Goal: Task Accomplishment & Management: Complete application form

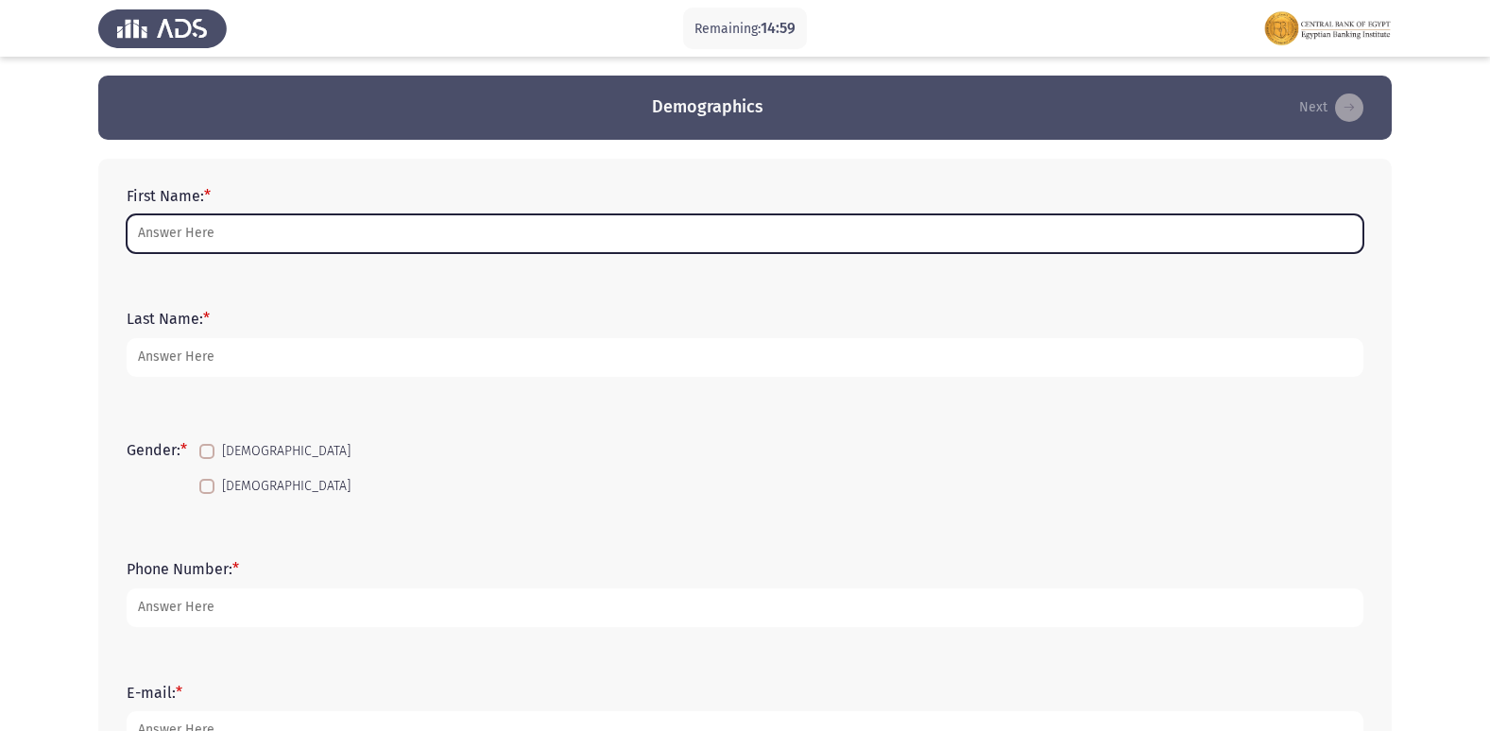
click at [332, 218] on input "First Name: *" at bounding box center [745, 234] width 1237 height 39
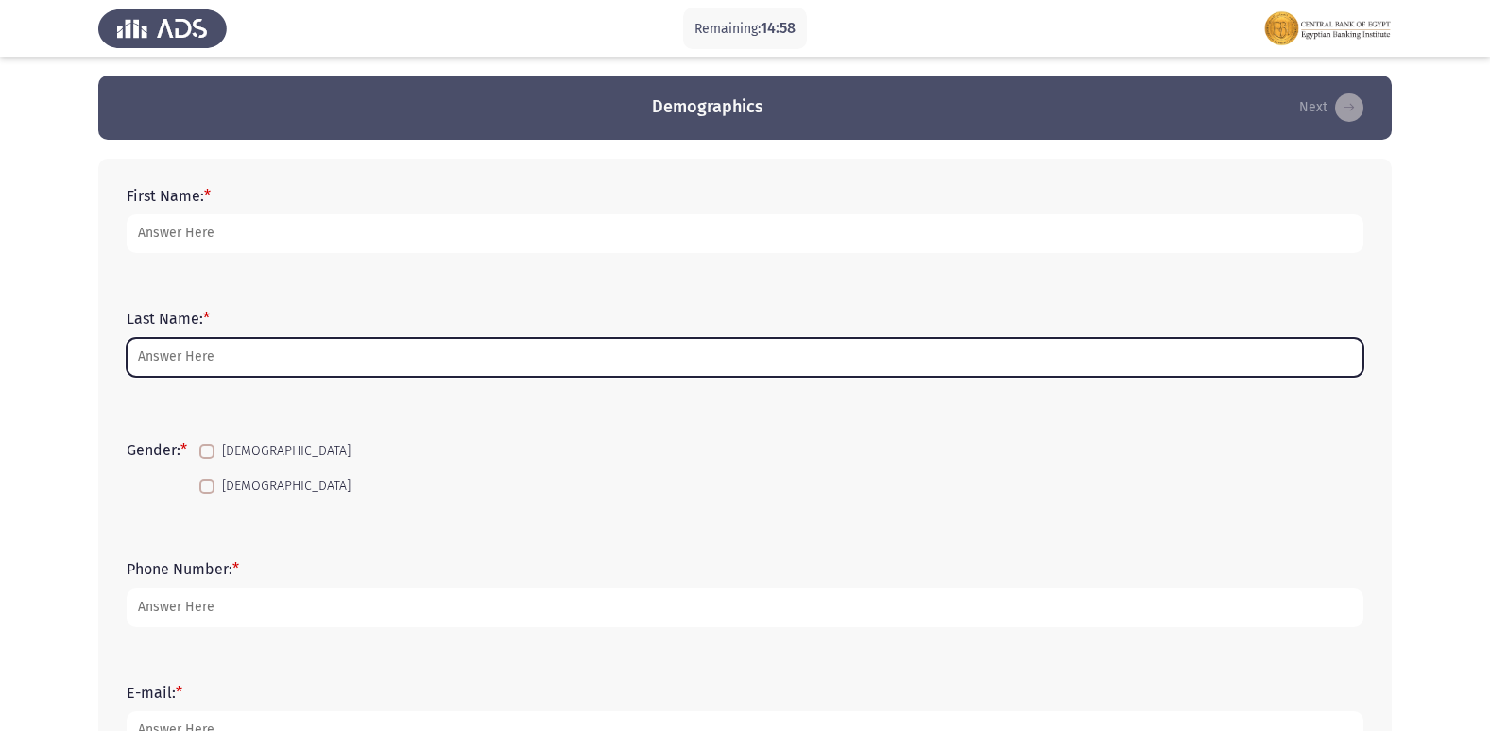
click at [283, 364] on input "Last Name: *" at bounding box center [745, 357] width 1237 height 39
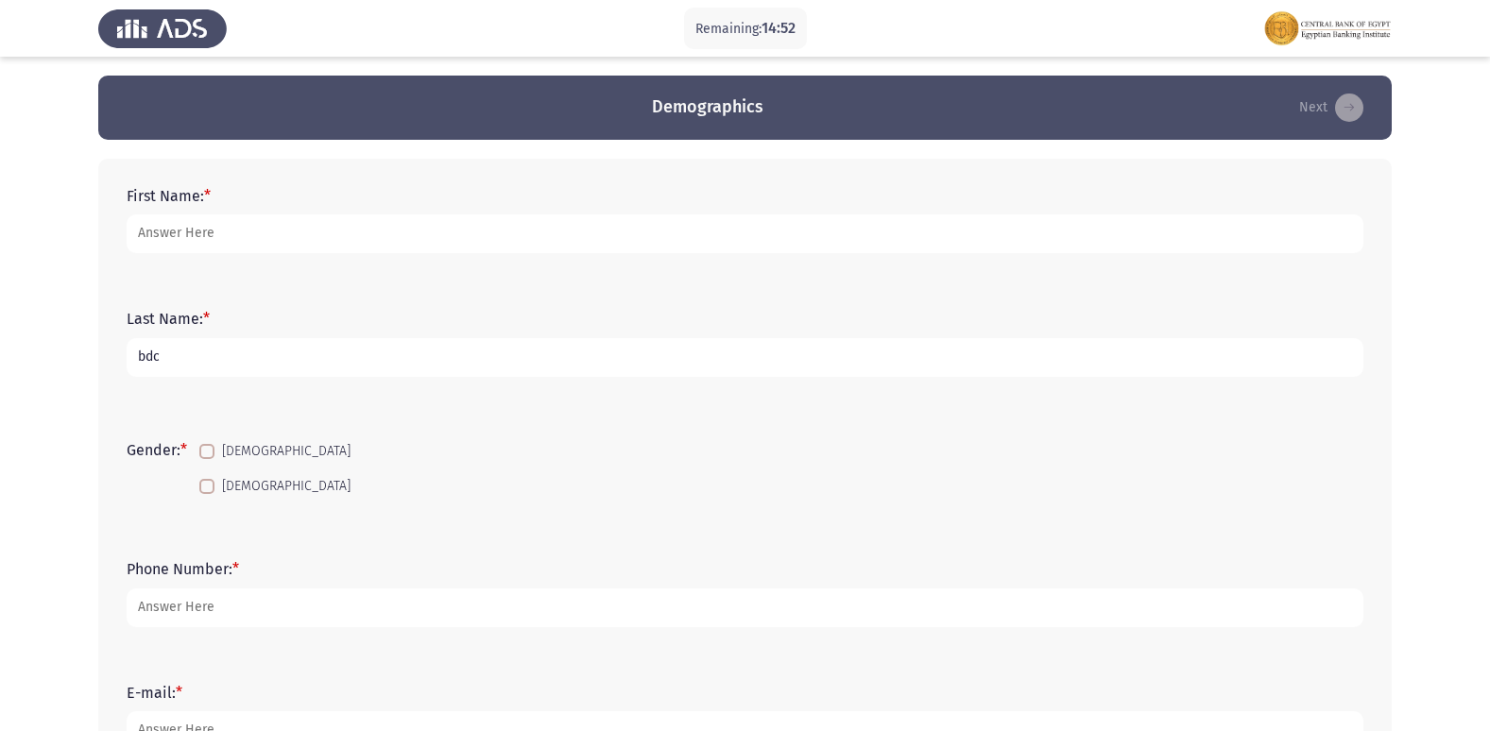
type input "bdc"
click at [218, 258] on div "First Name: *" at bounding box center [745, 220] width 1256 height 85
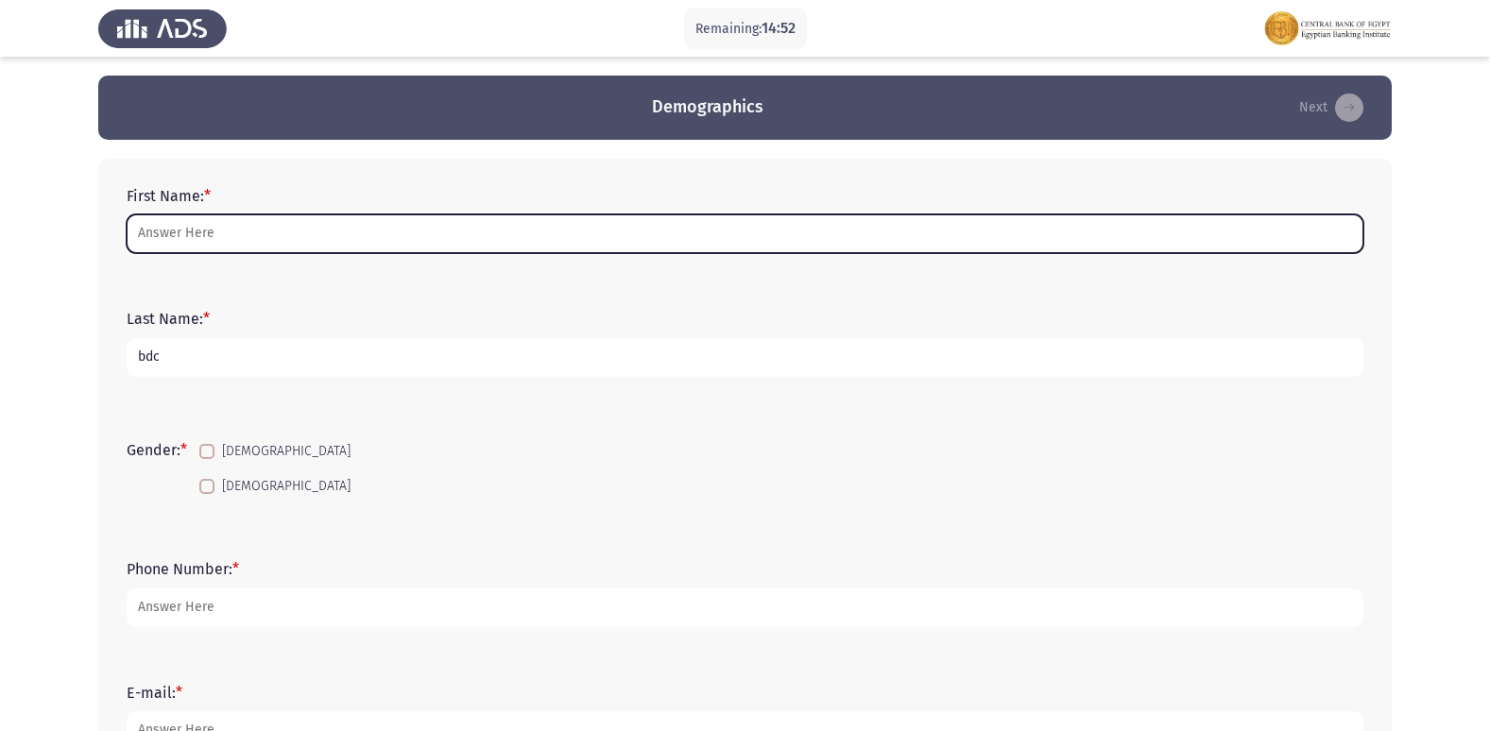
click at [212, 238] on input "First Name: *" at bounding box center [745, 234] width 1237 height 39
type input "y"
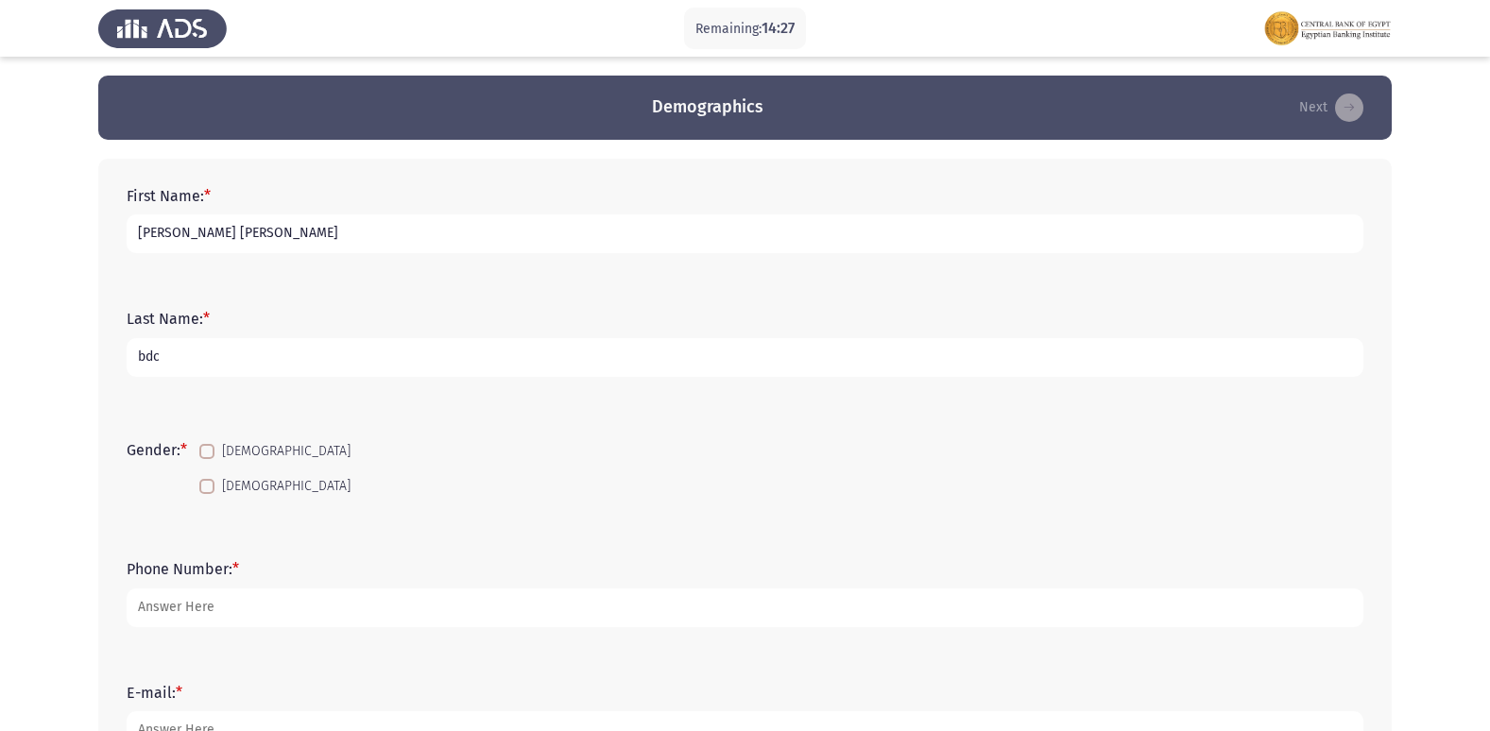
type input "[PERSON_NAME] [PERSON_NAME]"
click at [206, 481] on span at bounding box center [206, 486] width 15 height 15
click at [206, 494] on input "[DEMOGRAPHIC_DATA]" at bounding box center [206, 494] width 1 height 1
checkbox input "true"
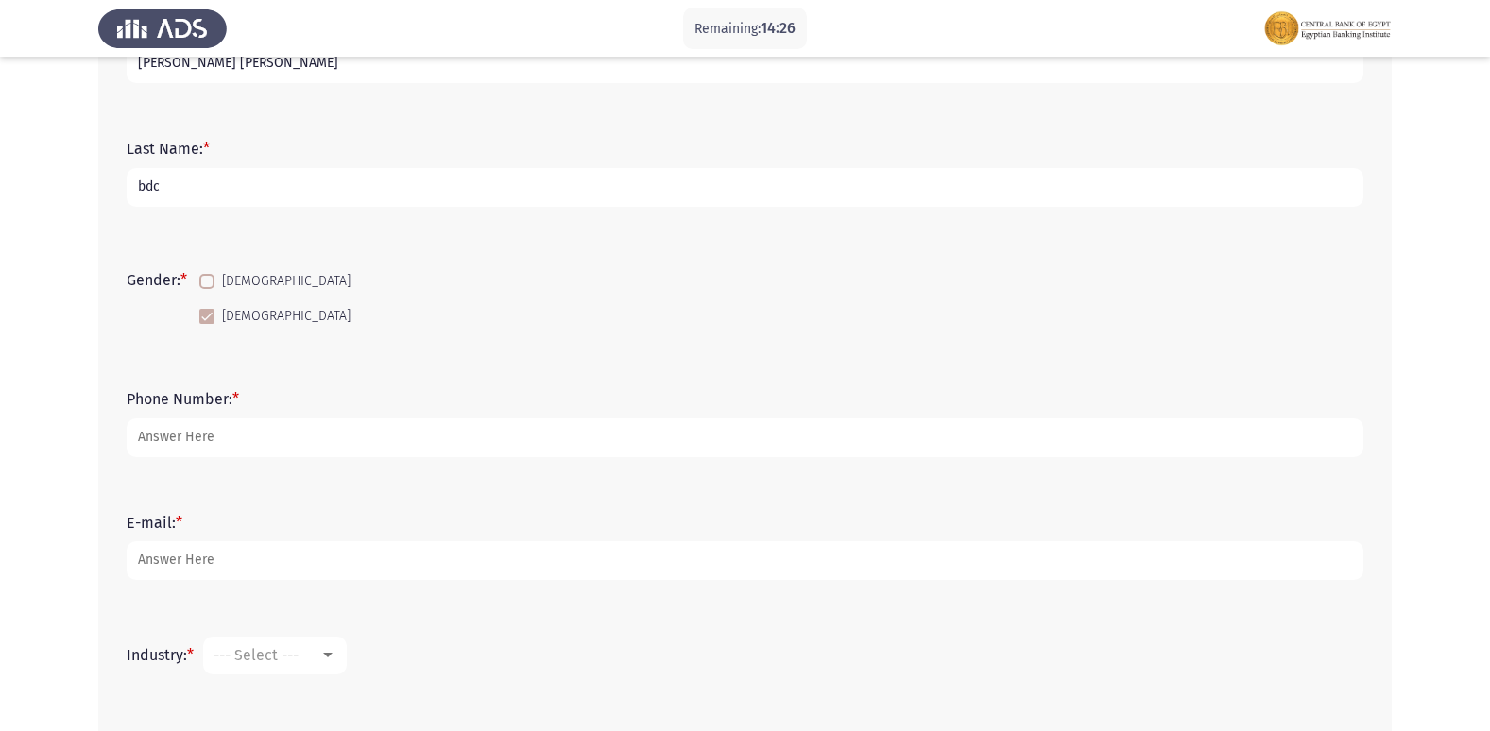
scroll to position [189, 0]
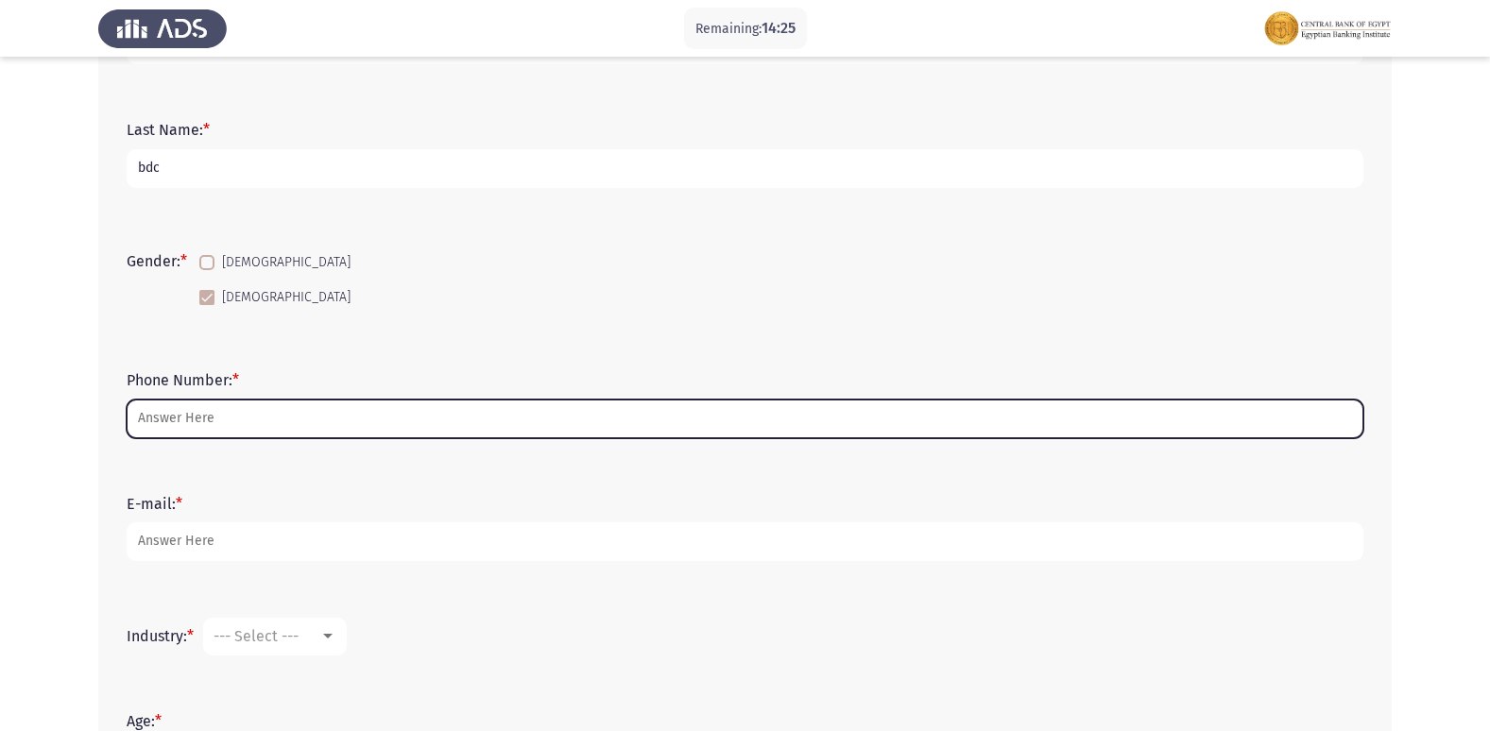
click at [241, 420] on input "Phone Number: *" at bounding box center [745, 419] width 1237 height 39
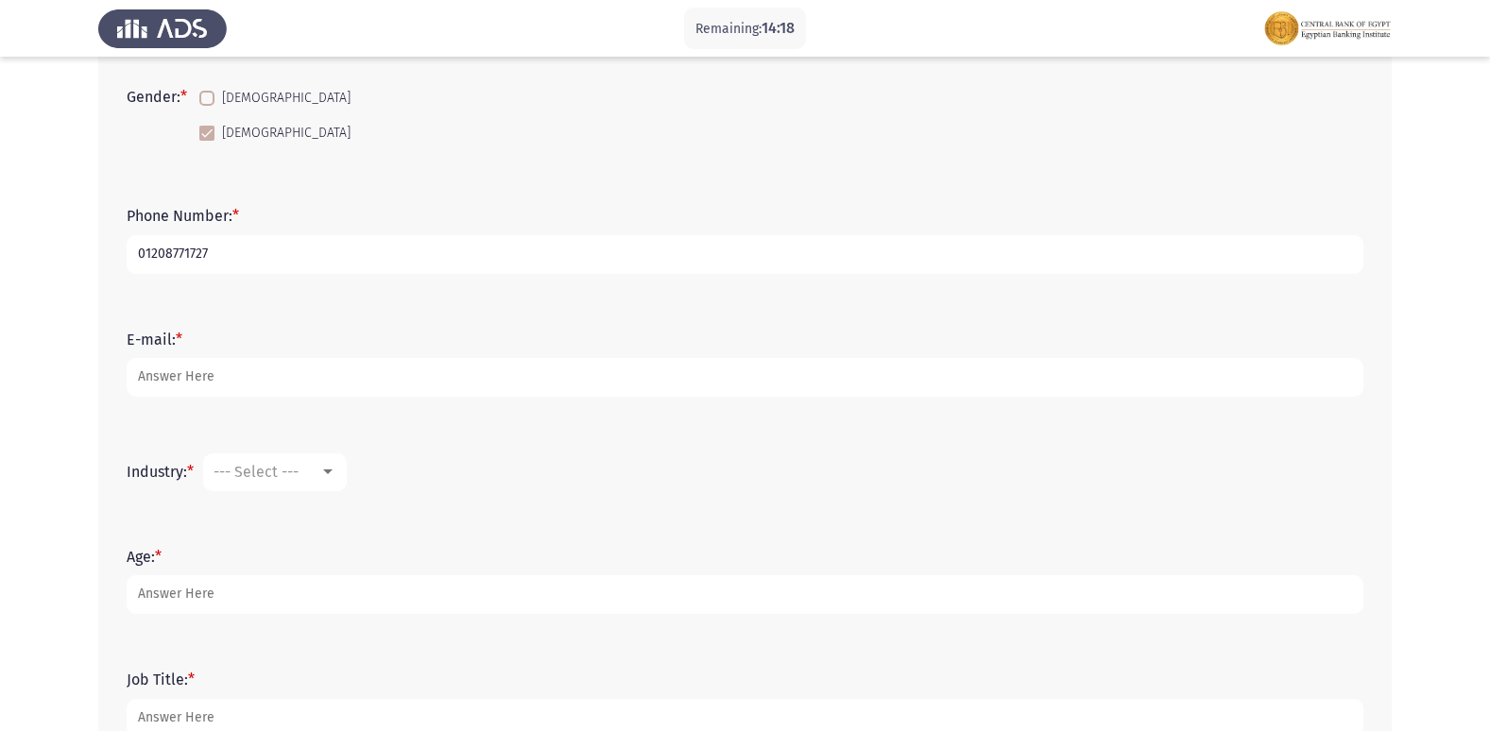
scroll to position [378, 0]
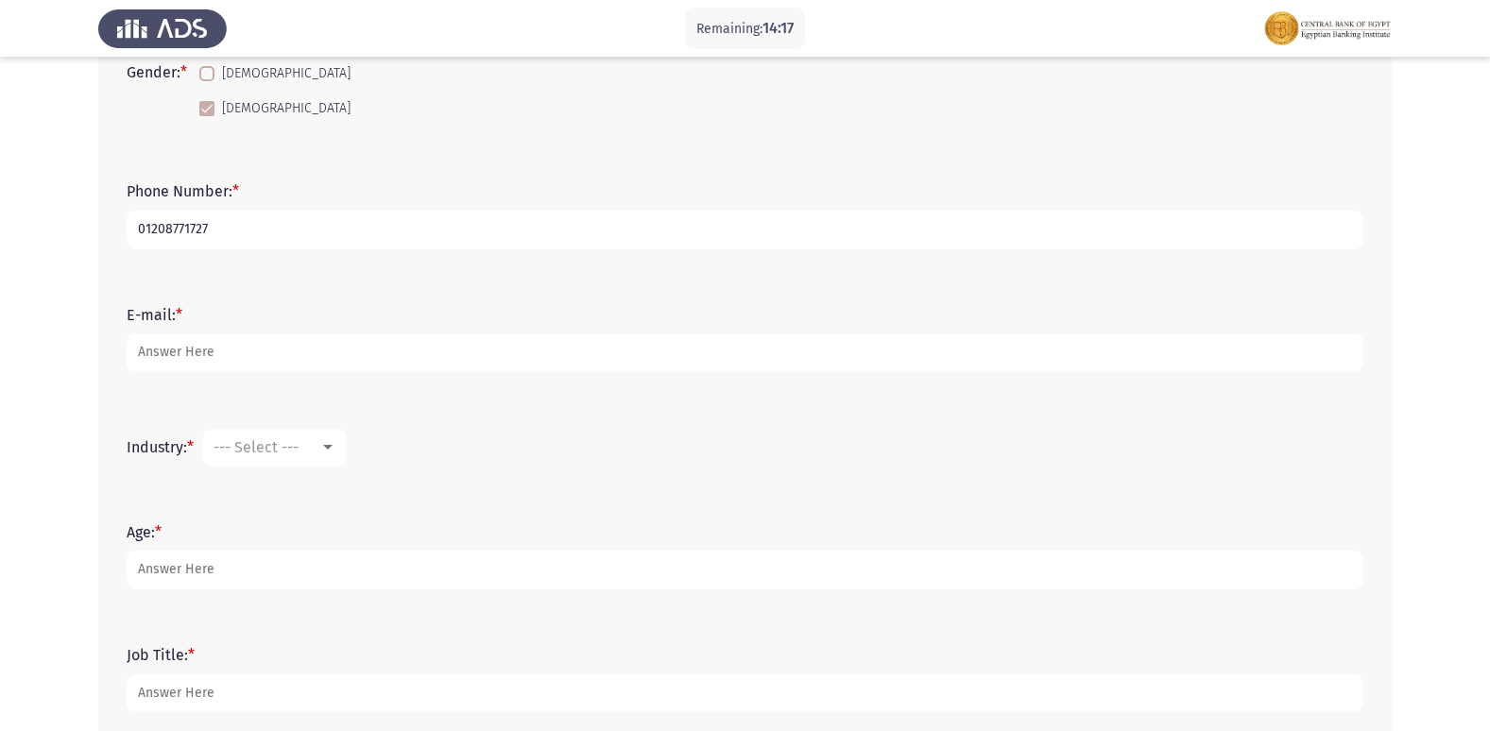
type input "01208771727"
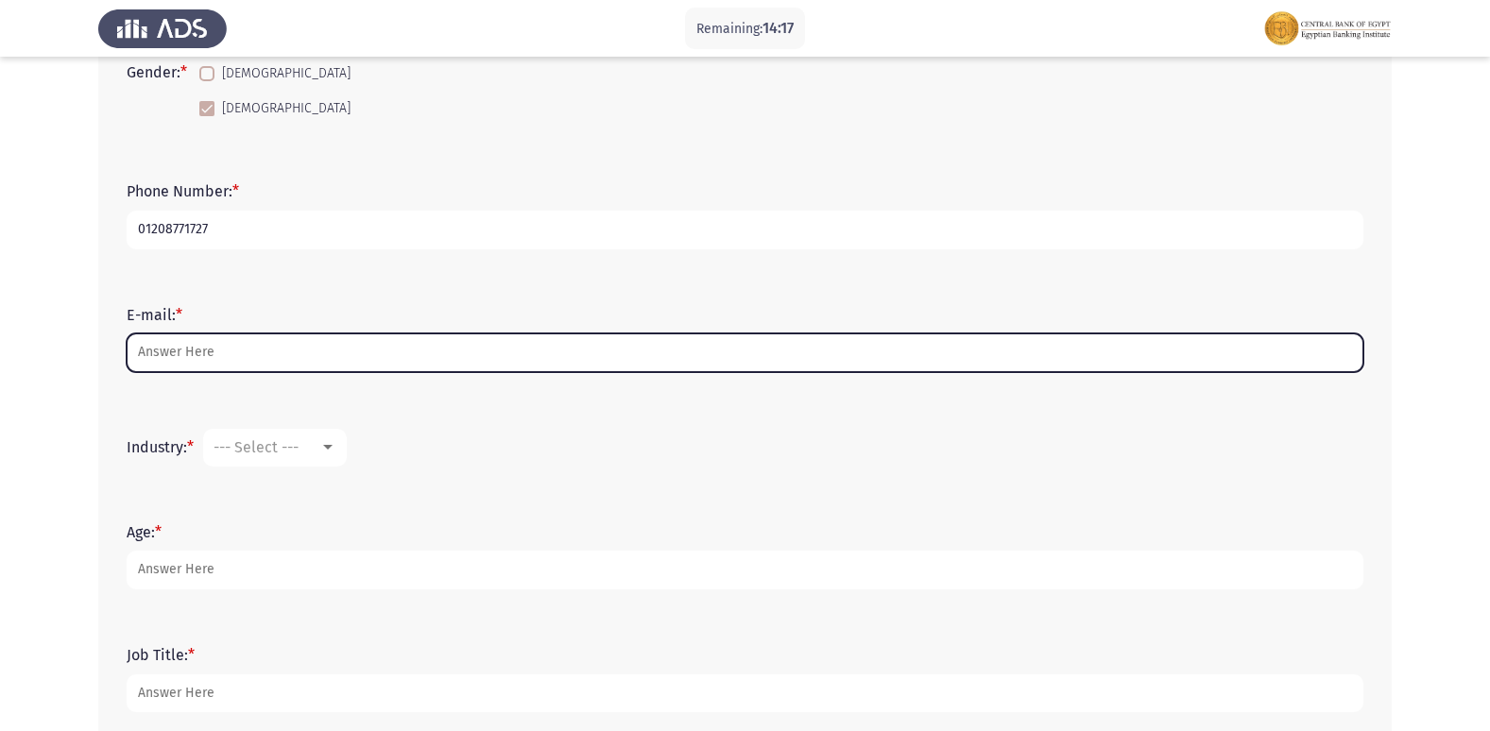
click at [185, 349] on input "E-mail: *" at bounding box center [745, 353] width 1237 height 39
type input "u"
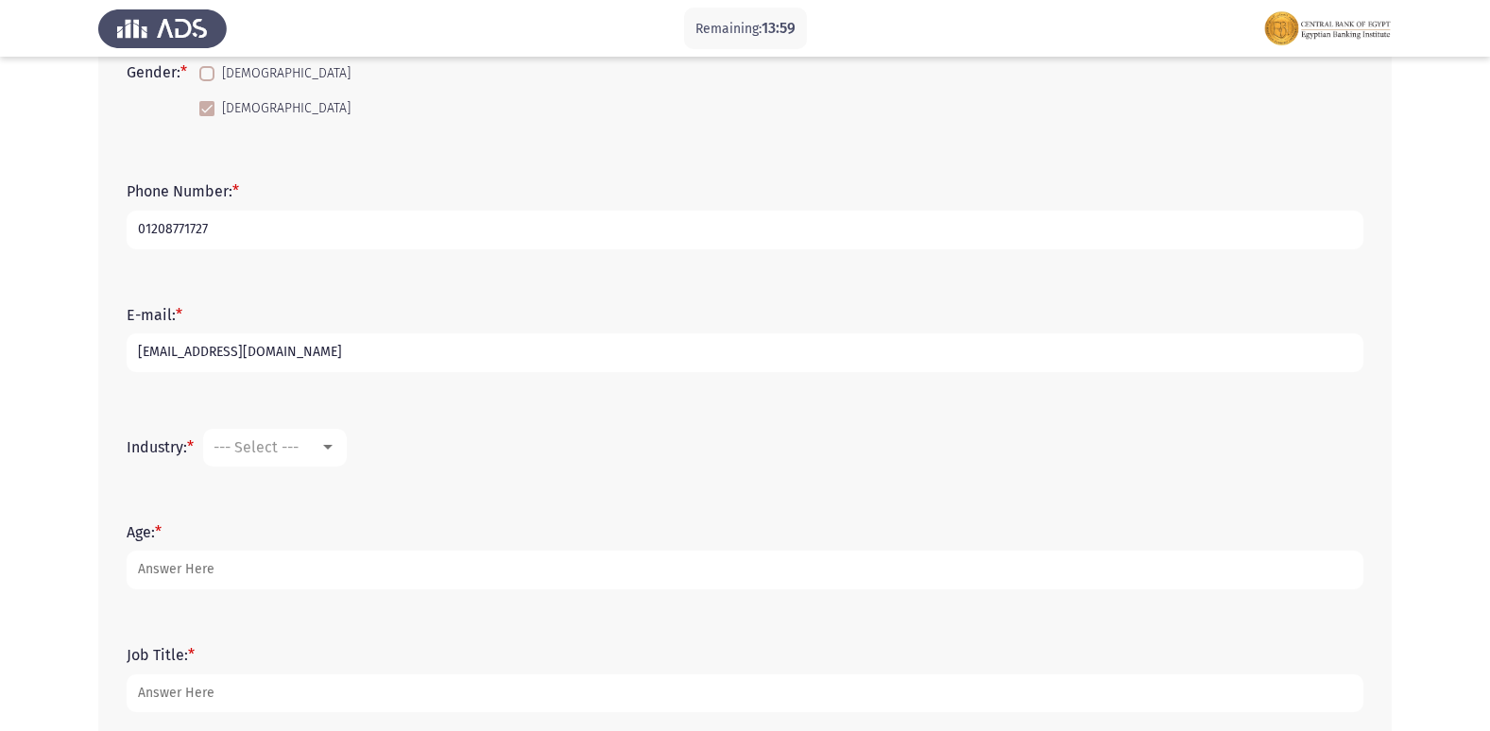
type input "[EMAIL_ADDRESS][DOMAIN_NAME]"
drag, startPoint x: 316, startPoint y: 461, endPoint x: 326, endPoint y: 455, distance: 12.3
click at [318, 461] on mat-select "--- Select ---" at bounding box center [275, 448] width 144 height 38
click at [332, 451] on div at bounding box center [327, 447] width 17 height 15
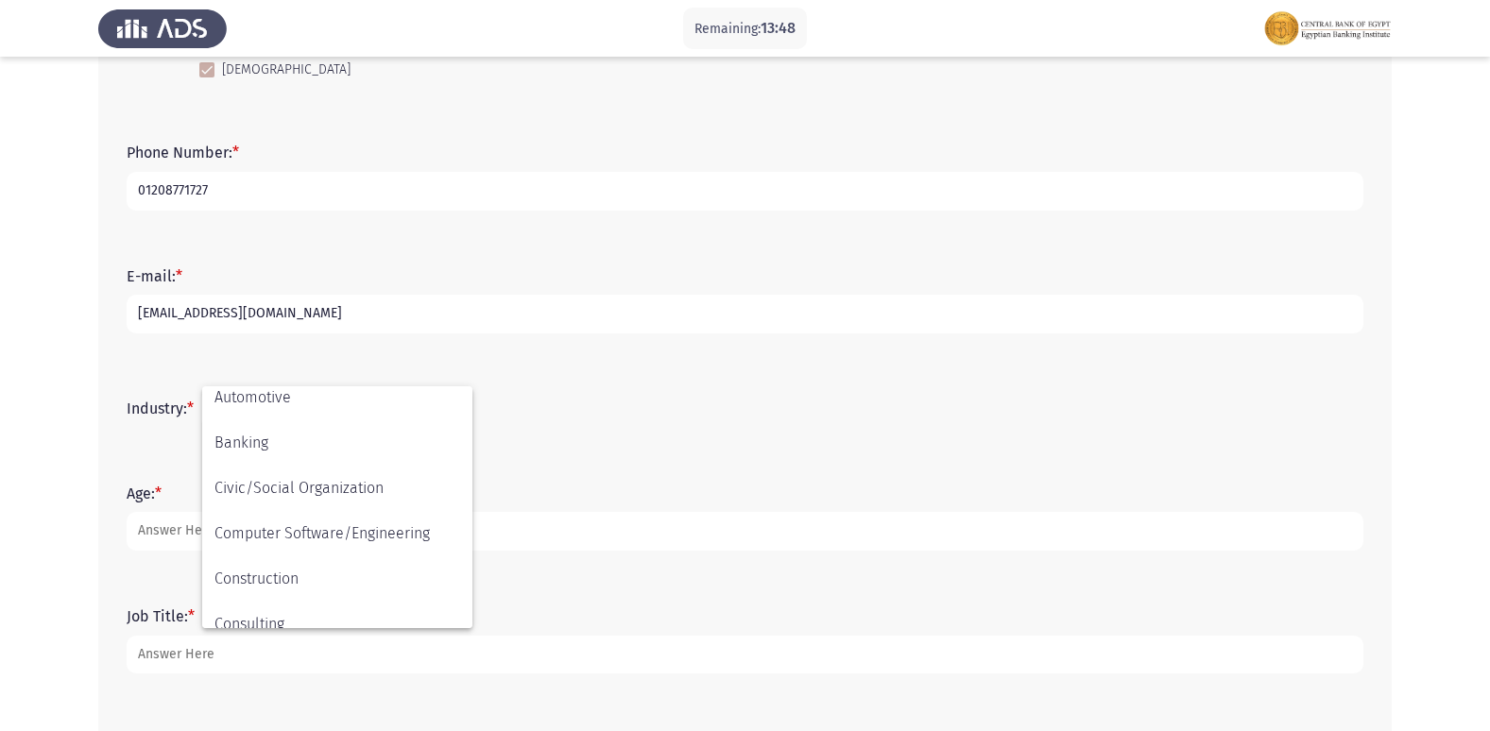
scroll to position [98, 0]
click at [239, 536] on span "Banking" at bounding box center [338, 537] width 246 height 45
click at [330, 416] on div at bounding box center [327, 409] width 17 height 15
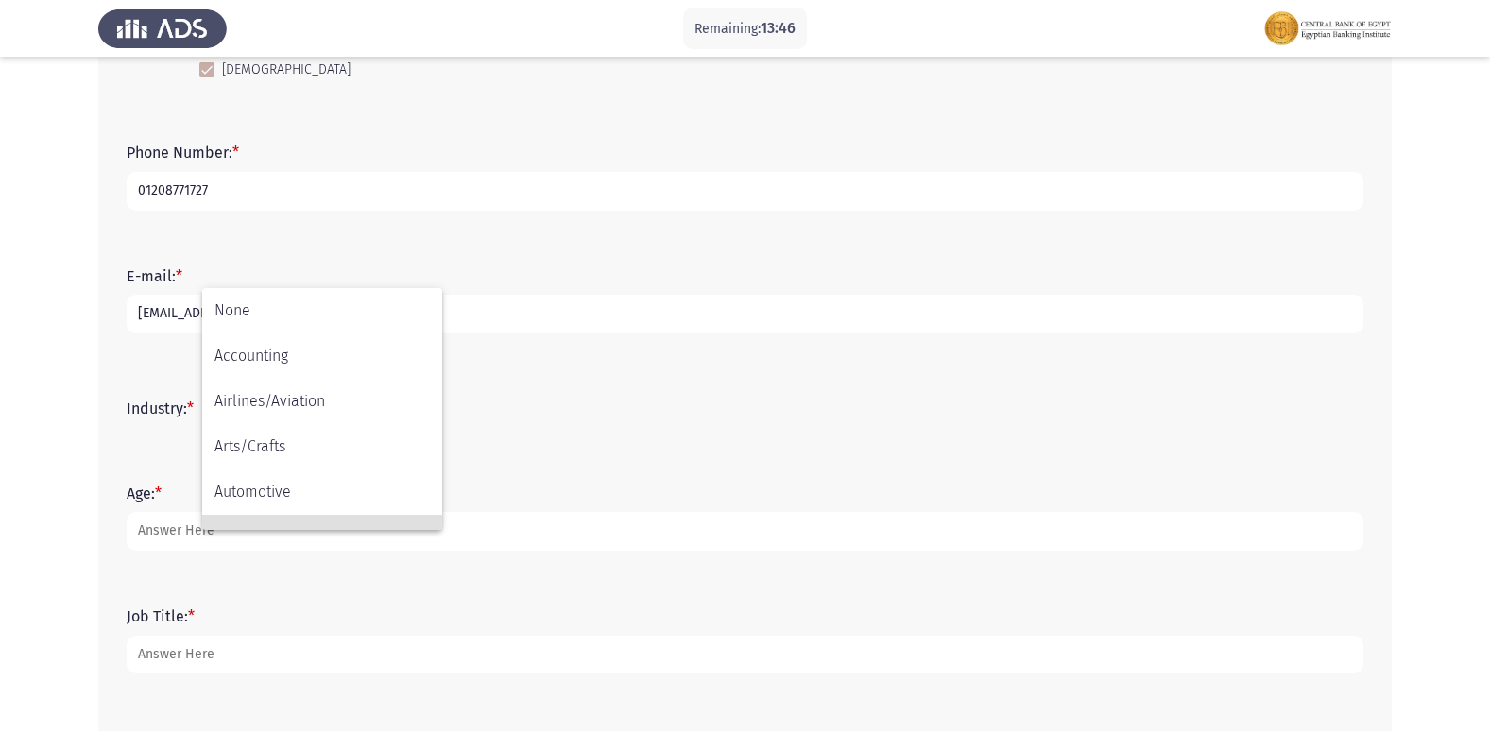
scroll to position [129, 0]
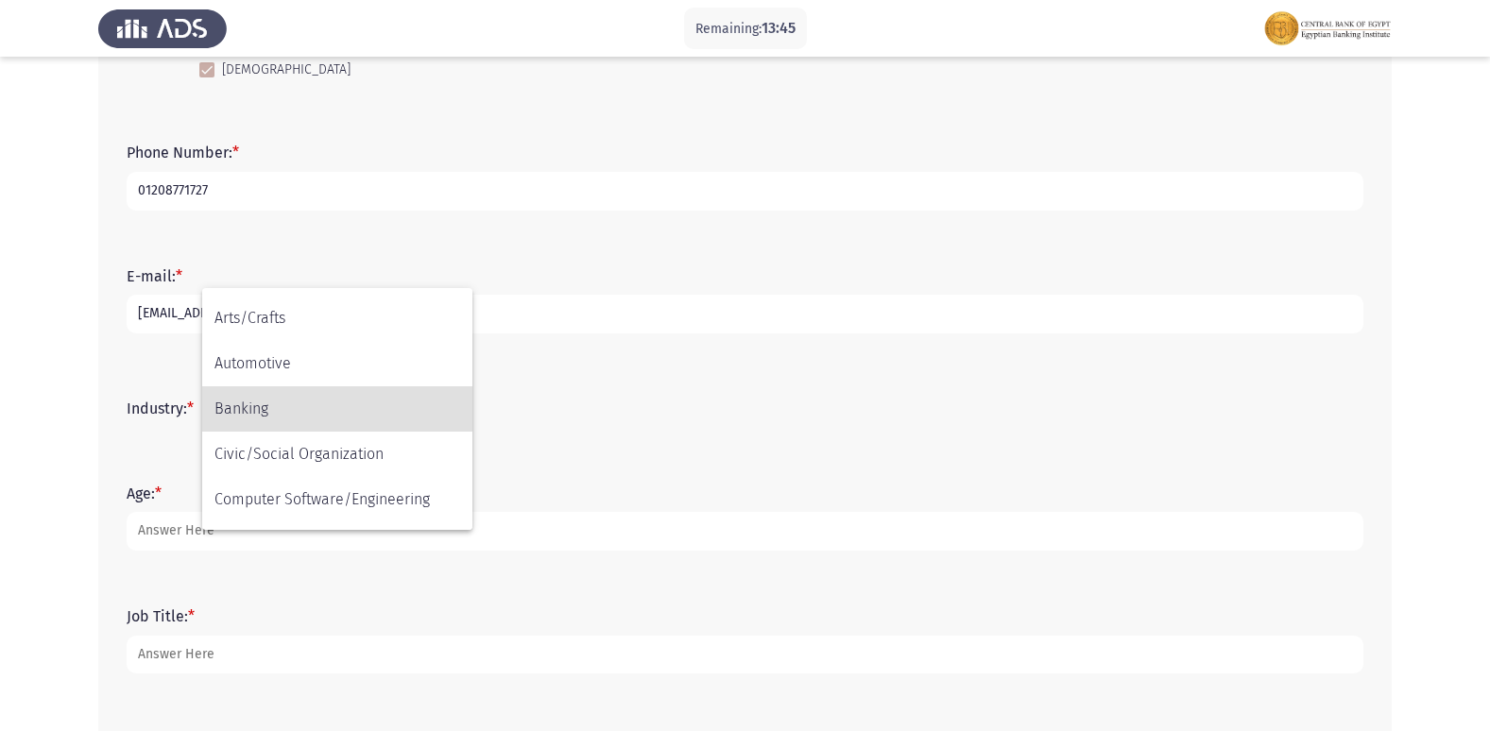
click at [330, 416] on span "Banking" at bounding box center [338, 408] width 246 height 45
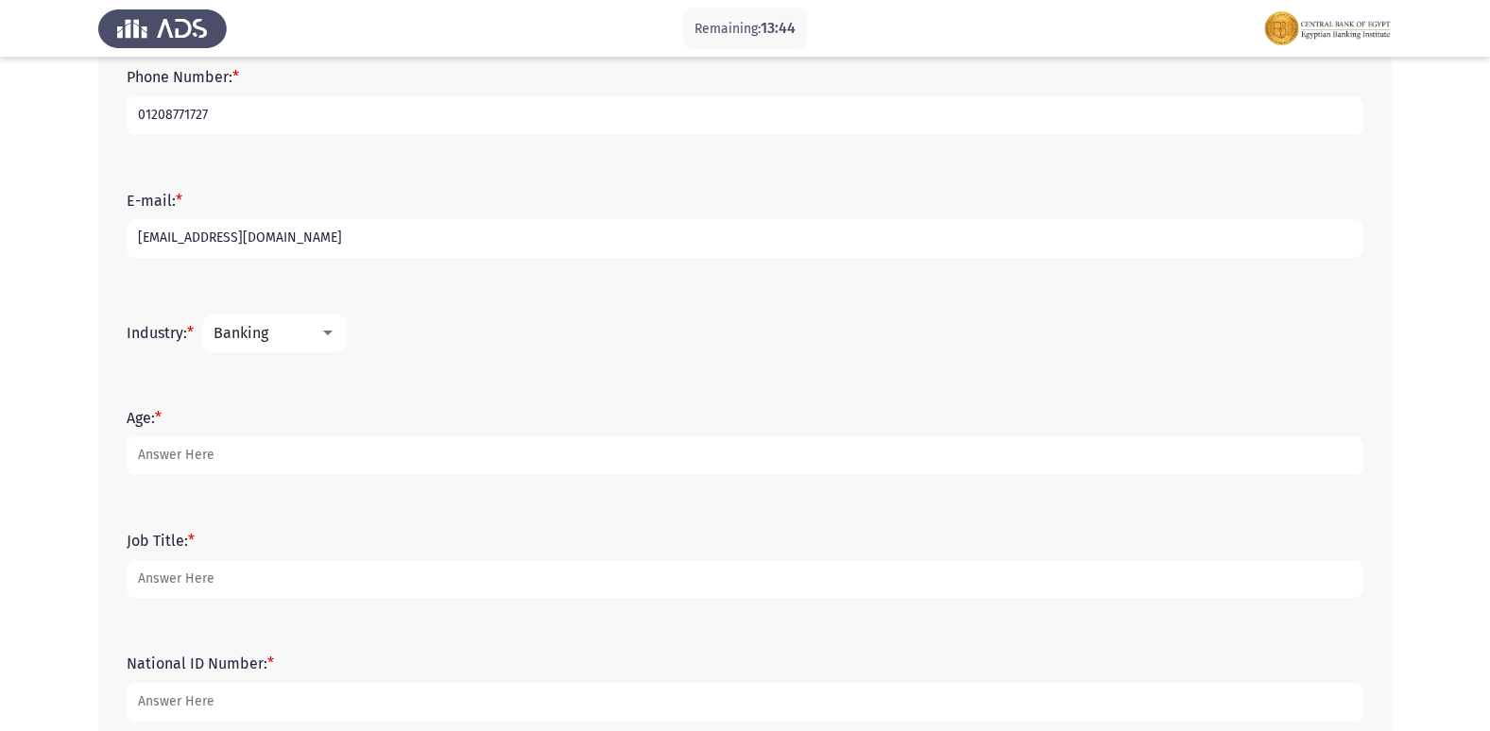
scroll to position [606, 0]
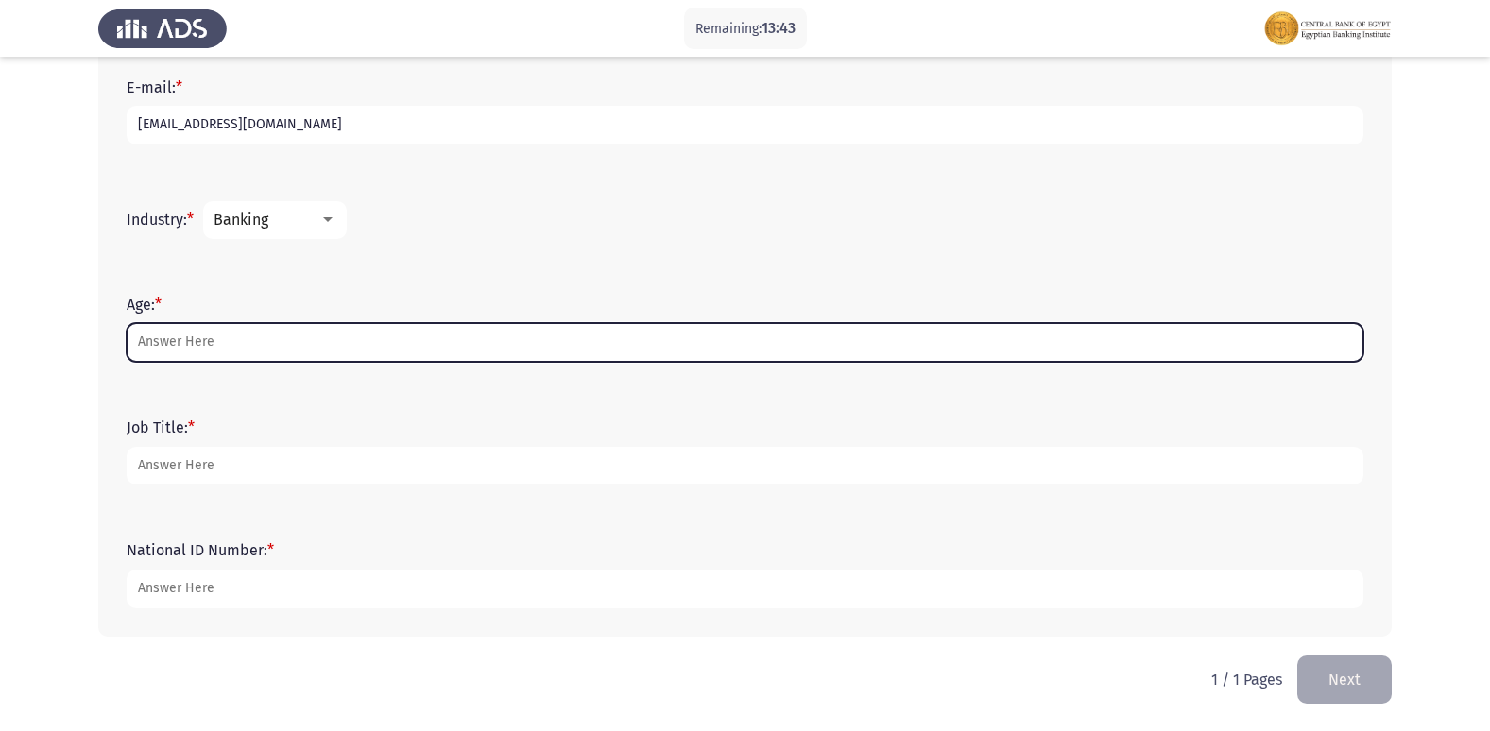
click at [269, 336] on input "Age: *" at bounding box center [745, 342] width 1237 height 39
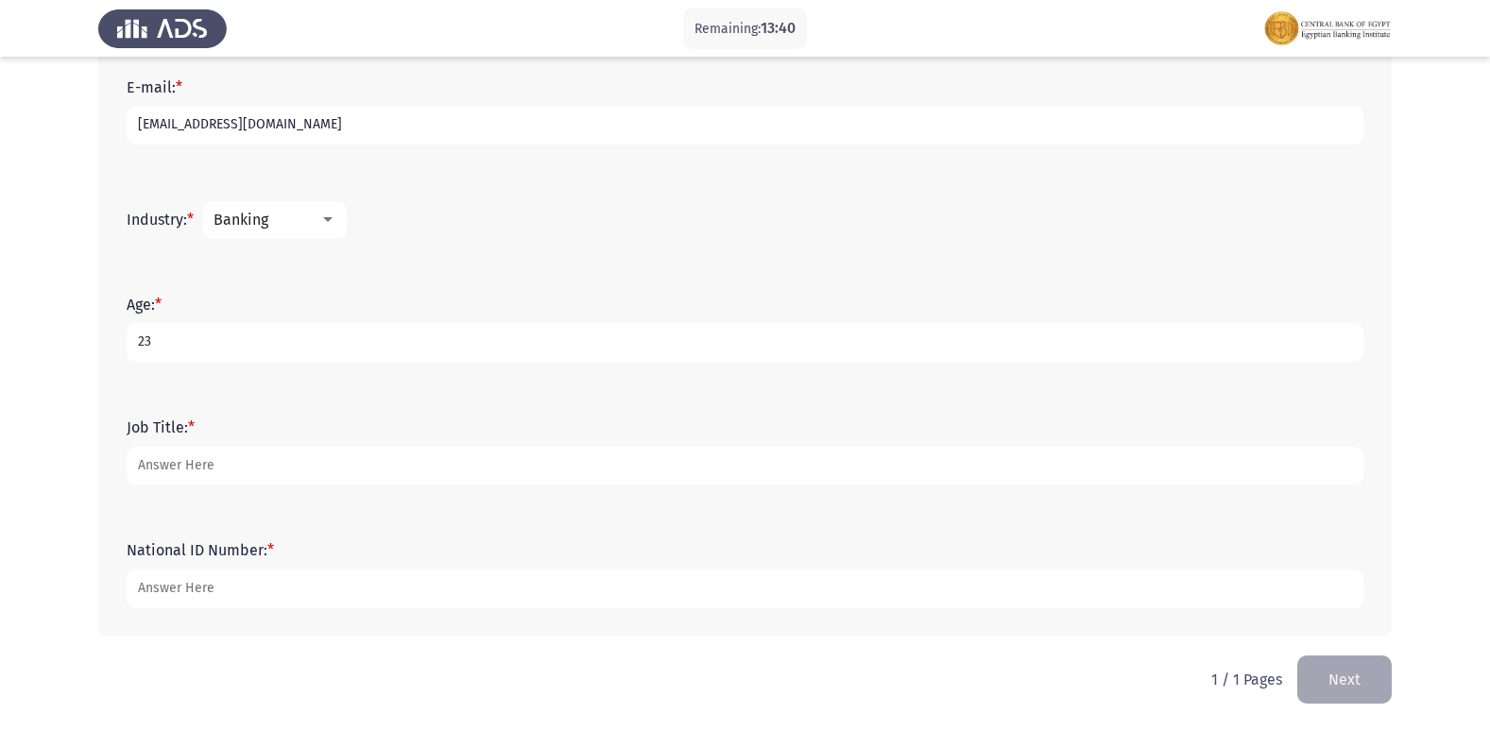
type input "23"
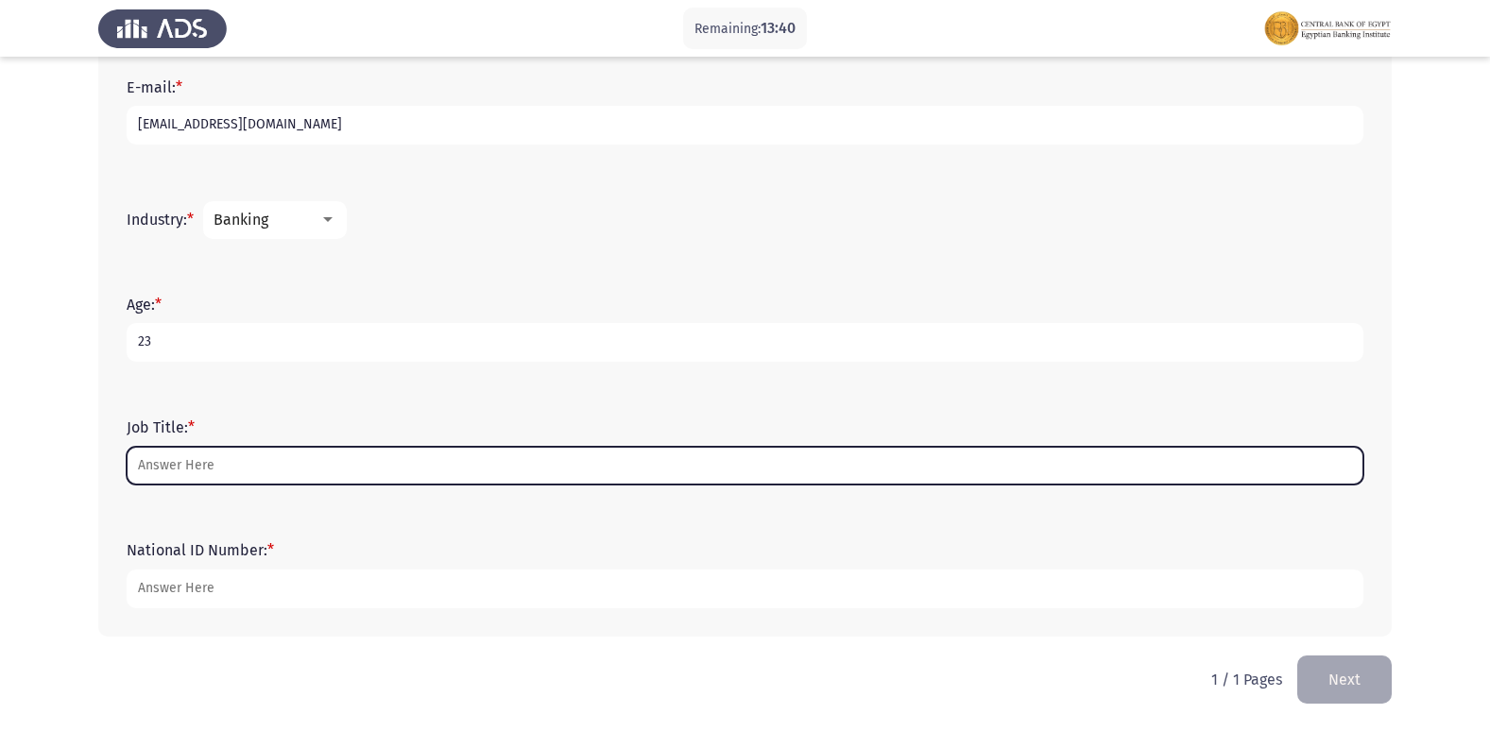
click at [197, 469] on input "Job Title: *" at bounding box center [745, 466] width 1237 height 39
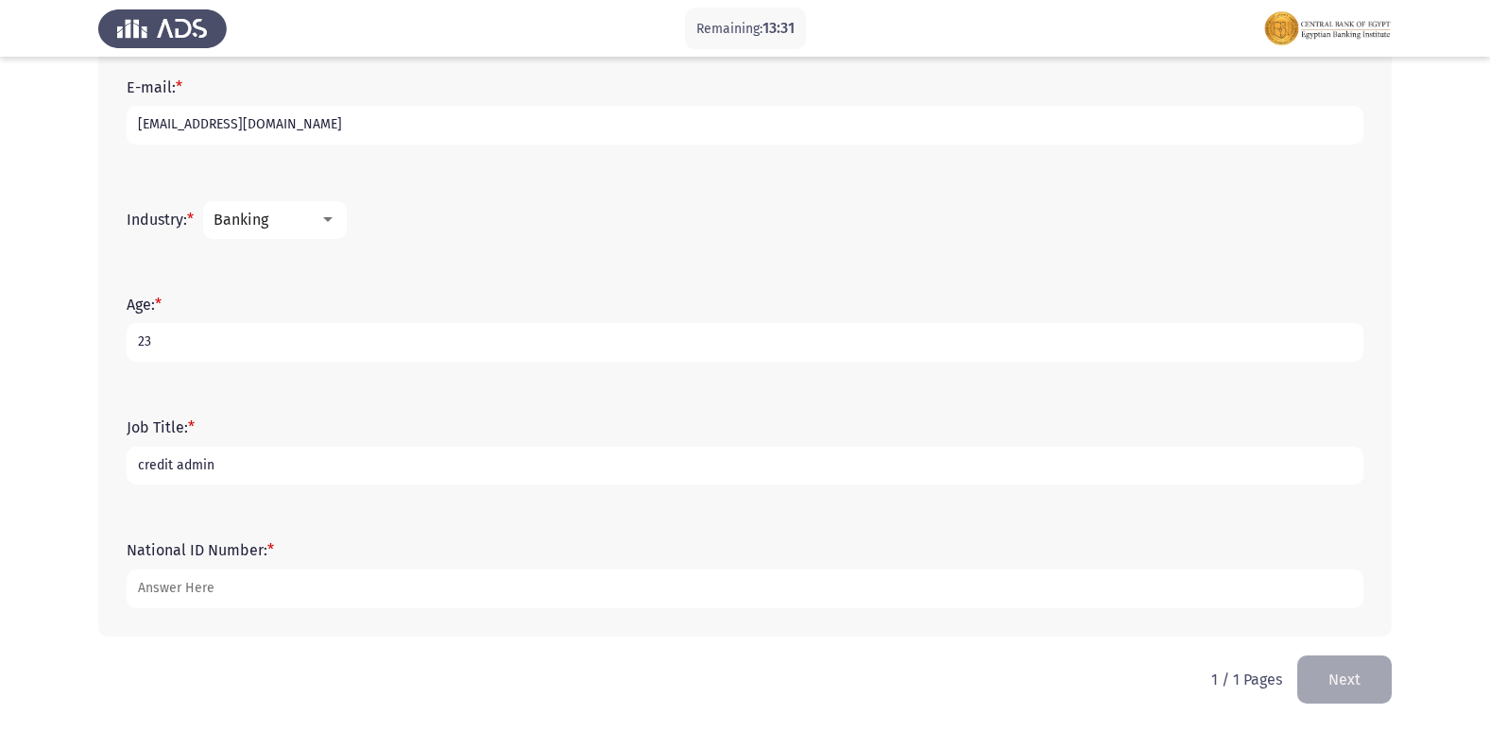
type input "credit admin"
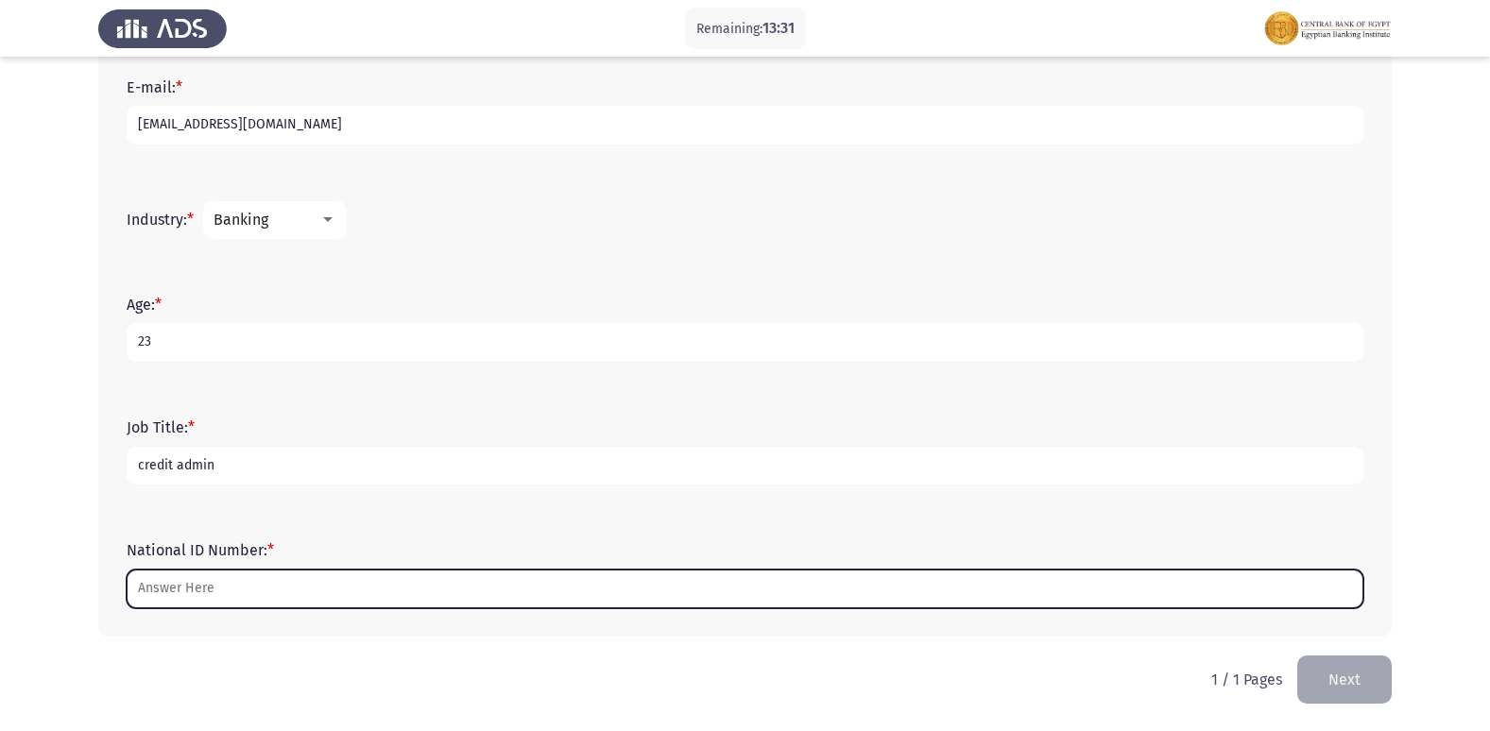
click at [207, 577] on input "National ID Number: *" at bounding box center [745, 589] width 1237 height 39
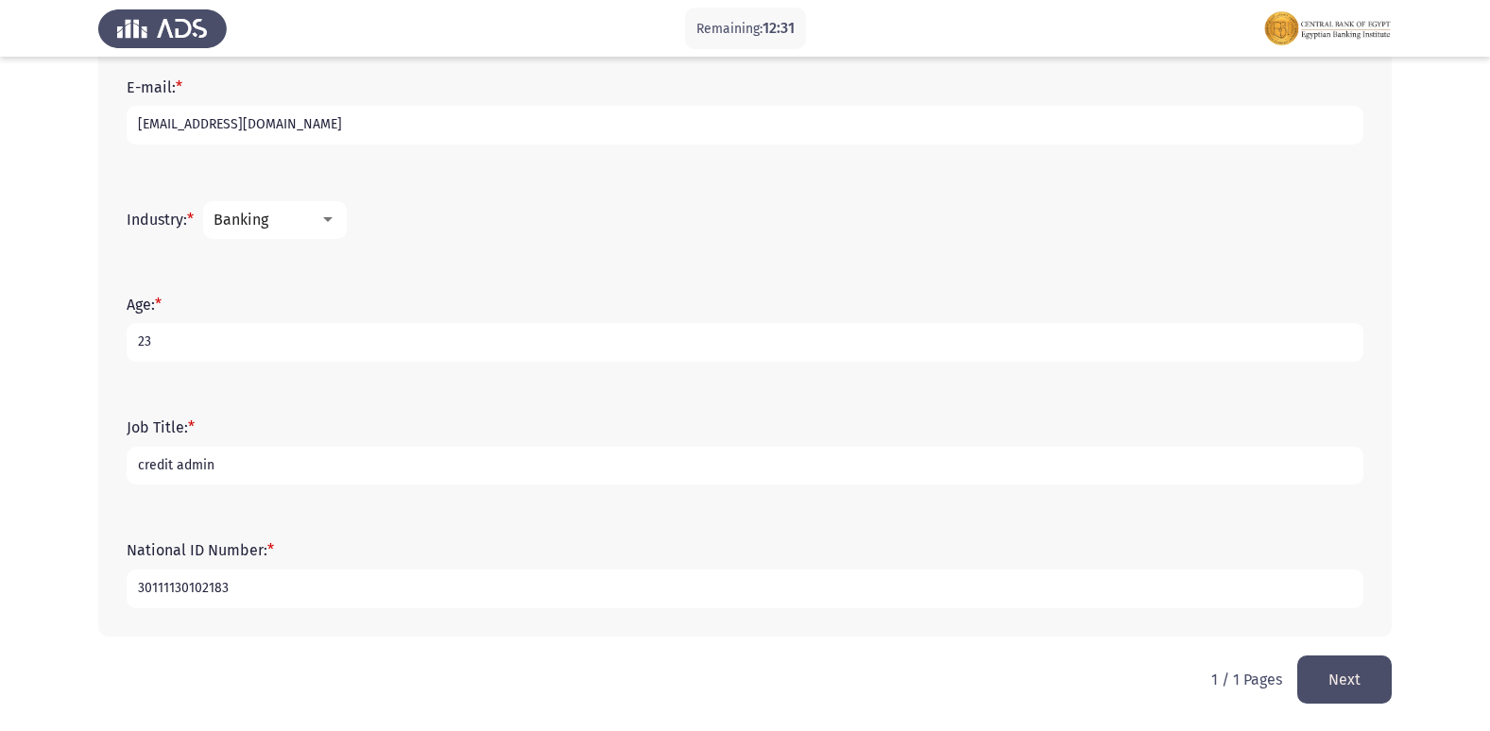
type input "30111130102183"
click at [267, 468] on input "credit admin" at bounding box center [745, 466] width 1237 height 39
click at [265, 457] on input "credit admin" at bounding box center [745, 466] width 1237 height 39
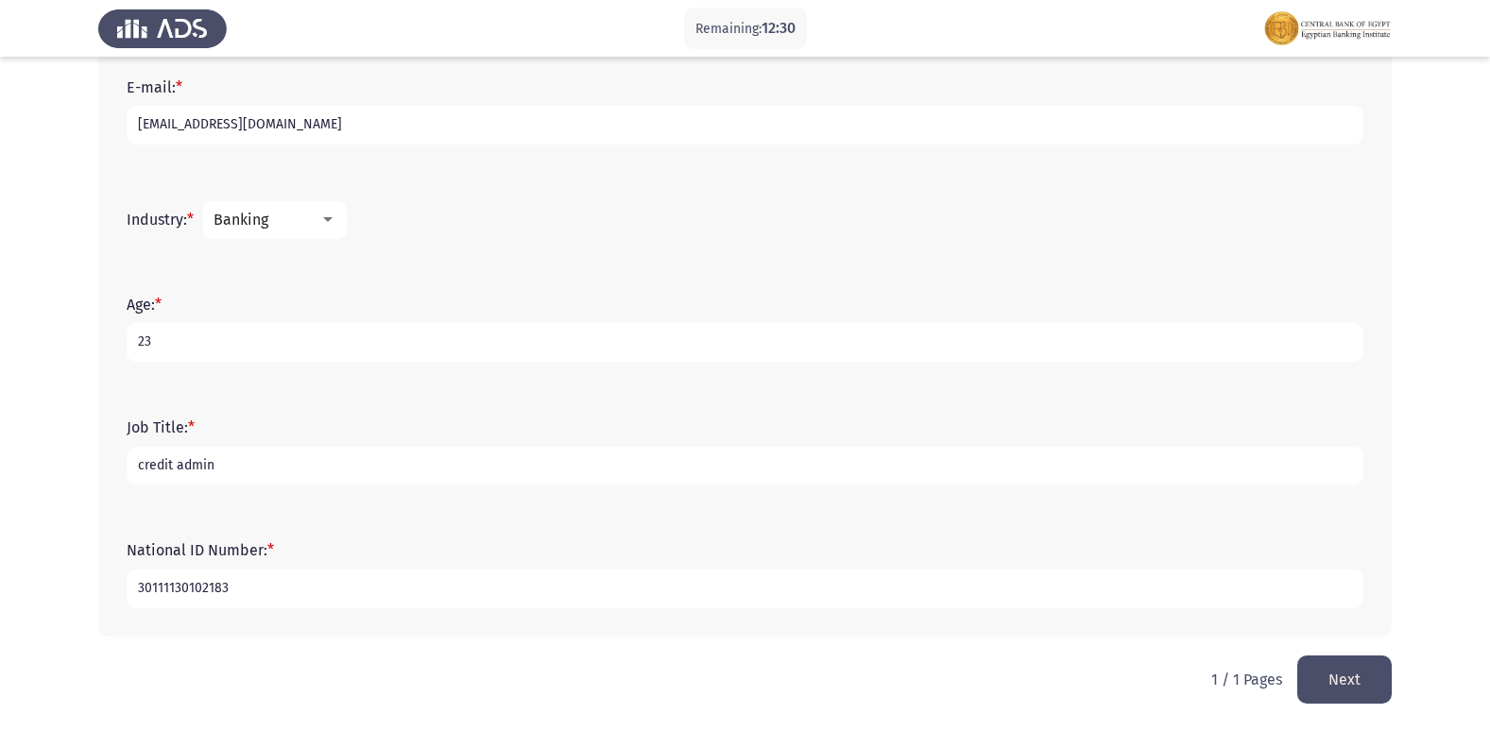
click at [265, 457] on input "credit admin" at bounding box center [745, 466] width 1237 height 39
type input "bank"
click at [1334, 660] on button "Next" at bounding box center [1344, 680] width 94 height 48
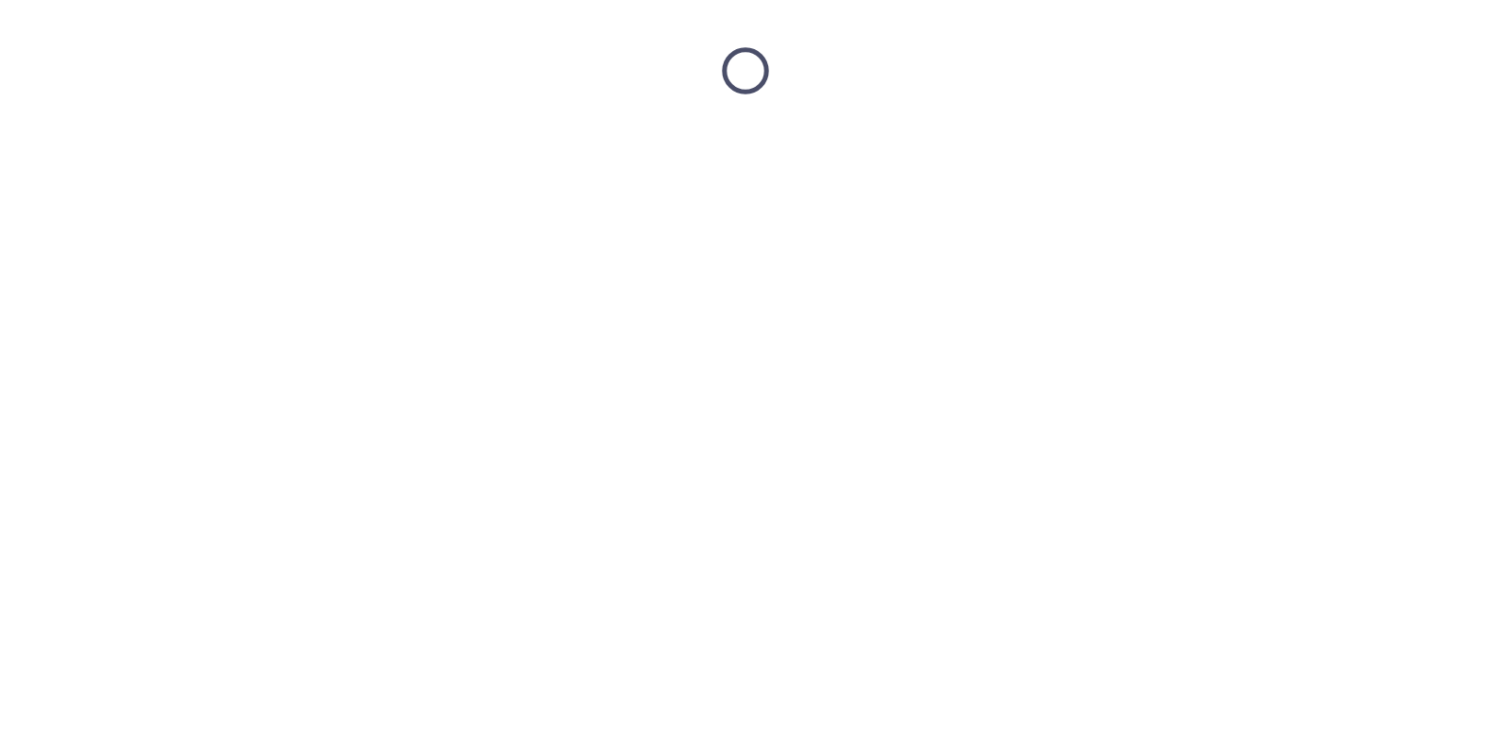
scroll to position [0, 0]
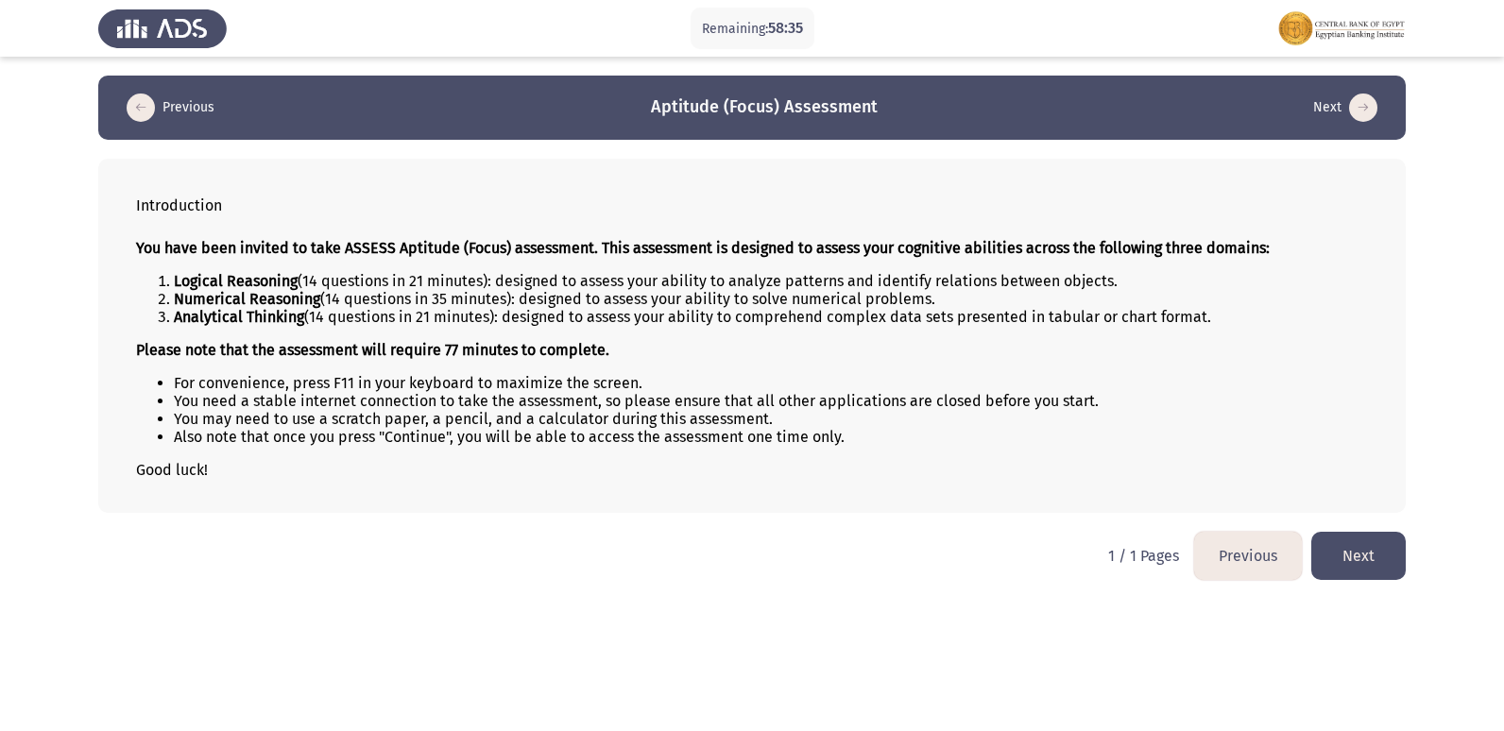
click at [1398, 552] on button "Next" at bounding box center [1359, 556] width 94 height 48
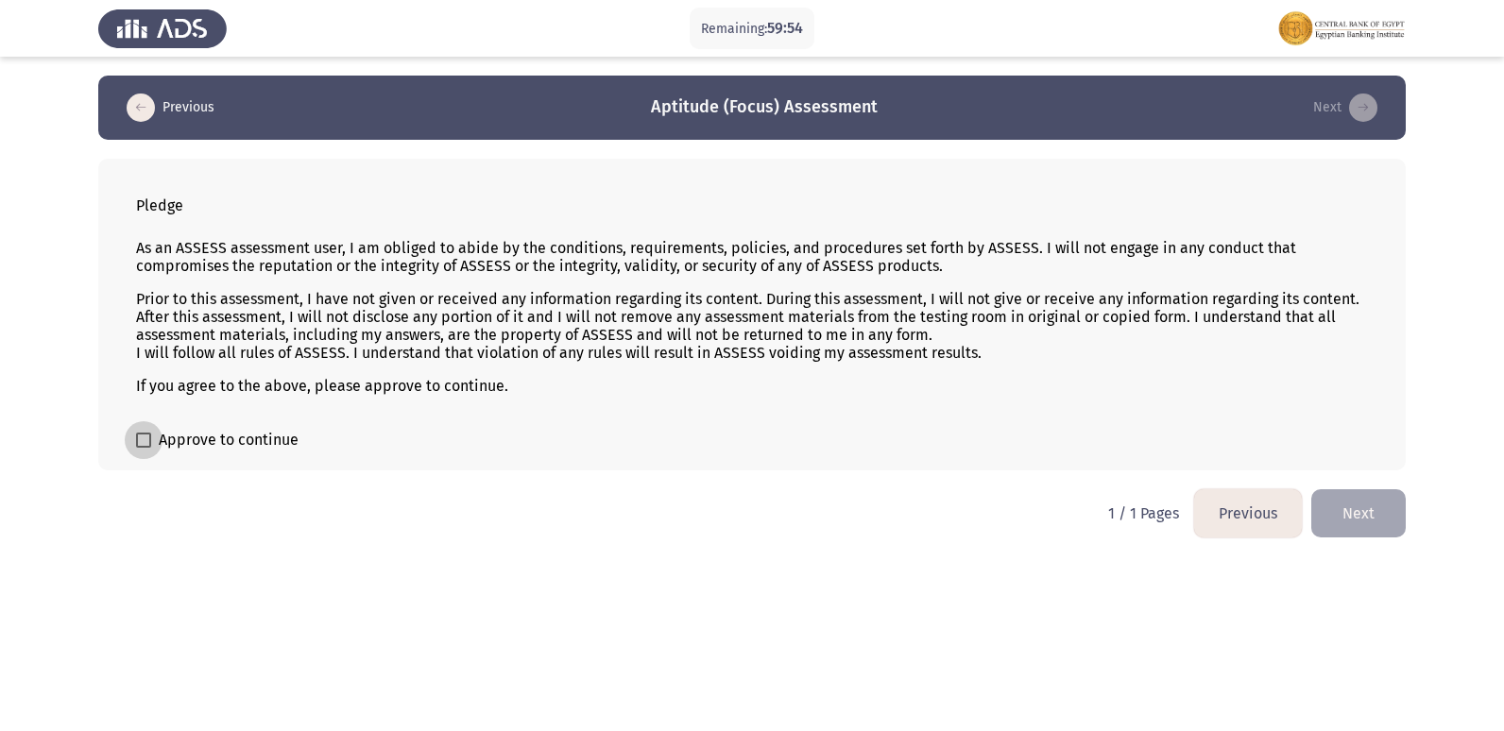
click at [150, 437] on span at bounding box center [143, 440] width 15 height 15
click at [144, 448] on input "Approve to continue" at bounding box center [143, 448] width 1 height 1
checkbox input "true"
click at [1345, 496] on button "Next" at bounding box center [1359, 513] width 94 height 48
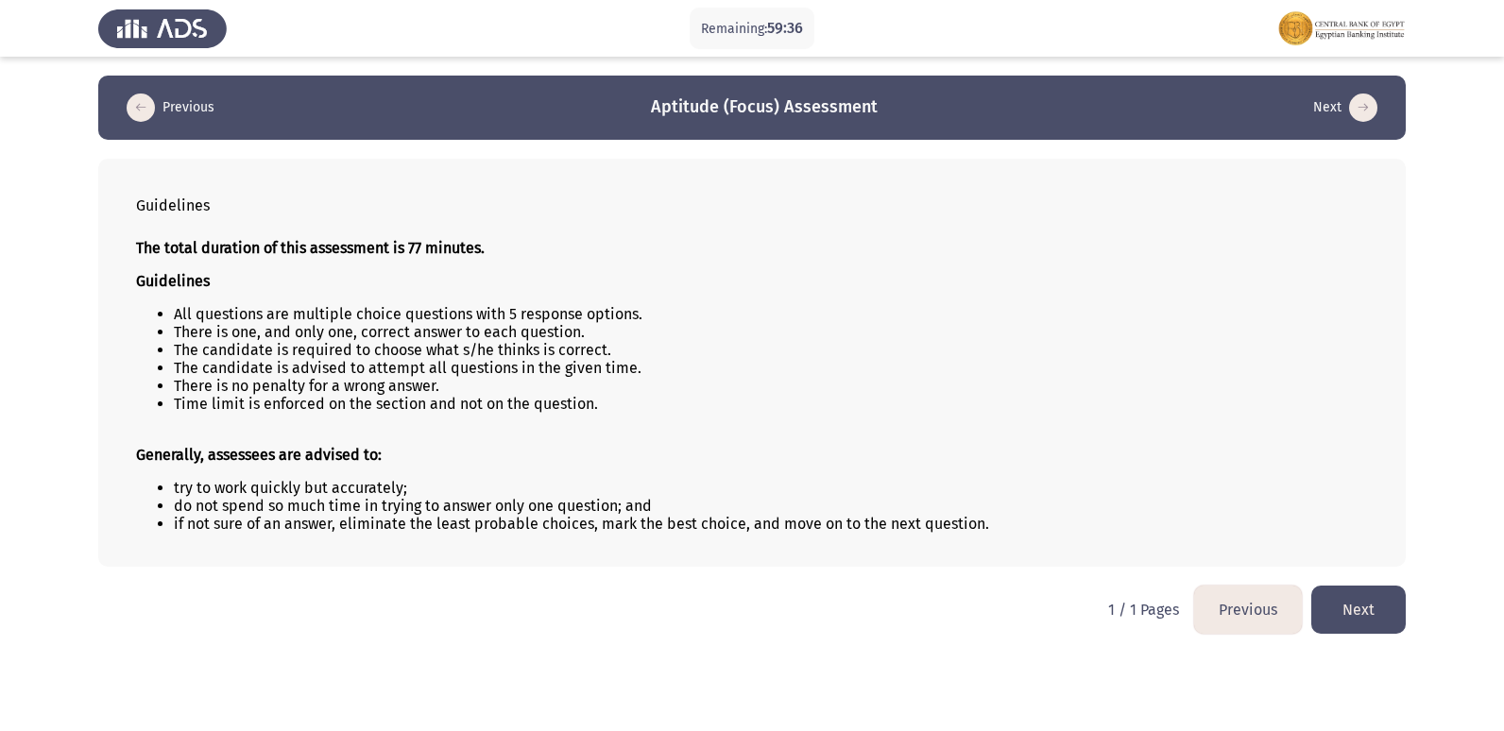
click at [1392, 620] on button "Next" at bounding box center [1359, 610] width 94 height 48
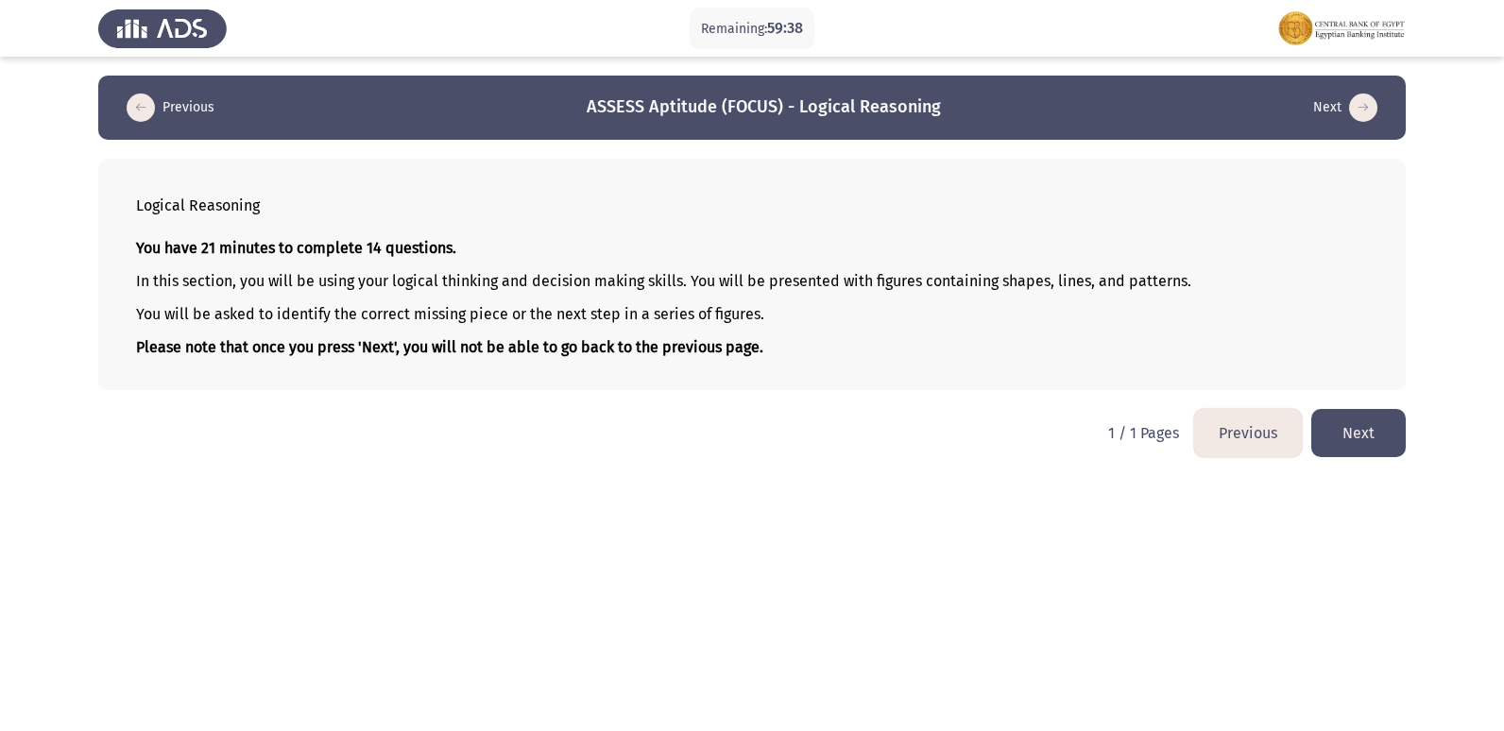
click at [1381, 439] on button "Next" at bounding box center [1359, 433] width 94 height 48
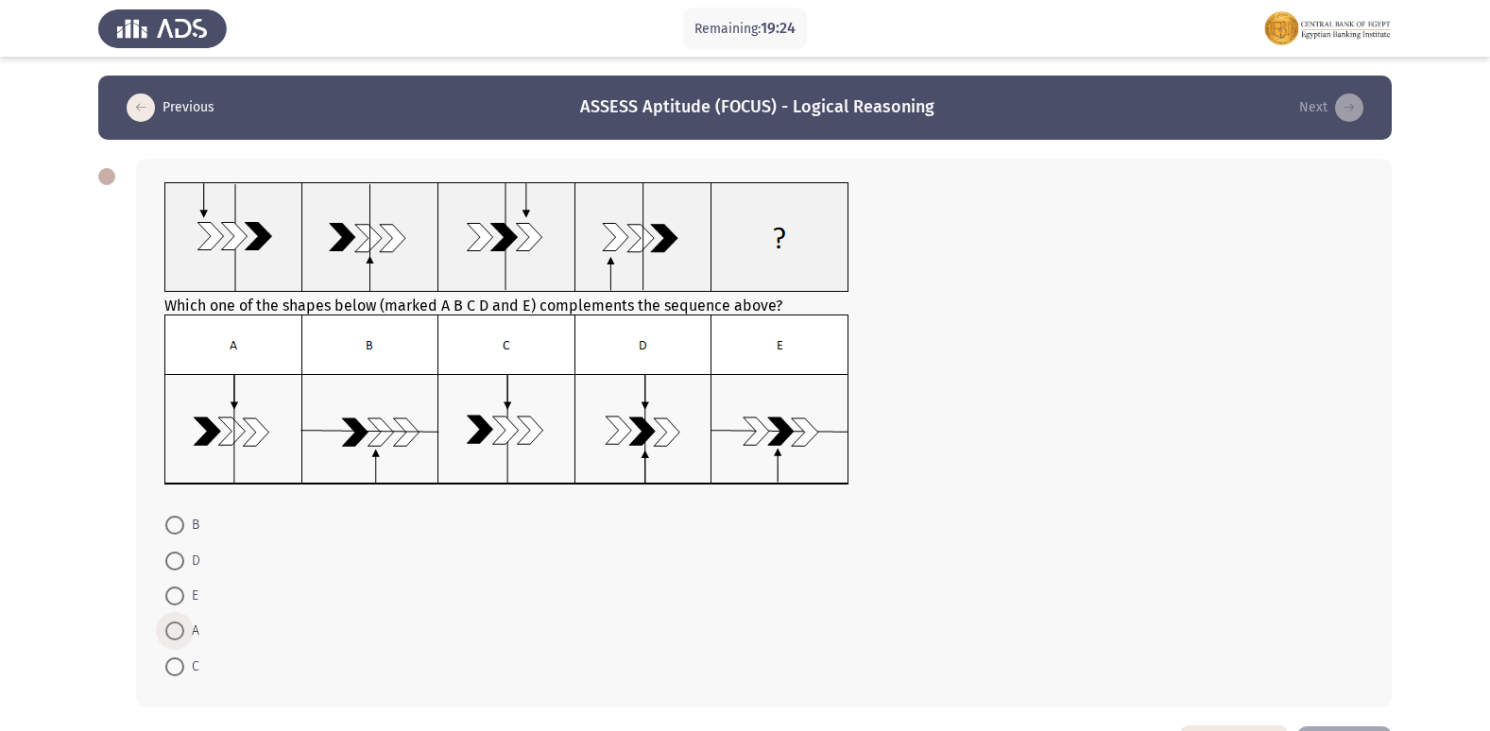
click at [172, 623] on span at bounding box center [174, 631] width 19 height 19
click at [172, 623] on input "A" at bounding box center [174, 631] width 19 height 19
radio input "true"
click at [171, 653] on mat-radio-button "C" at bounding box center [182, 664] width 59 height 35
click at [181, 665] on span at bounding box center [174, 665] width 19 height 19
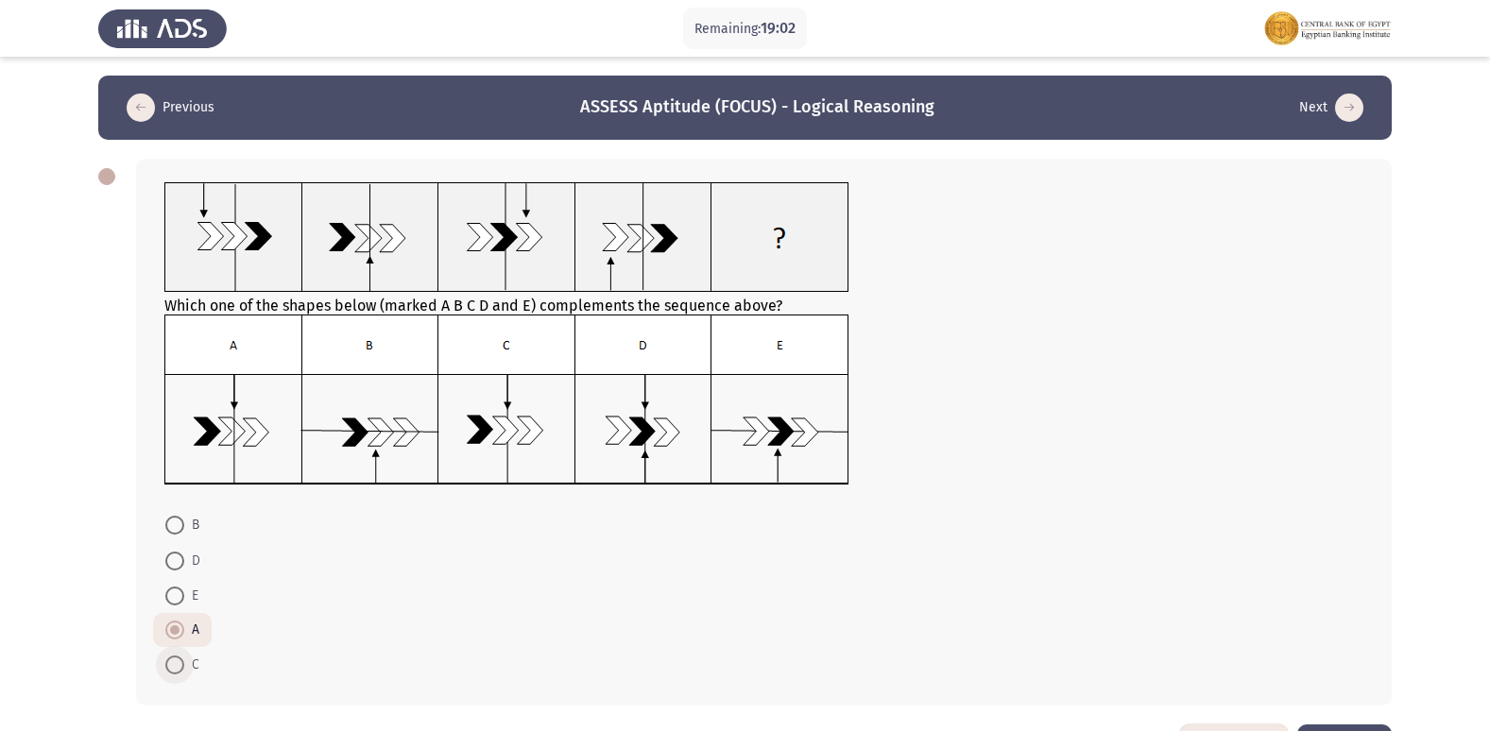
click at [181, 665] on input "C" at bounding box center [174, 665] width 19 height 19
radio input "true"
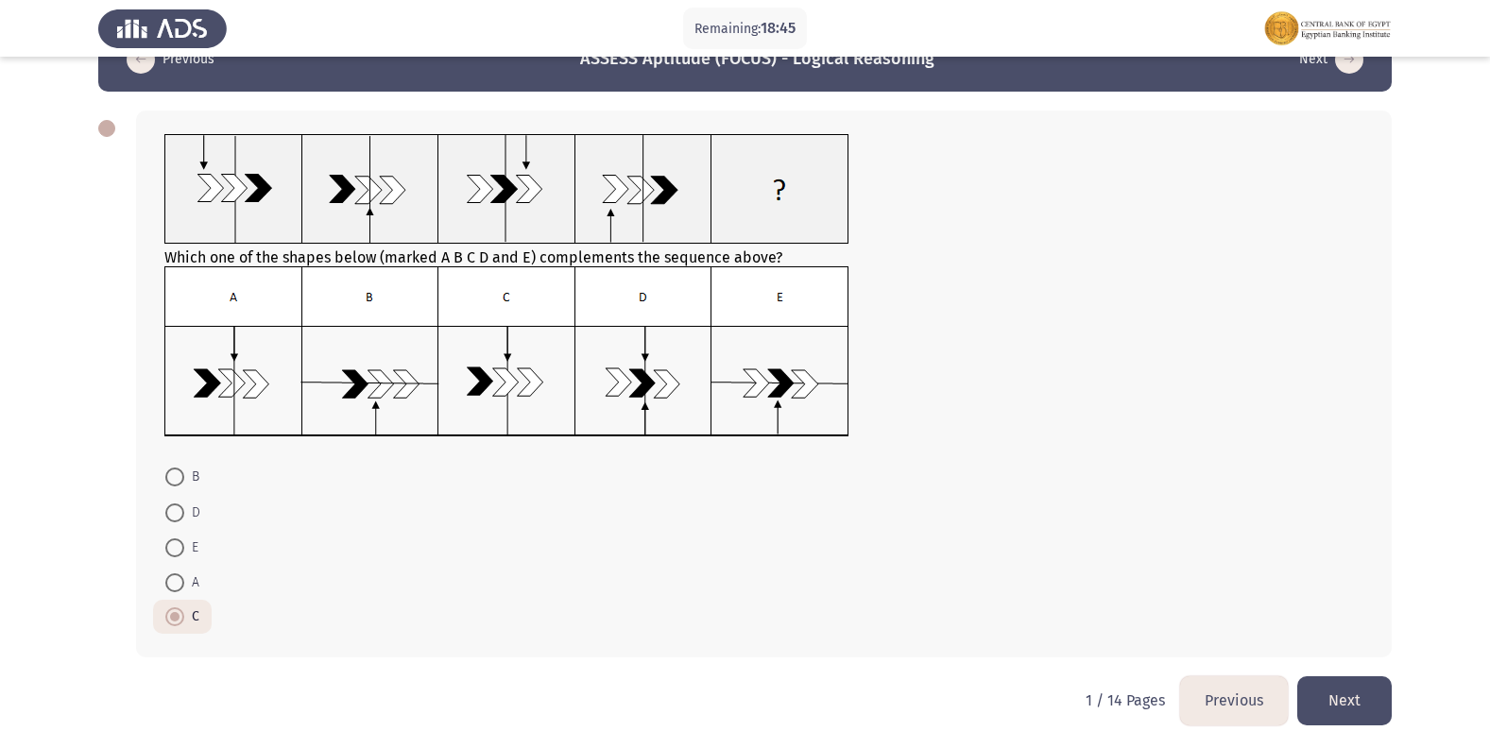
scroll to position [69, 0]
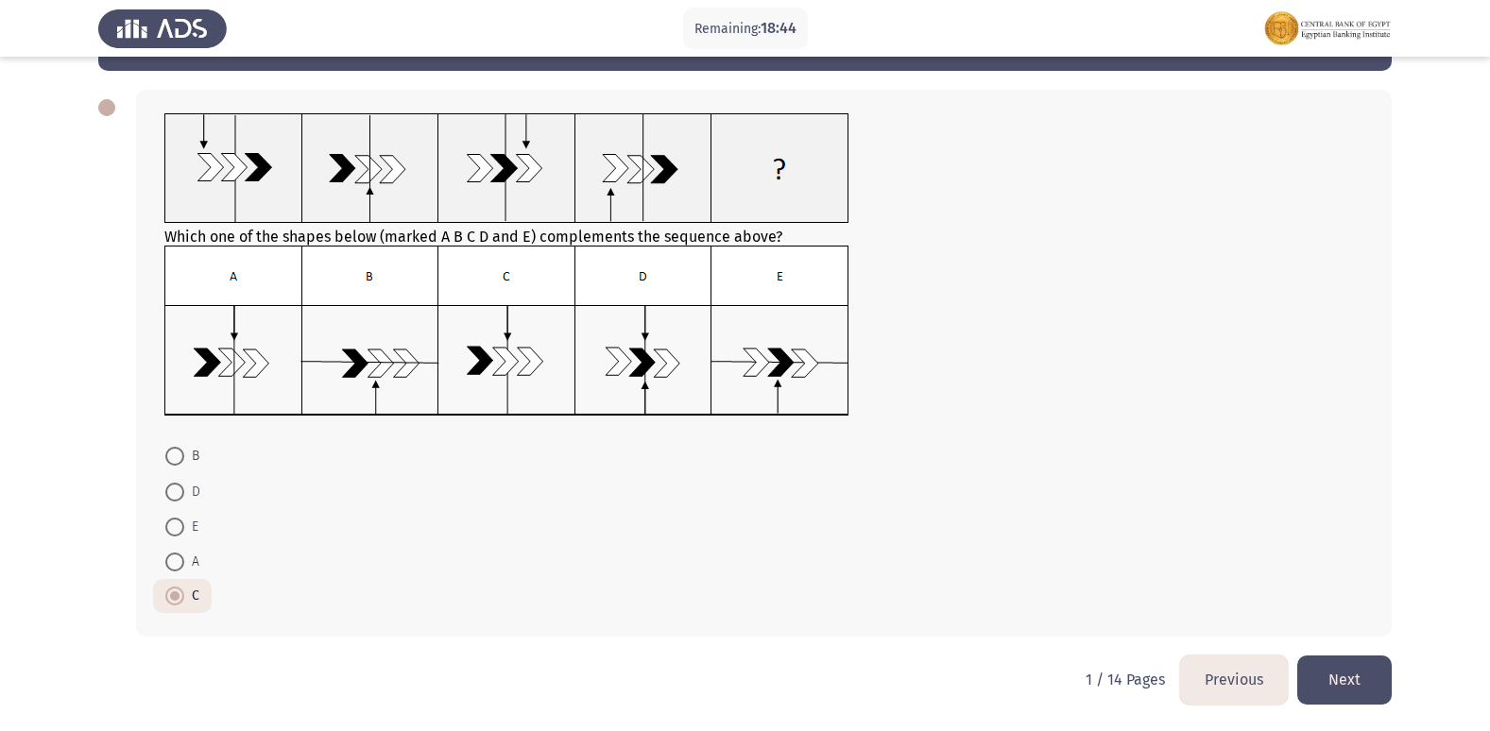
click at [1331, 673] on button "Next" at bounding box center [1344, 680] width 94 height 48
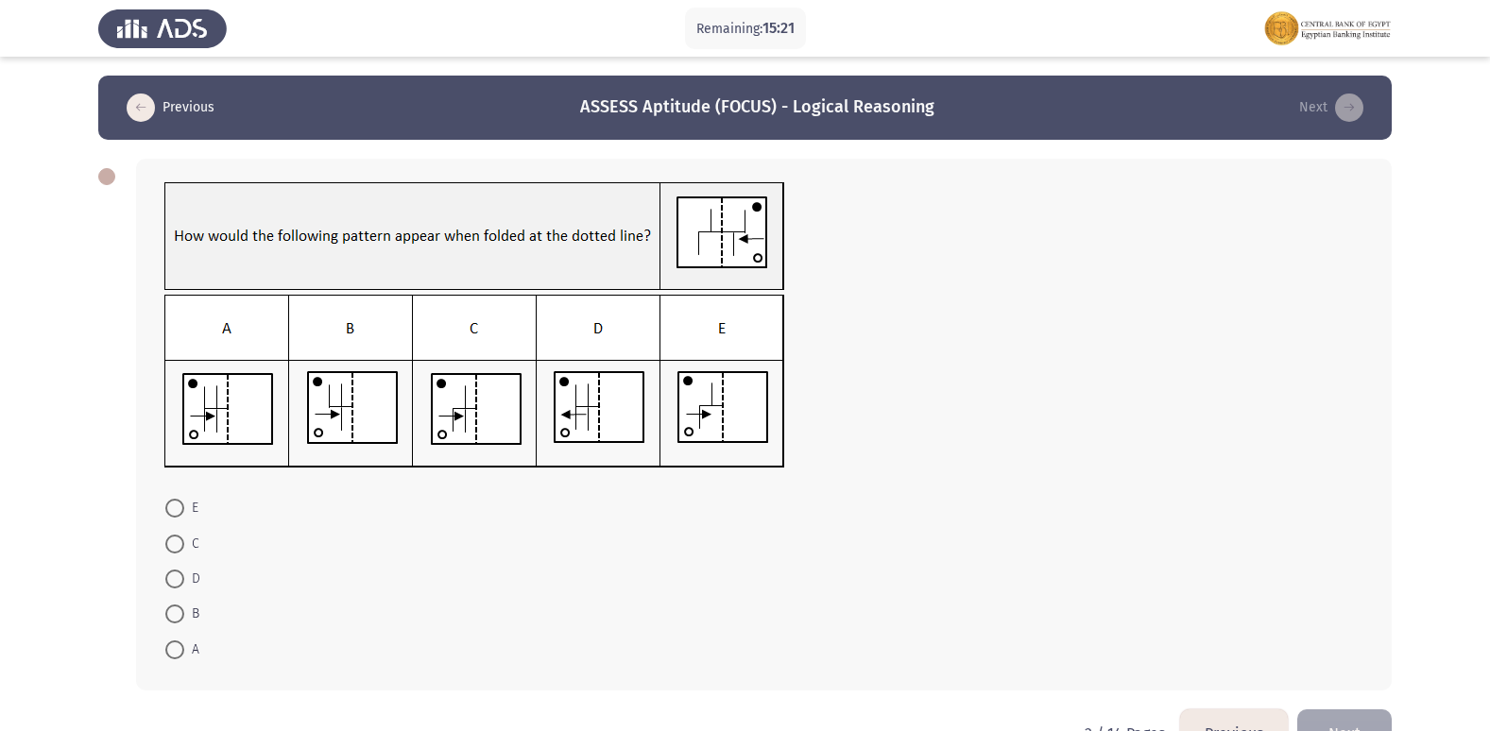
click at [174, 661] on mat-radio-button "A" at bounding box center [182, 648] width 59 height 35
click at [180, 655] on span at bounding box center [174, 650] width 19 height 19
click at [180, 655] on input "A" at bounding box center [174, 650] width 19 height 19
radio input "true"
click at [1354, 712] on button "Next" at bounding box center [1344, 732] width 94 height 48
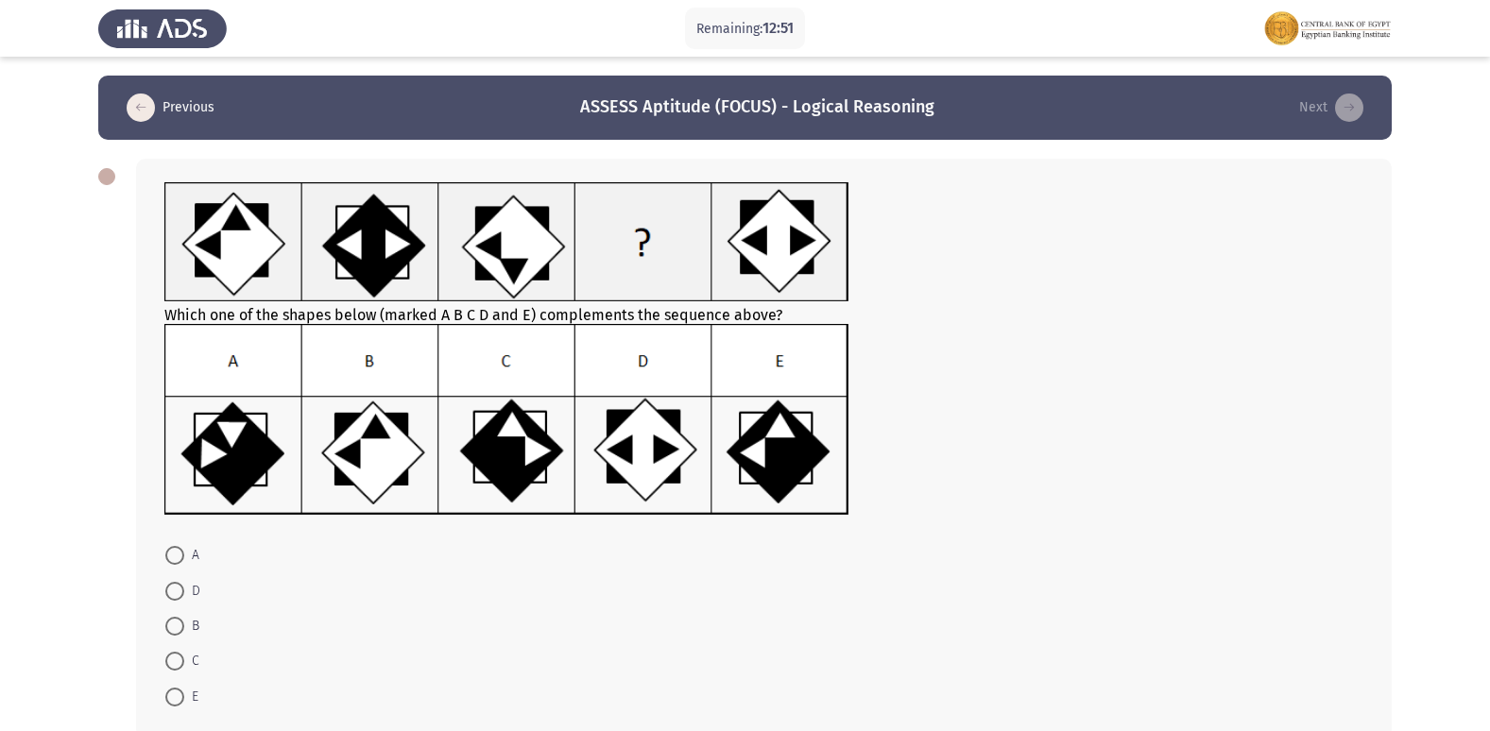
click at [172, 686] on label "E" at bounding box center [181, 697] width 33 height 23
click at [172, 688] on input "E" at bounding box center [174, 697] width 19 height 19
radio input "true"
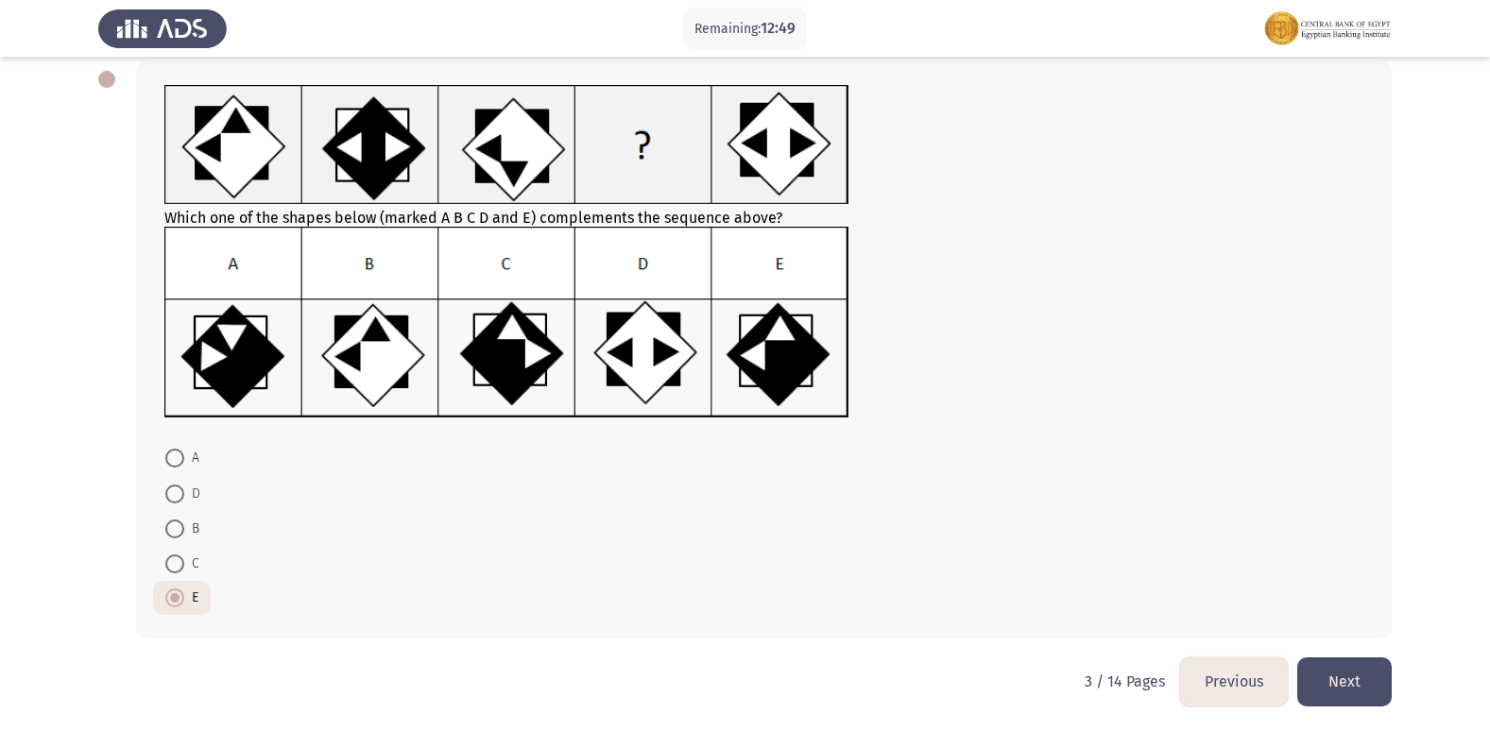
scroll to position [99, 0]
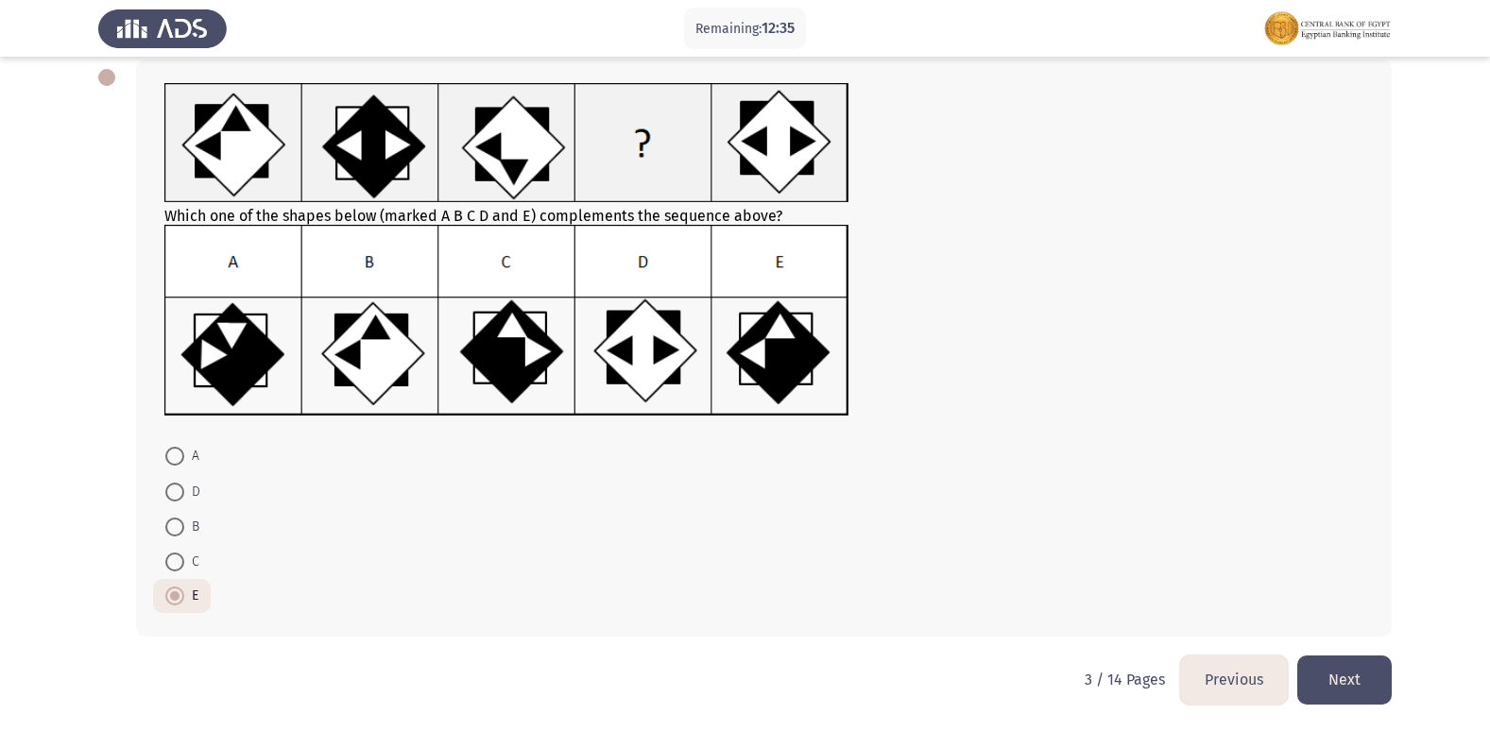
click at [1333, 678] on button "Next" at bounding box center [1344, 680] width 94 height 48
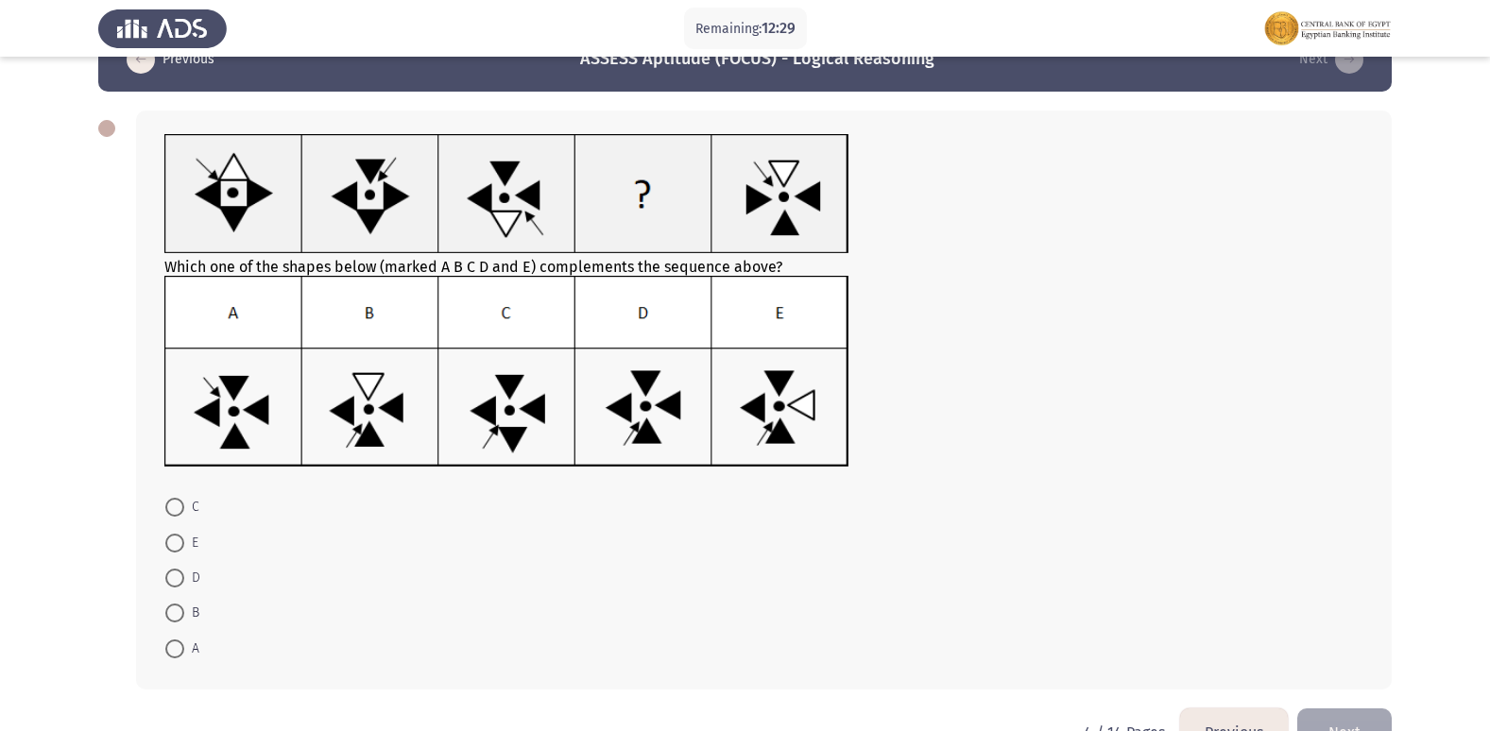
scroll to position [0, 0]
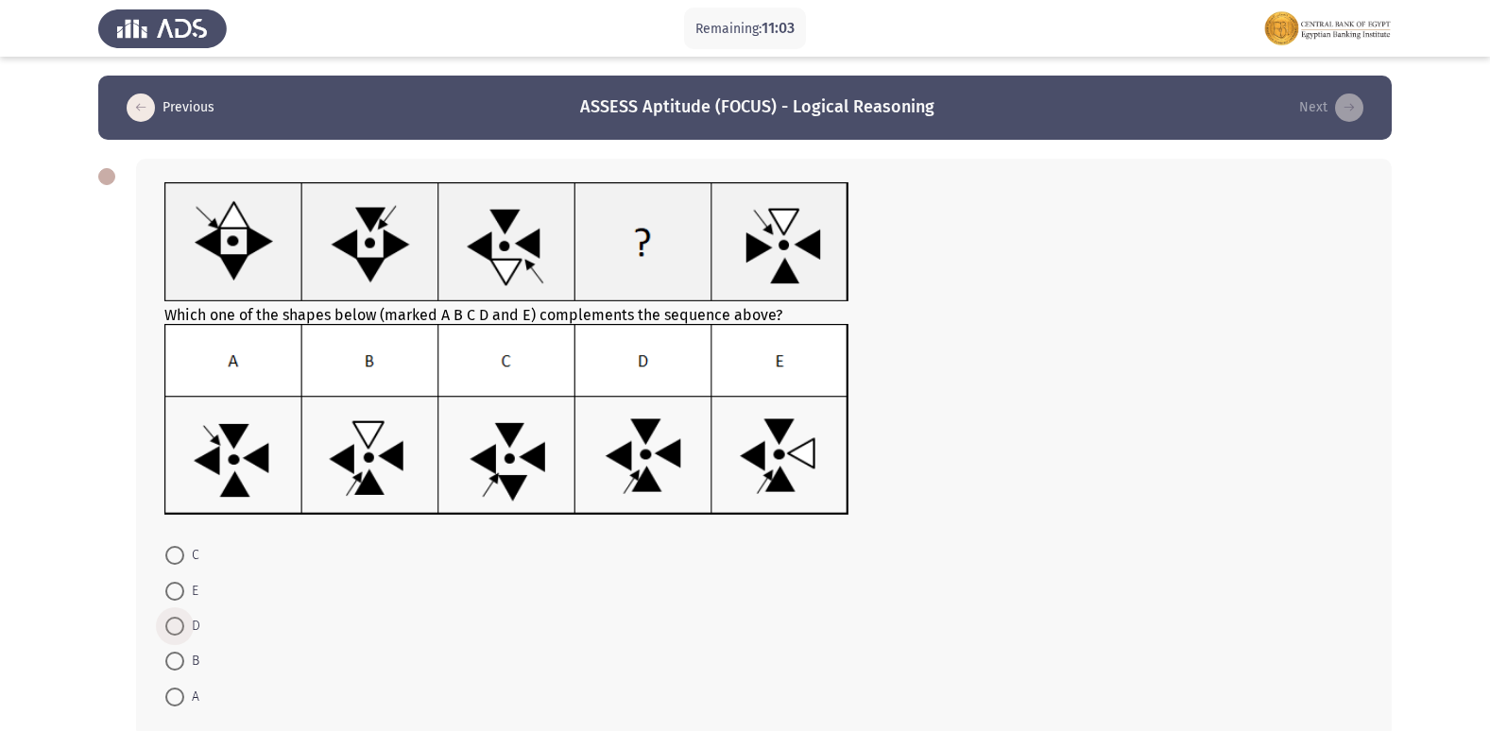
click at [191, 623] on span "D" at bounding box center [192, 626] width 16 height 23
click at [184, 623] on input "D" at bounding box center [174, 626] width 19 height 19
radio input "true"
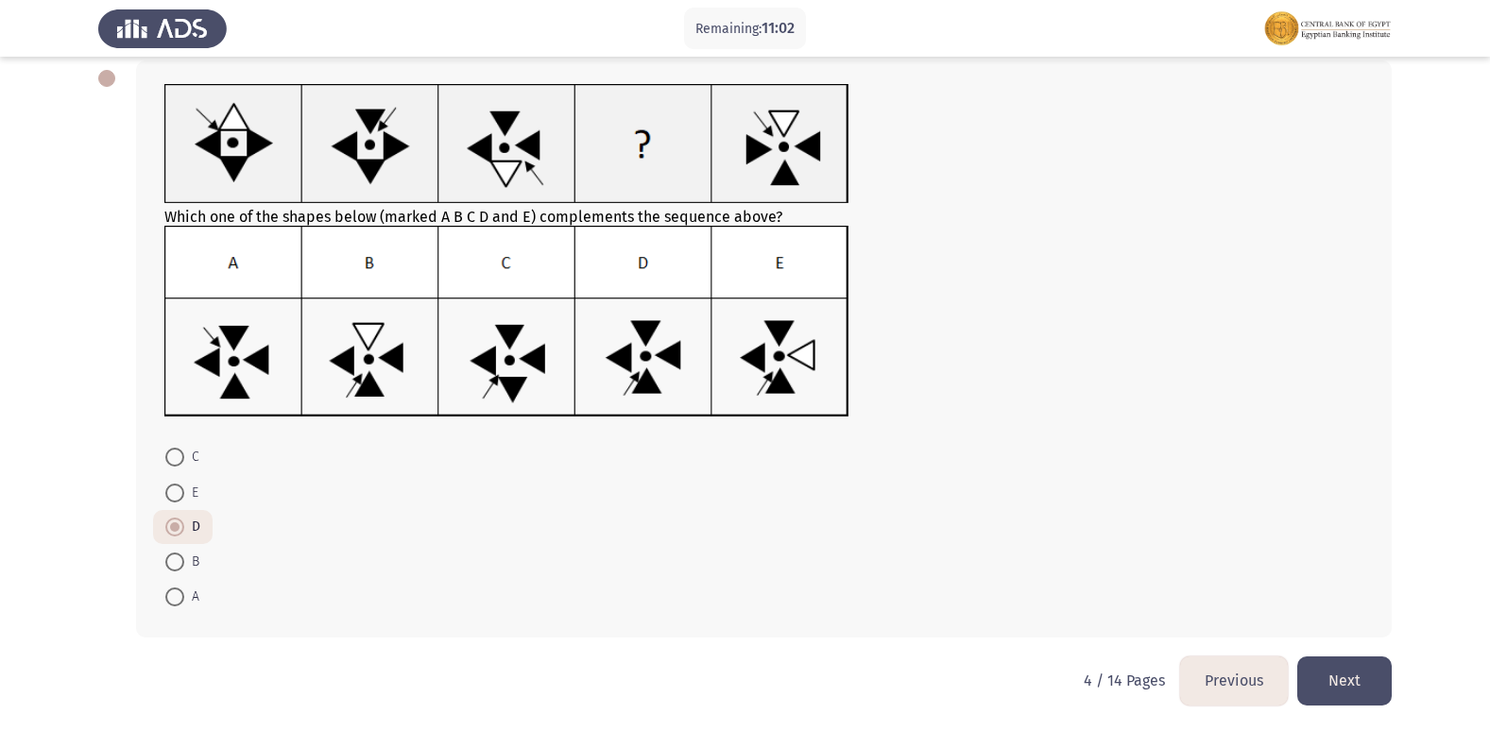
scroll to position [99, 0]
drag, startPoint x: 1337, startPoint y: 673, endPoint x: 1350, endPoint y: 675, distance: 13.4
click at [1353, 676] on button "Next" at bounding box center [1344, 680] width 94 height 48
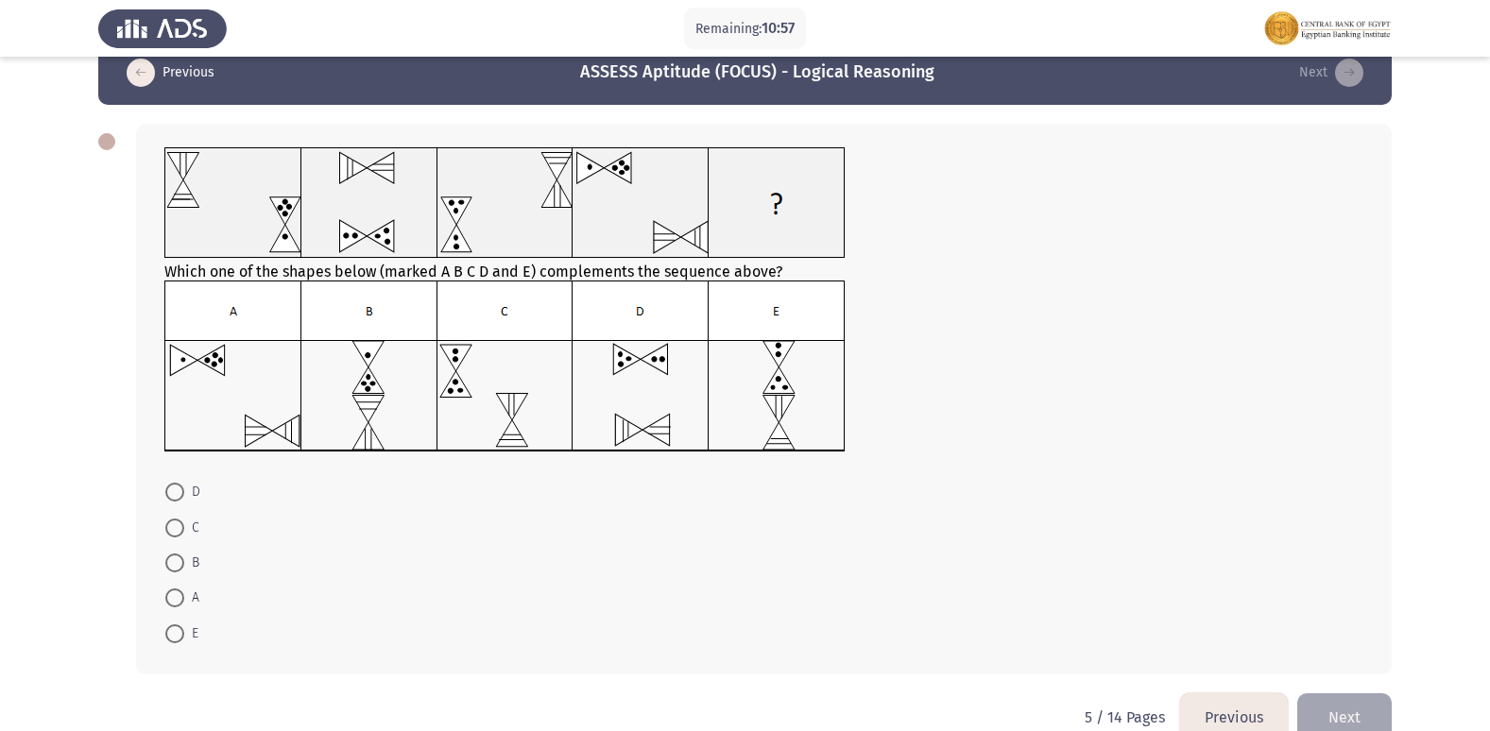
scroll to position [0, 0]
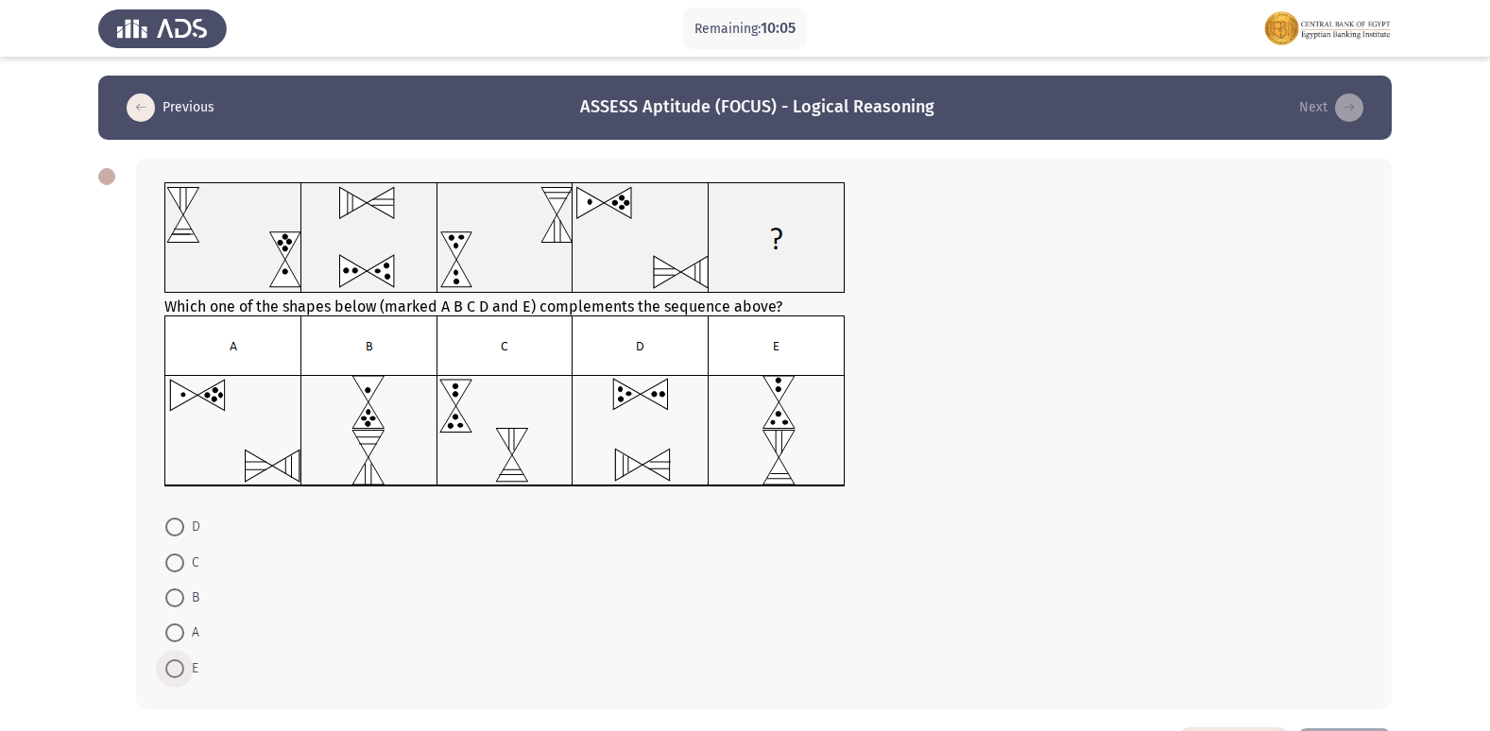
click at [180, 662] on label "E" at bounding box center [181, 669] width 33 height 23
click at [180, 662] on input "E" at bounding box center [174, 669] width 19 height 19
radio input "true"
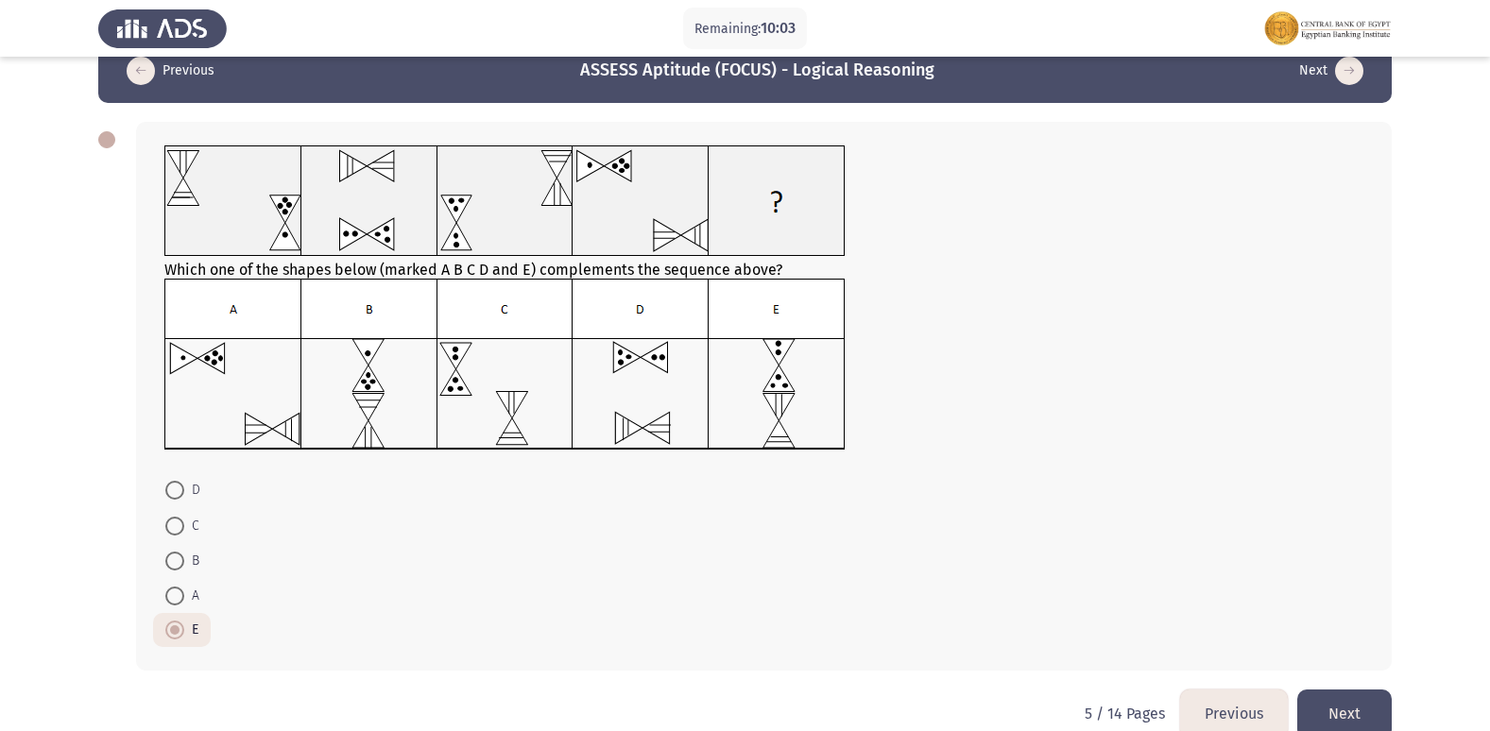
scroll to position [71, 0]
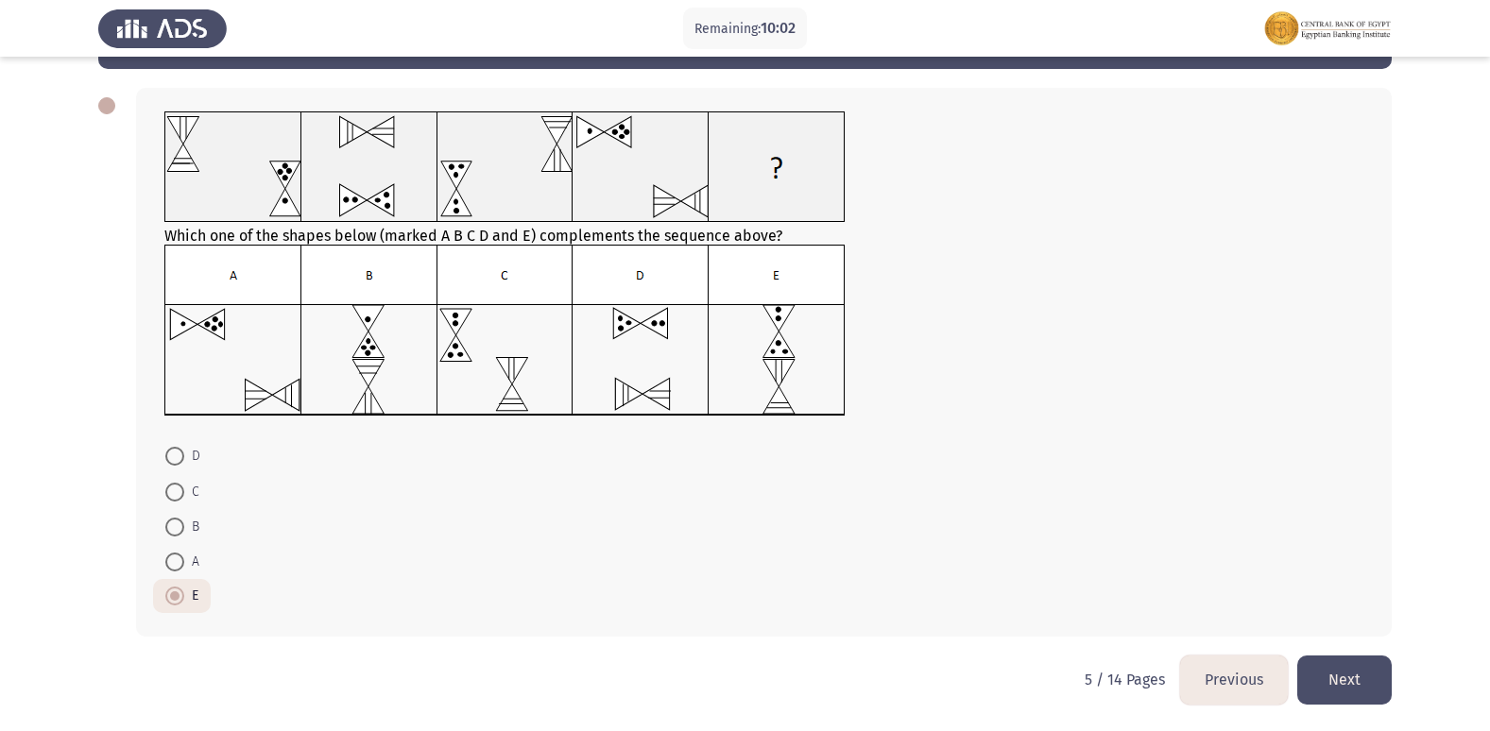
drag, startPoint x: 1344, startPoint y: 675, endPoint x: 920, endPoint y: 663, distance: 423.5
click at [1338, 676] on button "Next" at bounding box center [1344, 680] width 94 height 48
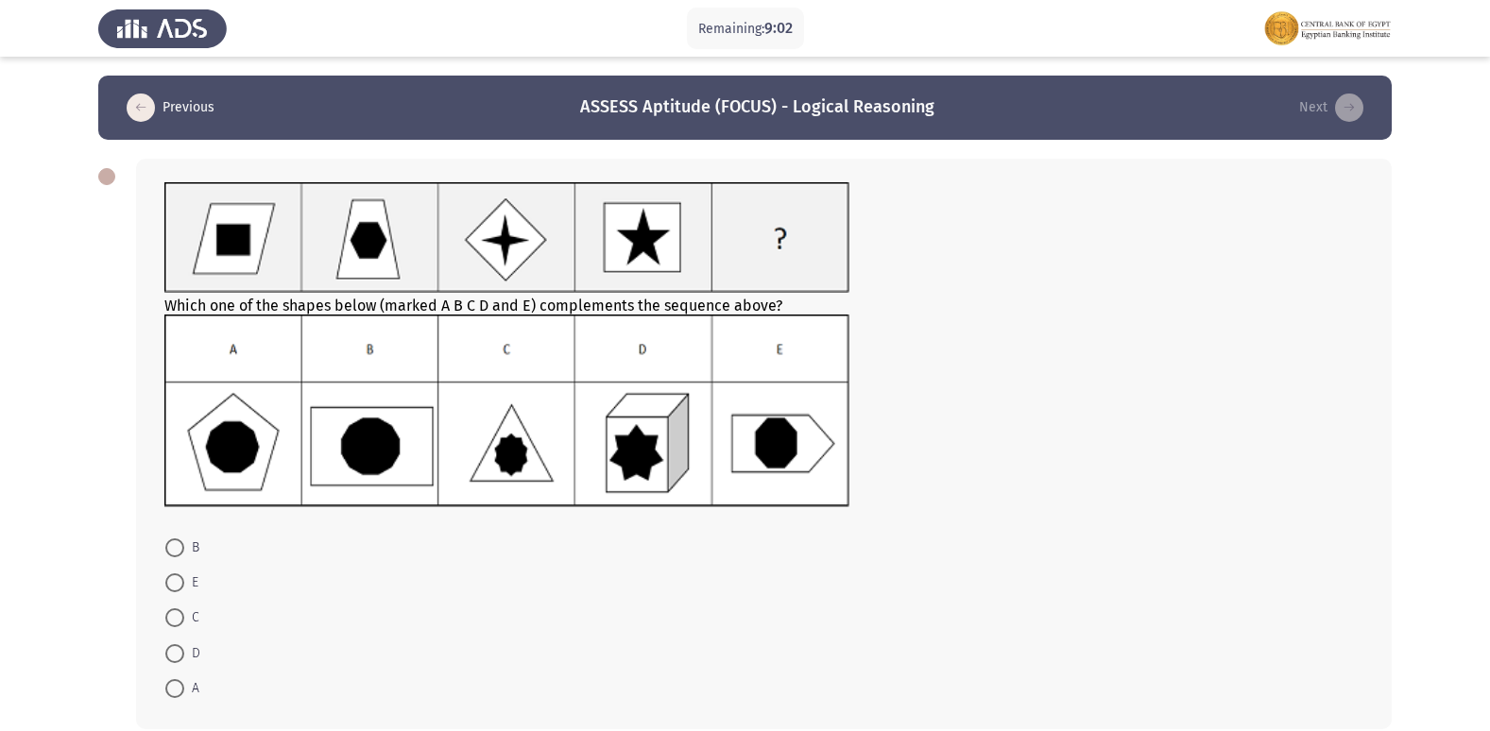
click at [182, 616] on span at bounding box center [174, 618] width 19 height 19
click at [182, 616] on input "C" at bounding box center [174, 618] width 19 height 19
radio input "true"
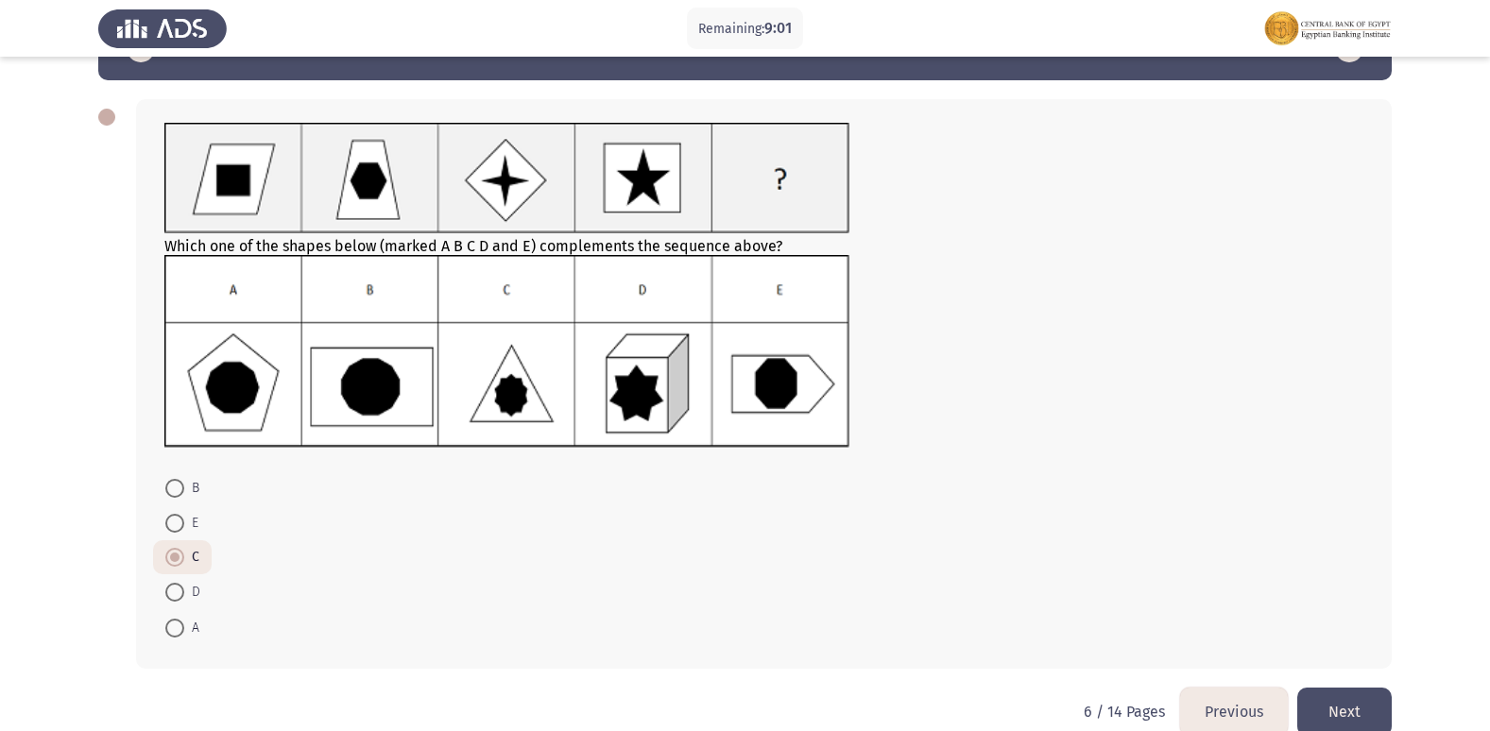
scroll to position [92, 0]
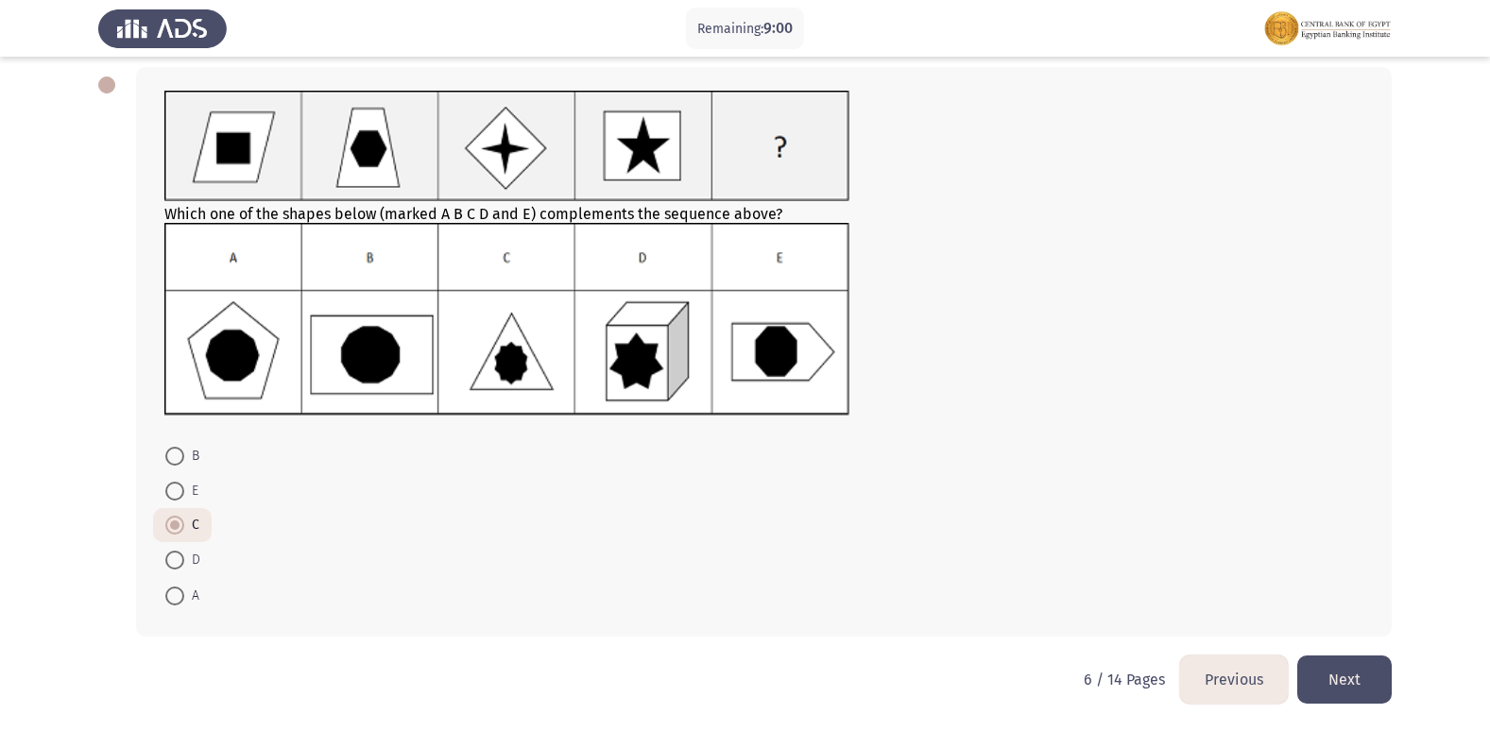
drag, startPoint x: 1356, startPoint y: 674, endPoint x: 1125, endPoint y: 632, distance: 234.3
click at [1364, 672] on button "Next" at bounding box center [1344, 680] width 94 height 48
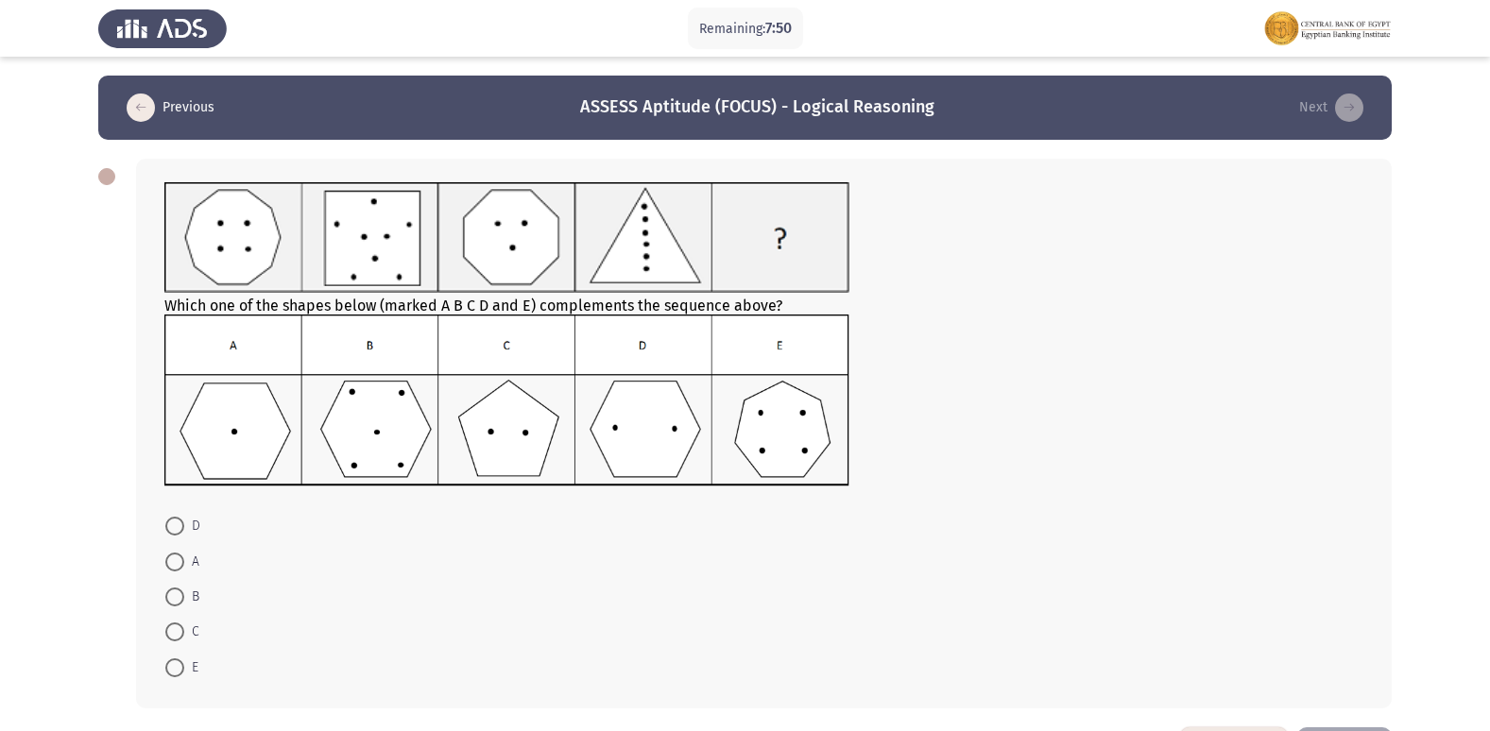
click at [172, 536] on span at bounding box center [174, 526] width 19 height 19
click at [172, 536] on input "D" at bounding box center [174, 526] width 19 height 19
radio input "true"
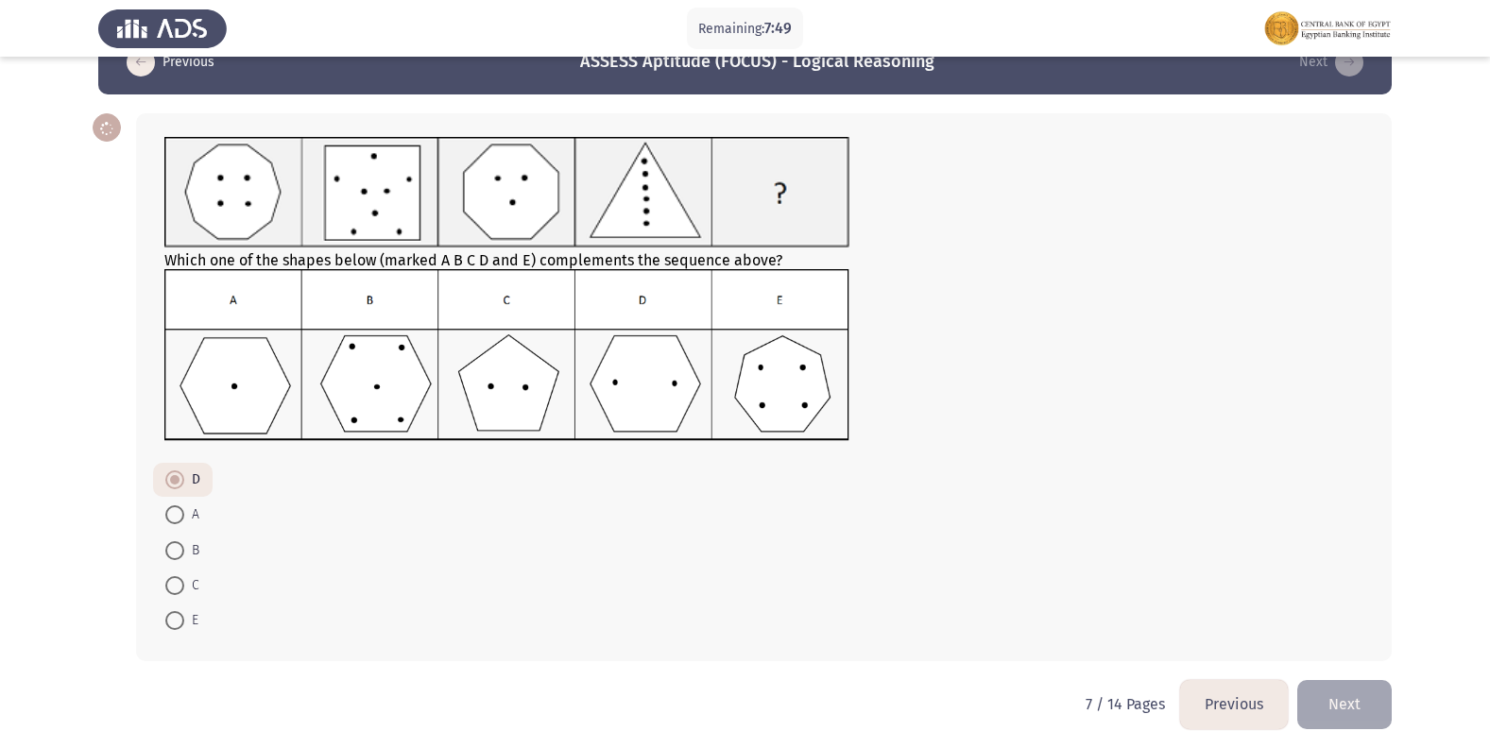
scroll to position [70, 0]
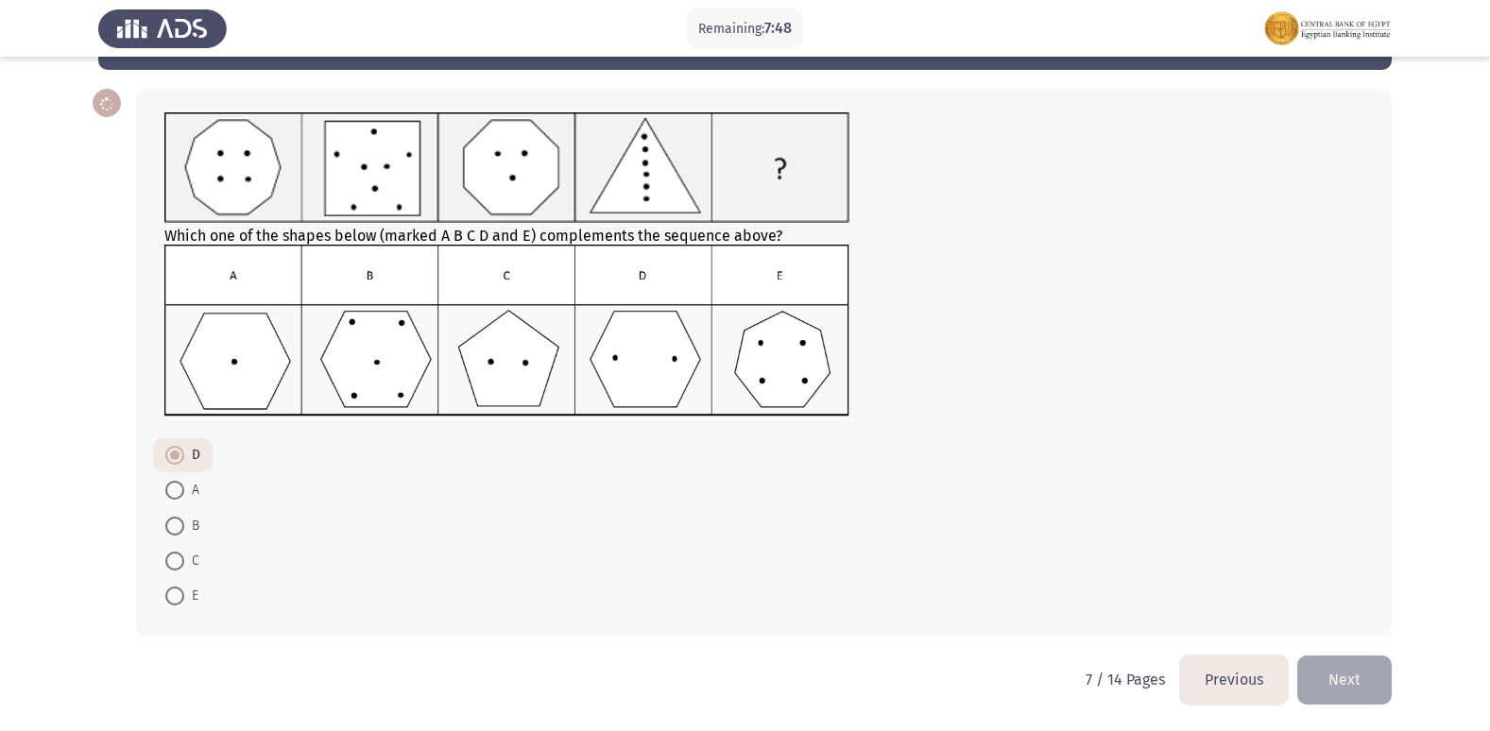
click at [1316, 660] on button "Next" at bounding box center [1344, 680] width 94 height 48
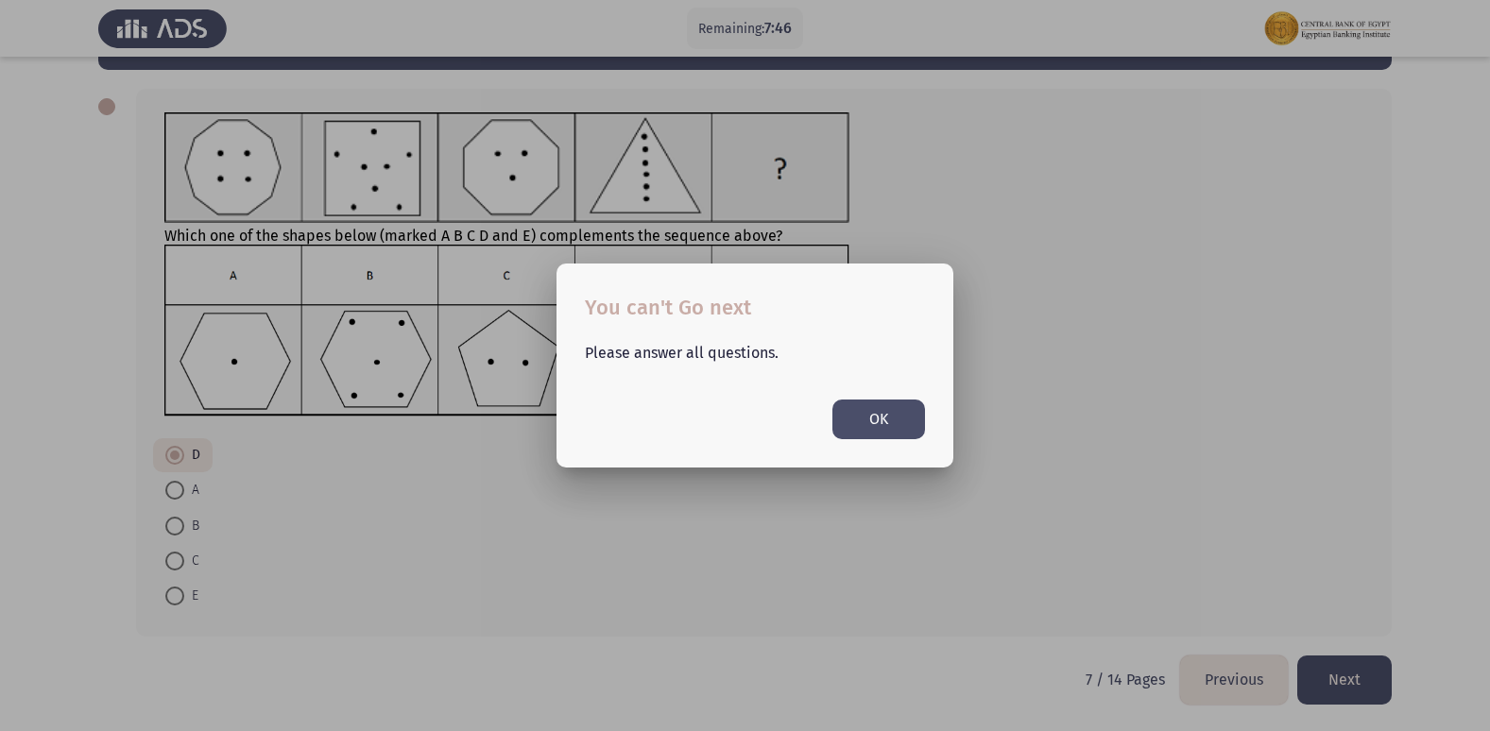
click at [756, 519] on div at bounding box center [745, 365] width 1490 height 731
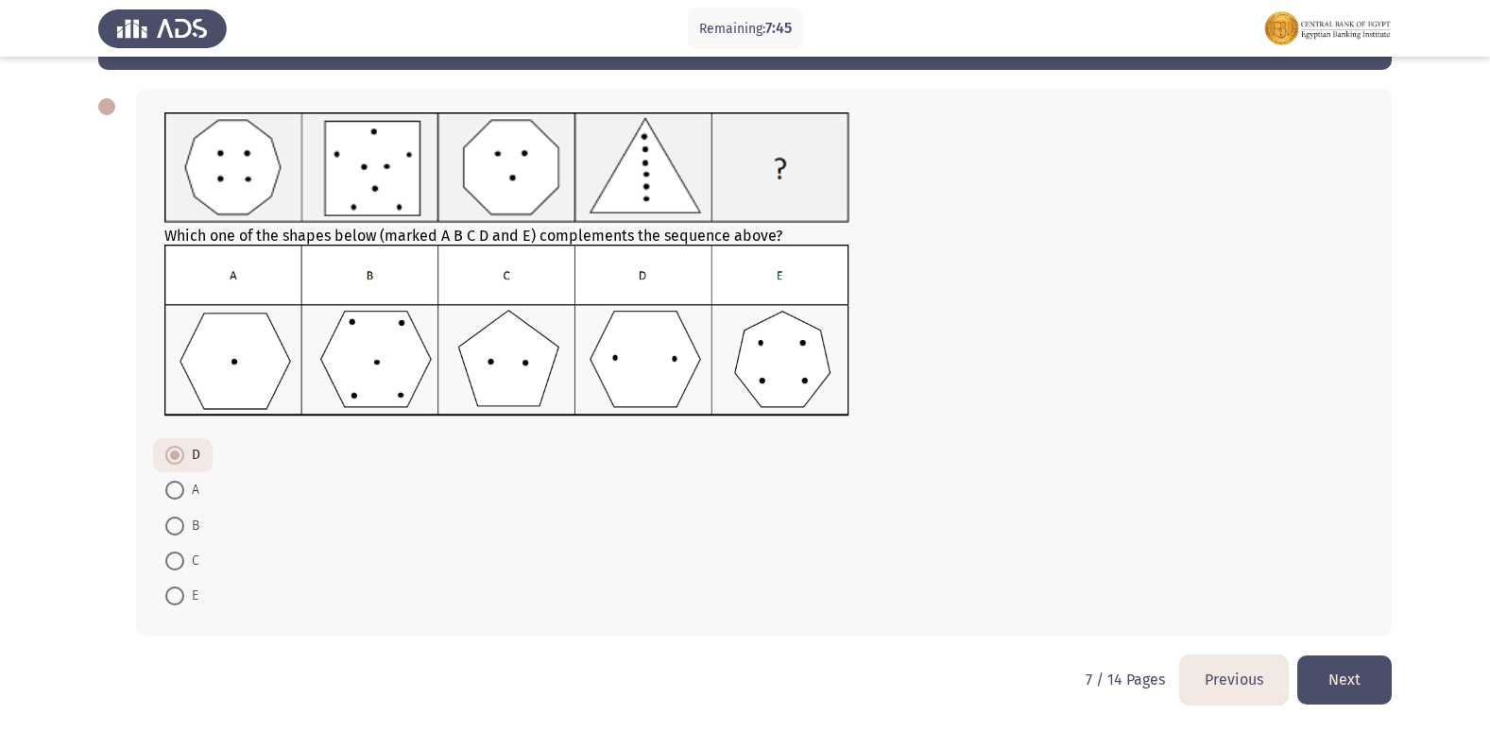
click at [190, 452] on span "D" at bounding box center [192, 455] width 16 height 23
click at [184, 452] on input "D" at bounding box center [174, 455] width 19 height 19
click at [1313, 678] on button "Next" at bounding box center [1344, 680] width 94 height 48
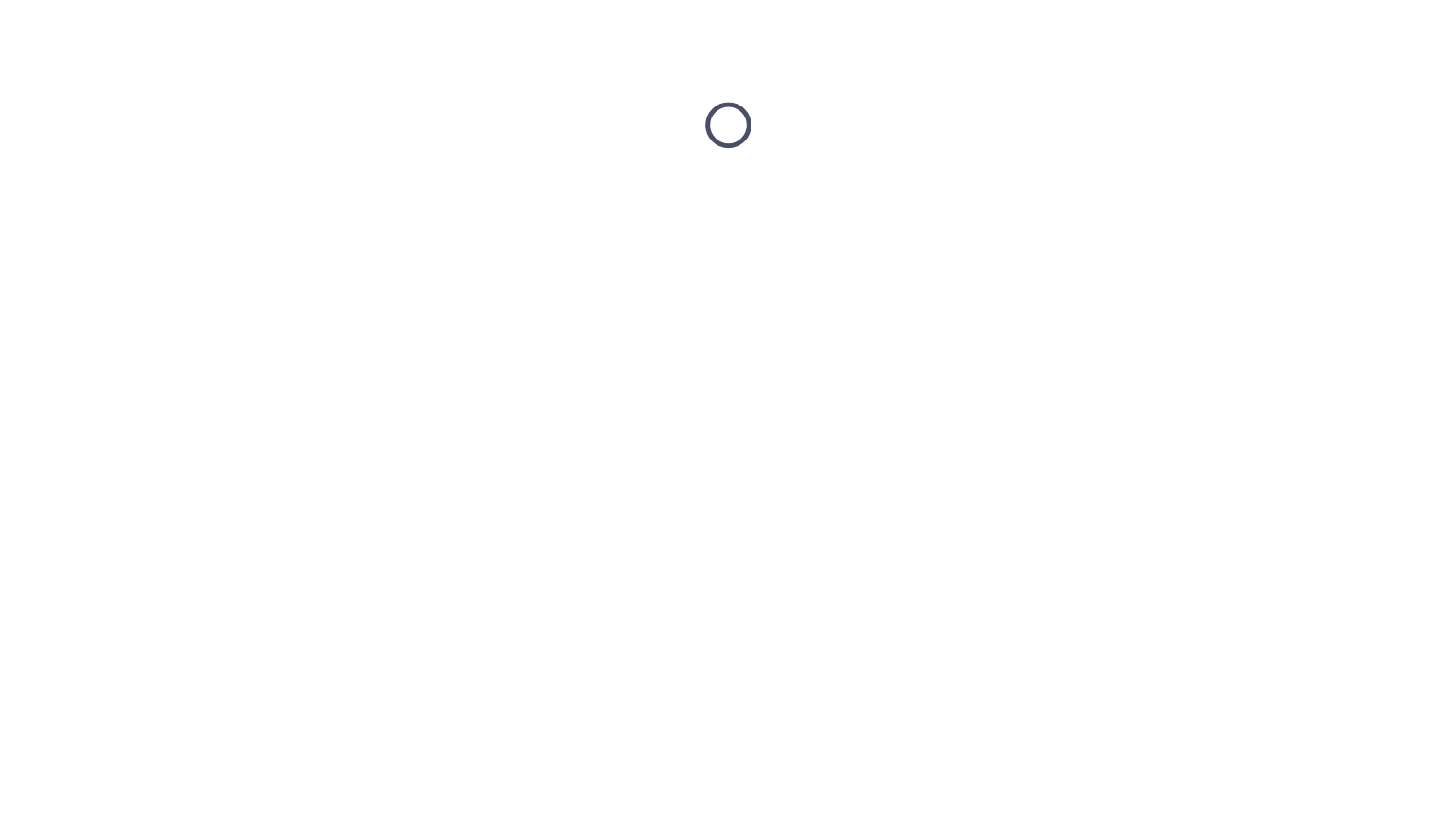
scroll to position [0, 0]
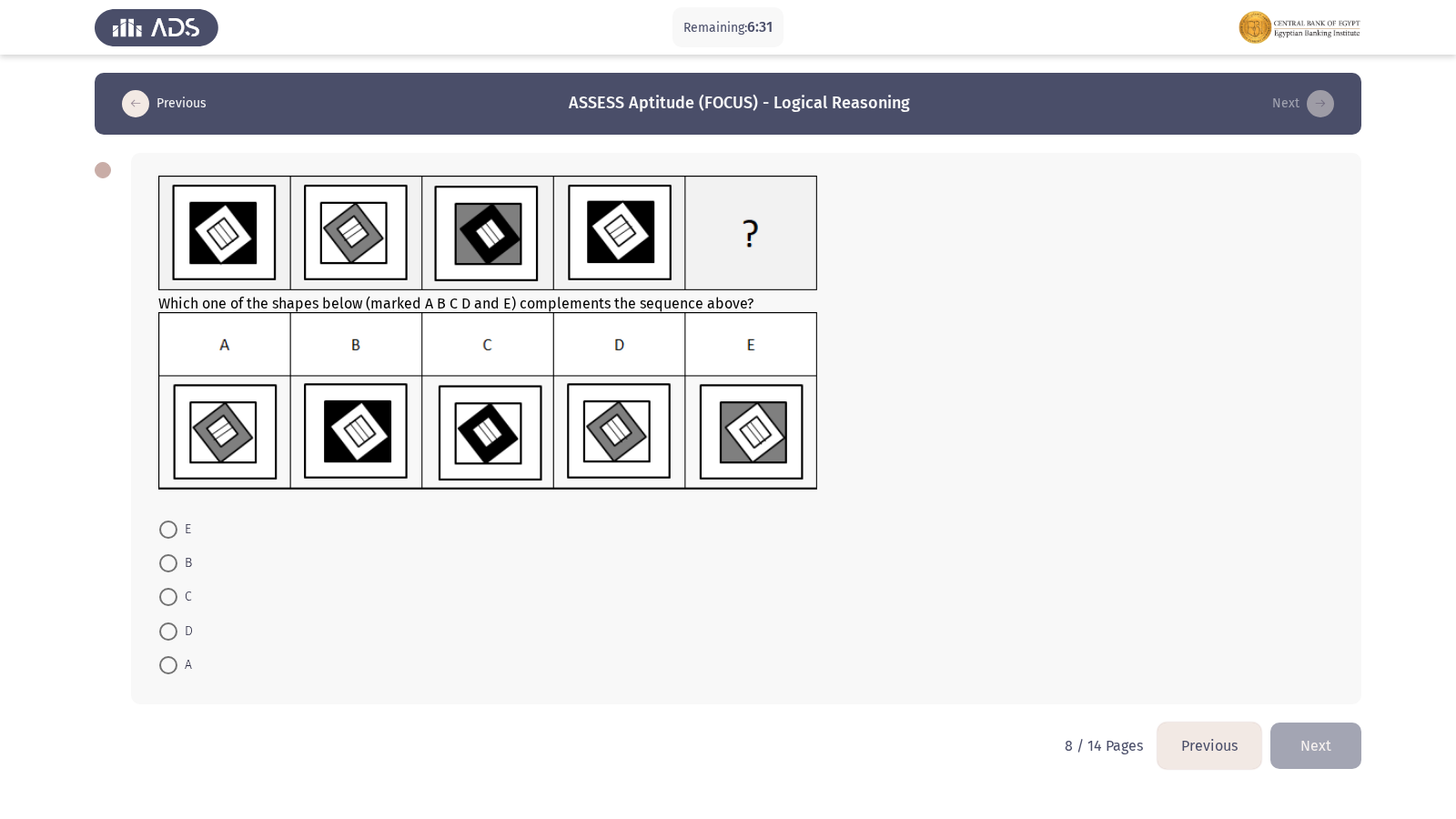
click at [168, 622] on span at bounding box center [168, 631] width 18 height 18
click at [168, 622] on input "D" at bounding box center [168, 631] width 18 height 18
radio input "true"
drag, startPoint x: 1322, startPoint y: 753, endPoint x: 1071, endPoint y: 667, distance: 265.3
click at [1305, 703] on button "Next" at bounding box center [1315, 745] width 91 height 46
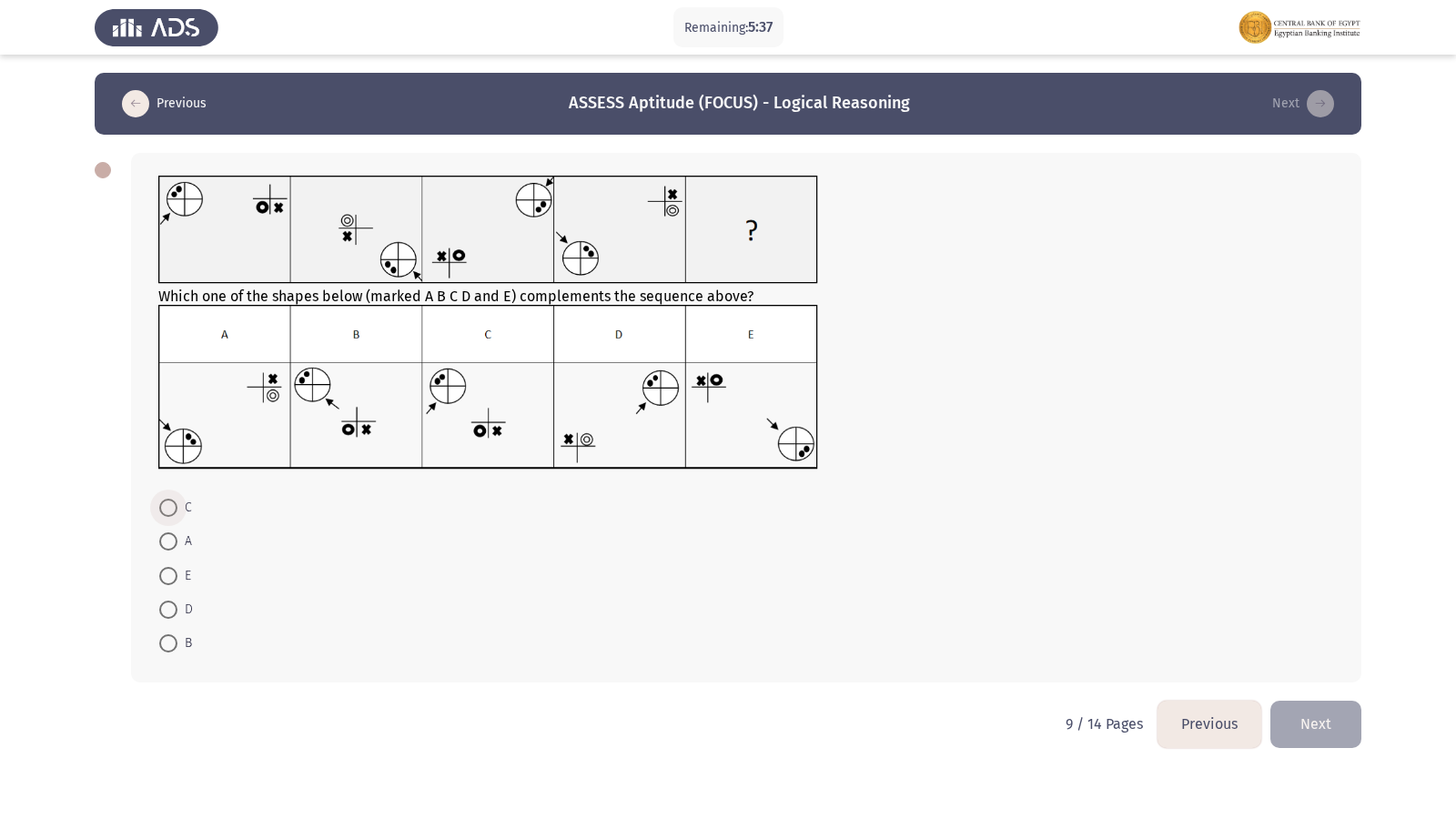
click at [173, 507] on span at bounding box center [168, 508] width 18 height 18
click at [173, 507] on input "C" at bounding box center [168, 508] width 18 height 18
radio input "true"
click at [1330, 703] on button "Next" at bounding box center [1315, 724] width 91 height 46
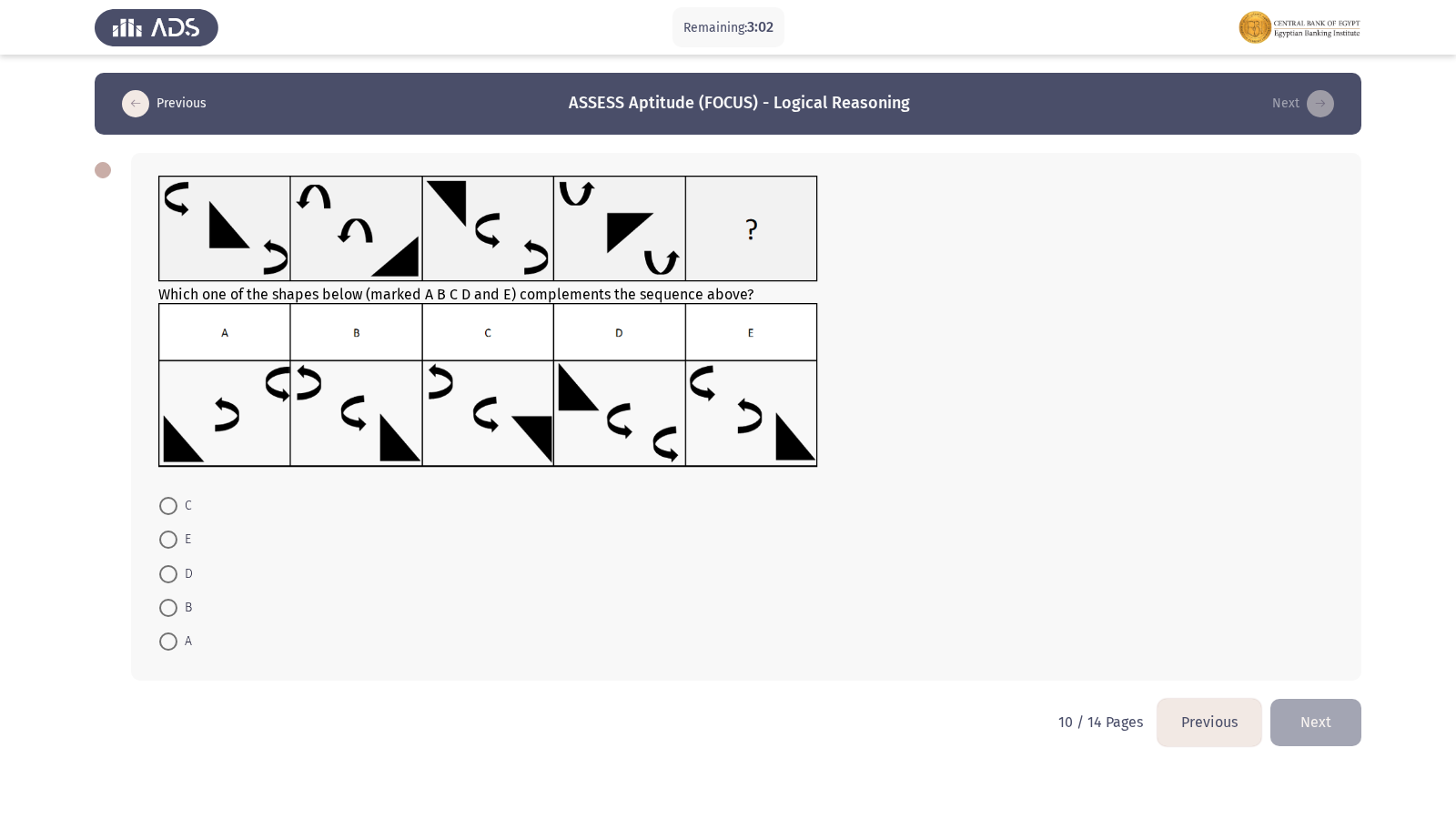
click at [157, 538] on mat-radio-button "E" at bounding box center [175, 539] width 56 height 34
click at [169, 542] on span at bounding box center [168, 540] width 18 height 18
click at [169, 542] on input "E" at bounding box center [168, 540] width 18 height 18
radio input "true"
drag, startPoint x: 1318, startPoint y: 700, endPoint x: 1304, endPoint y: 686, distance: 19.8
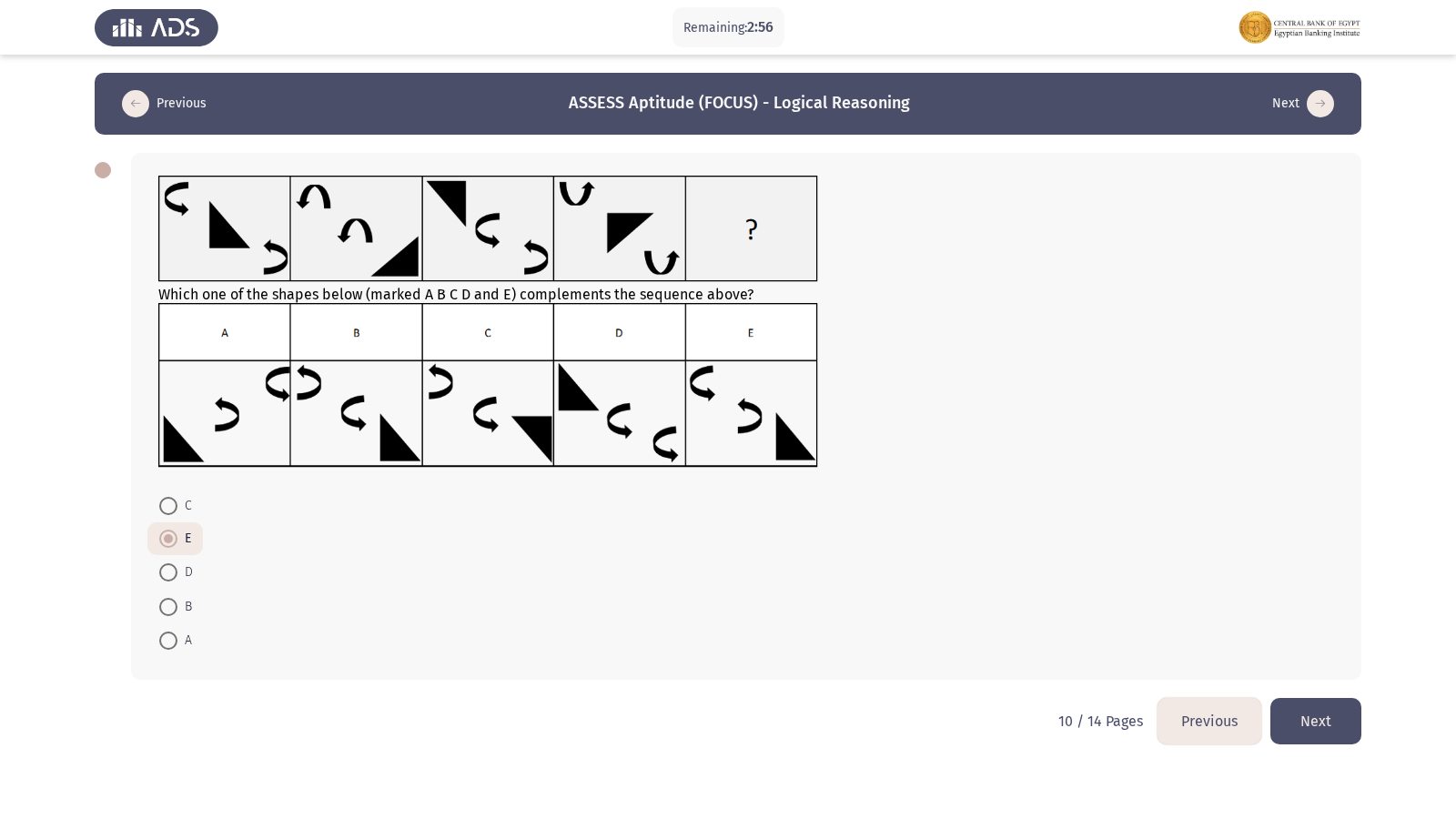
click at [1318, 700] on button "Next" at bounding box center [1315, 722] width 91 height 46
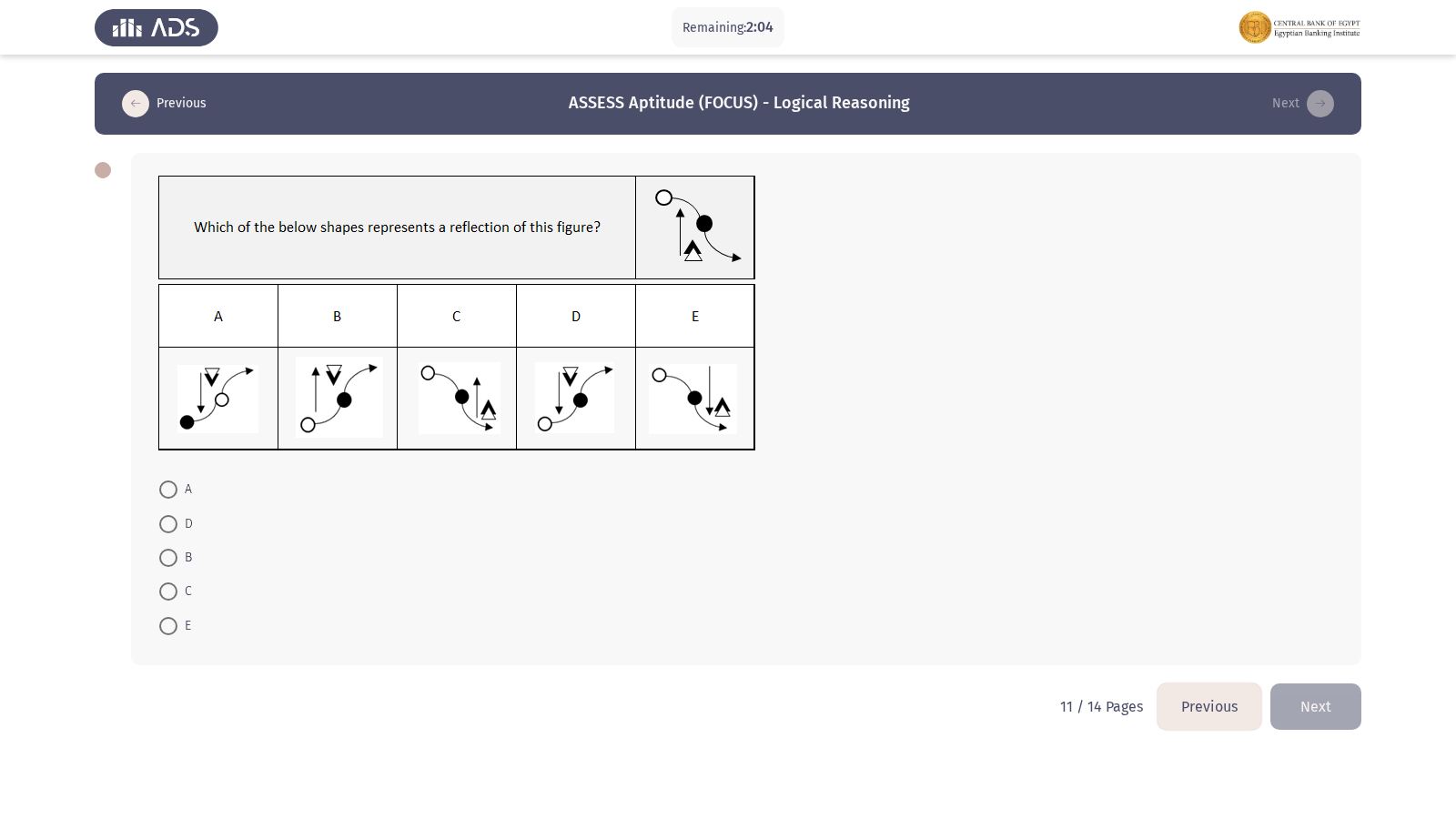
click at [173, 515] on label "D" at bounding box center [175, 524] width 34 height 22
click at [173, 515] on input "D" at bounding box center [168, 524] width 18 height 18
radio input "true"
drag, startPoint x: 1291, startPoint y: 705, endPoint x: 1259, endPoint y: 681, distance: 40.0
click at [1291, 703] on button "Next" at bounding box center [1315, 705] width 91 height 46
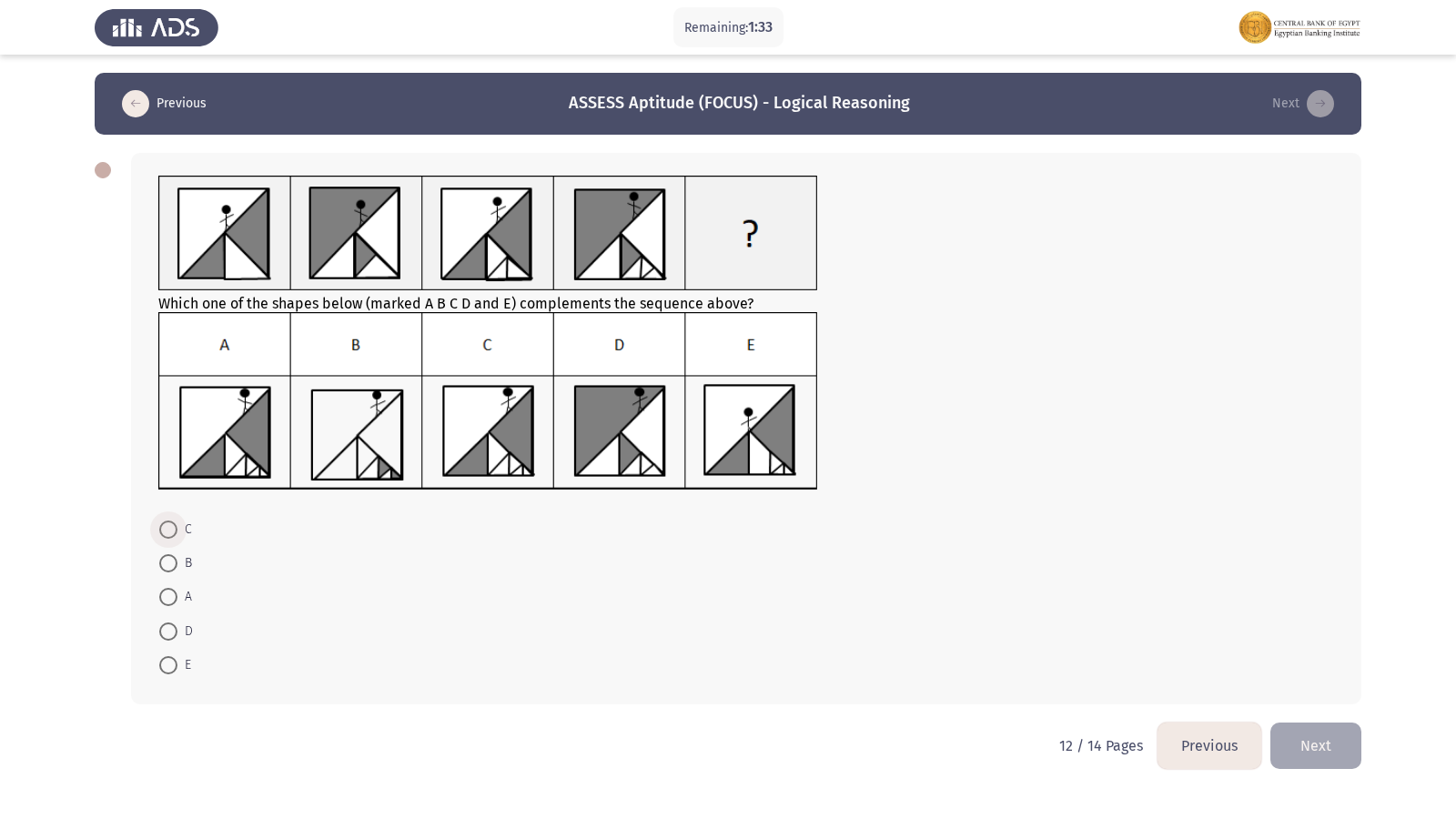
click at [164, 528] on span at bounding box center [168, 530] width 18 height 18
click at [164, 528] on input "C" at bounding box center [168, 530] width 18 height 18
radio input "true"
drag, startPoint x: 1297, startPoint y: 732, endPoint x: 1264, endPoint y: 722, distance: 34.5
click at [1293, 703] on button "Next" at bounding box center [1315, 745] width 91 height 46
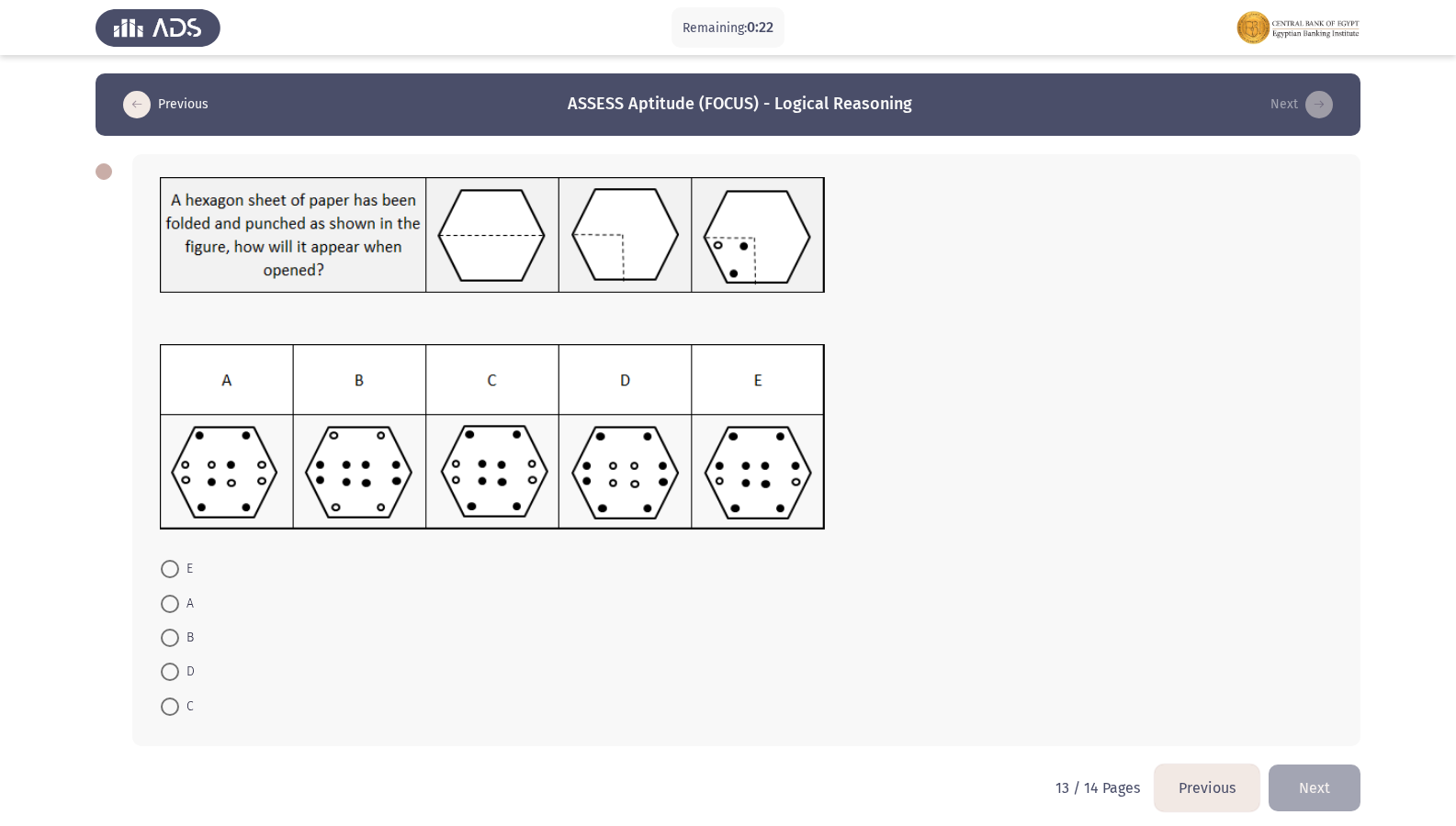
click at [175, 629] on span at bounding box center [169, 637] width 18 height 18
click at [175, 629] on input "B" at bounding box center [169, 637] width 18 height 18
radio input "true"
drag, startPoint x: 1331, startPoint y: 761, endPoint x: 1338, endPoint y: 776, distance: 16.6
click at [1333, 709] on div "Previous ASSESS Aptitude (FOCUS) - Logical Reasoning Next E A B D C 13 / 14 Pag…" at bounding box center [727, 419] width 1265 height 690
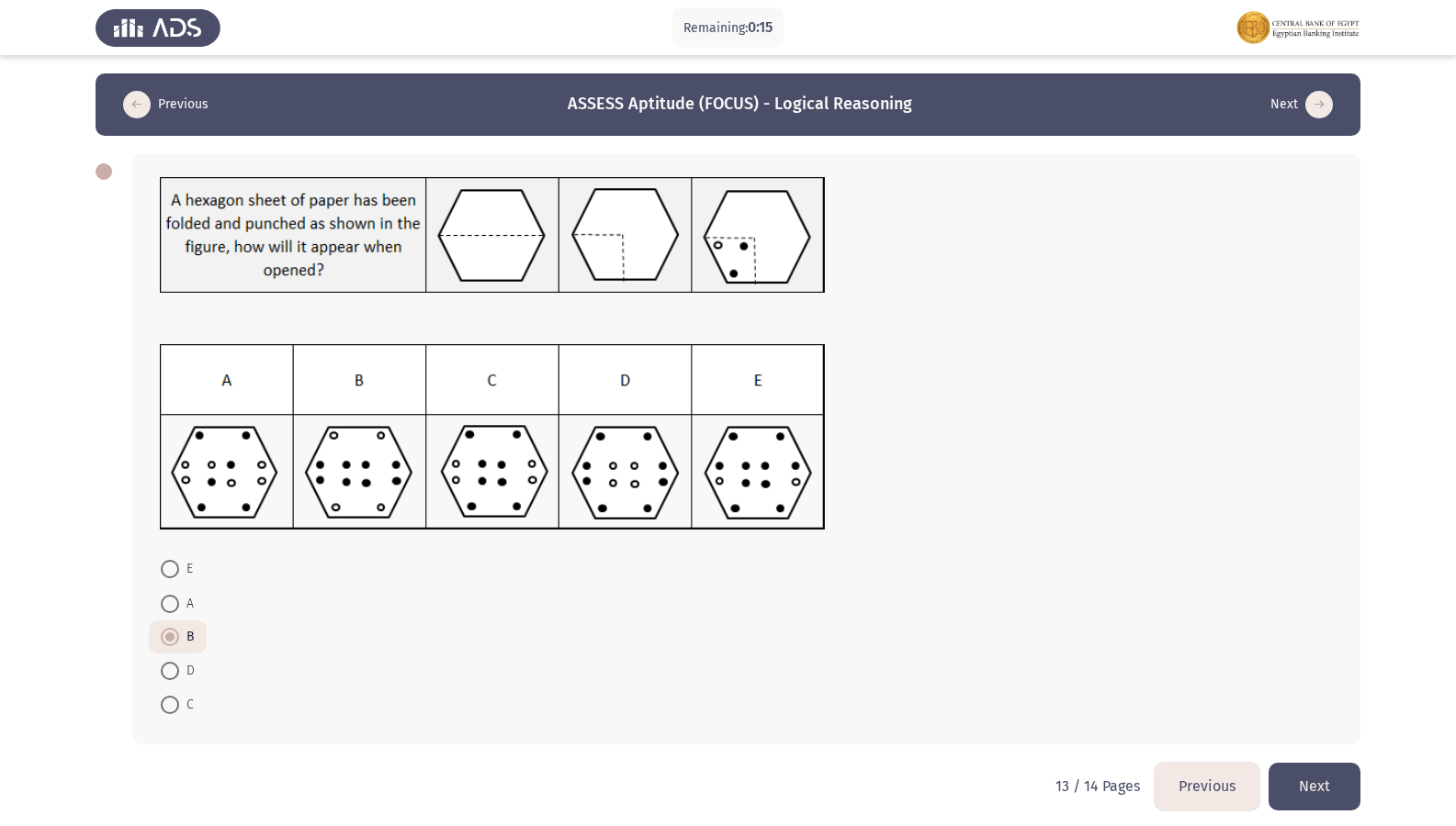
drag, startPoint x: 1333, startPoint y: 776, endPoint x: 1307, endPoint y: 778, distance: 26.1
click at [1333, 709] on button "Next" at bounding box center [1314, 786] width 91 height 47
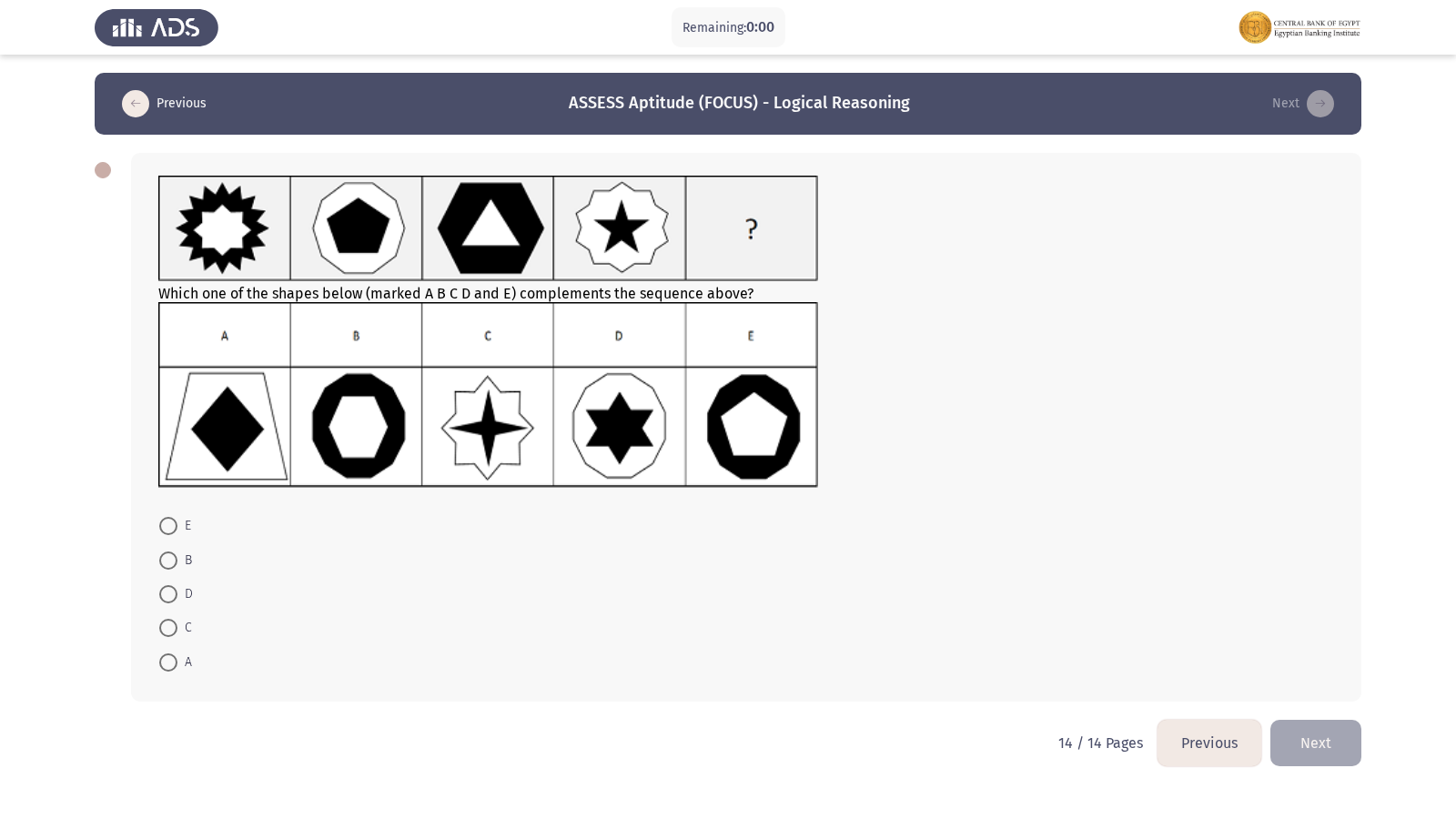
drag, startPoint x: 175, startPoint y: 602, endPoint x: 175, endPoint y: 591, distance: 11.0
click at [175, 603] on span at bounding box center [168, 594] width 18 height 18
click at [175, 603] on input "D" at bounding box center [168, 594] width 18 height 18
radio input "true"
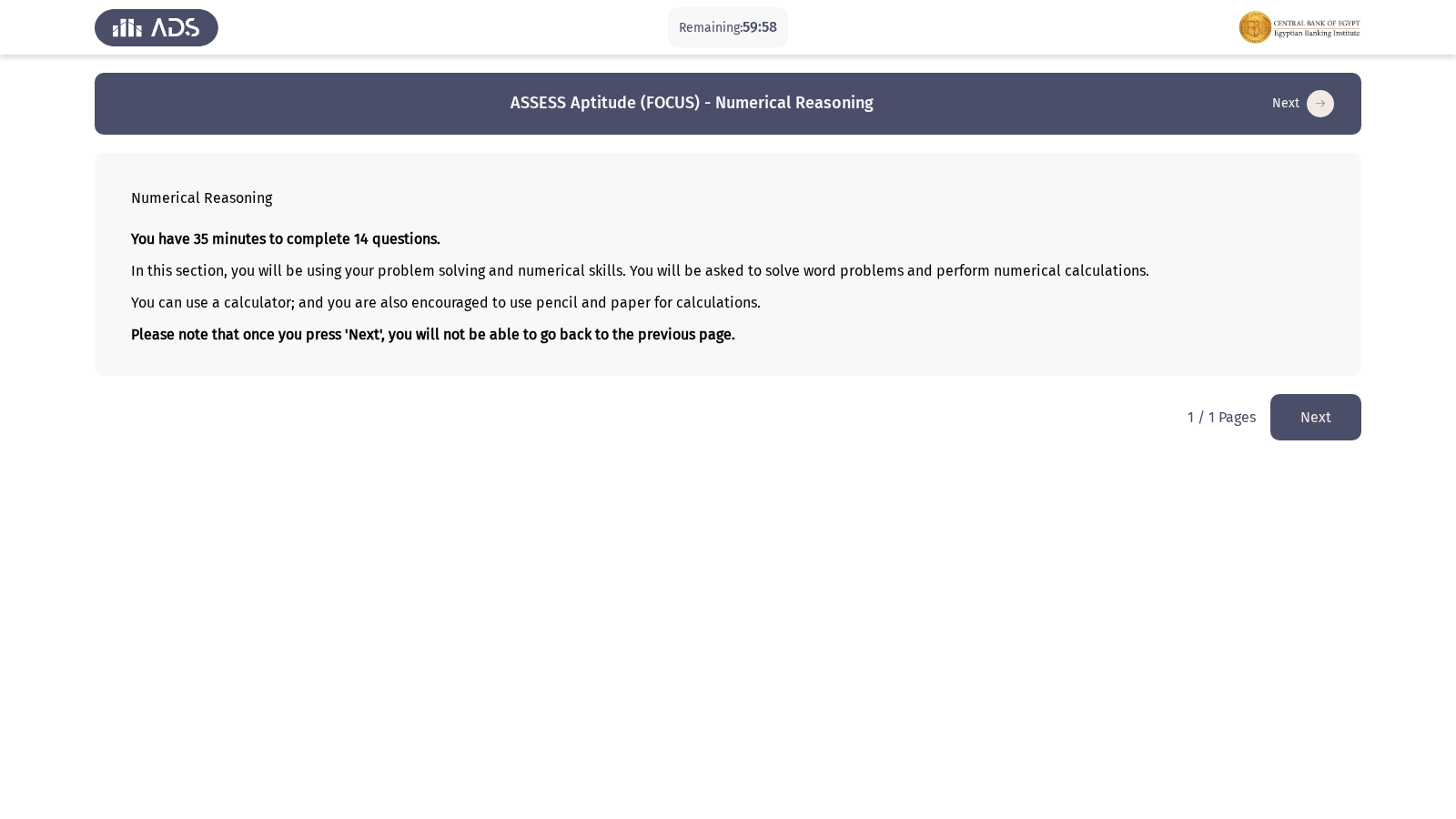
click at [1345, 418] on button "Next" at bounding box center [1315, 417] width 91 height 46
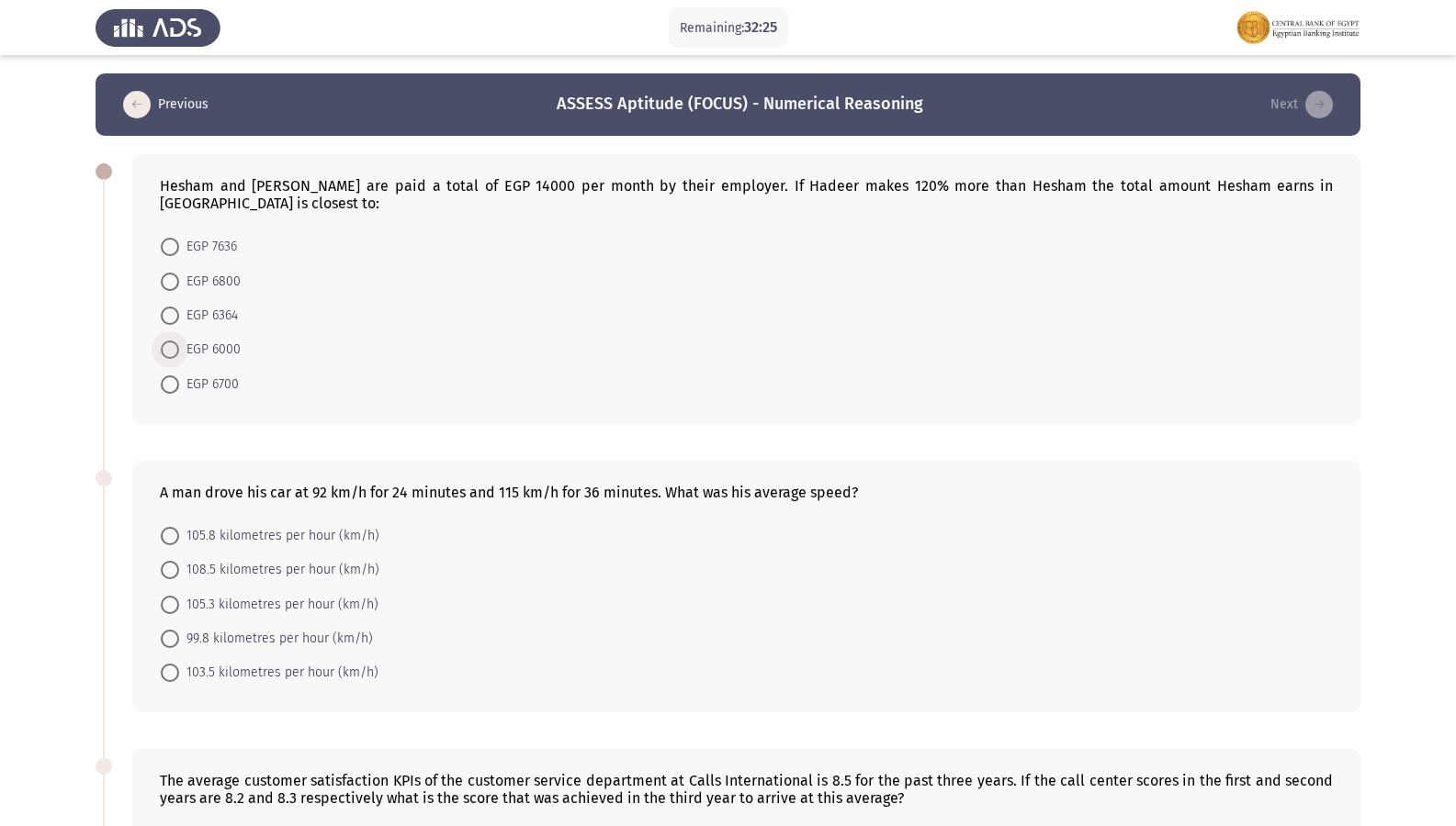
click at [180, 339] on span "EGP 6000" at bounding box center [209, 350] width 61 height 22
click at [179, 341] on input "EGP 6000" at bounding box center [169, 350] width 18 height 18
radio input "true"
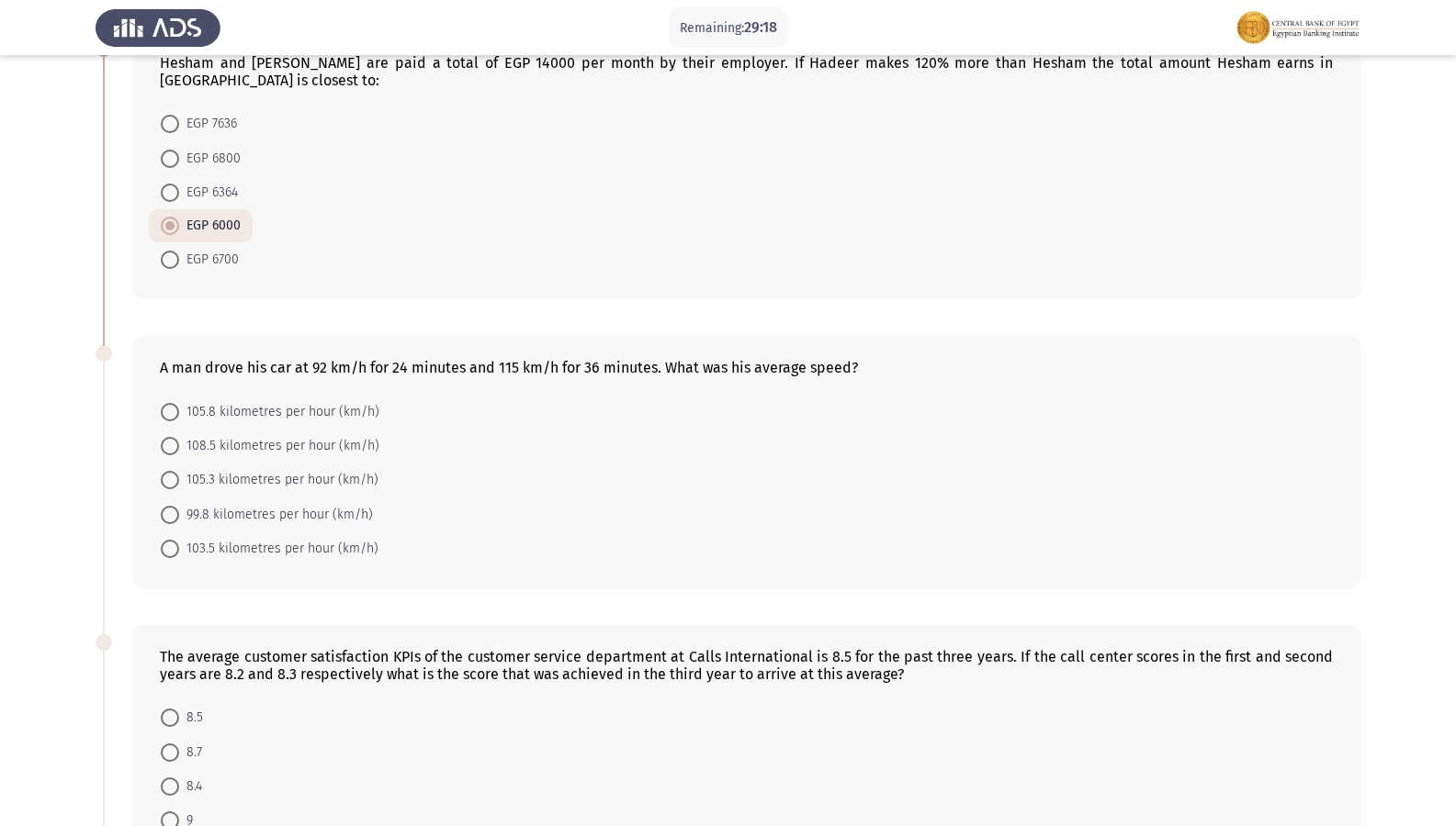
scroll to position [91, 0]
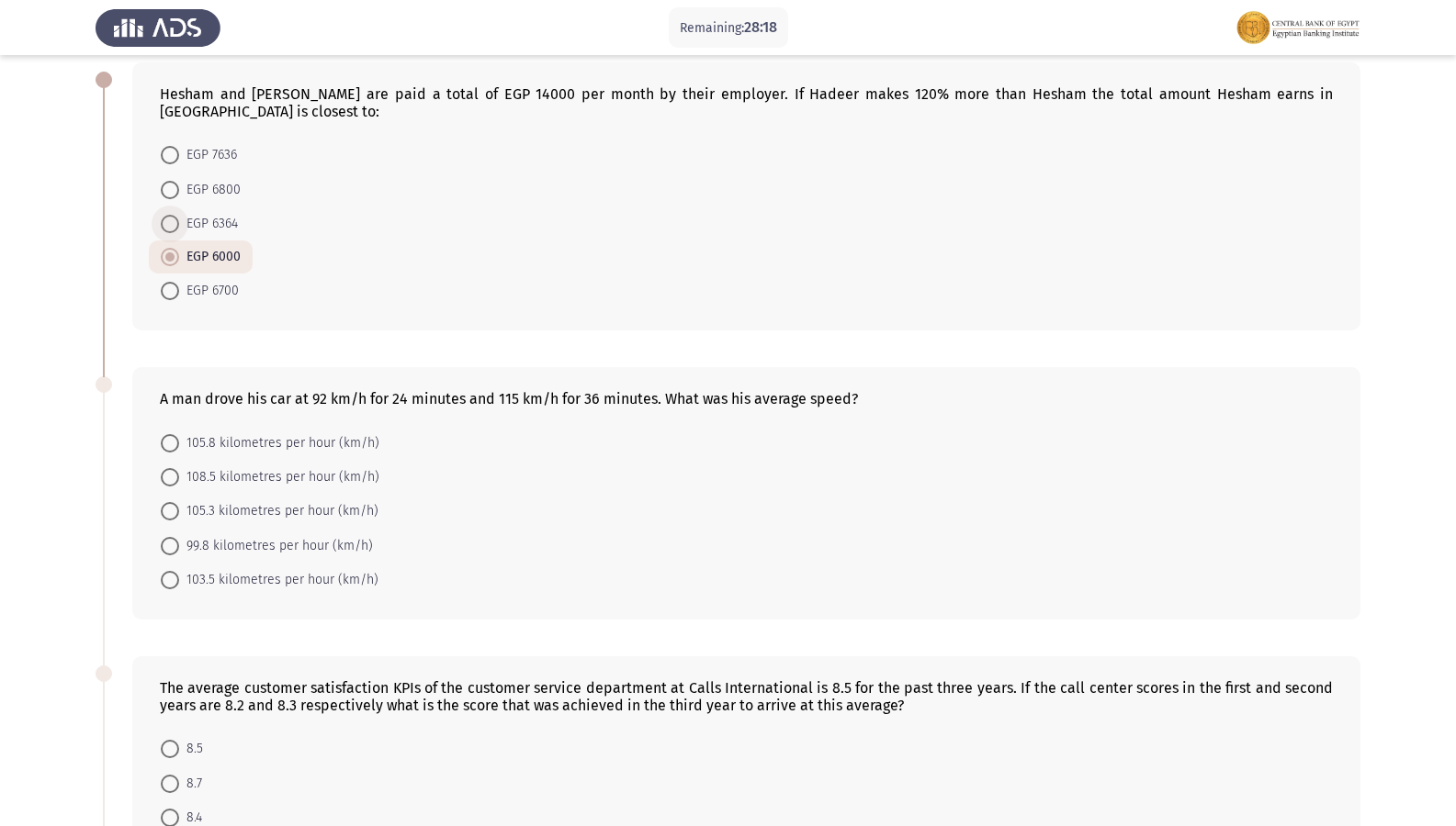
click at [221, 213] on span "EGP 6364" at bounding box center [208, 224] width 58 height 22
click at [179, 215] on input "EGP 6364" at bounding box center [169, 224] width 18 height 18
radio input "true"
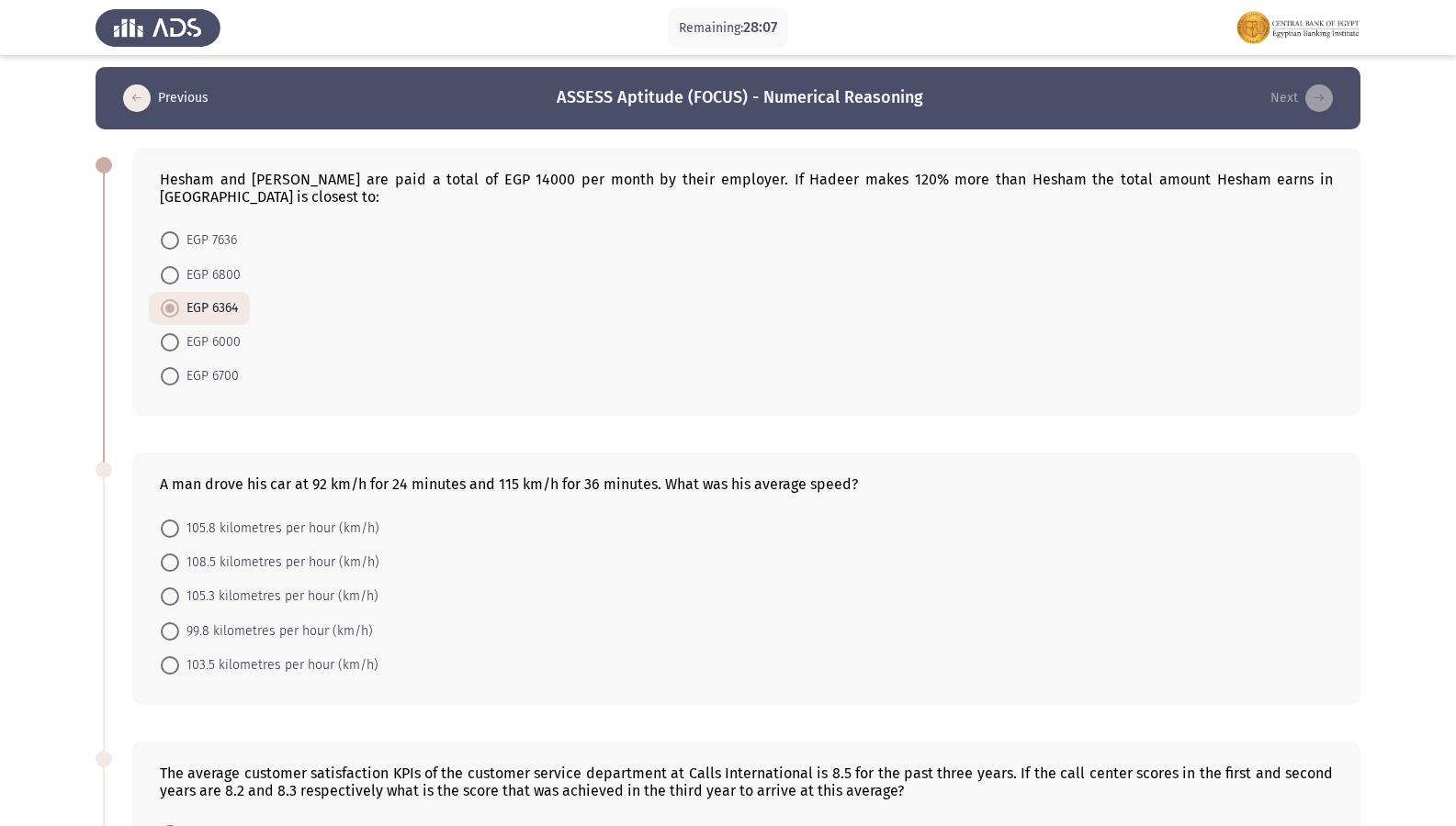
scroll to position [0, 0]
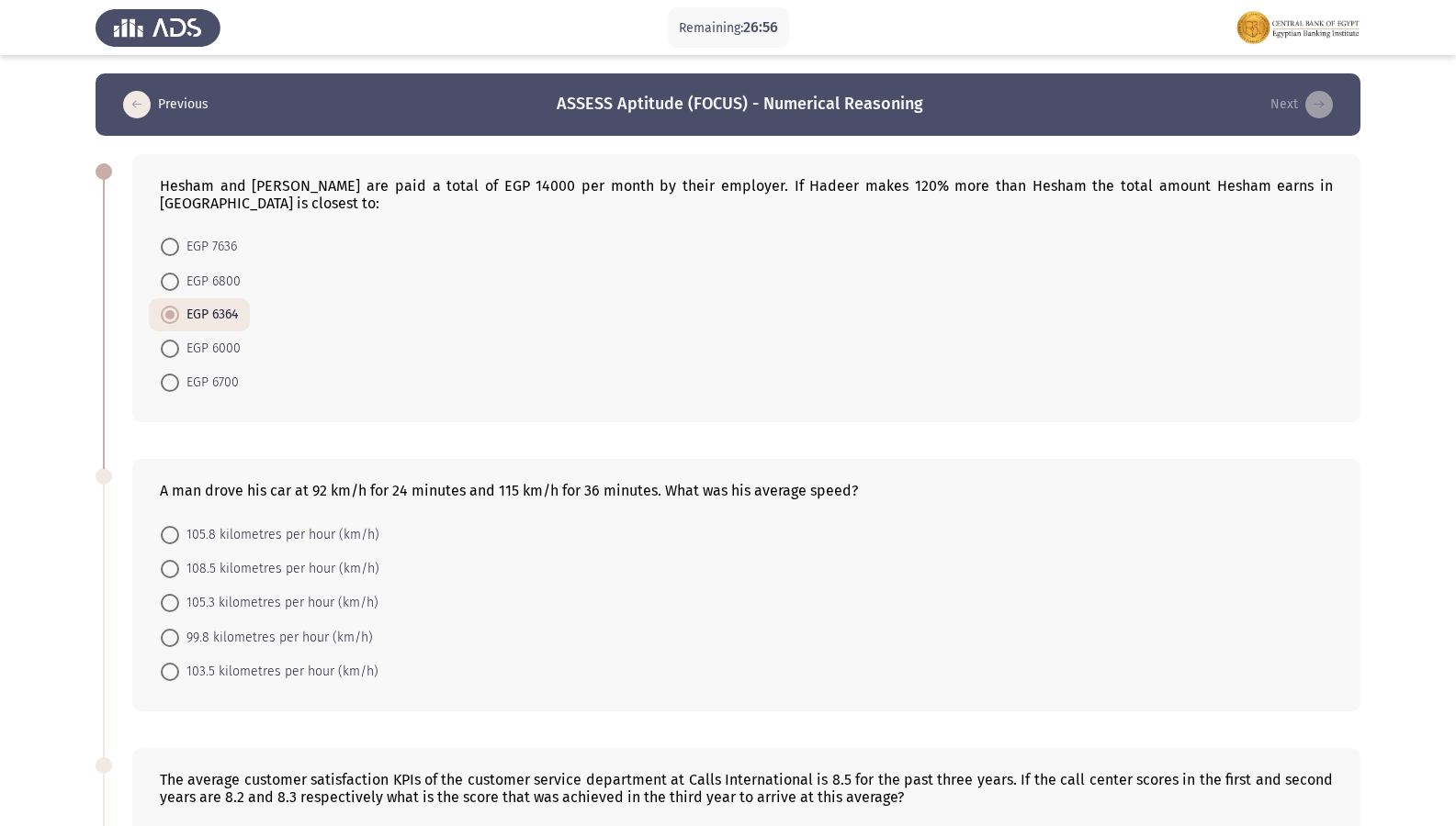
click at [177, 663] on span at bounding box center [169, 671] width 18 height 18
click at [177, 663] on input "103.5 kilometres per hour (km/h)" at bounding box center [169, 671] width 18 height 18
radio input "true"
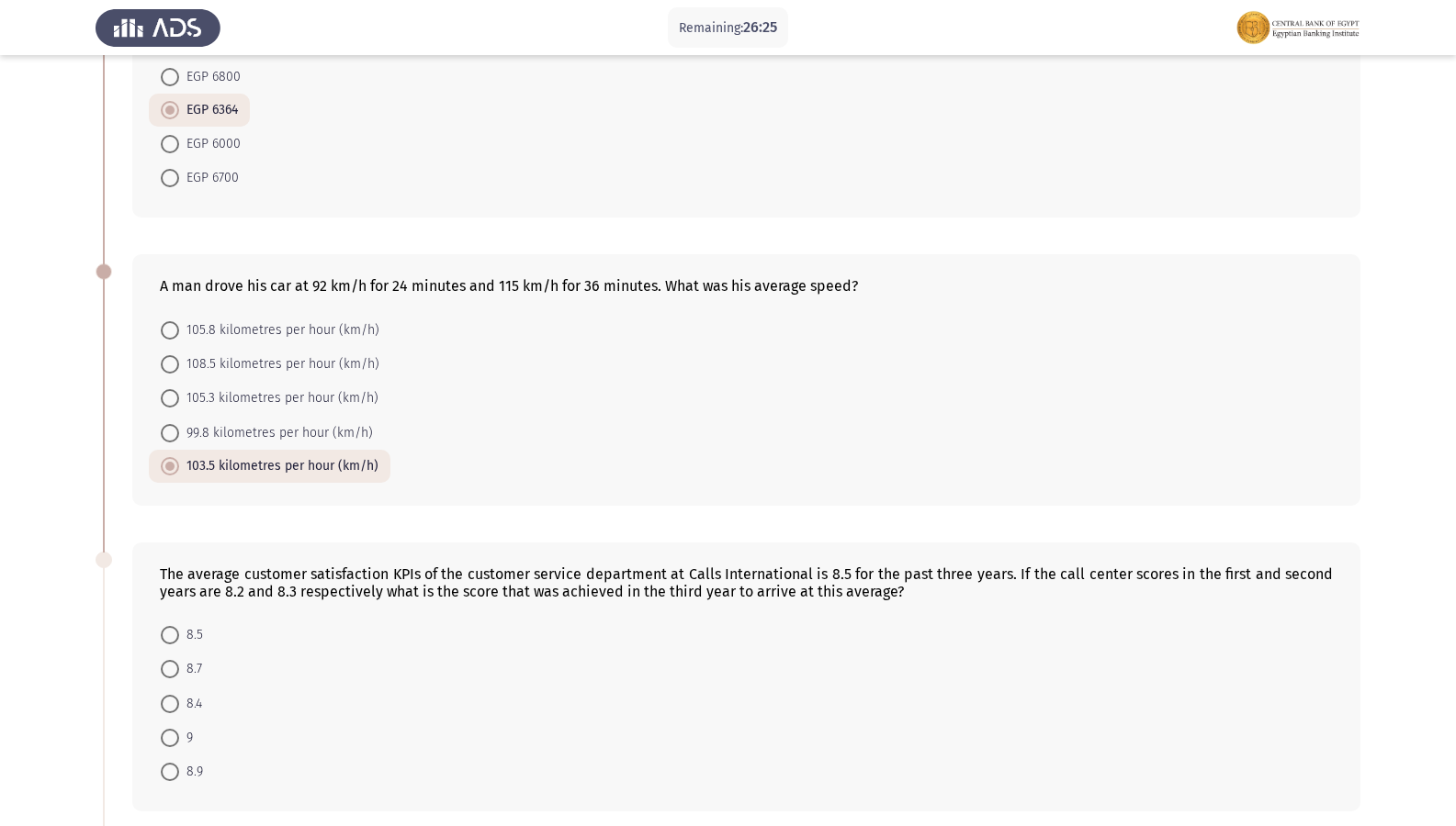
scroll to position [367, 0]
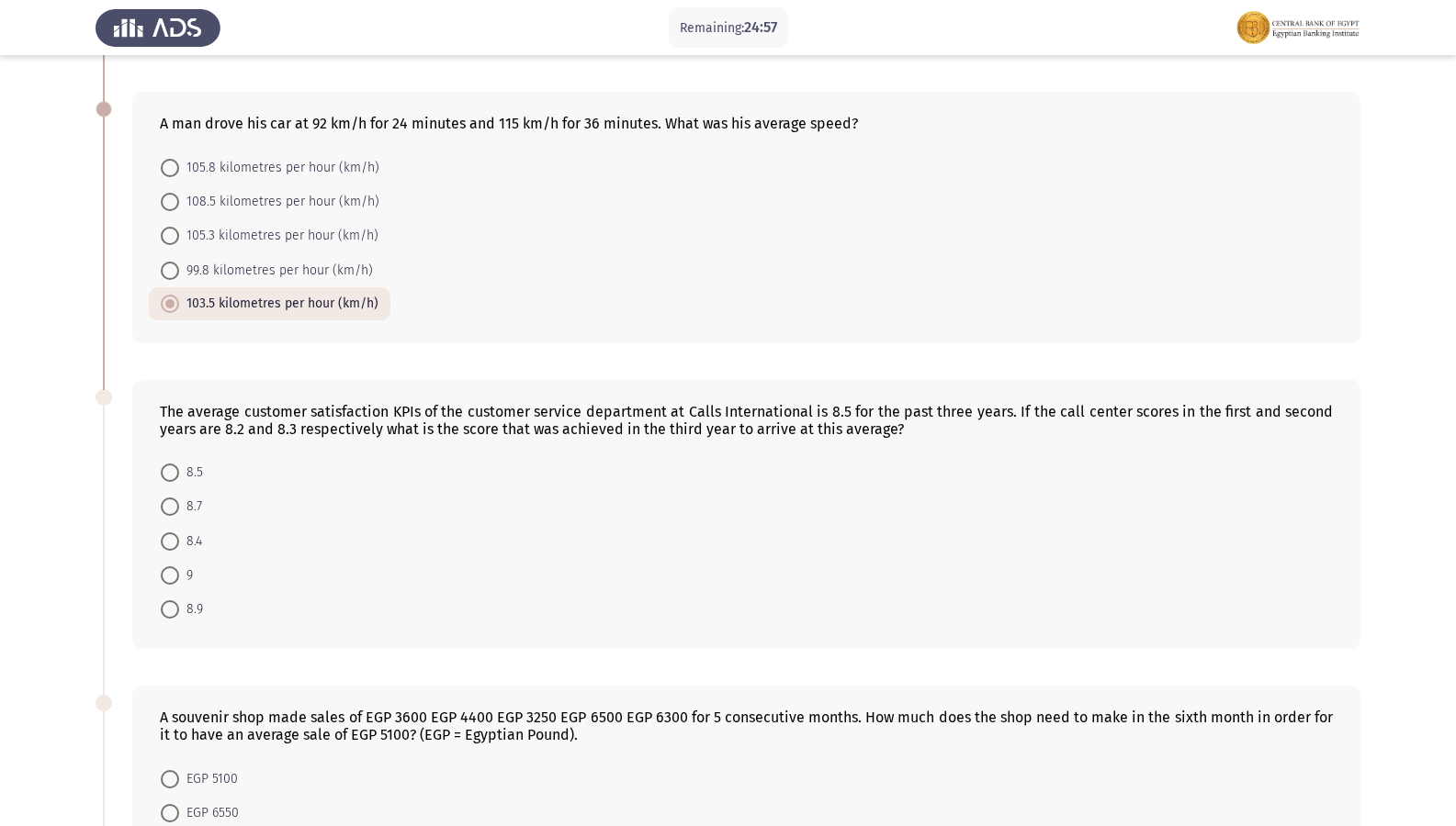
drag, startPoint x: 159, startPoint y: 554, endPoint x: 173, endPoint y: 561, distance: 15.7
click at [167, 559] on mat-radio-button "9" at bounding box center [177, 575] width 56 height 34
click at [174, 567] on span at bounding box center [169, 575] width 18 height 18
click at [174, 567] on input "9" at bounding box center [169, 575] width 18 height 18
radio input "true"
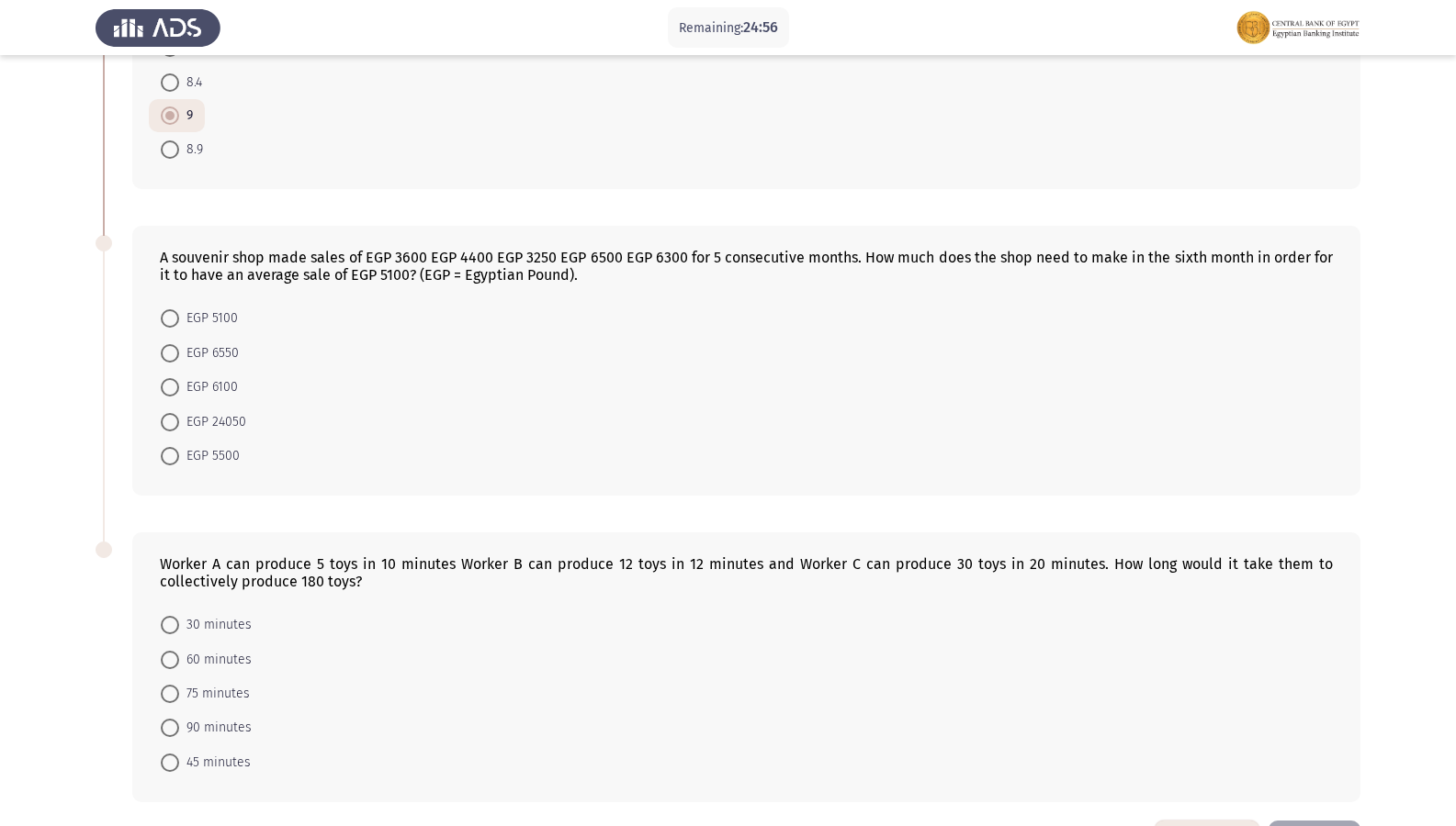
scroll to position [877, 0]
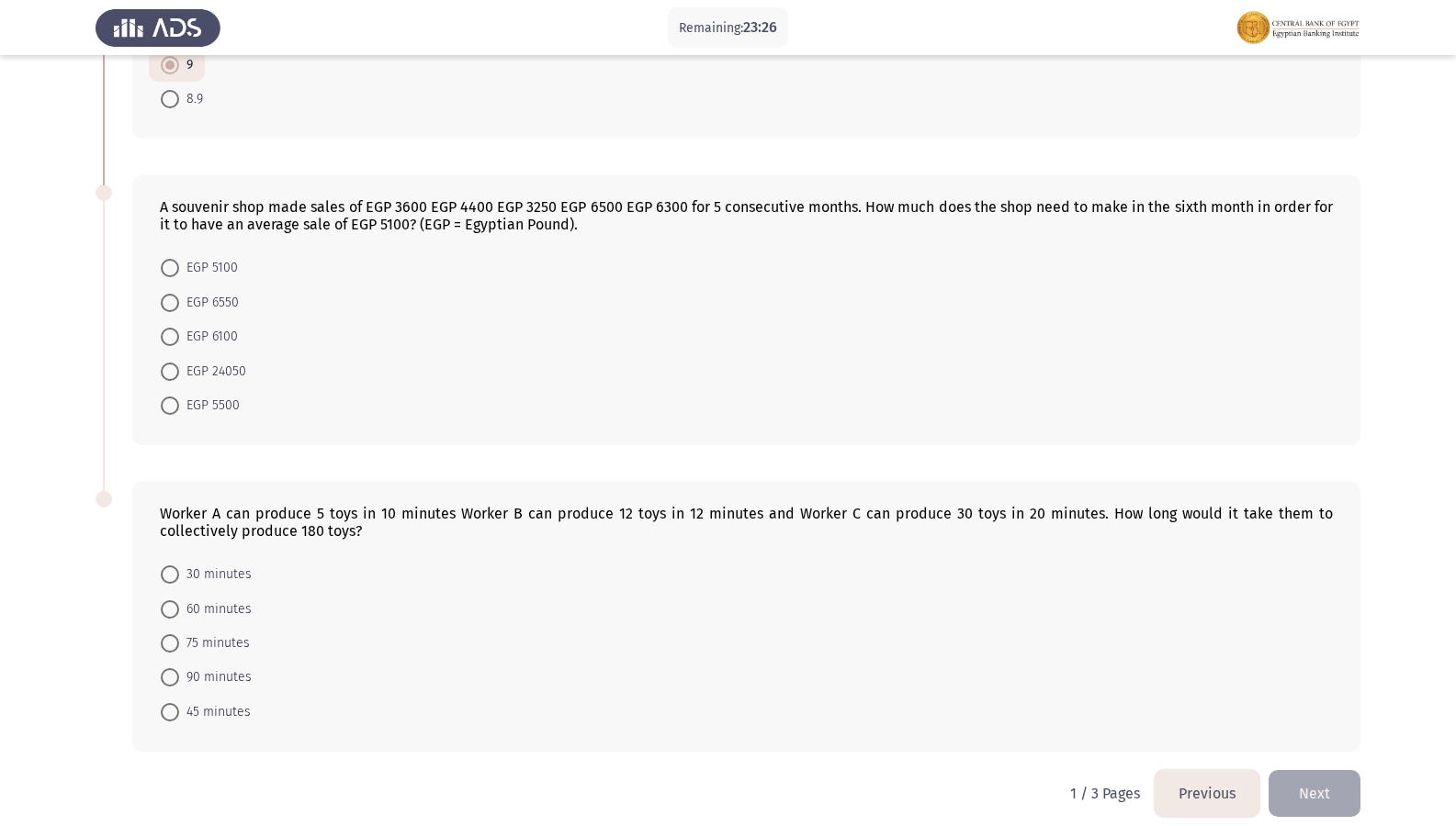
click at [190, 292] on span "EGP 6550" at bounding box center [208, 302] width 59 height 22
click at [179, 293] on input "EGP 6550" at bounding box center [169, 302] width 18 height 18
radio input "true"
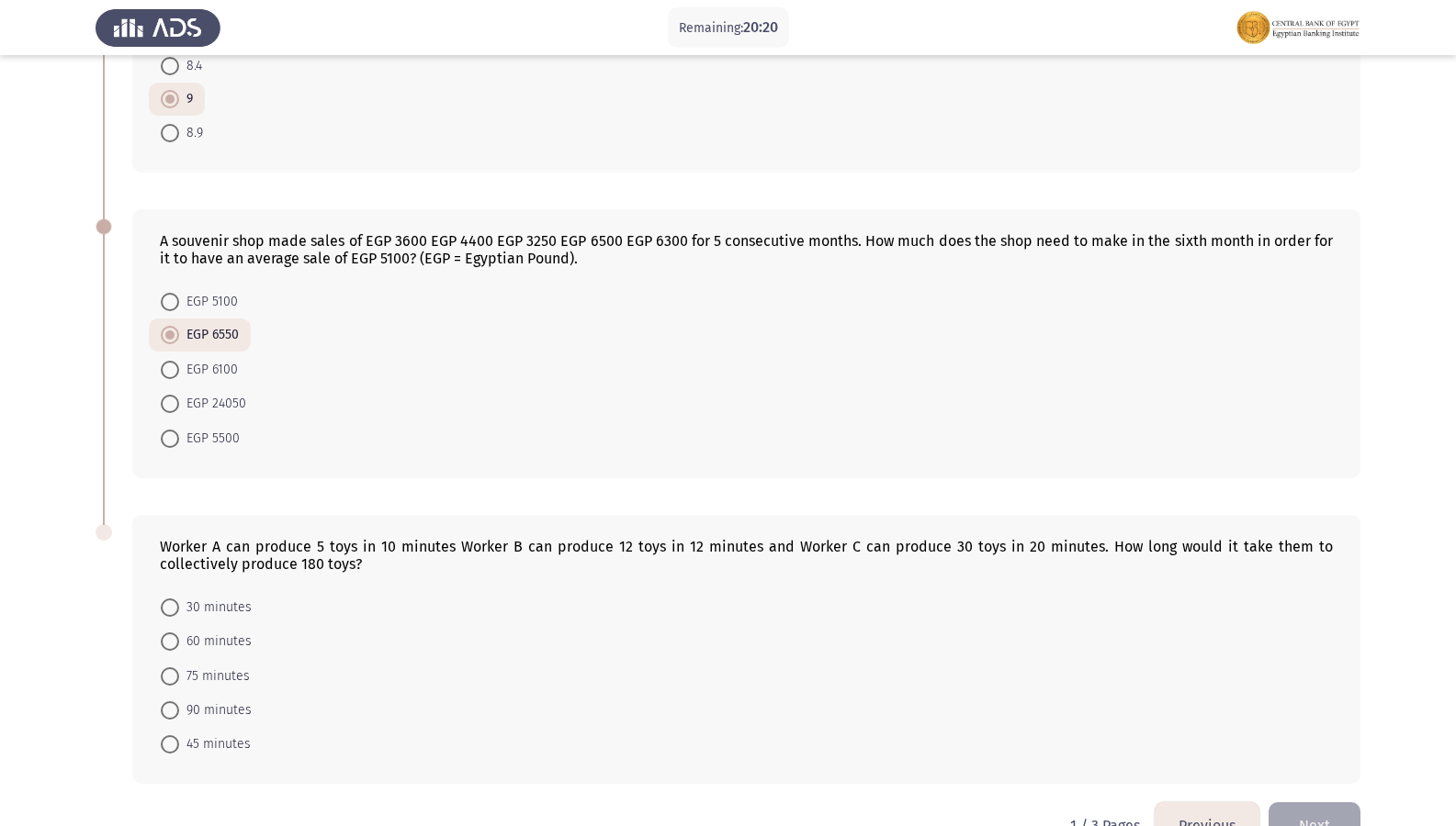
scroll to position [876, 0]
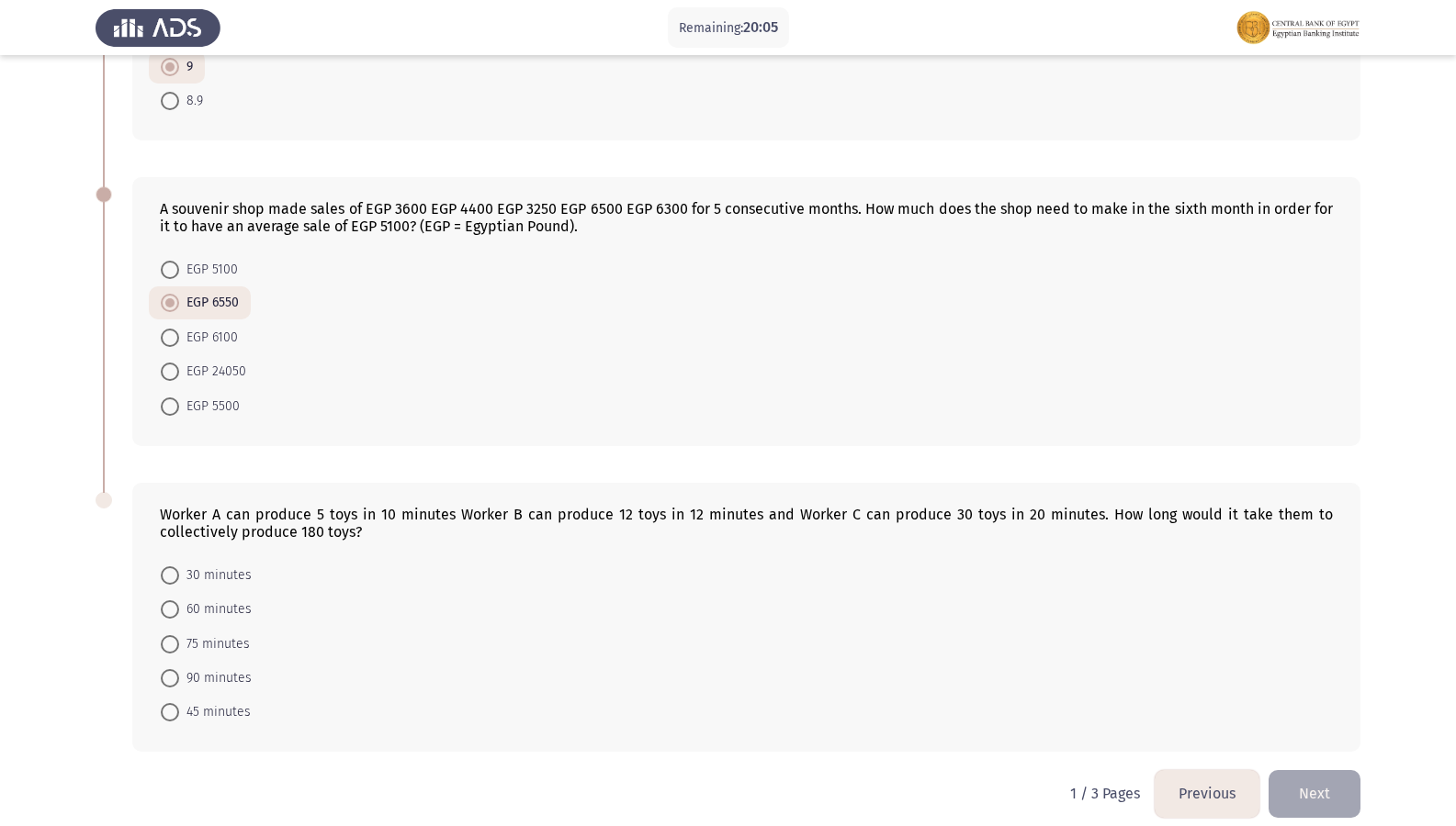
click at [169, 636] on span at bounding box center [169, 644] width 18 height 18
click at [169, 636] on input "75 minutes" at bounding box center [169, 644] width 18 height 18
radio input "true"
drag, startPoint x: 1319, startPoint y: 768, endPoint x: 881, endPoint y: 765, distance: 438.0
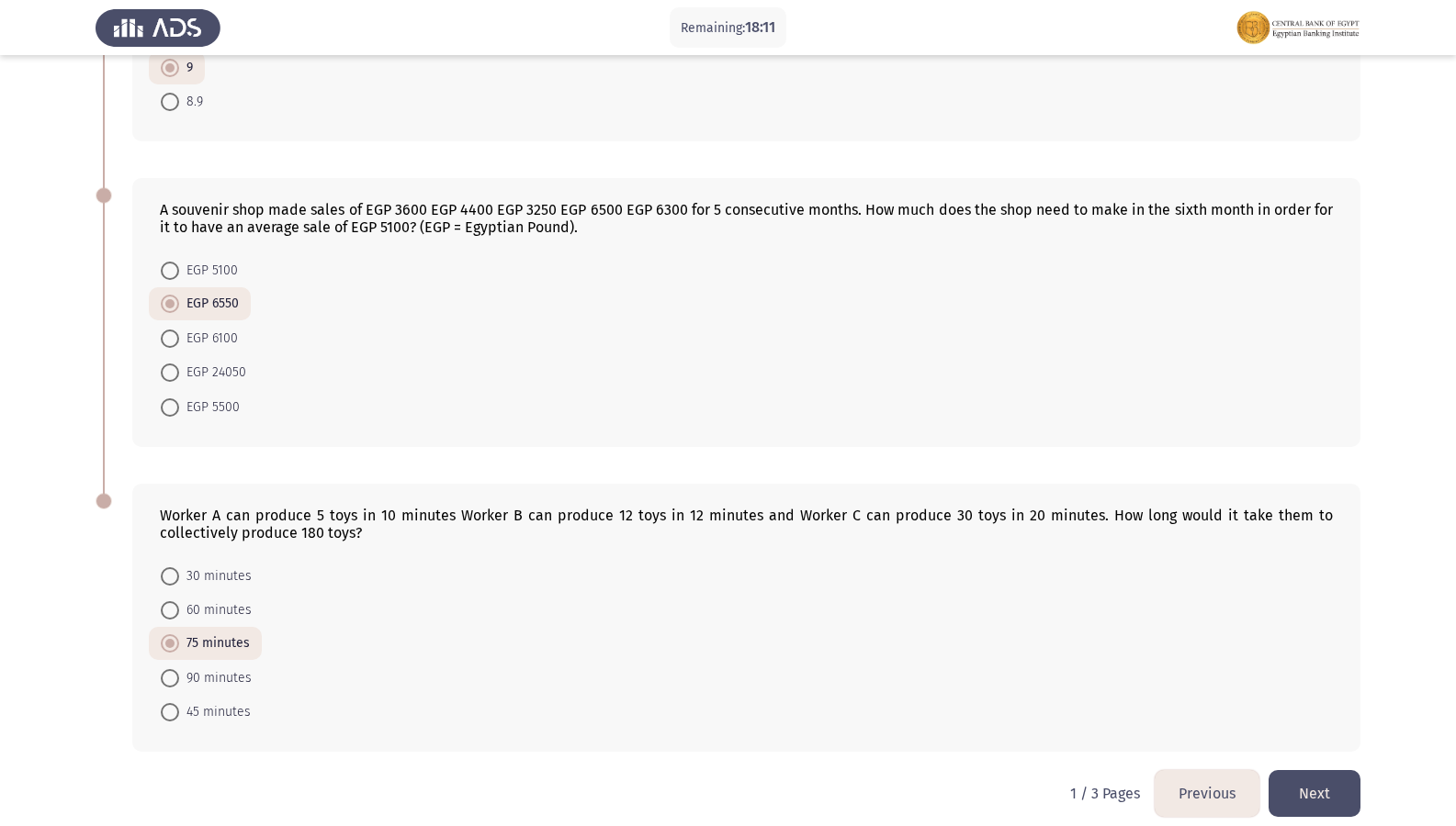
click at [1298, 709] on button "Next" at bounding box center [1314, 794] width 91 height 47
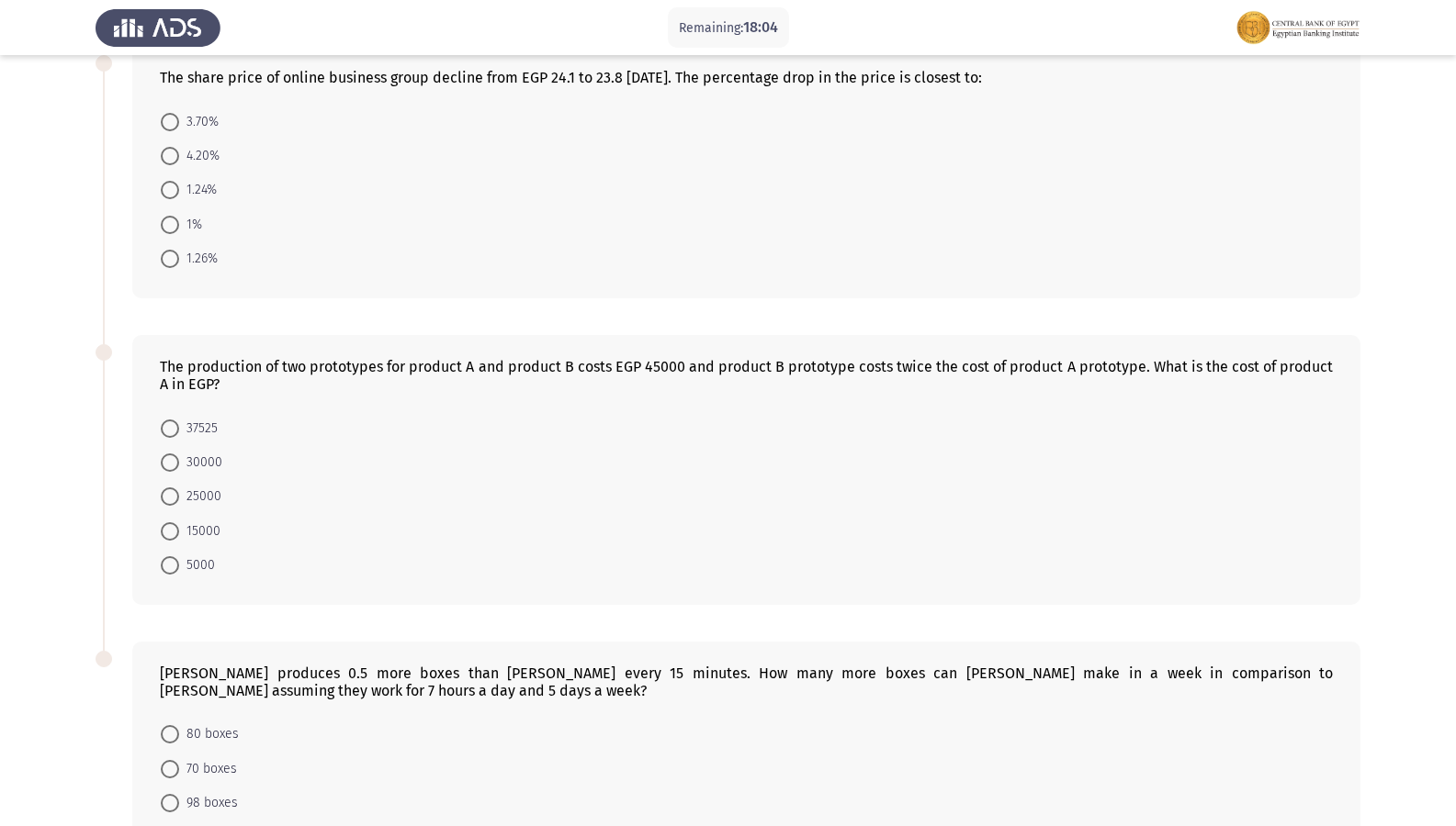
scroll to position [880, 0]
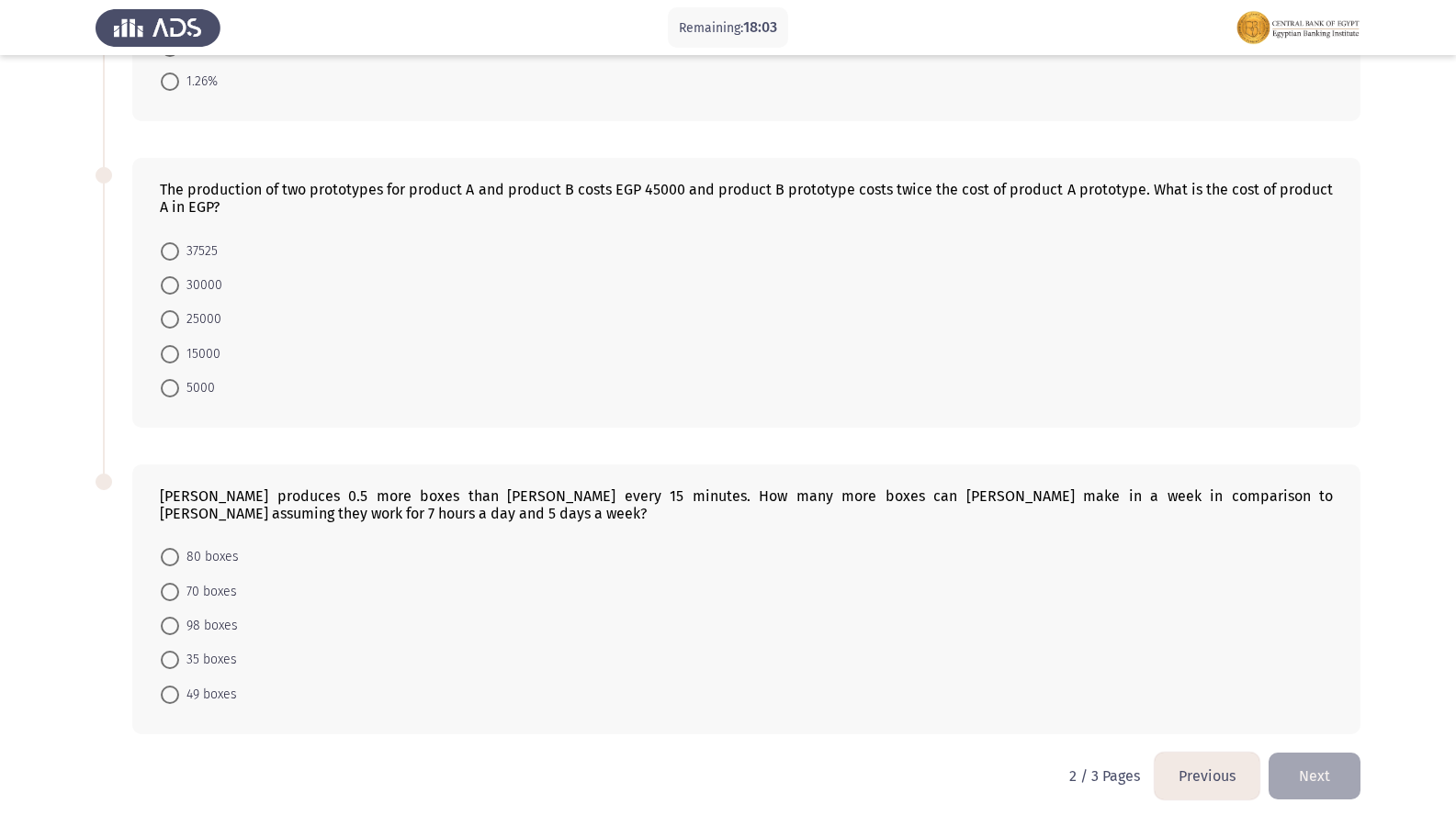
click at [1247, 709] on button "Previous" at bounding box center [1207, 776] width 105 height 47
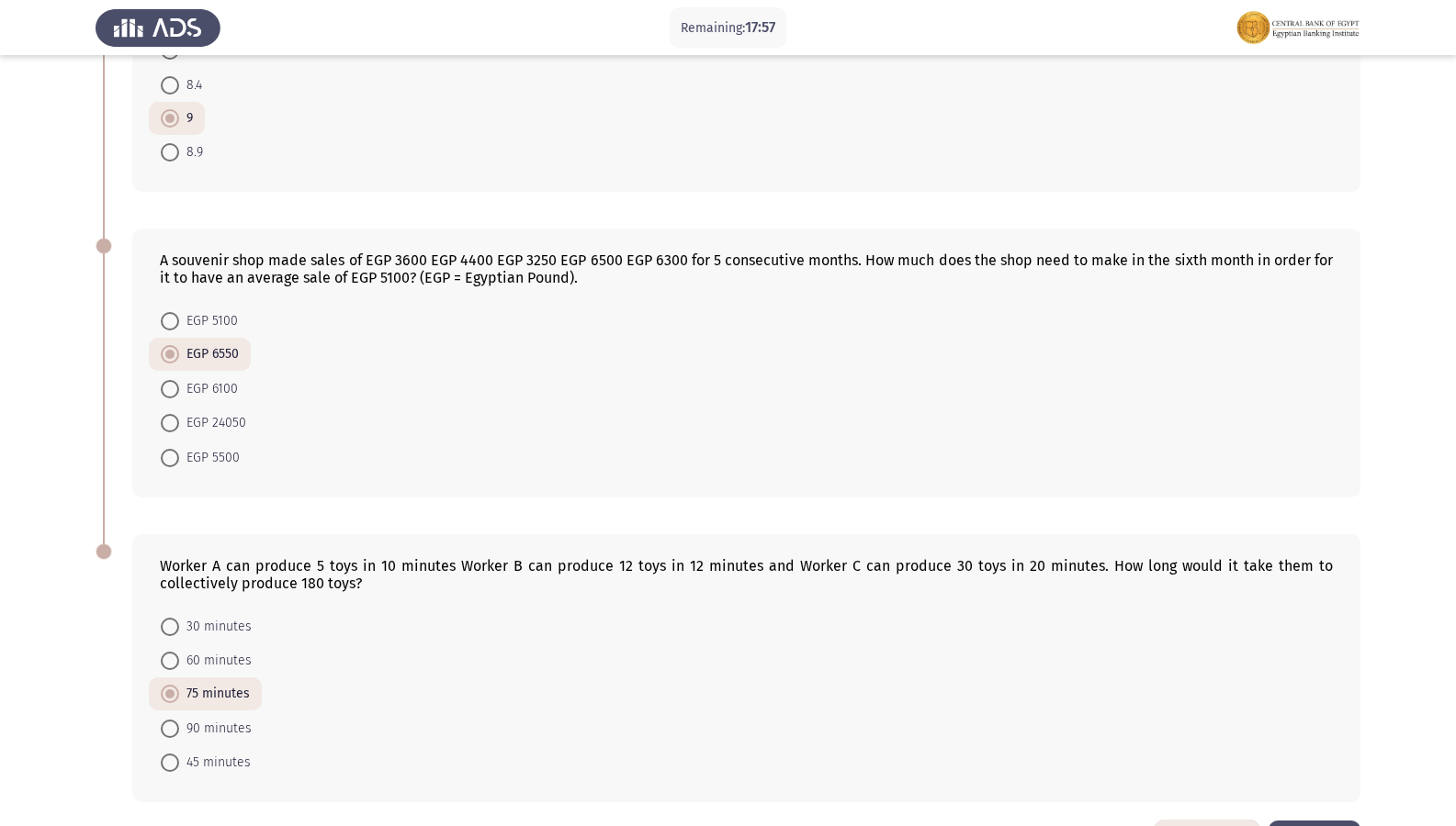
scroll to position [875, 0]
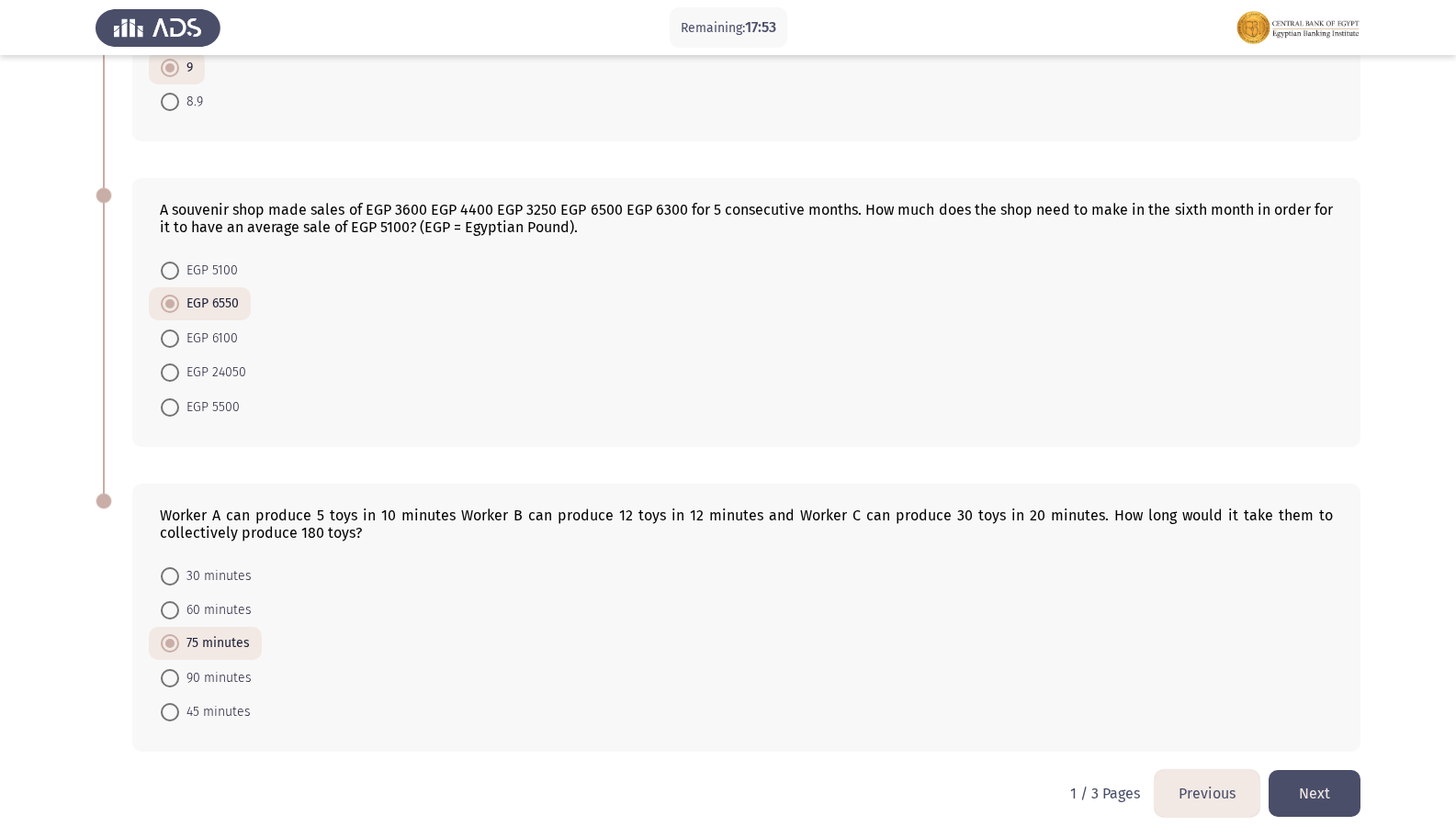
click at [1312, 709] on button "Next" at bounding box center [1314, 794] width 91 height 47
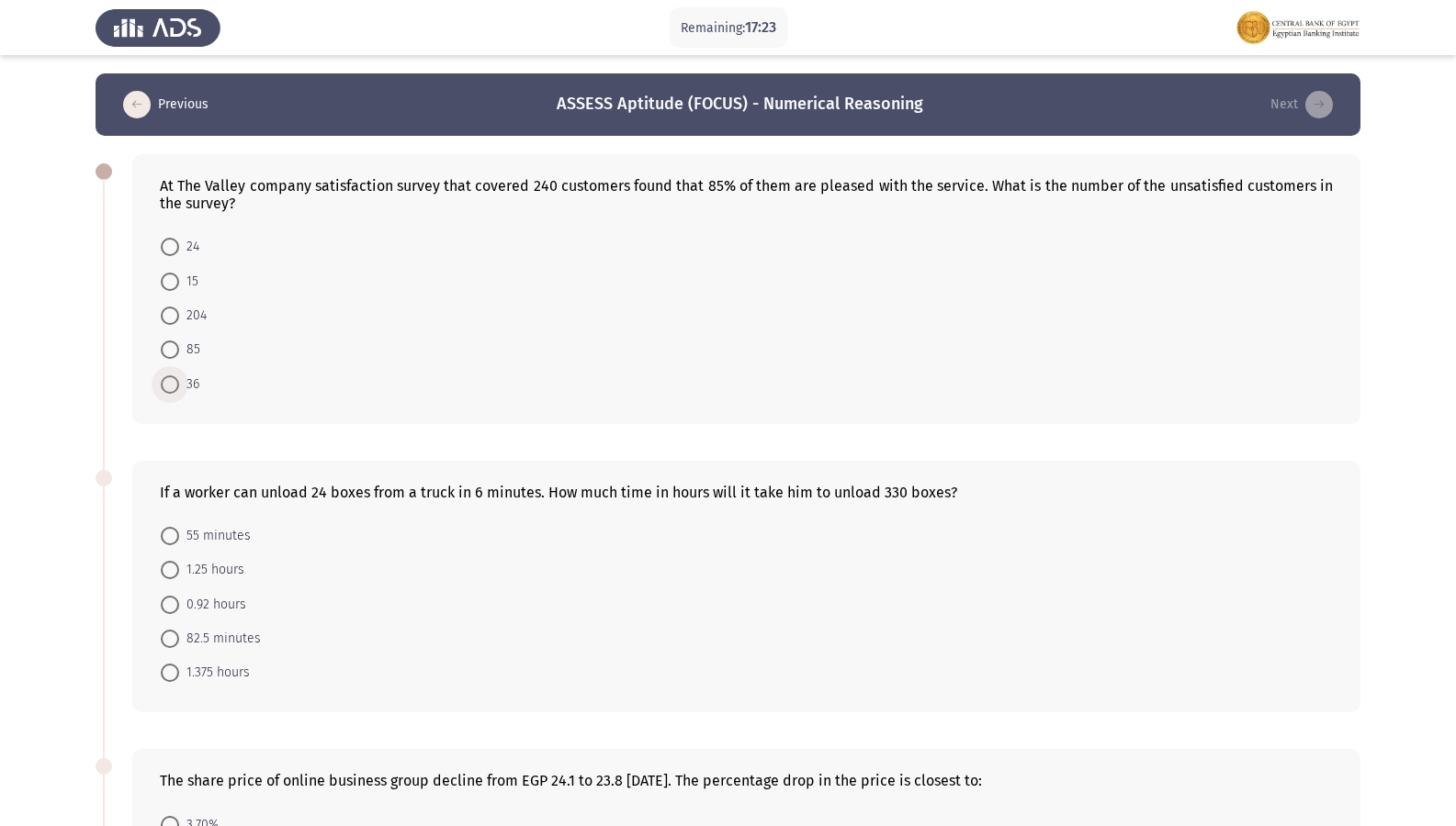
drag, startPoint x: 188, startPoint y: 379, endPoint x: 163, endPoint y: 447, distance: 72.4
click at [174, 380] on label "36" at bounding box center [180, 385] width 39 height 22
click at [174, 380] on input "36" at bounding box center [169, 384] width 18 height 18
radio input "true"
click at [175, 674] on span at bounding box center [169, 671] width 18 height 18
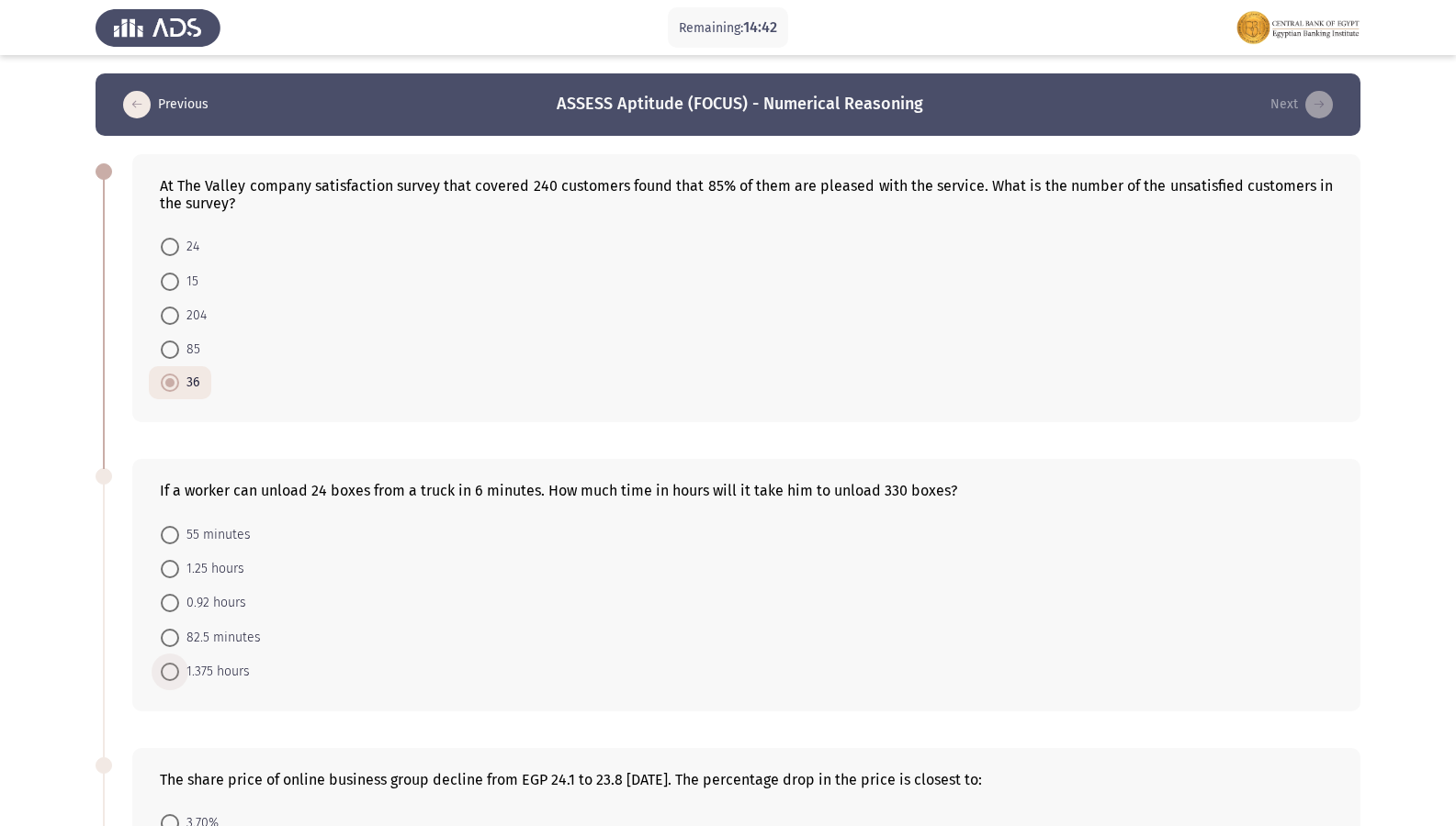
click at [175, 674] on input "1.375 hours" at bounding box center [169, 671] width 18 height 18
radio input "true"
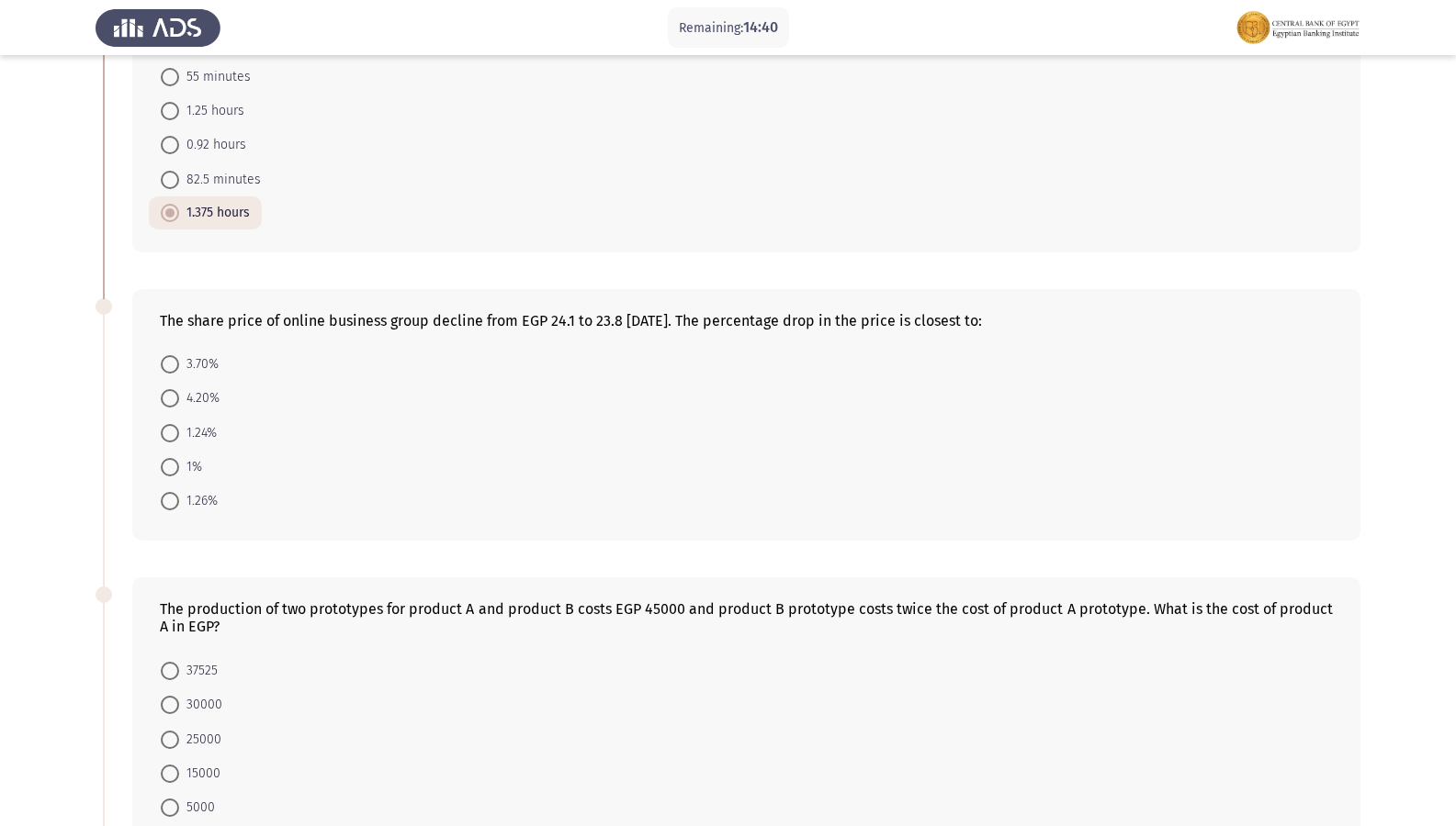
scroll to position [459, 0]
click at [180, 465] on span "1%" at bounding box center [191, 466] width 23 height 22
click at [179, 465] on input "1%" at bounding box center [169, 466] width 18 height 18
radio input "true"
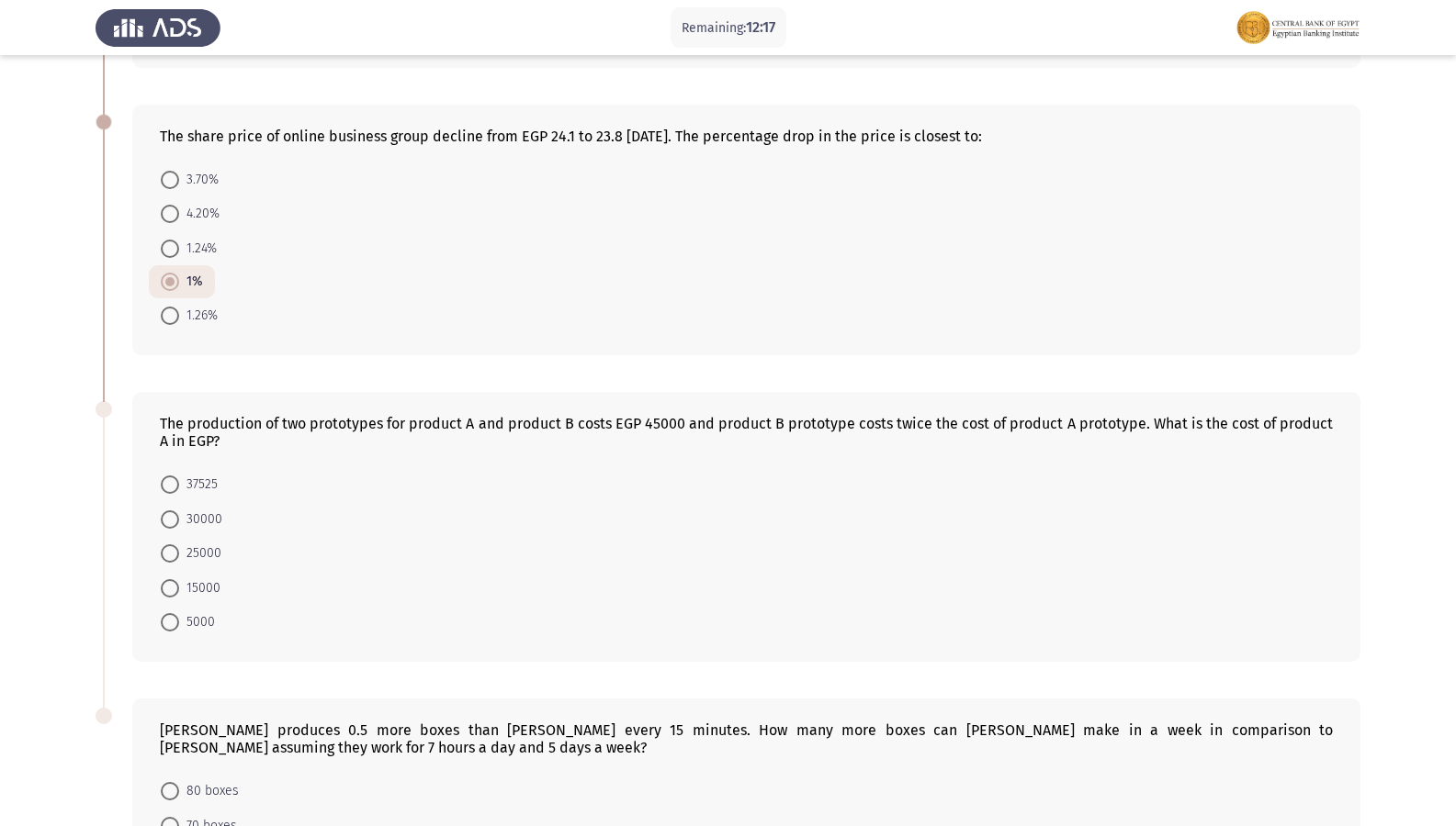
scroll to position [735, 0]
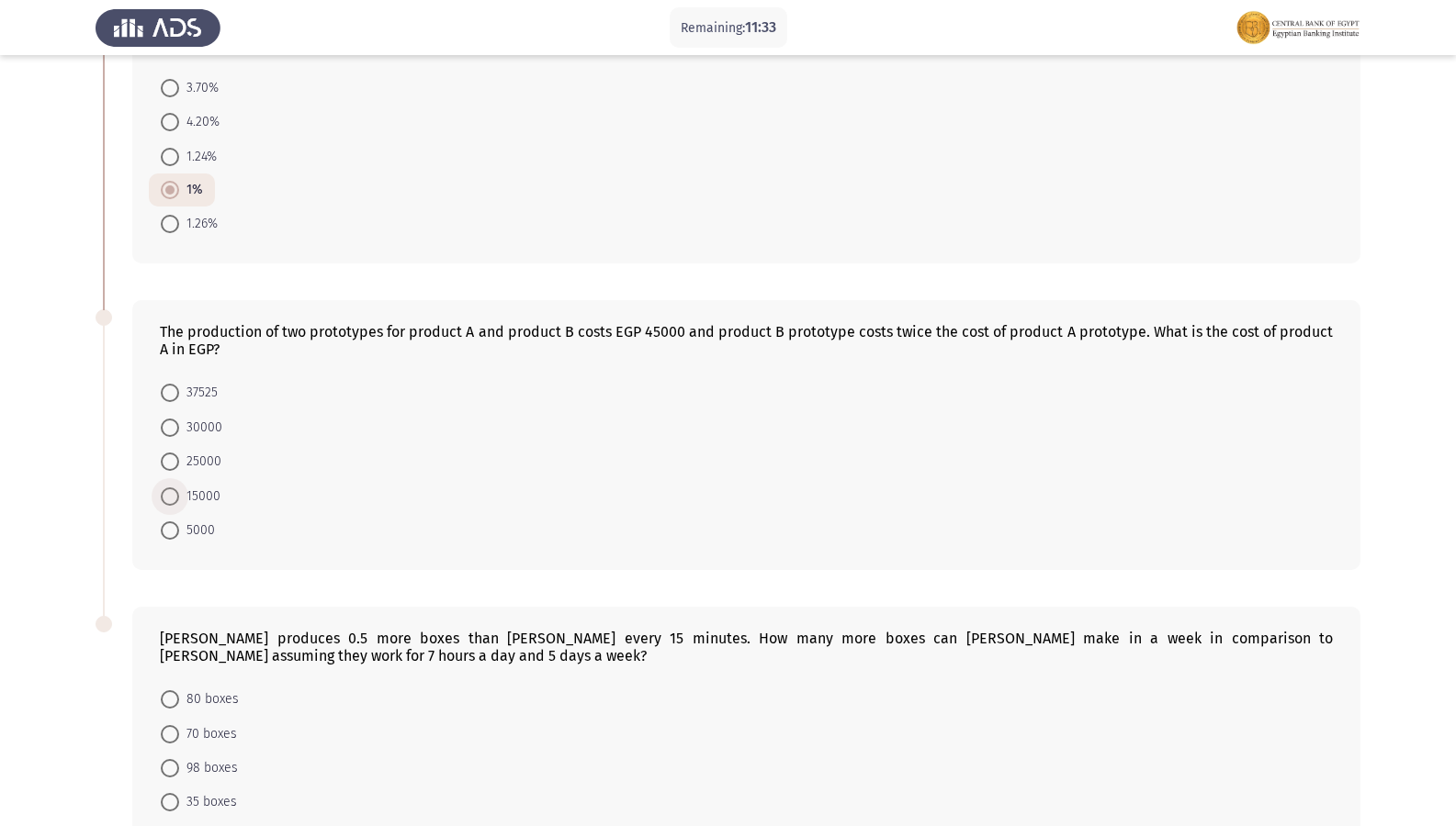
click at [172, 486] on label "15000" at bounding box center [190, 497] width 59 height 22
click at [172, 488] on input "15000" at bounding box center [169, 497] width 18 height 18
radio input "true"
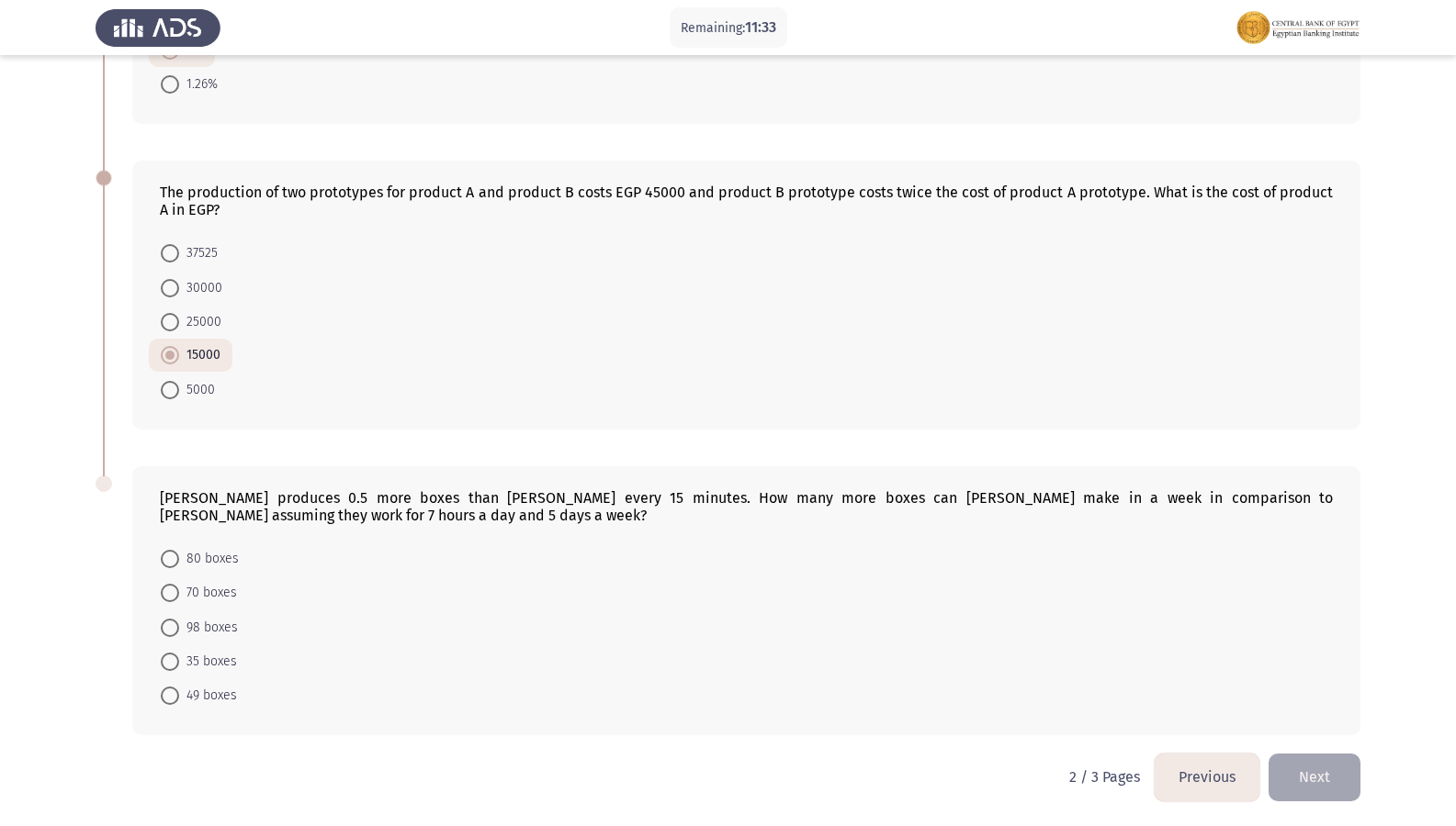
scroll to position [876, 0]
click at [183, 590] on span "70 boxes" at bounding box center [208, 592] width 58 height 22
click at [179, 590] on input "70 boxes" at bounding box center [169, 592] width 18 height 18
radio input "true"
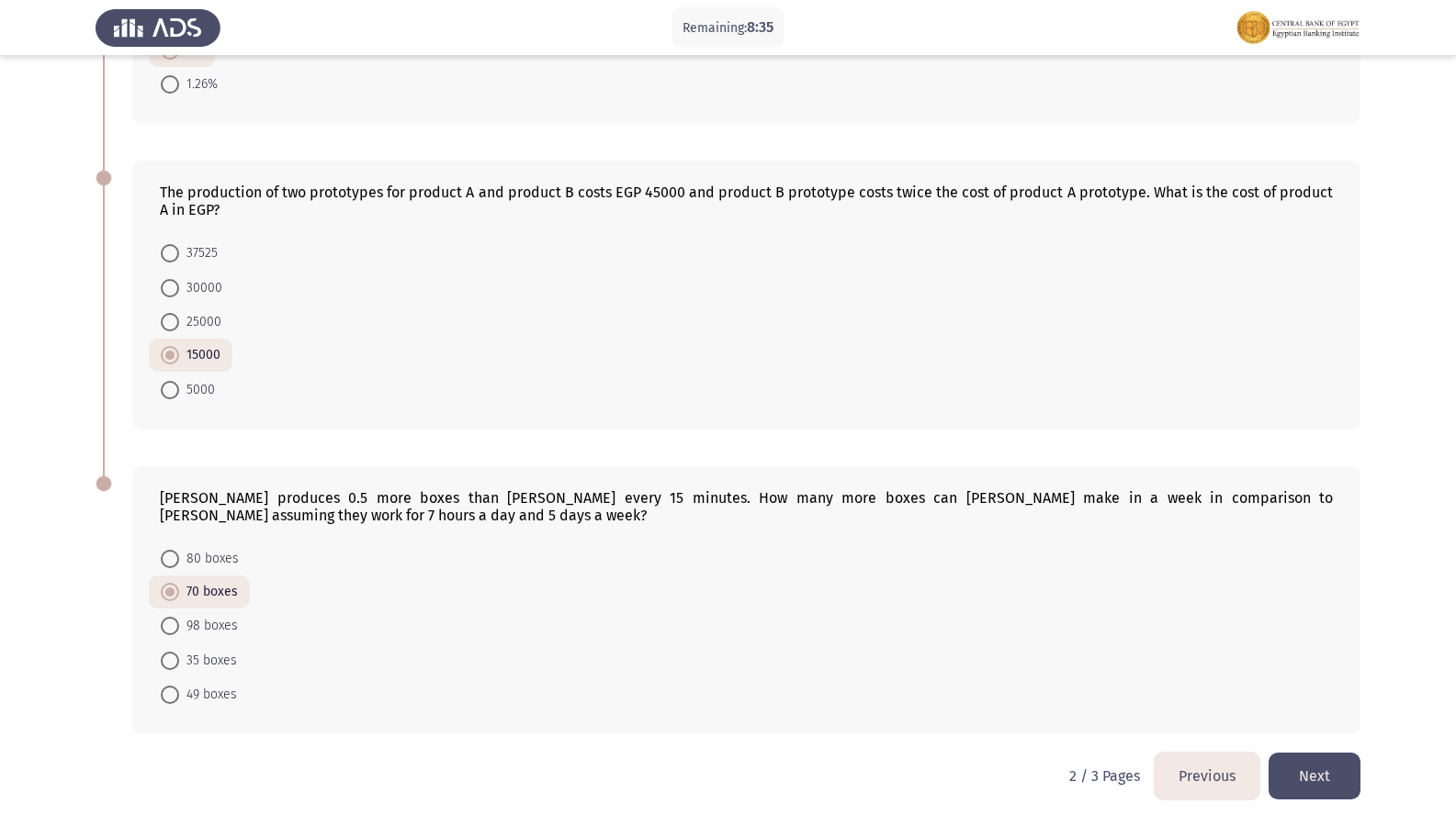
click at [1305, 709] on button "Next" at bounding box center [1314, 776] width 91 height 47
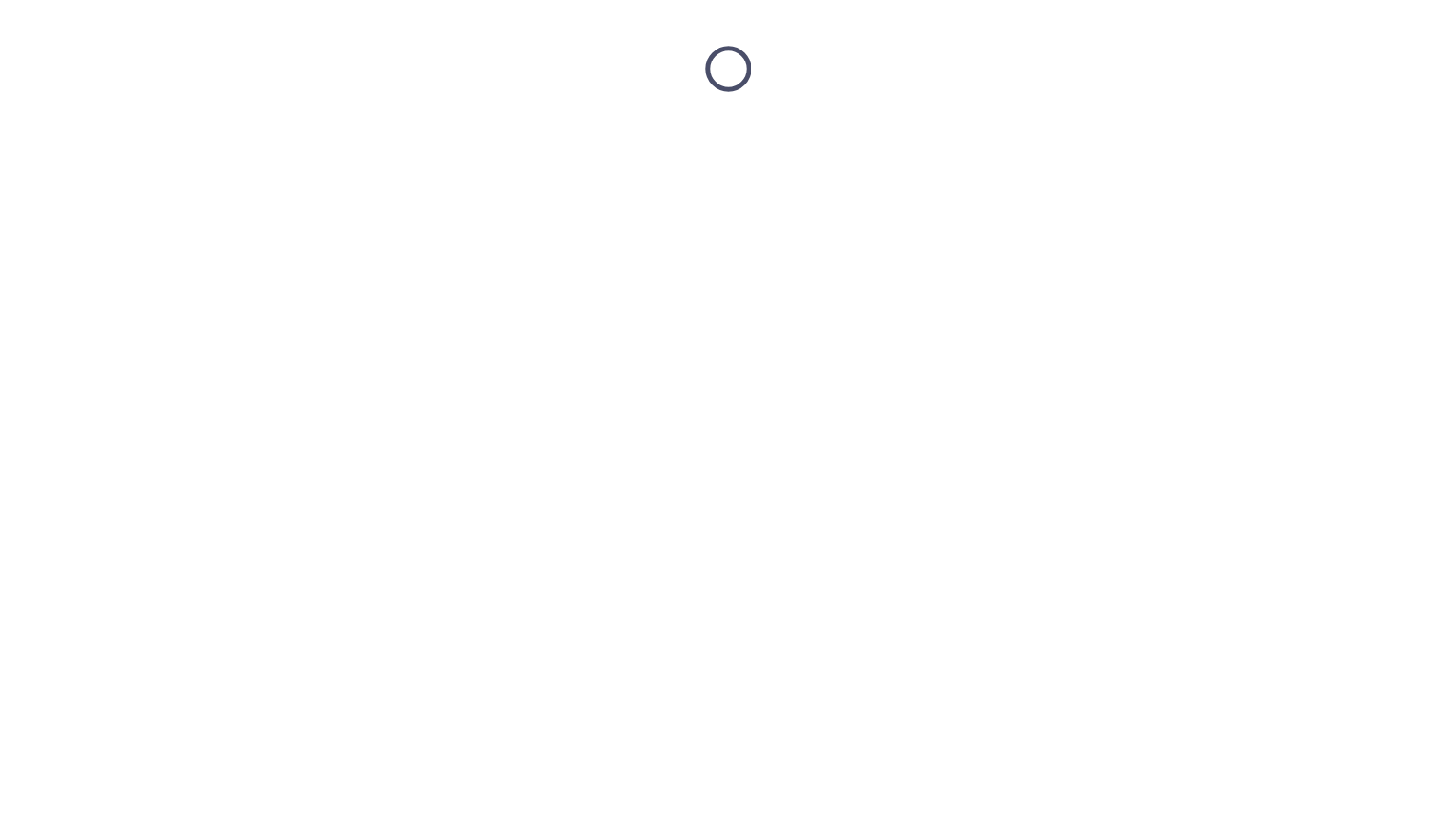
scroll to position [0, 0]
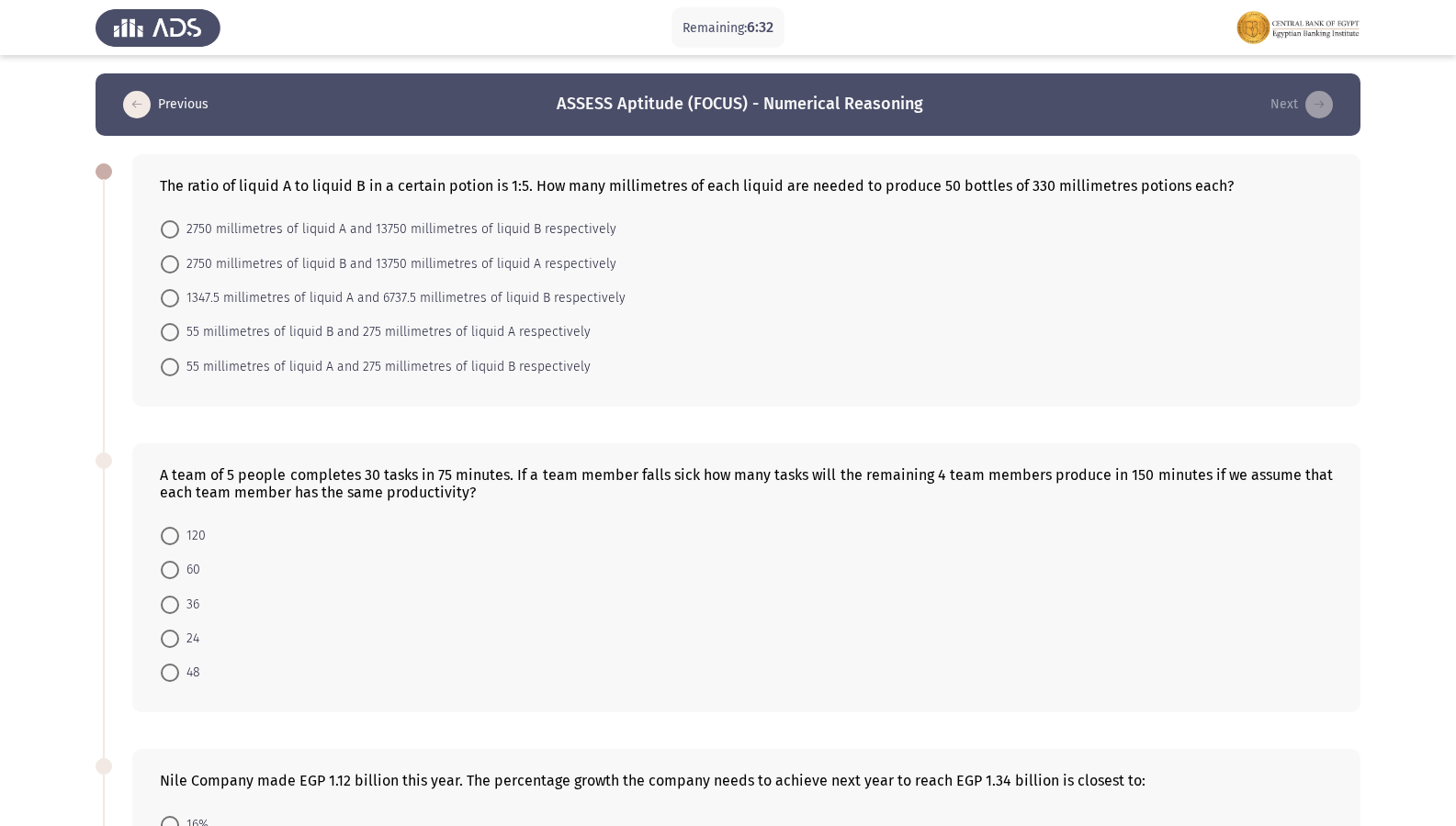
click at [175, 225] on span at bounding box center [169, 229] width 18 height 18
click at [175, 225] on input "2750 millimetres of liquid A and 13750 millimetres of liquid B respectively" at bounding box center [169, 229] width 18 height 18
radio input "true"
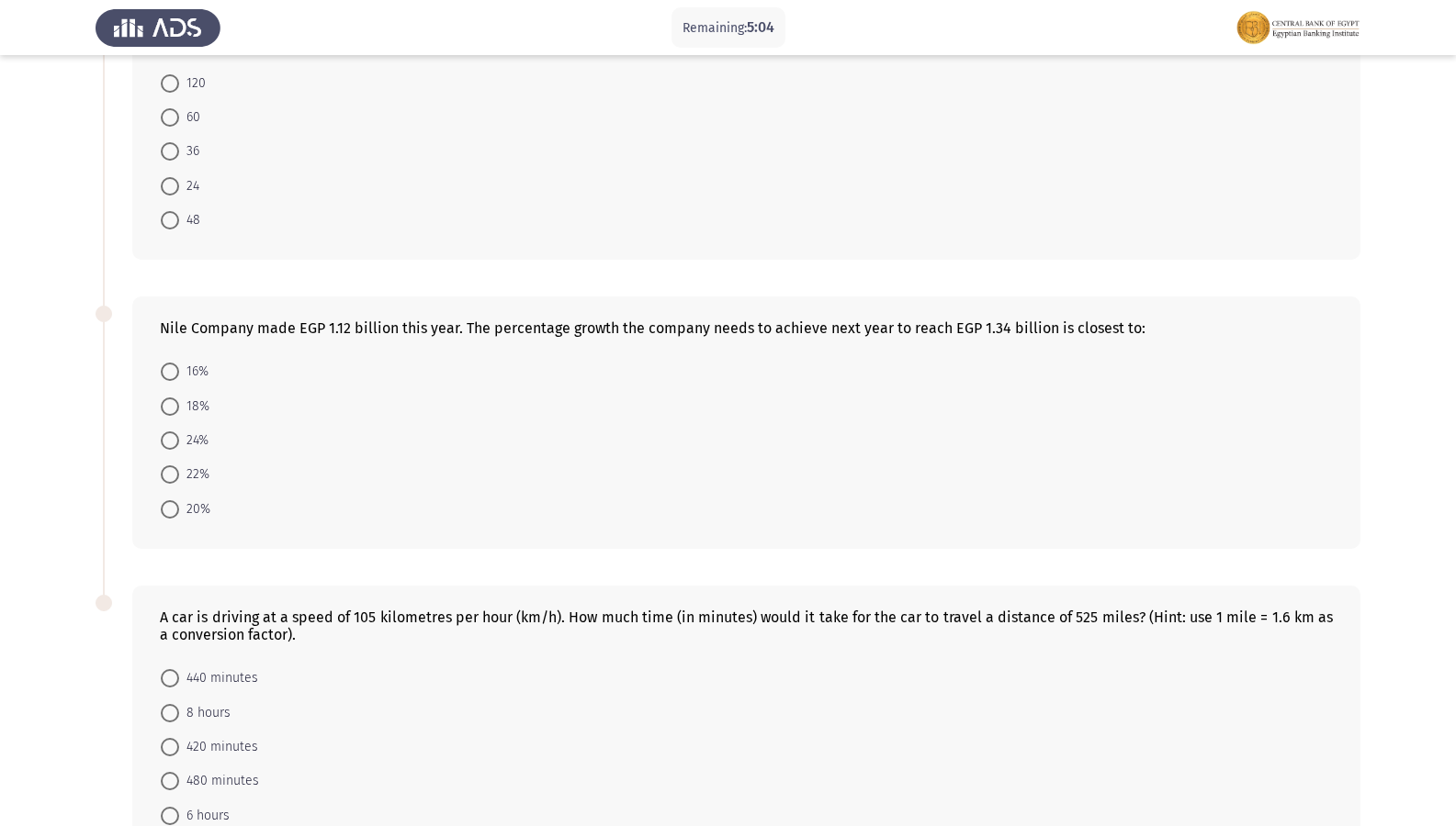
scroll to position [114, 0]
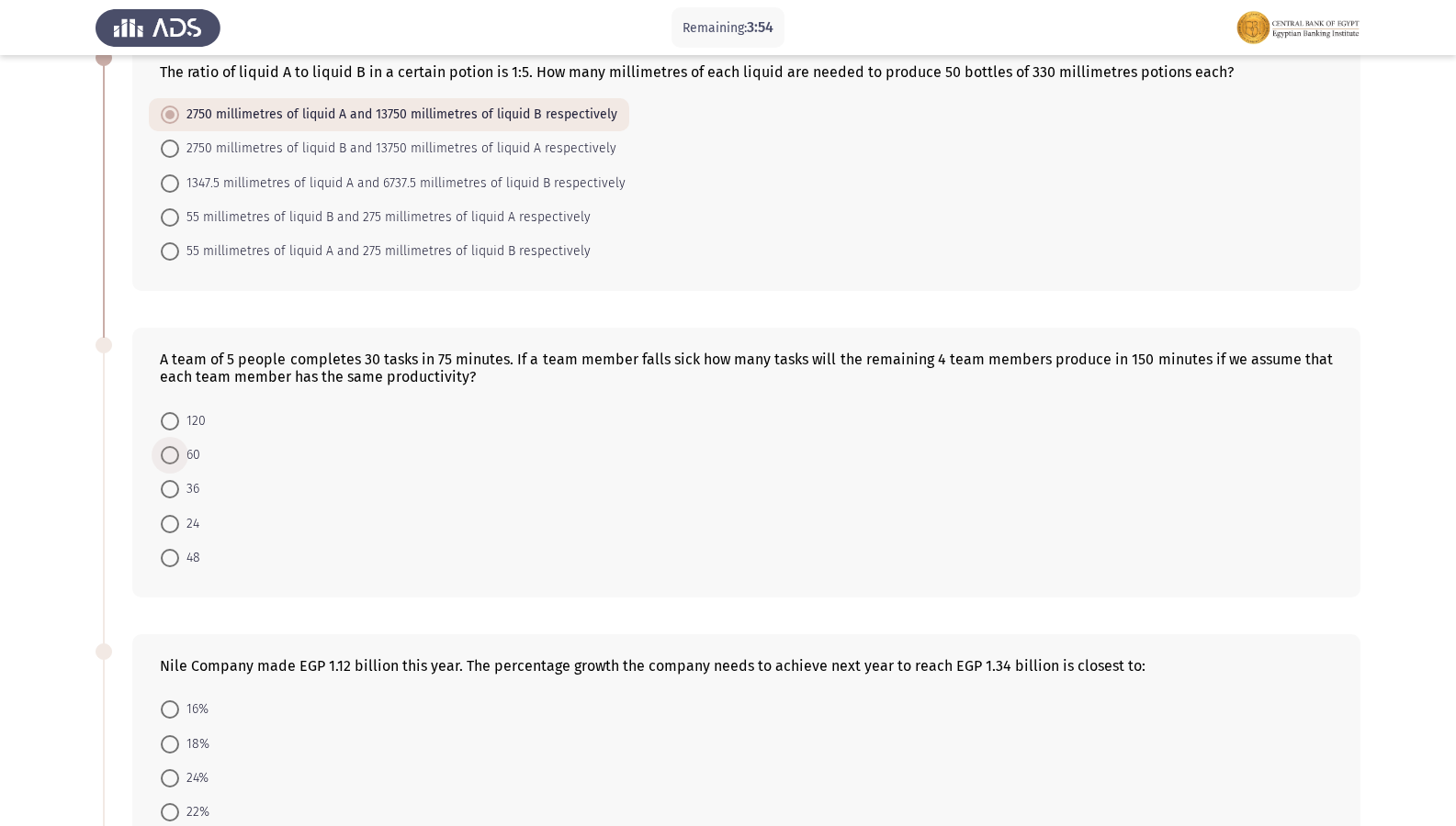
click at [175, 458] on span at bounding box center [169, 455] width 18 height 18
click at [175, 458] on input "60" at bounding box center [169, 455] width 18 height 18
radio input "true"
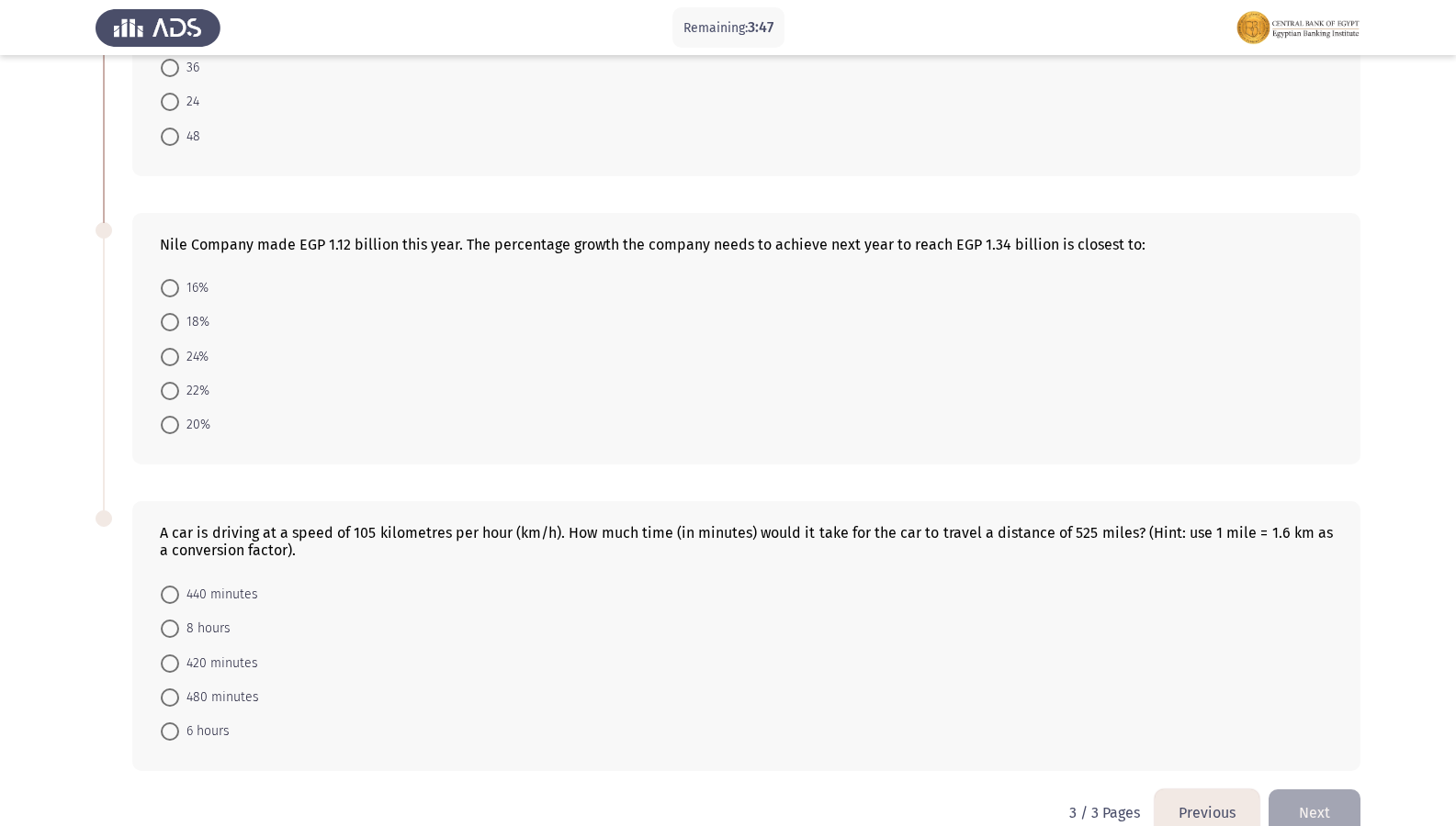
scroll to position [571, 0]
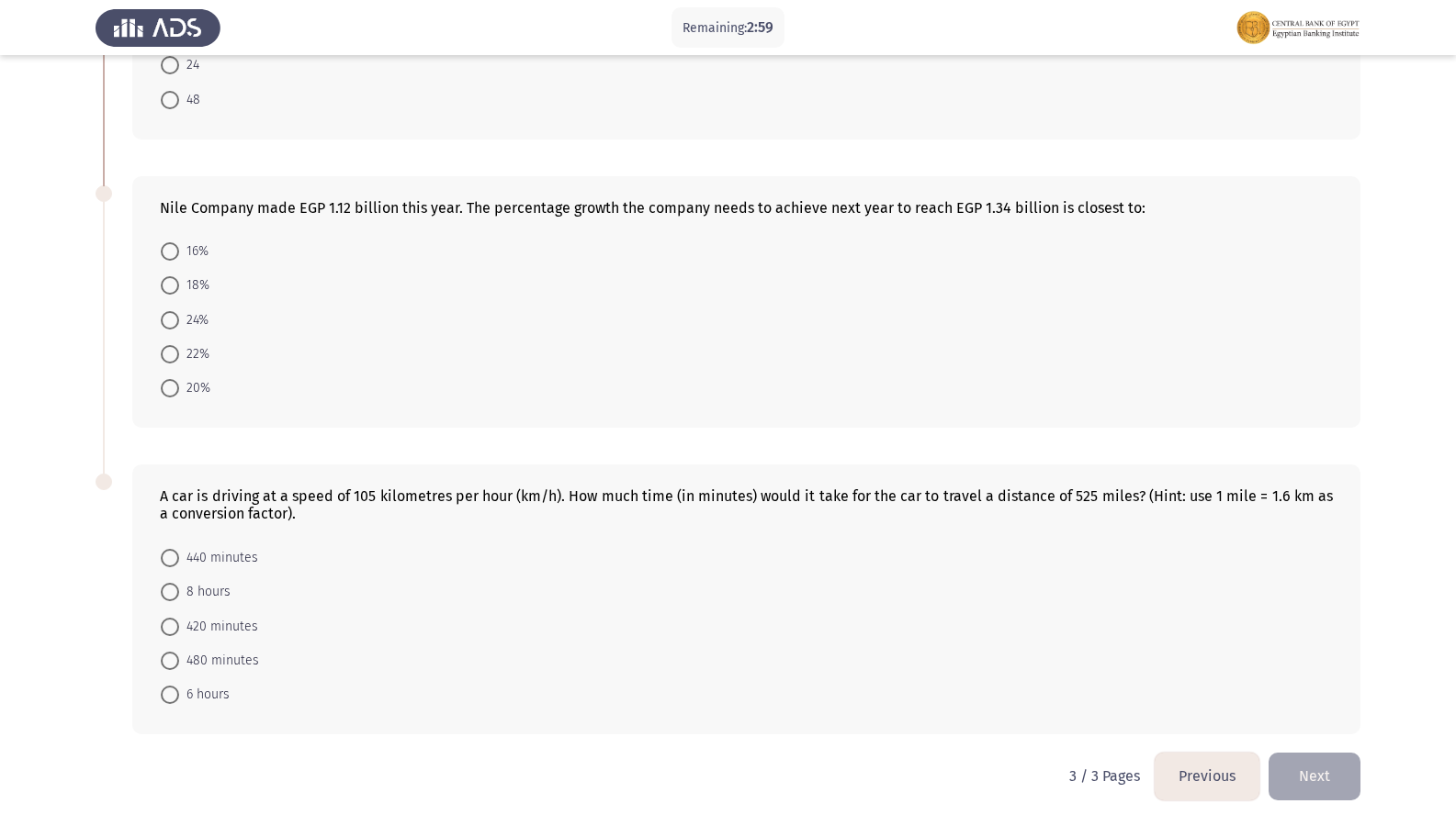
click at [176, 333] on mat-radio-button "24%" at bounding box center [185, 319] width 72 height 34
click at [175, 328] on span at bounding box center [169, 320] width 18 height 18
click at [175, 328] on input "24%" at bounding box center [169, 320] width 18 height 18
radio input "true"
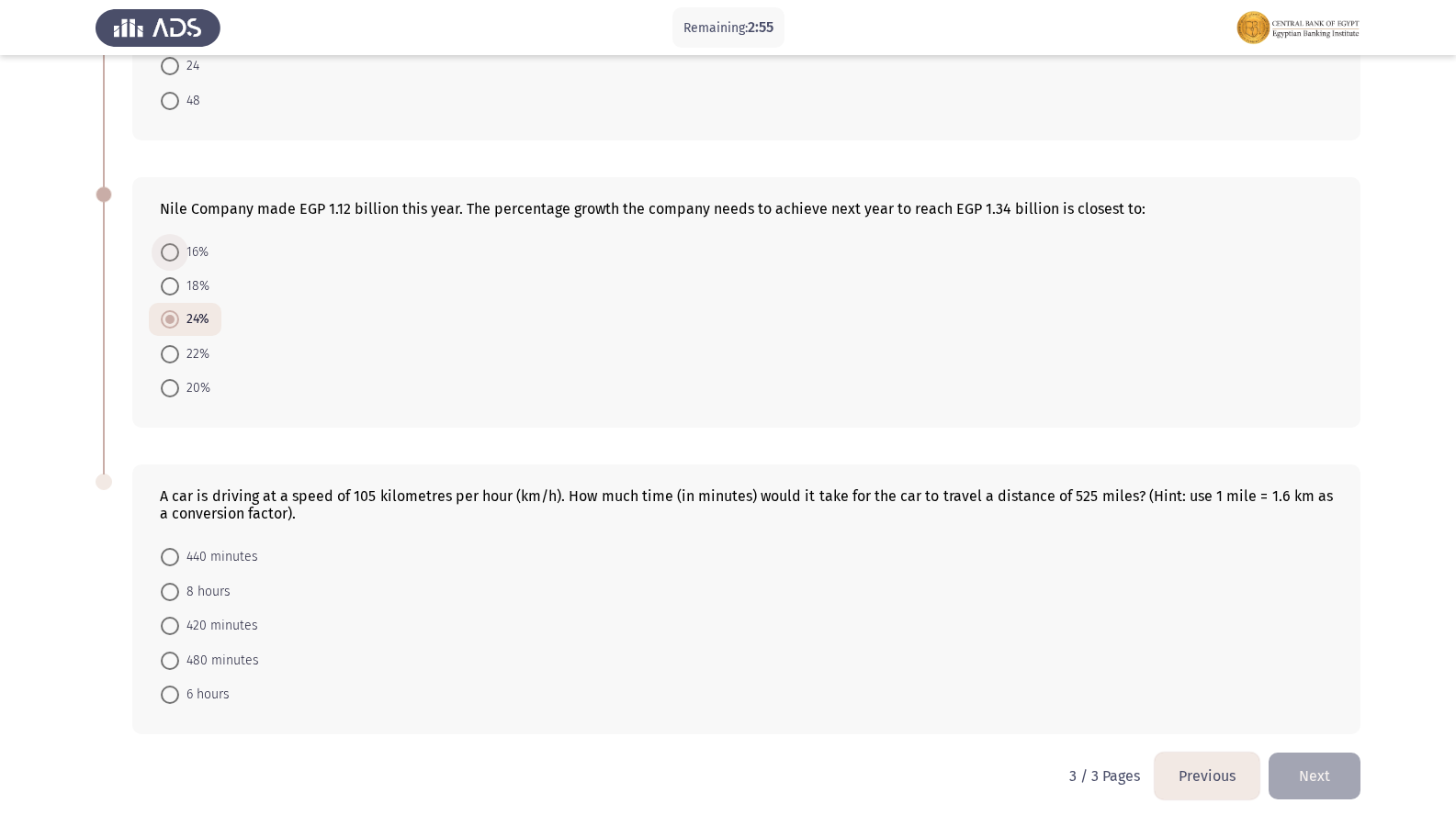
click at [174, 255] on span at bounding box center [169, 252] width 18 height 18
click at [174, 255] on input "16%" at bounding box center [169, 252] width 18 height 18
radio input "true"
click at [187, 662] on span "480 minutes" at bounding box center [219, 661] width 80 height 22
click at [179, 662] on input "480 minutes" at bounding box center [169, 661] width 18 height 18
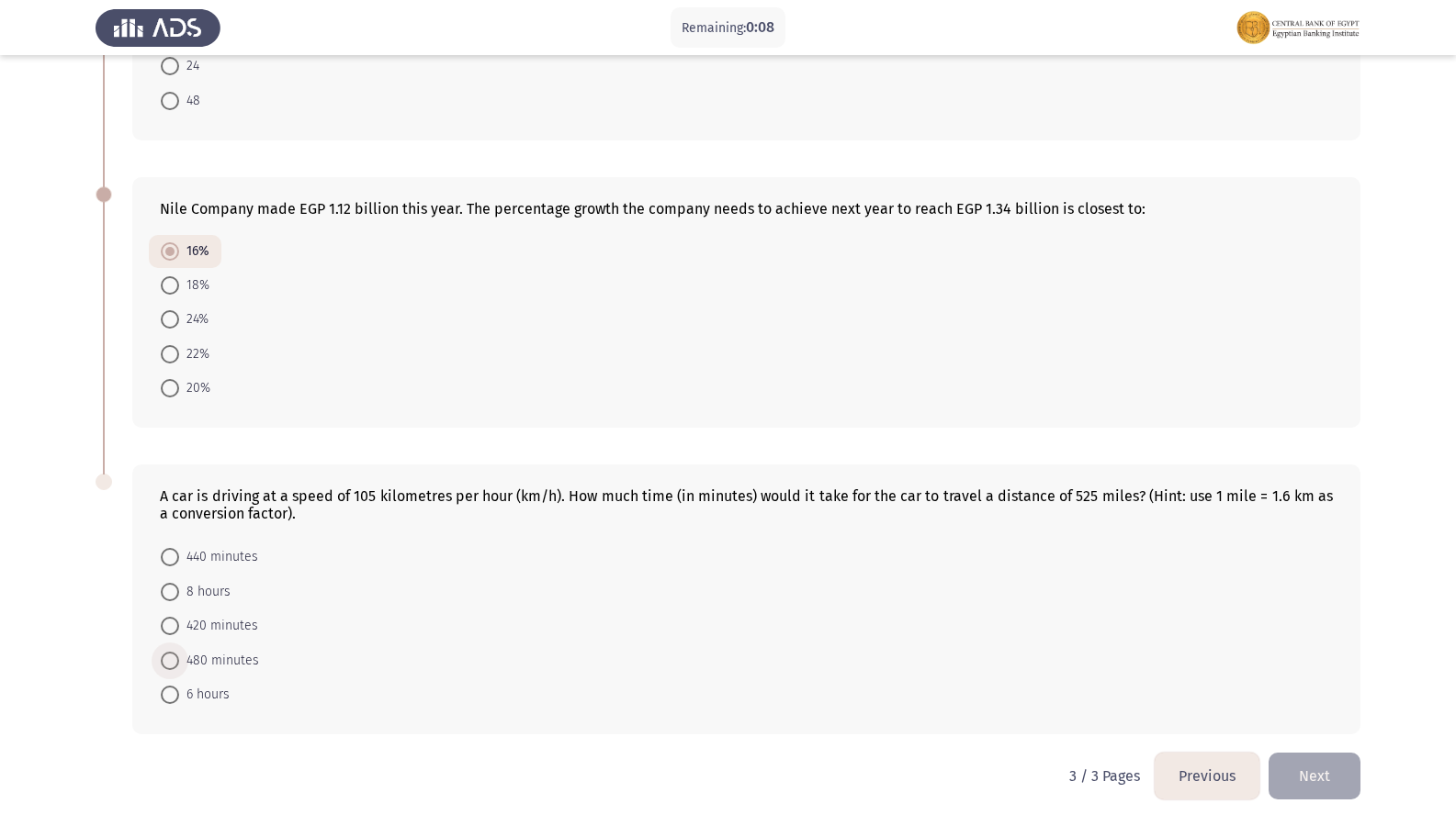
radio input "true"
drag, startPoint x: 1326, startPoint y: 760, endPoint x: 1336, endPoint y: 766, distance: 11.7
click at [1326, 709] on button "Next" at bounding box center [1314, 776] width 91 height 47
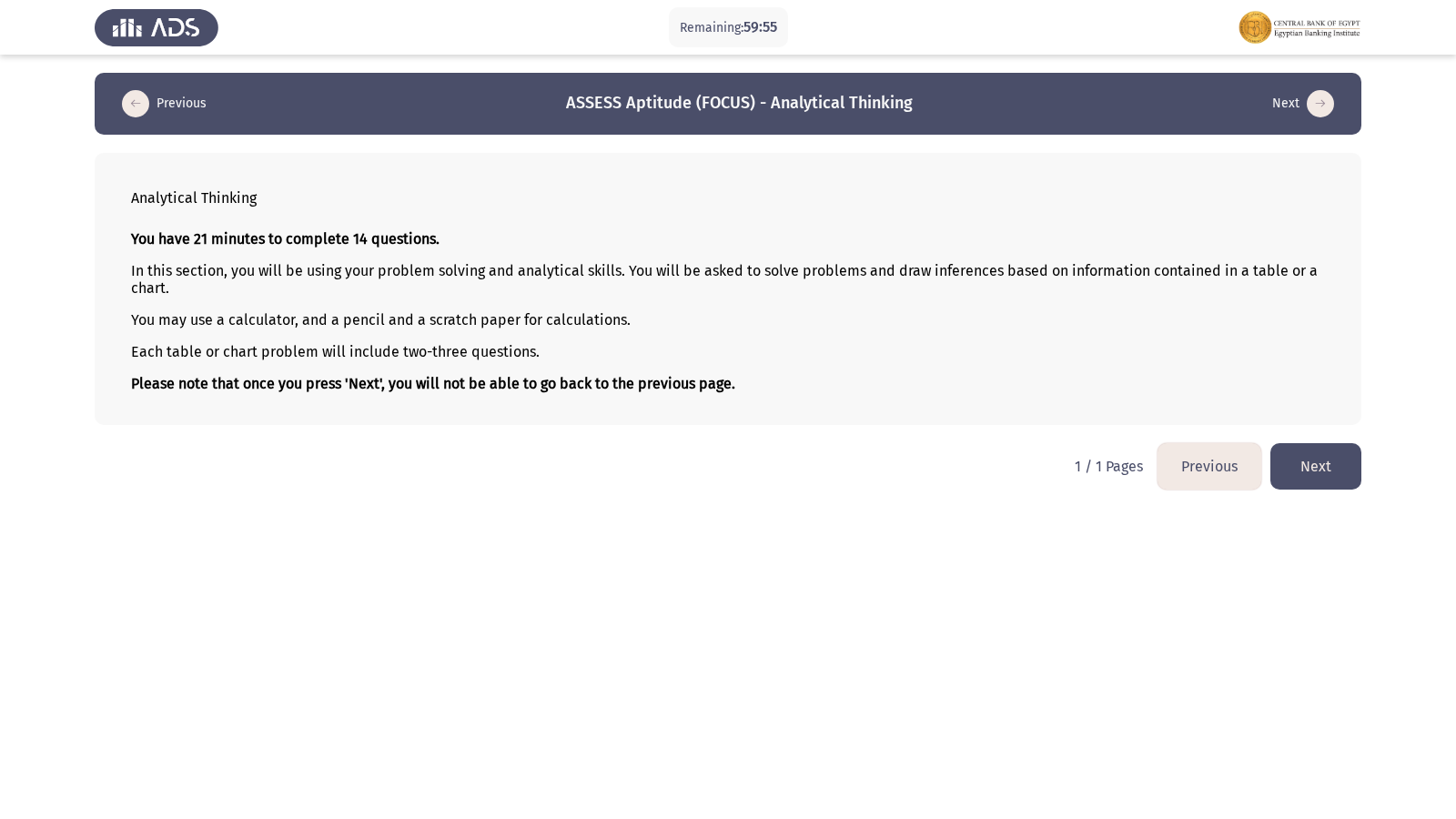
click at [1232, 467] on button "Previous" at bounding box center [1209, 466] width 104 height 46
click at [1328, 466] on button "Next" at bounding box center [1315, 466] width 91 height 46
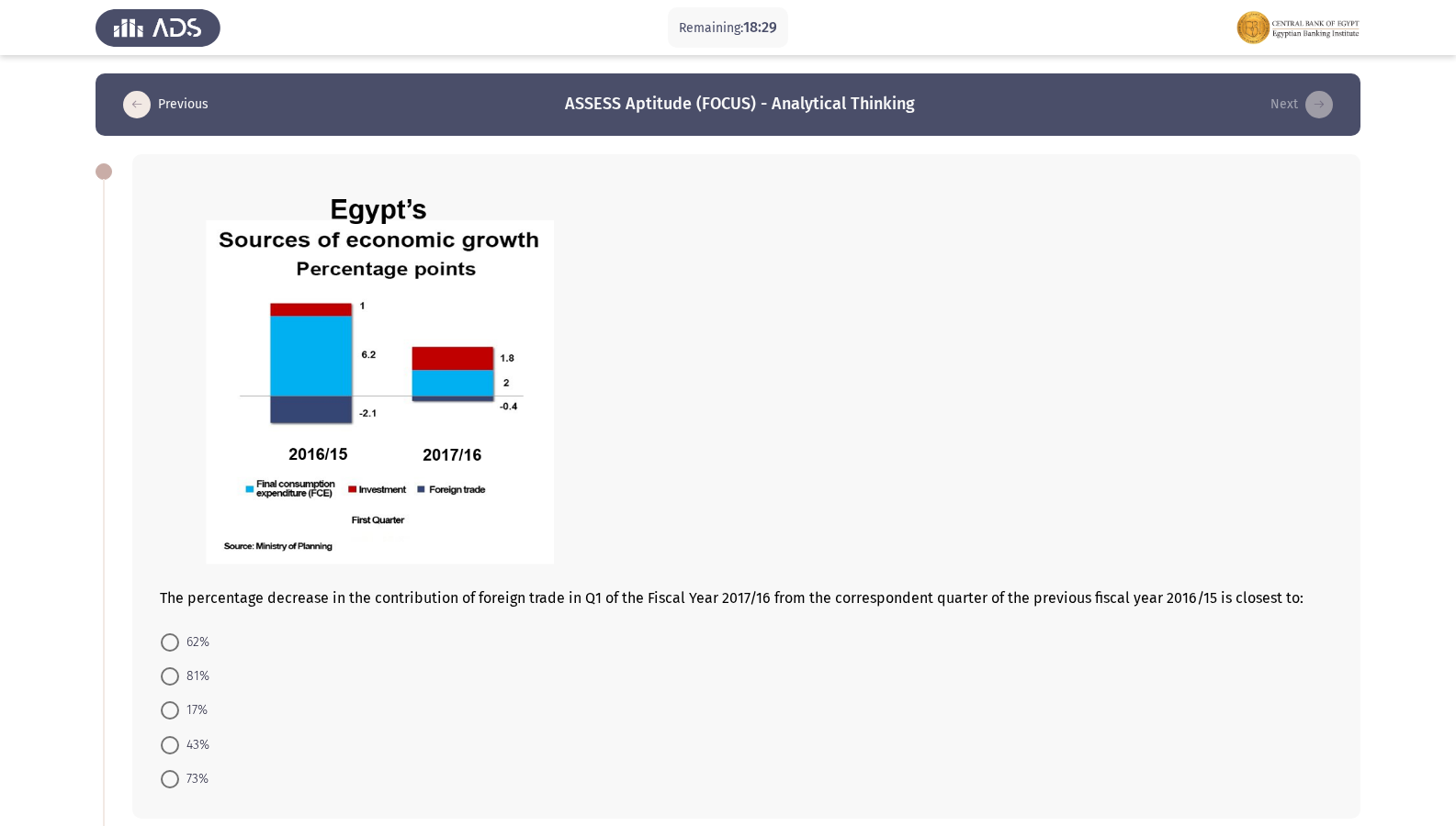
click at [179, 709] on span "17%" at bounding box center [192, 710] width 28 height 22
click at [179, 709] on input "17%" at bounding box center [169, 710] width 18 height 18
radio input "true"
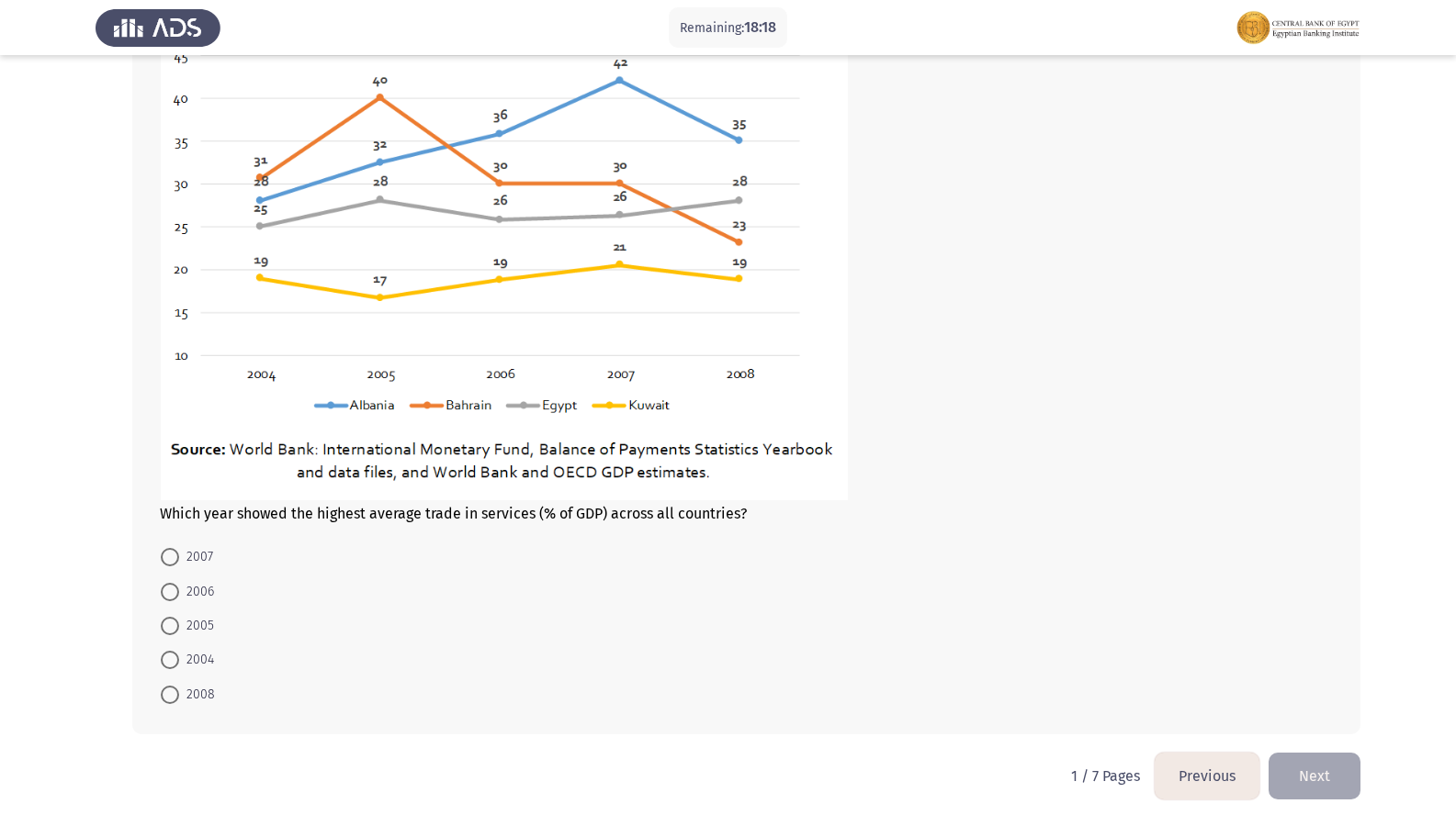
scroll to position [808, 0]
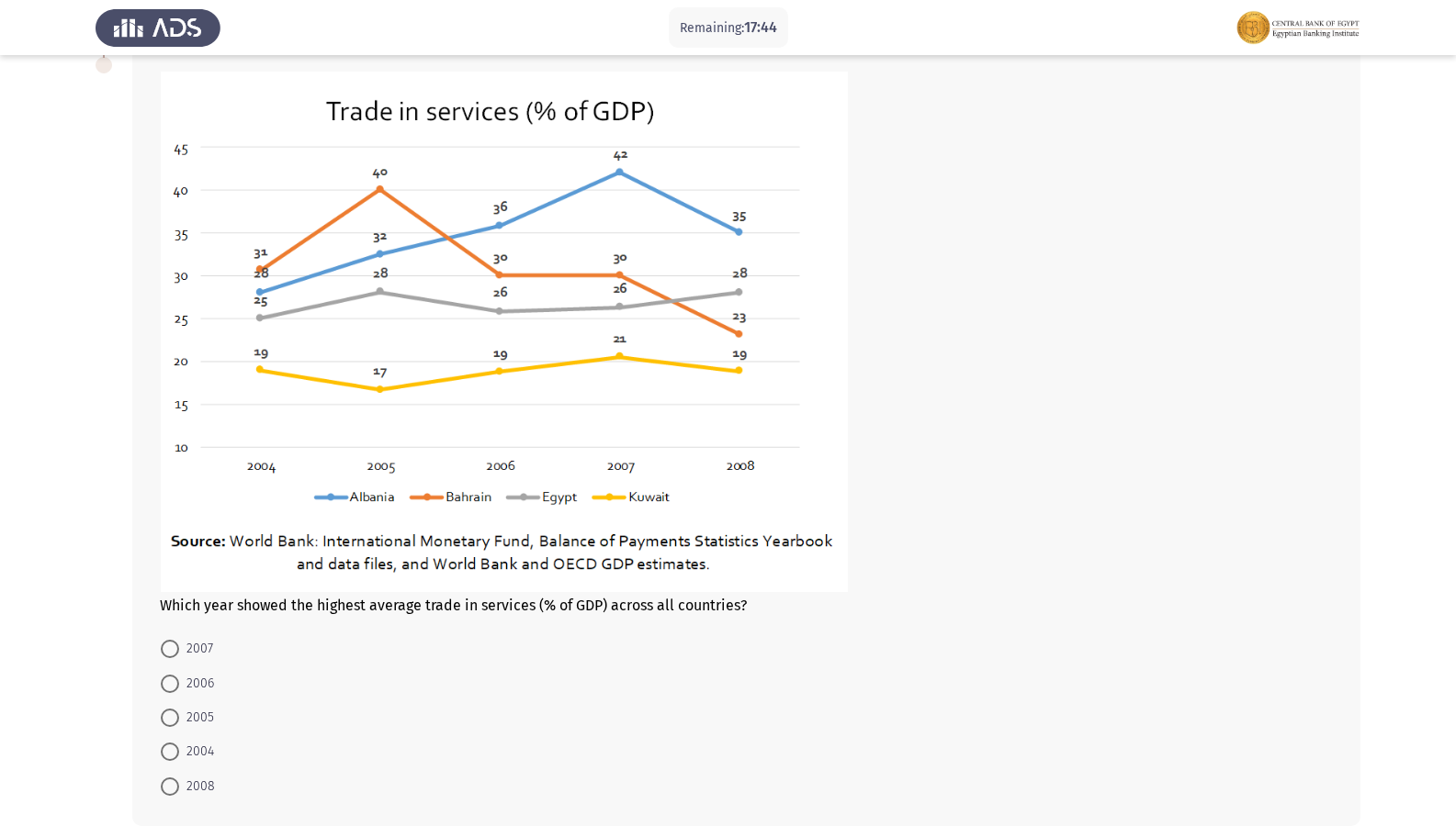
click at [173, 646] on span at bounding box center [169, 649] width 18 height 18
click at [173, 646] on input "2007" at bounding box center [169, 649] width 18 height 18
radio input "true"
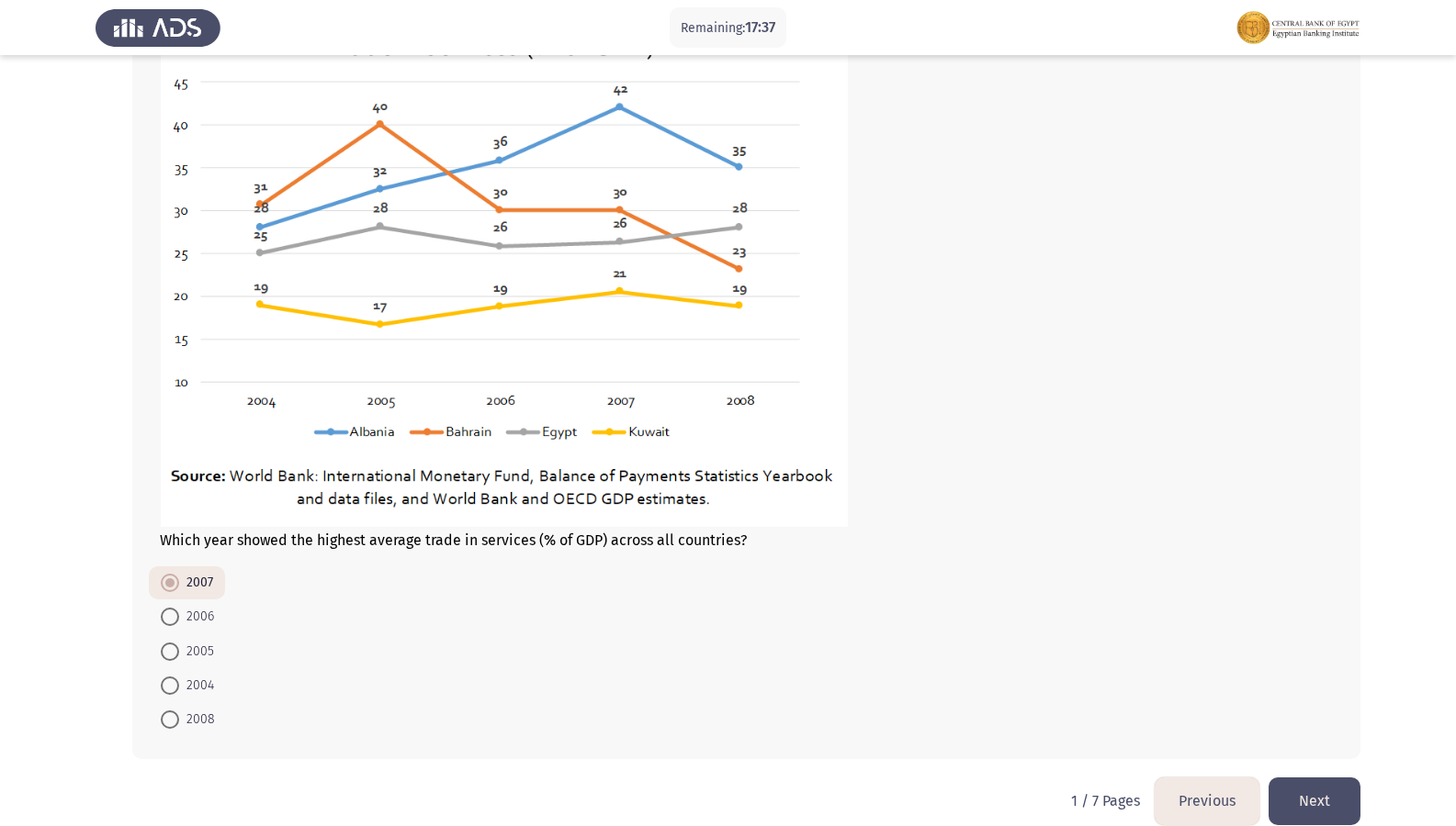
scroll to position [897, 0]
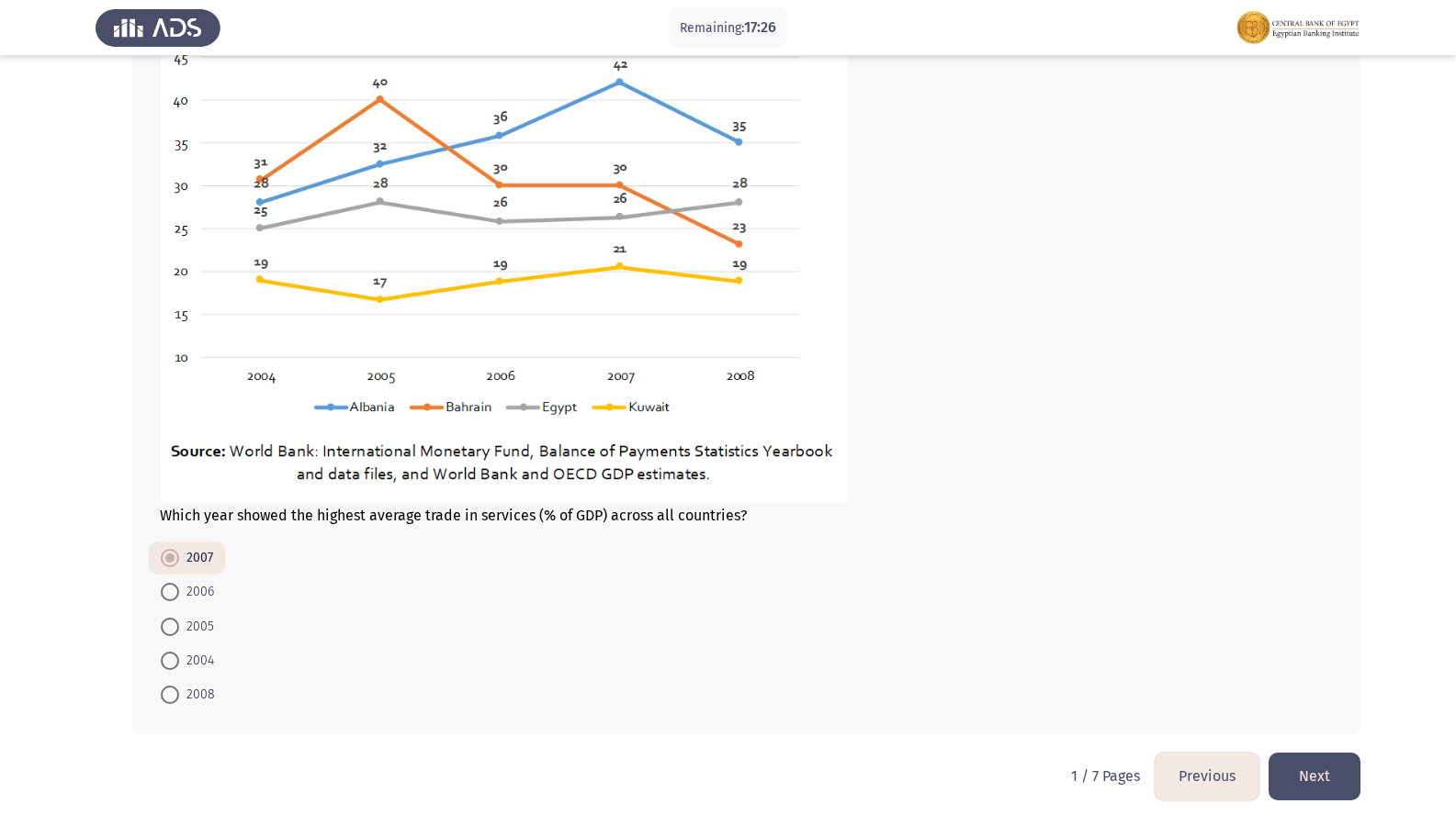
drag, startPoint x: 1319, startPoint y: 764, endPoint x: 1315, endPoint y: 755, distance: 9.8
click at [1319, 709] on button "Next" at bounding box center [1314, 776] width 91 height 47
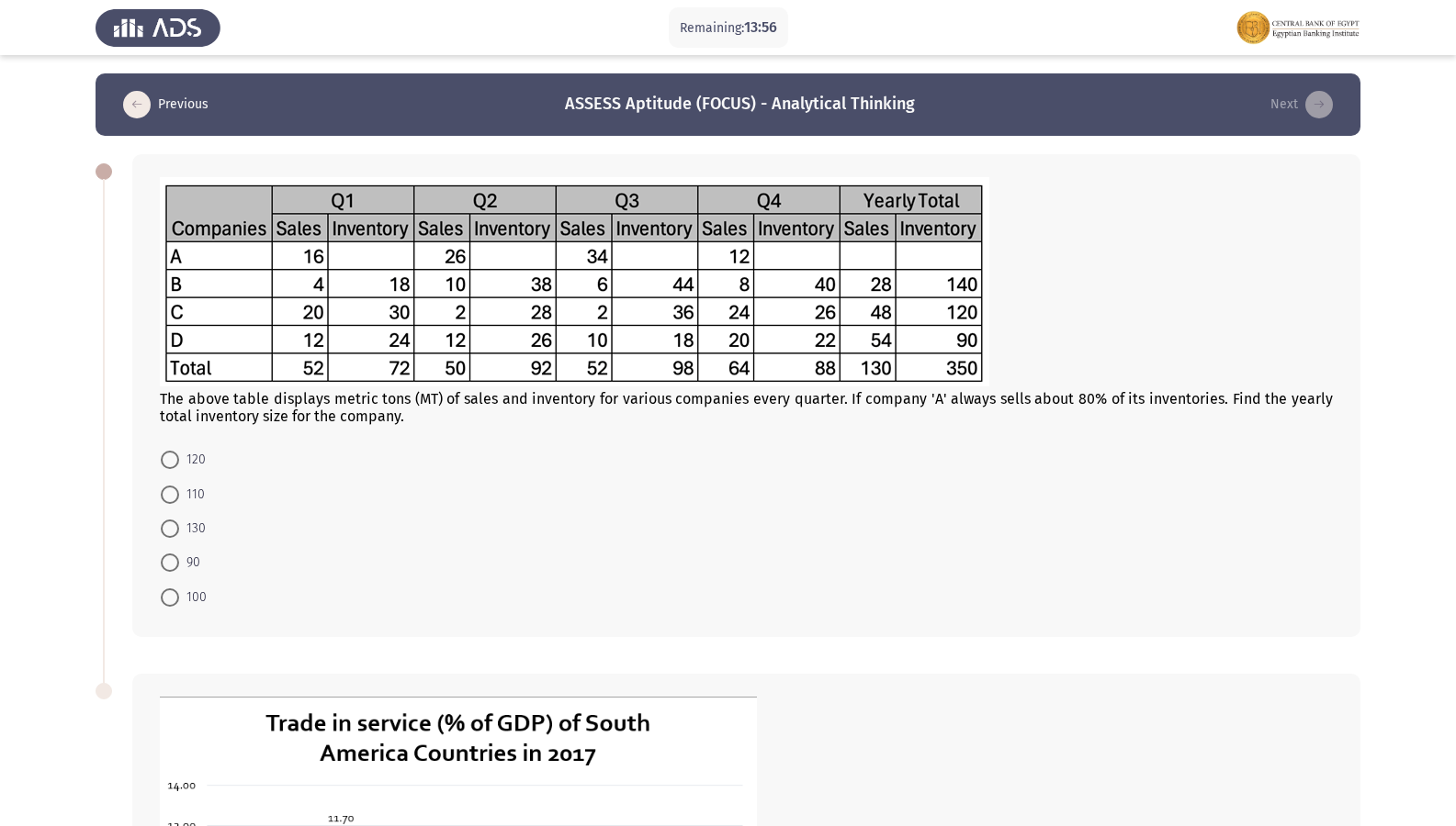
click at [161, 589] on span at bounding box center [169, 598] width 18 height 18
click at [161, 589] on input "100" at bounding box center [169, 598] width 18 height 18
radio input "true"
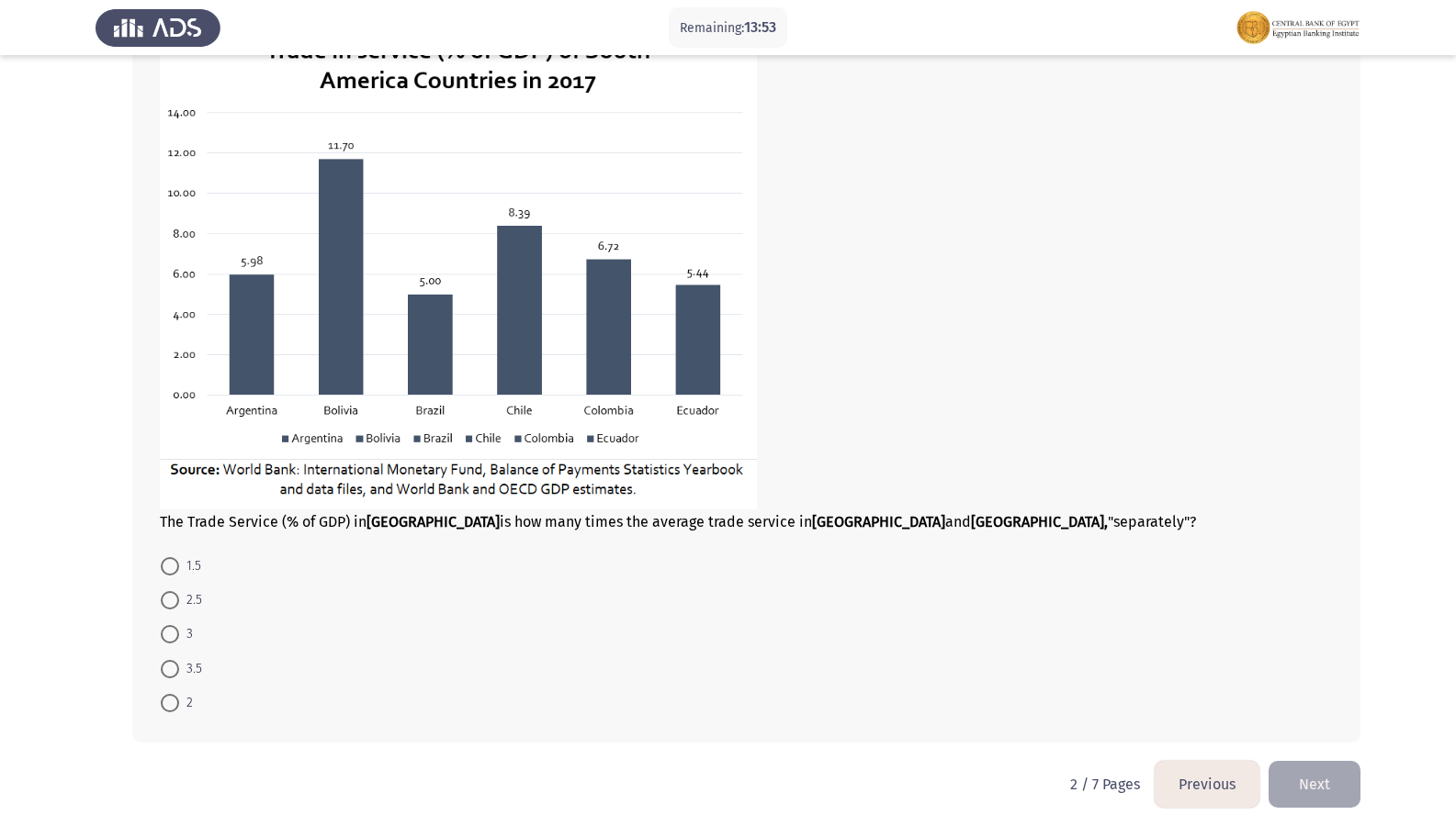
scroll to position [679, 0]
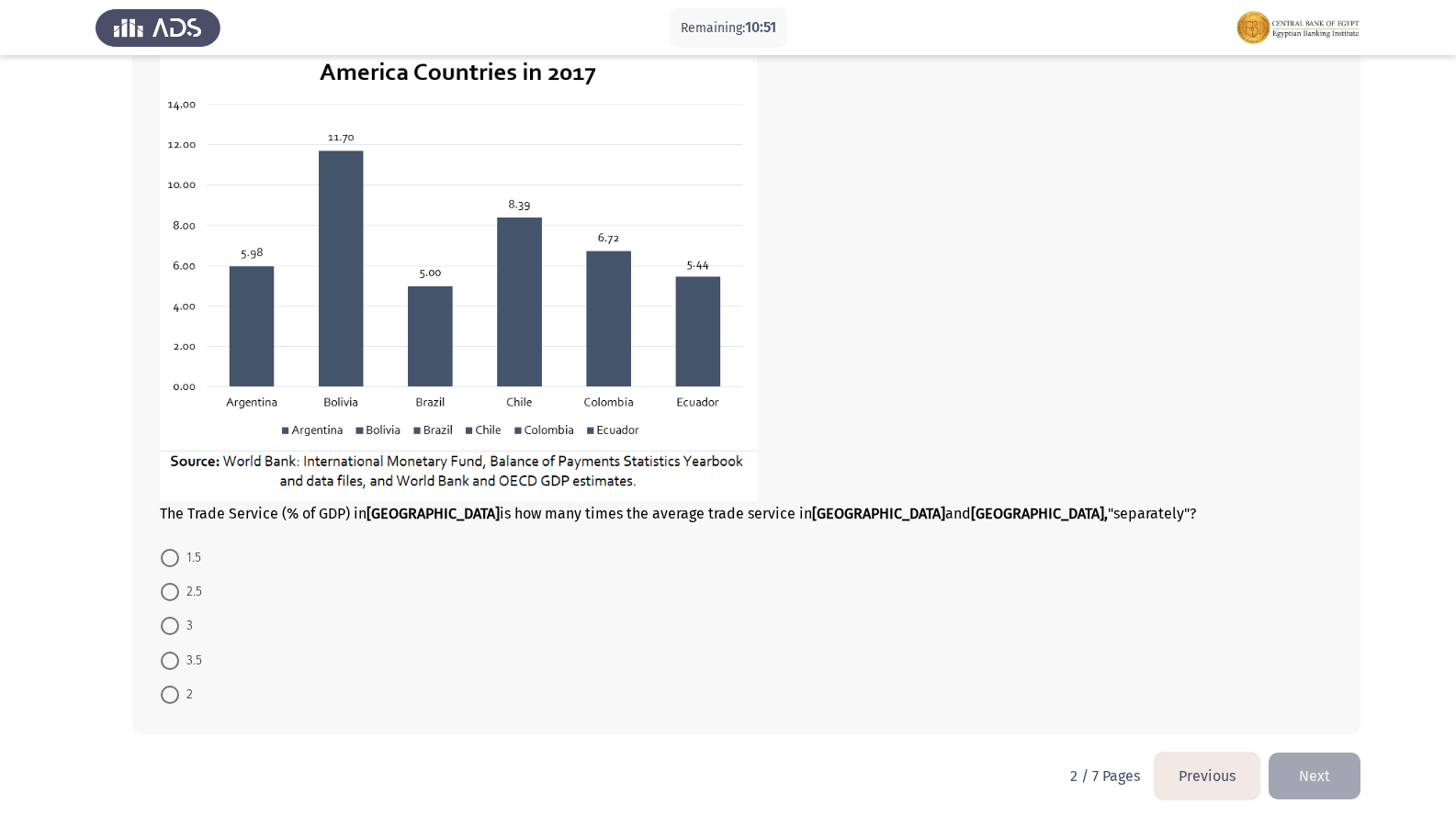
drag, startPoint x: 166, startPoint y: 608, endPoint x: 158, endPoint y: 644, distance: 36.9
click at [158, 641] on mat-radio-button "3" at bounding box center [177, 625] width 56 height 34
click at [174, 623] on span at bounding box center [169, 626] width 18 height 18
click at [174, 623] on input "3" at bounding box center [169, 626] width 18 height 18
radio input "true"
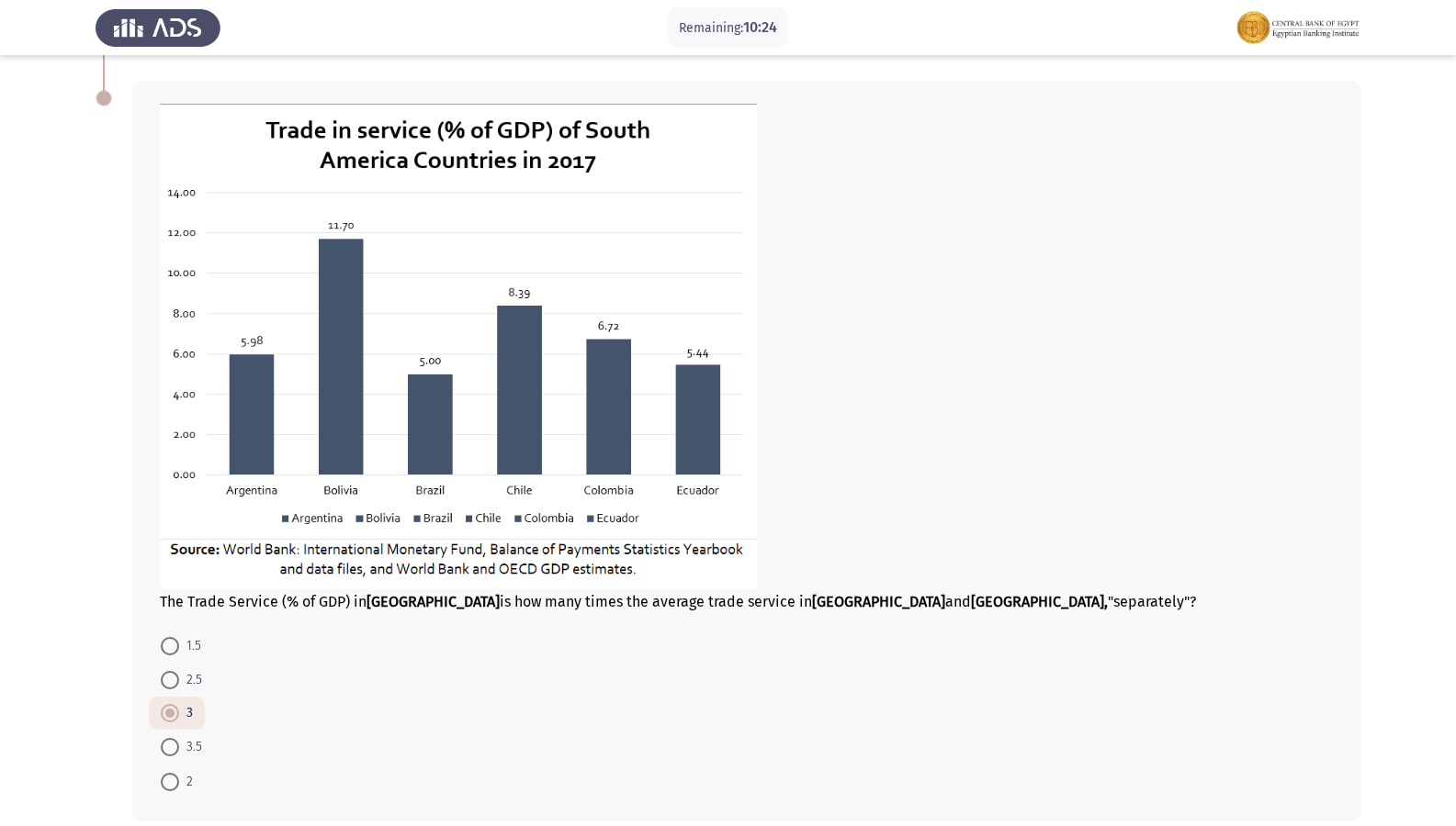
scroll to position [678, 0]
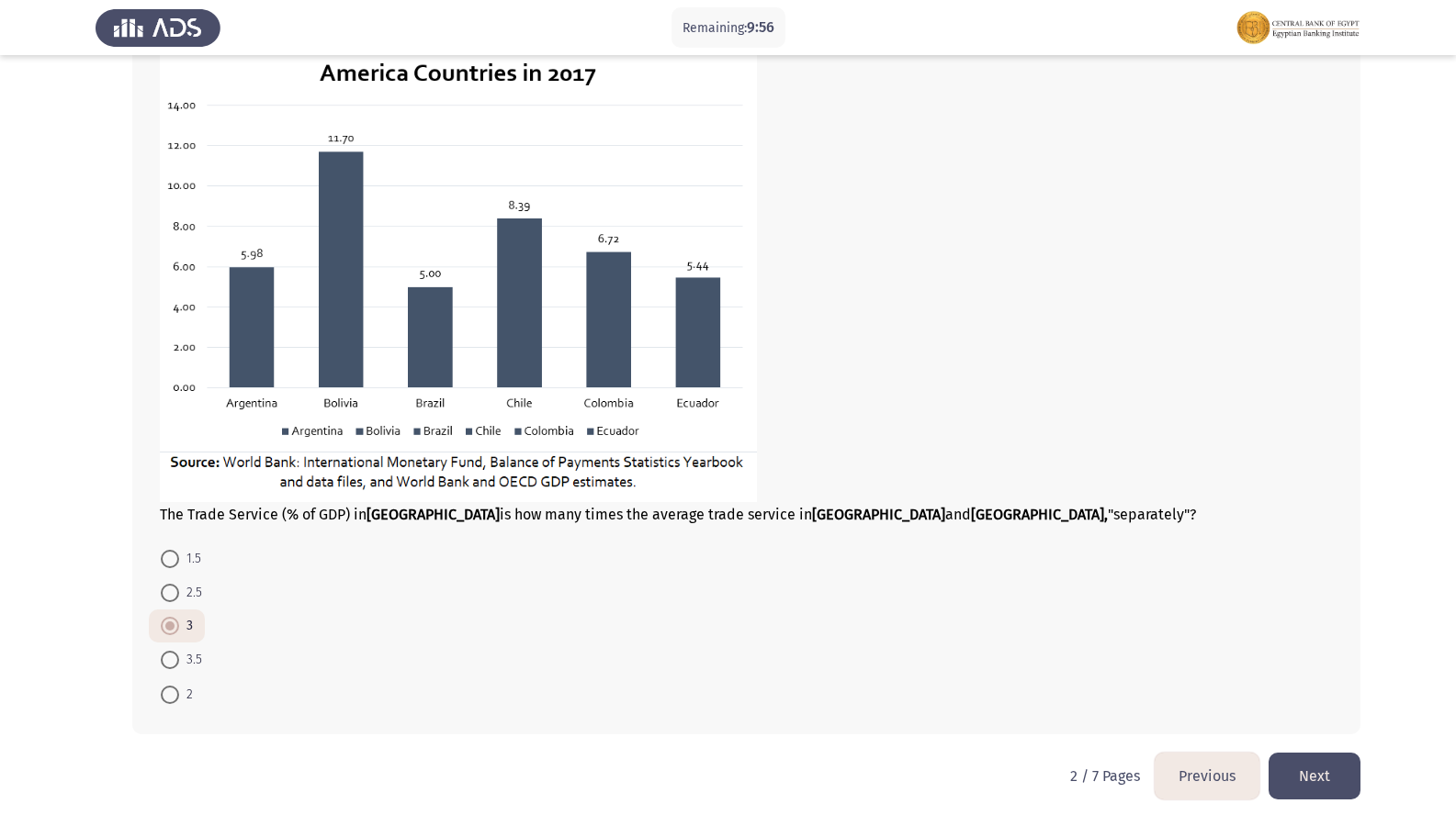
click at [193, 562] on span "1.5" at bounding box center [190, 559] width 22 height 22
click at [179, 562] on input "1.5" at bounding box center [169, 559] width 18 height 18
radio input "true"
click at [1318, 709] on button "Next" at bounding box center [1314, 776] width 91 height 47
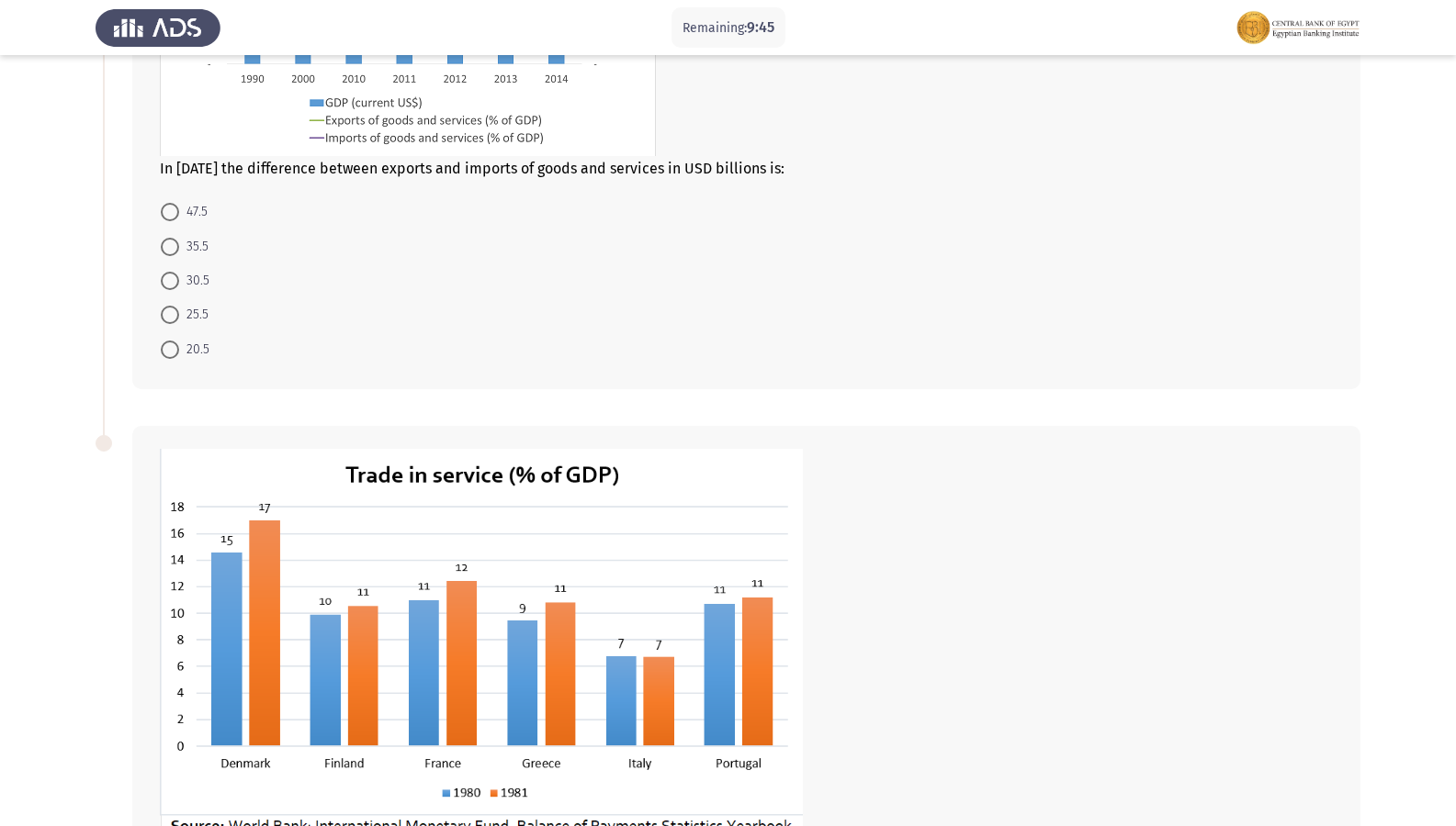
scroll to position [0, 0]
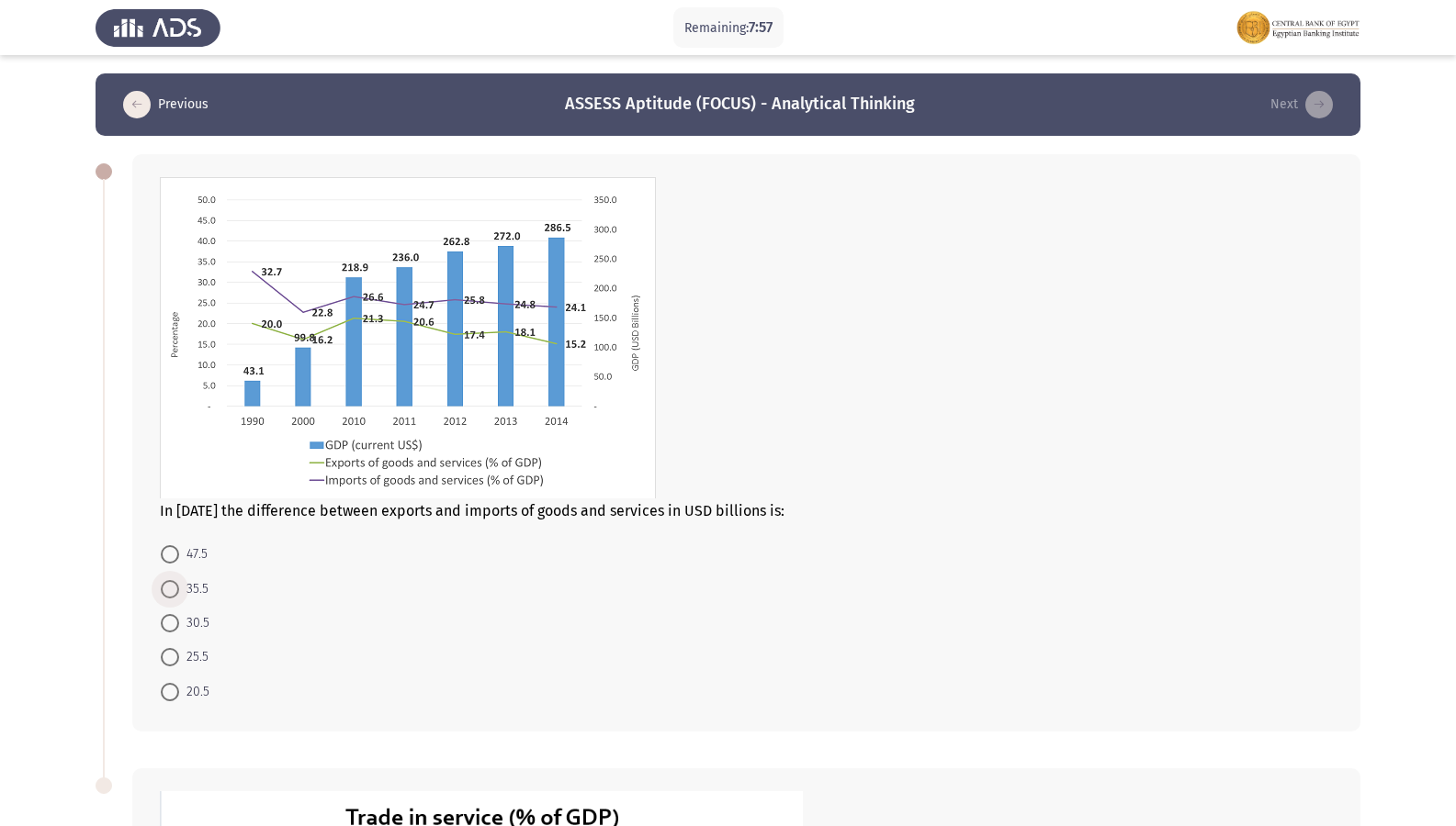
click at [178, 588] on label "35.5" at bounding box center [184, 589] width 48 height 22
click at [178, 588] on input "35.5" at bounding box center [169, 589] width 18 height 18
radio input "true"
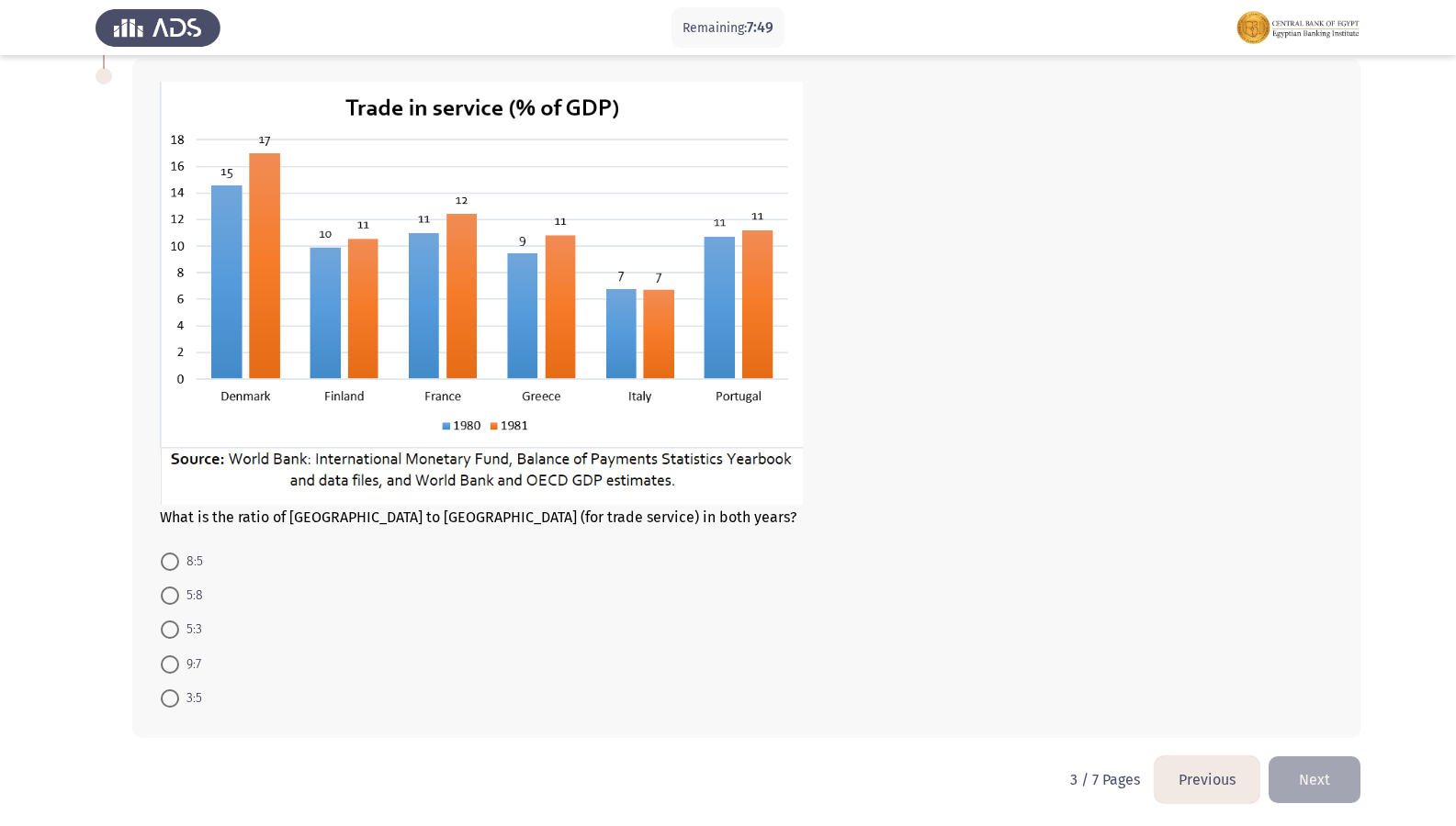
scroll to position [711, 0]
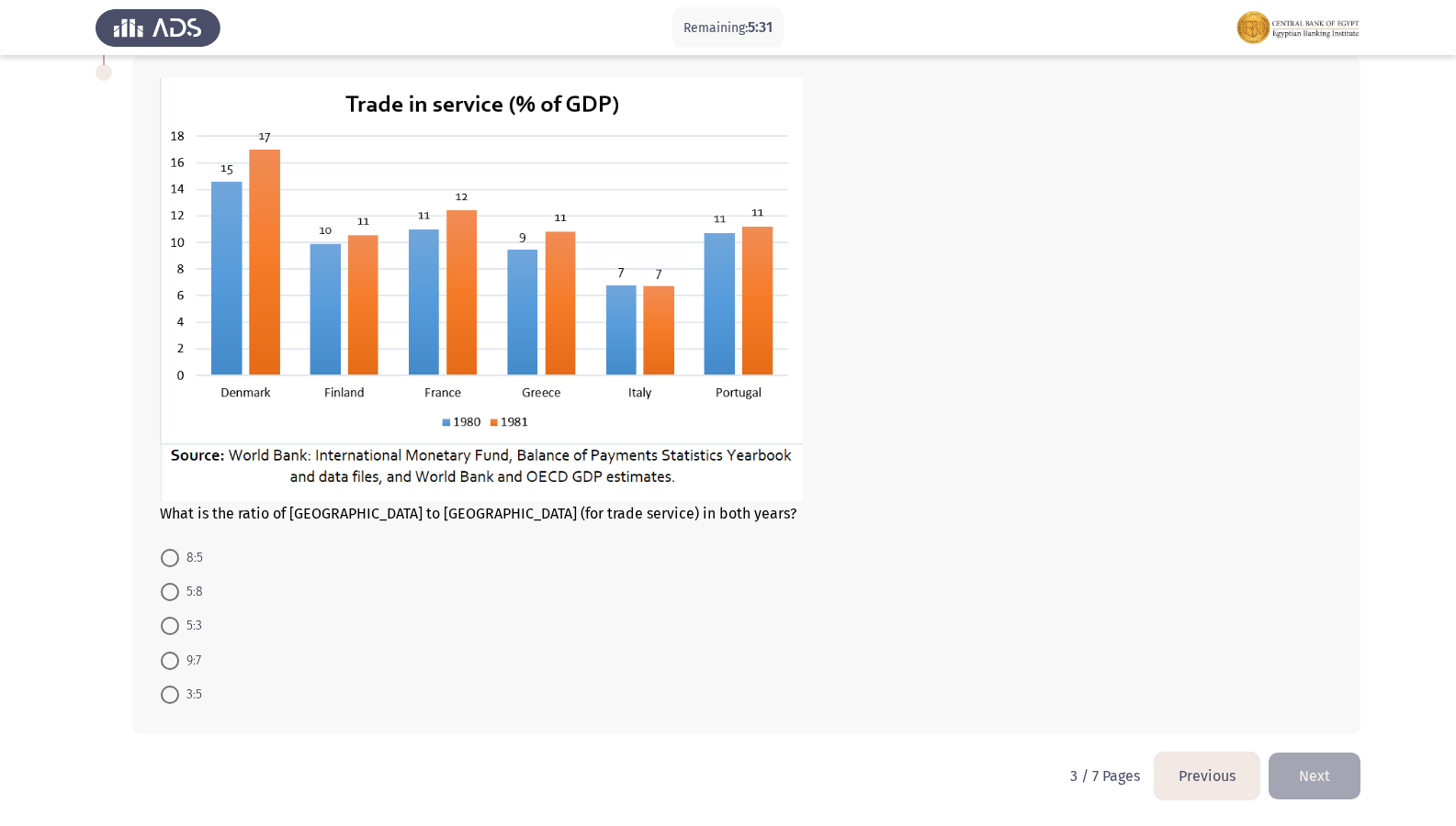
drag, startPoint x: 169, startPoint y: 660, endPoint x: 183, endPoint y: 672, distance: 18.4
click at [182, 674] on mat-radio-button "9:7" at bounding box center [181, 659] width 64 height 34
click at [185, 659] on span "9:7" at bounding box center [190, 661] width 22 height 22
click at [179, 659] on input "9:7" at bounding box center [169, 661] width 18 height 18
radio input "true"
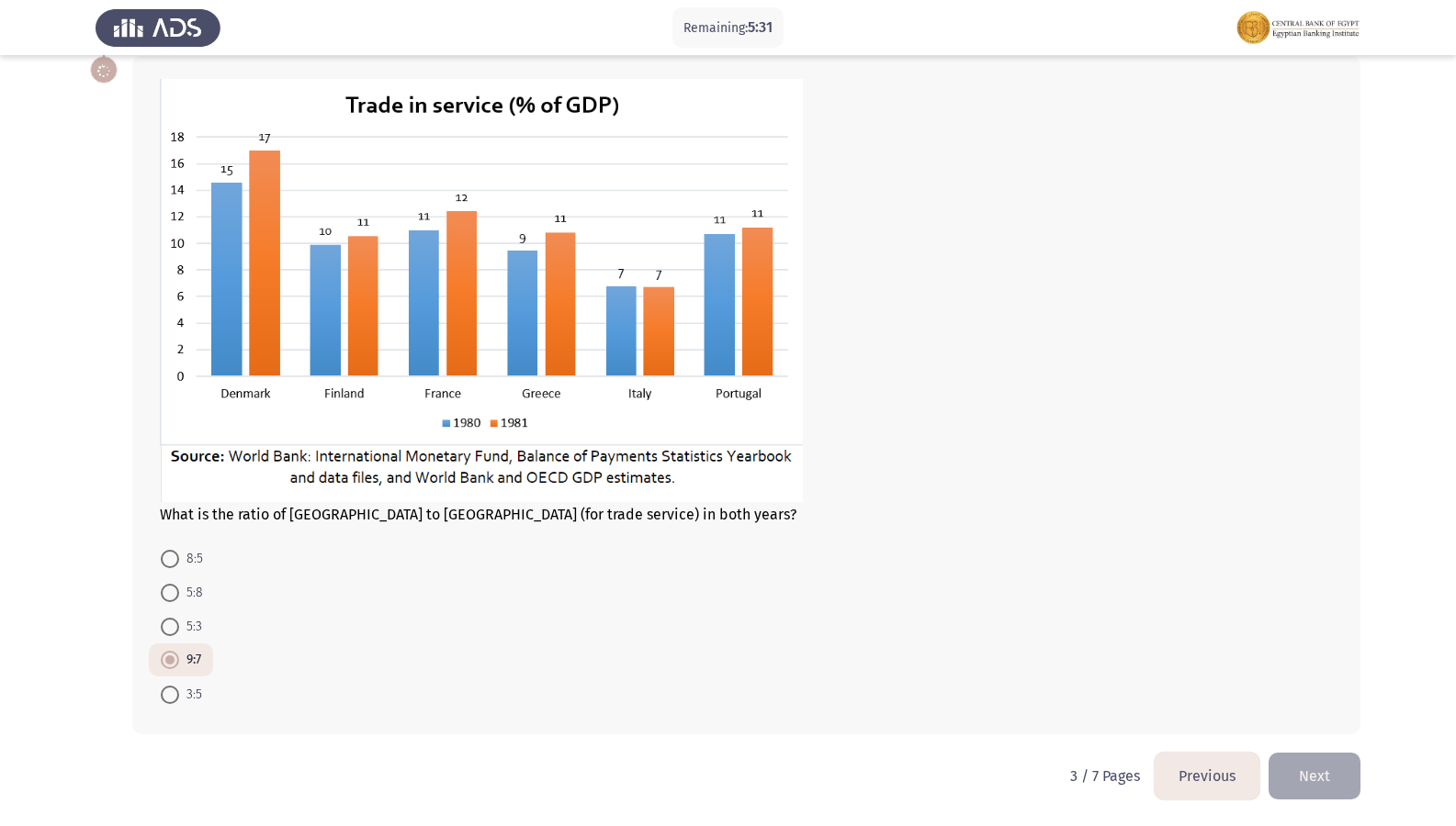
scroll to position [710, 0]
click at [1348, 709] on button "Next" at bounding box center [1314, 776] width 91 height 47
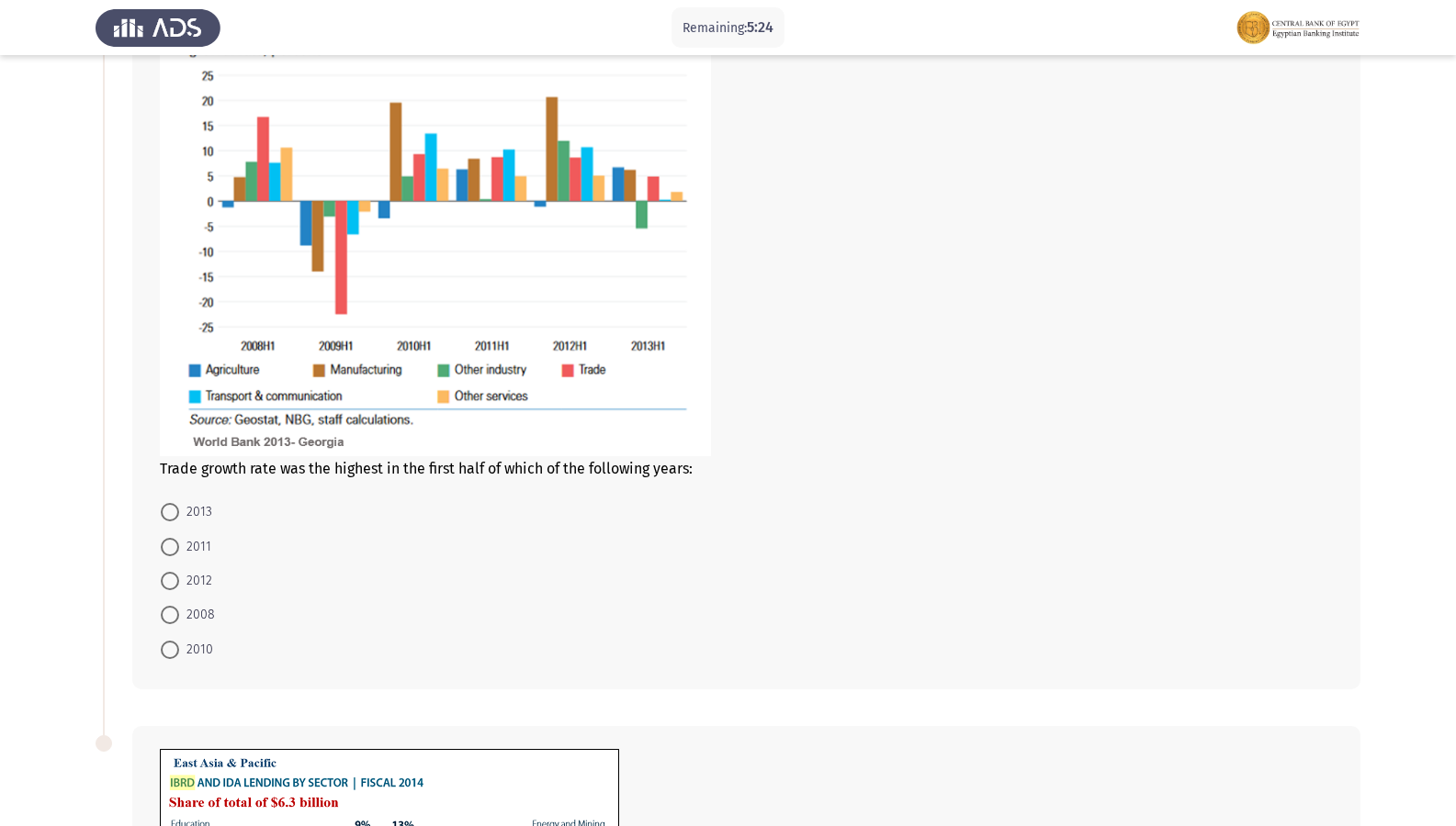
scroll to position [184, 0]
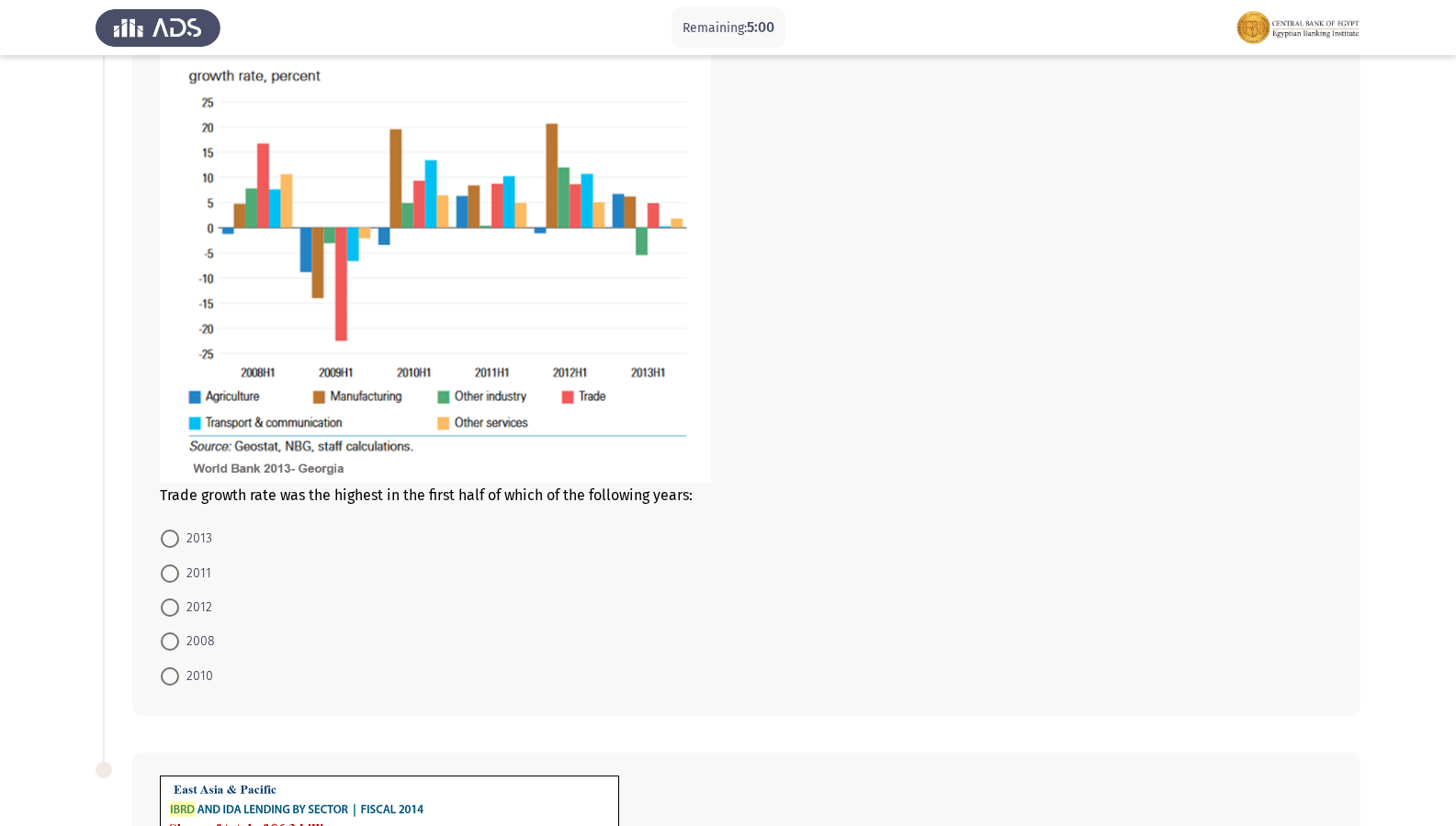
click at [165, 606] on span at bounding box center [169, 607] width 18 height 18
click at [165, 606] on input "2012" at bounding box center [169, 607] width 18 height 18
radio input "true"
click at [178, 642] on label "2008" at bounding box center [188, 640] width 54 height 22
click at [178, 642] on input "2008" at bounding box center [169, 640] width 18 height 18
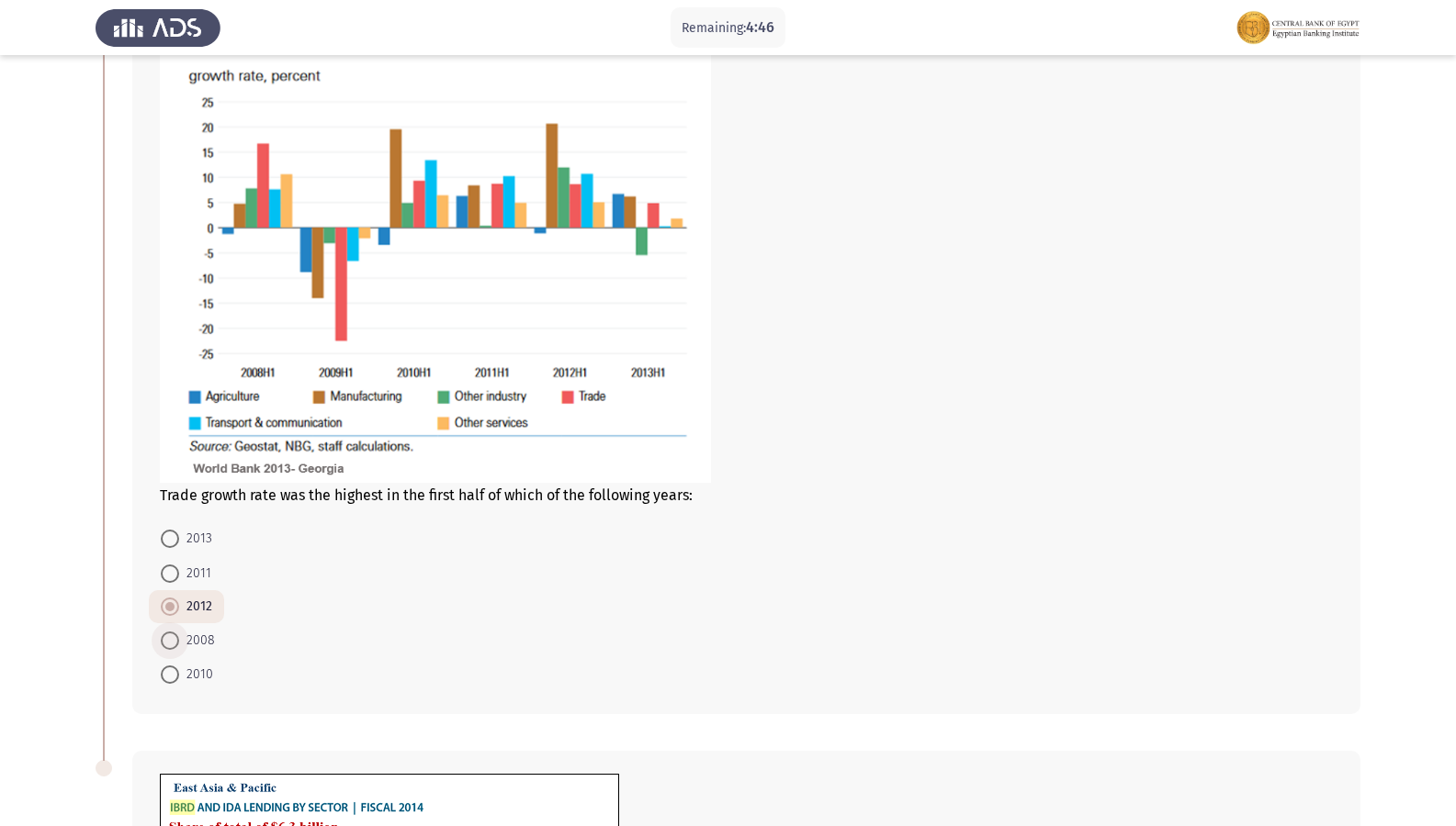
radio input "true"
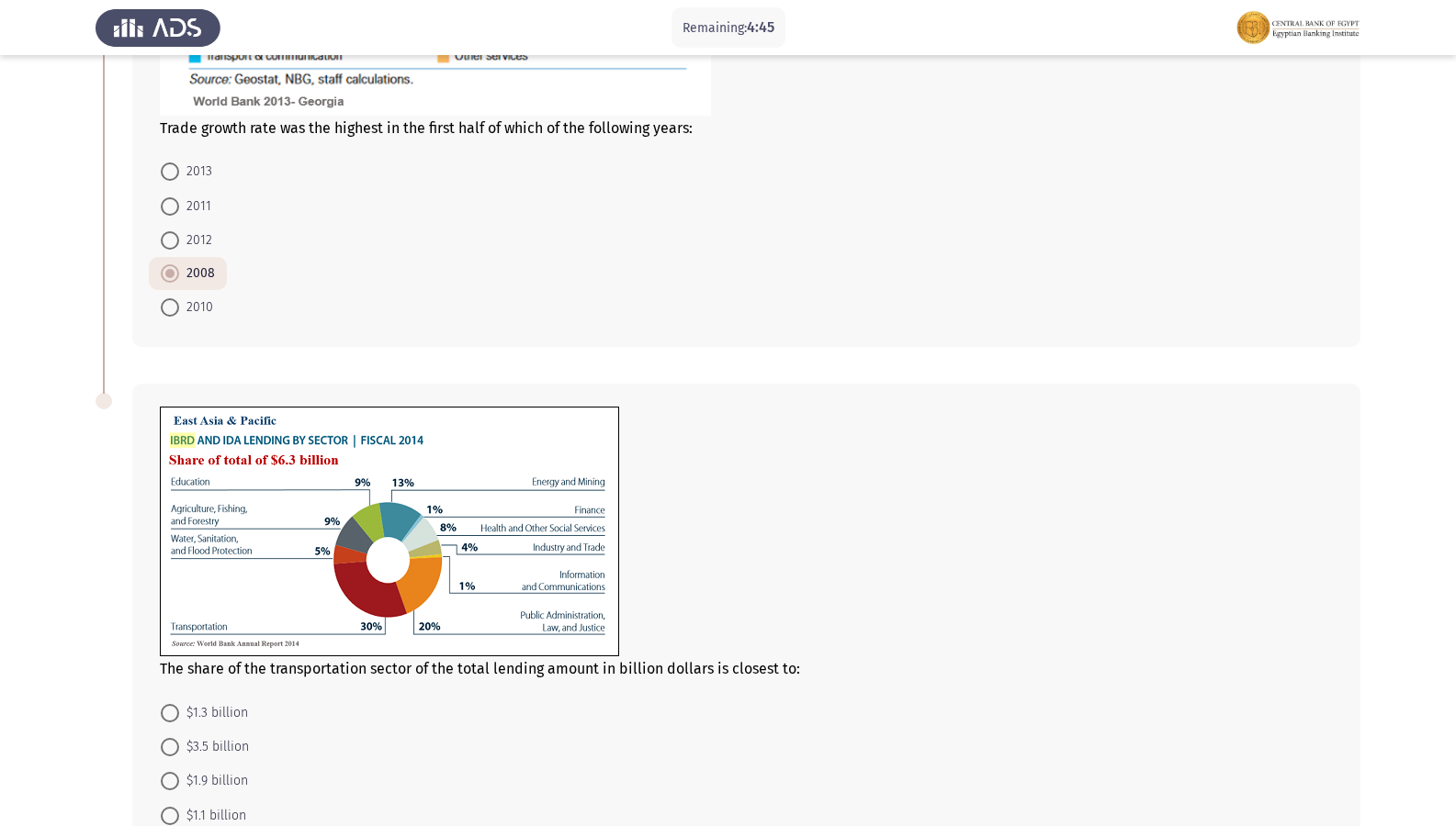
scroll to position [642, 0]
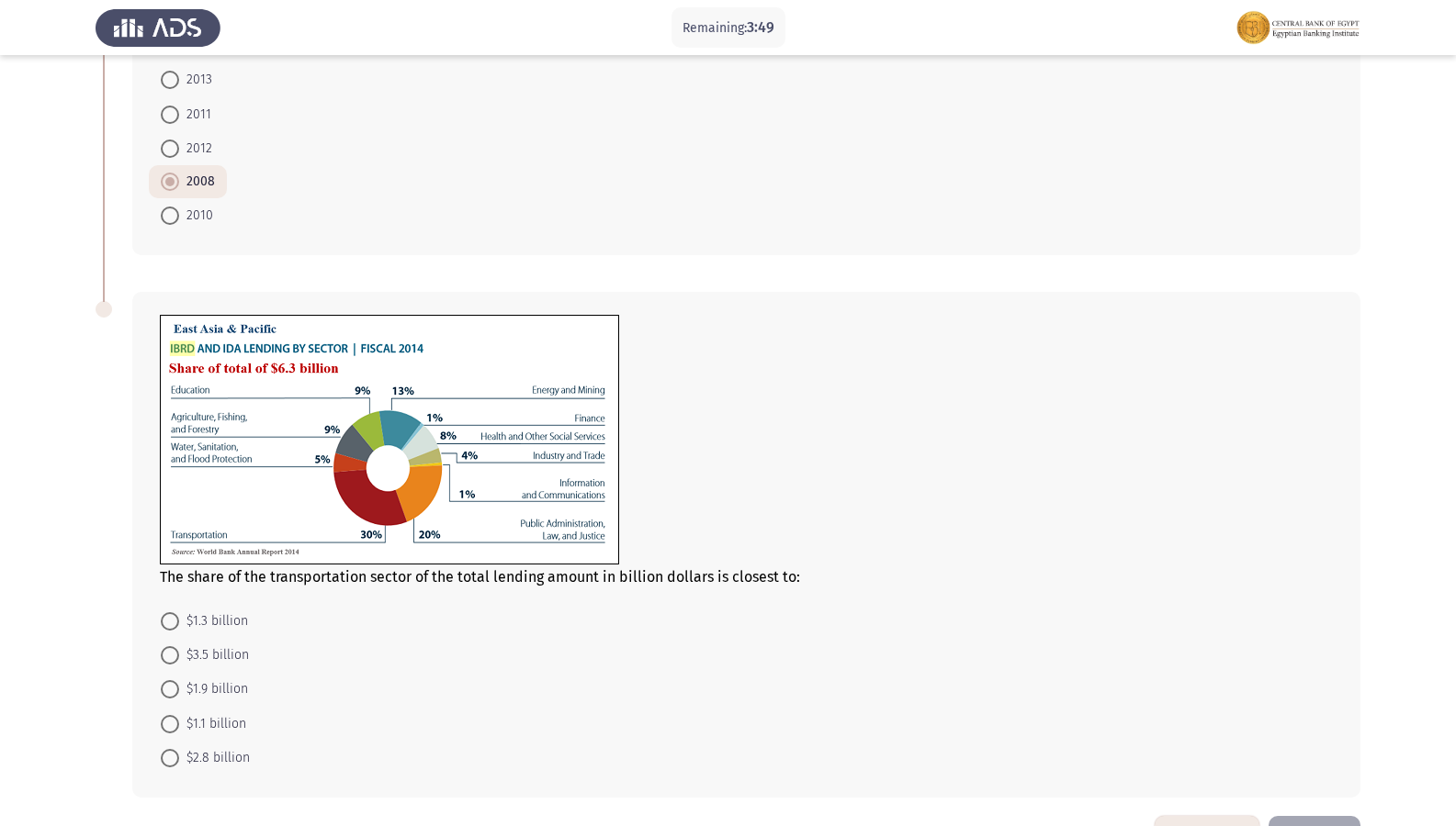
click at [179, 690] on span "$1.9 billion" at bounding box center [213, 689] width 69 height 22
click at [179, 690] on input "$1.9 billion" at bounding box center [169, 689] width 18 height 18
radio input "true"
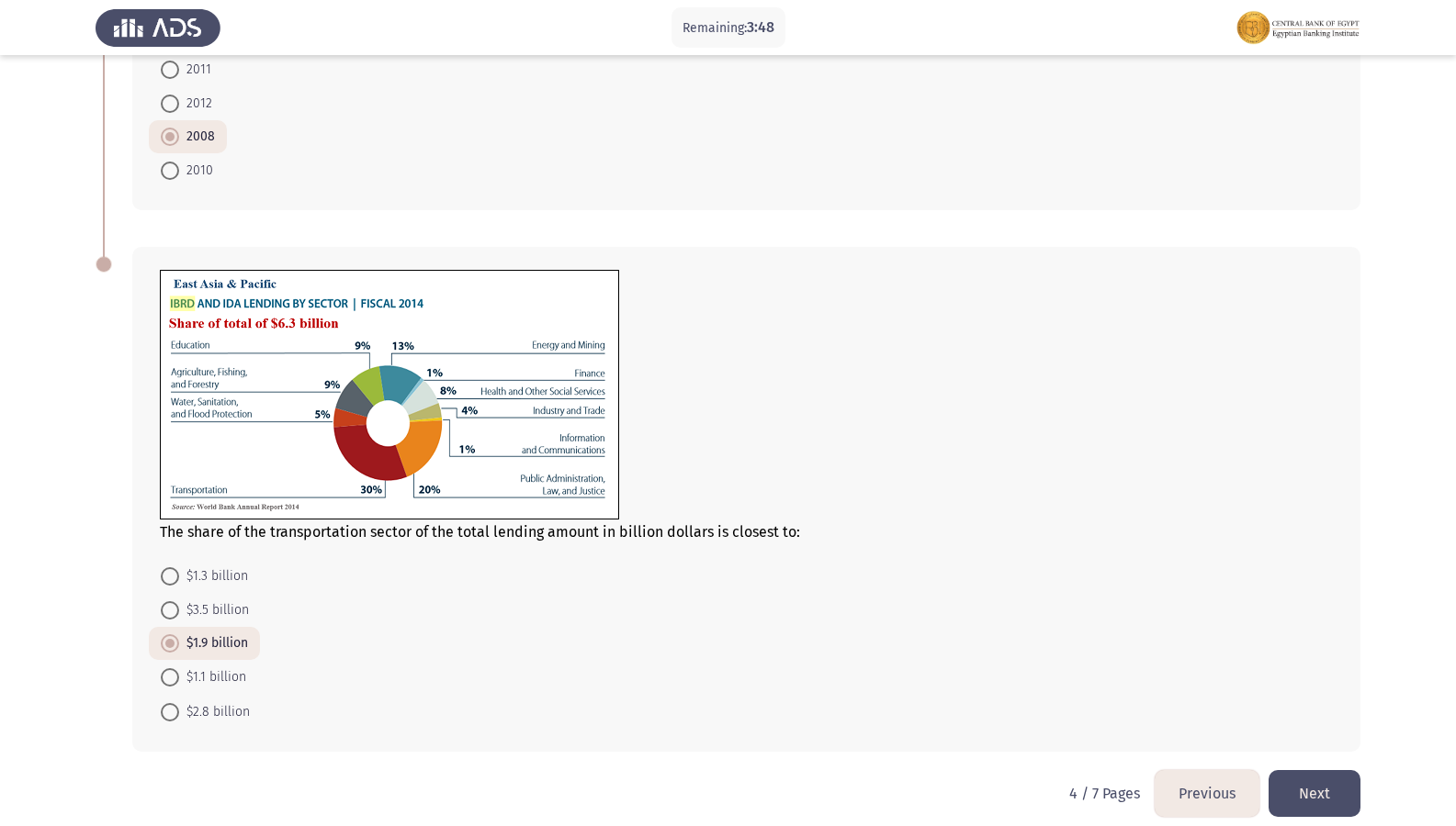
scroll to position [706, 0]
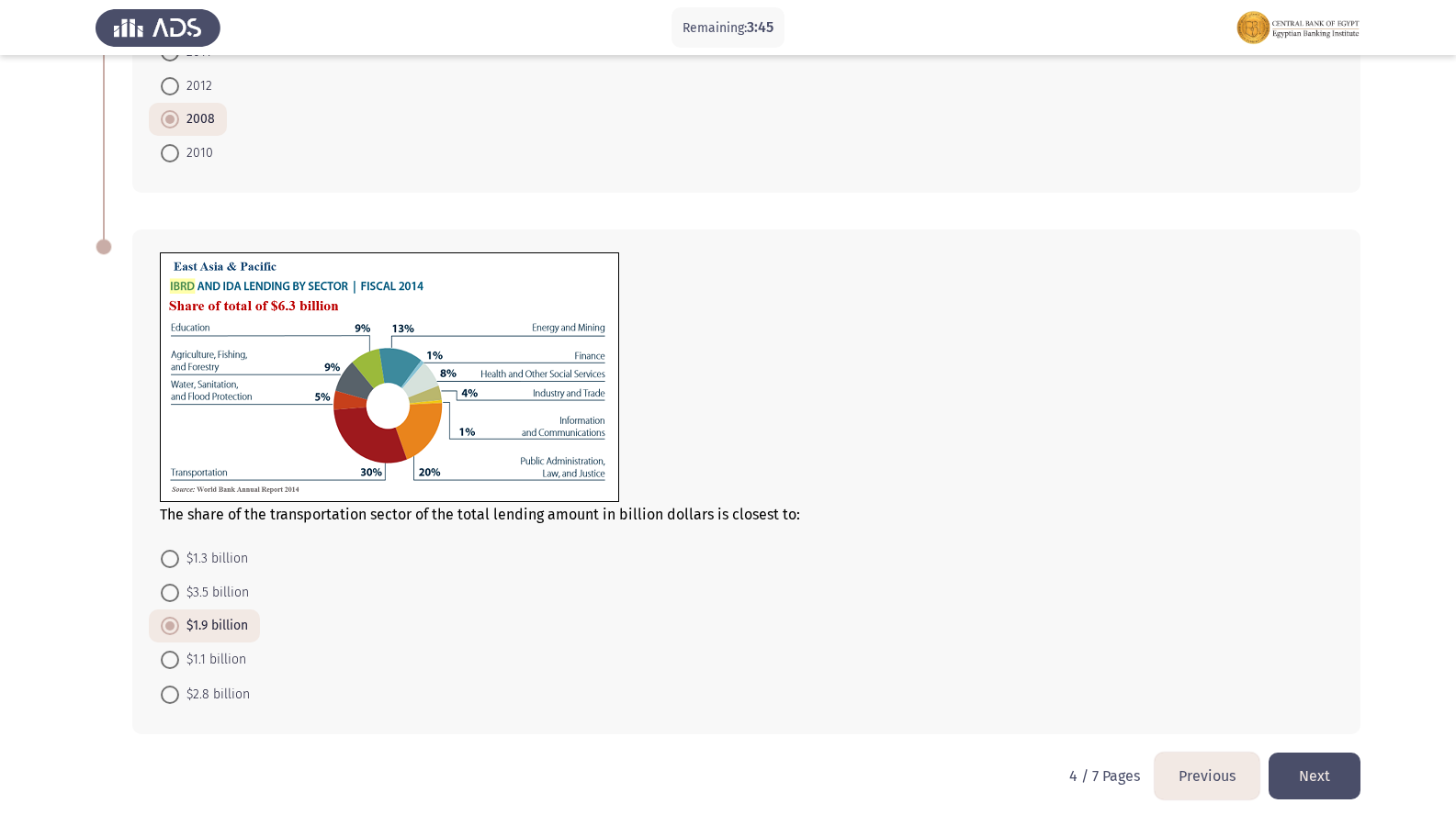
click at [1327, 709] on button "Next" at bounding box center [1314, 776] width 91 height 47
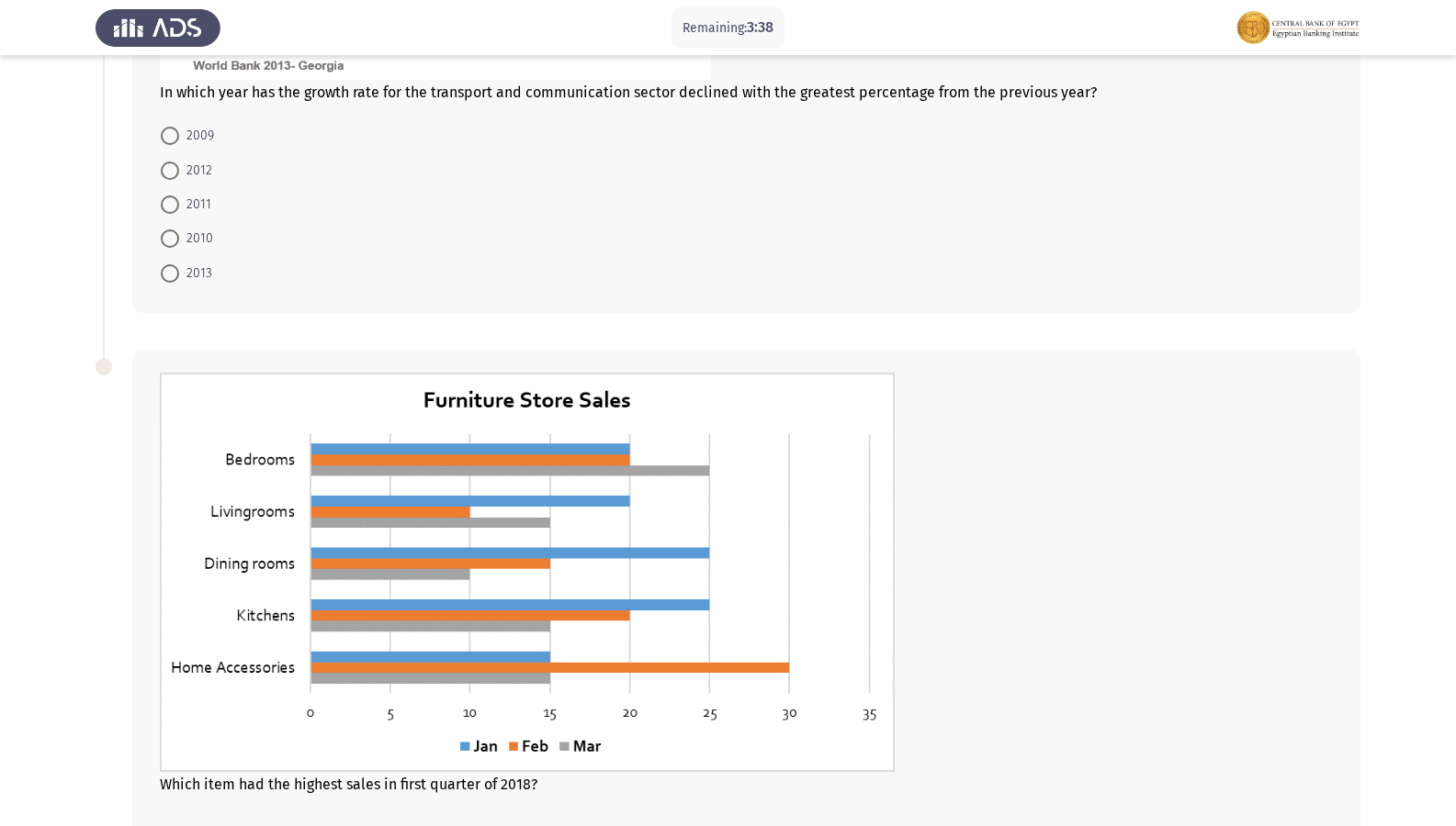
scroll to position [876, 0]
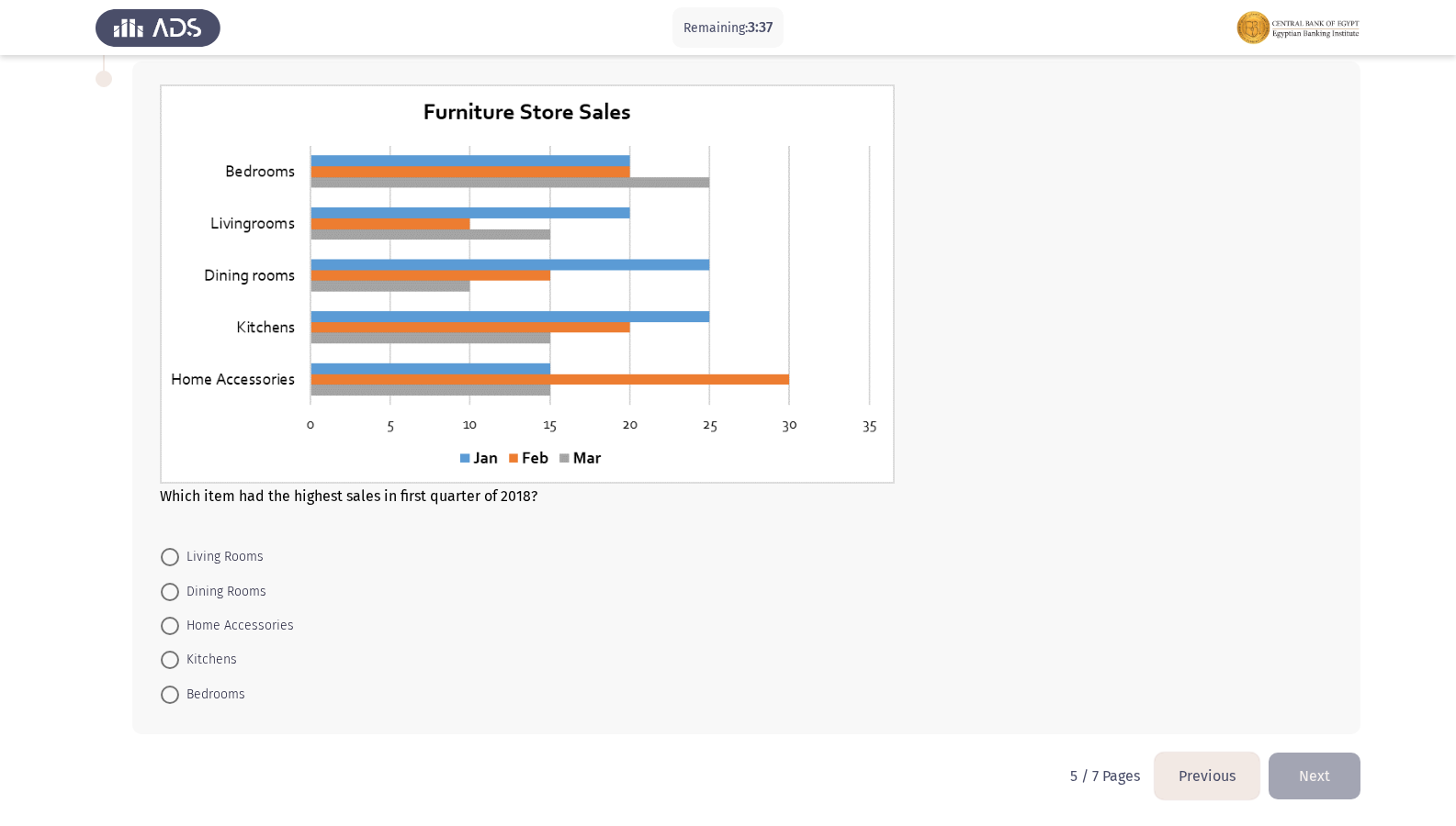
click at [1182, 709] on button "Previous" at bounding box center [1207, 776] width 105 height 47
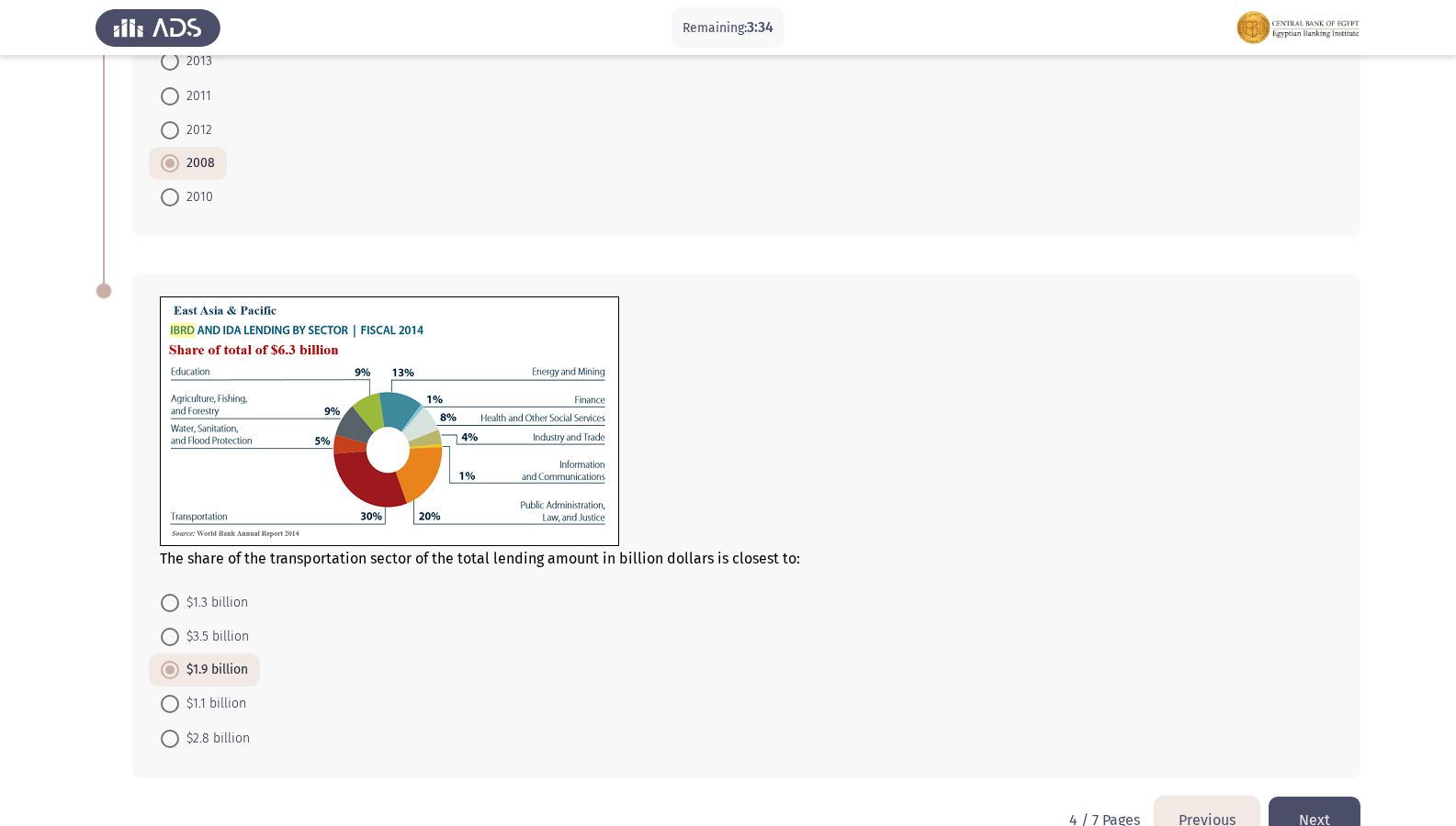
scroll to position [706, 0]
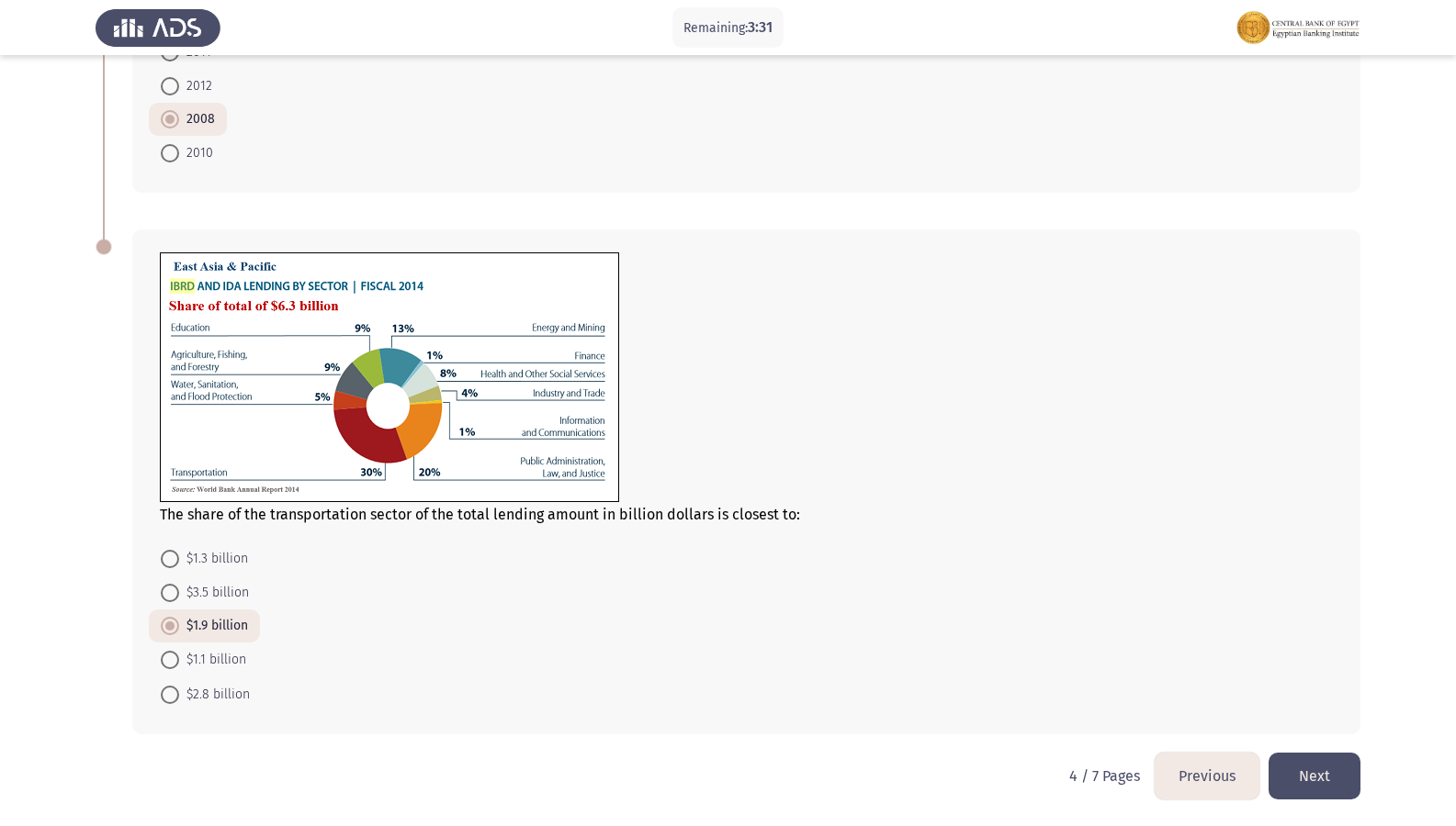
click at [1301, 709] on button "Next" at bounding box center [1314, 776] width 91 height 47
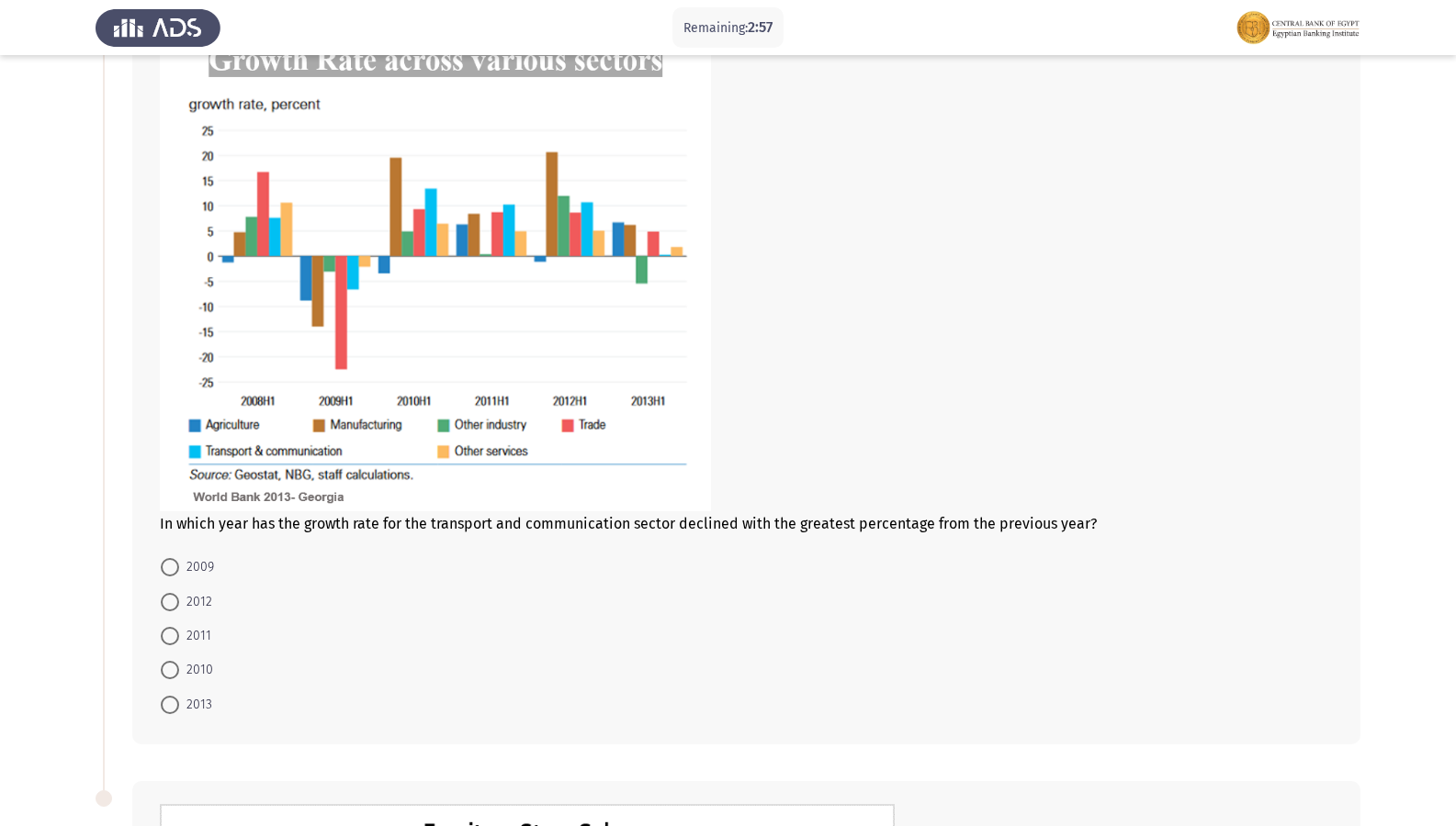
scroll to position [184, 0]
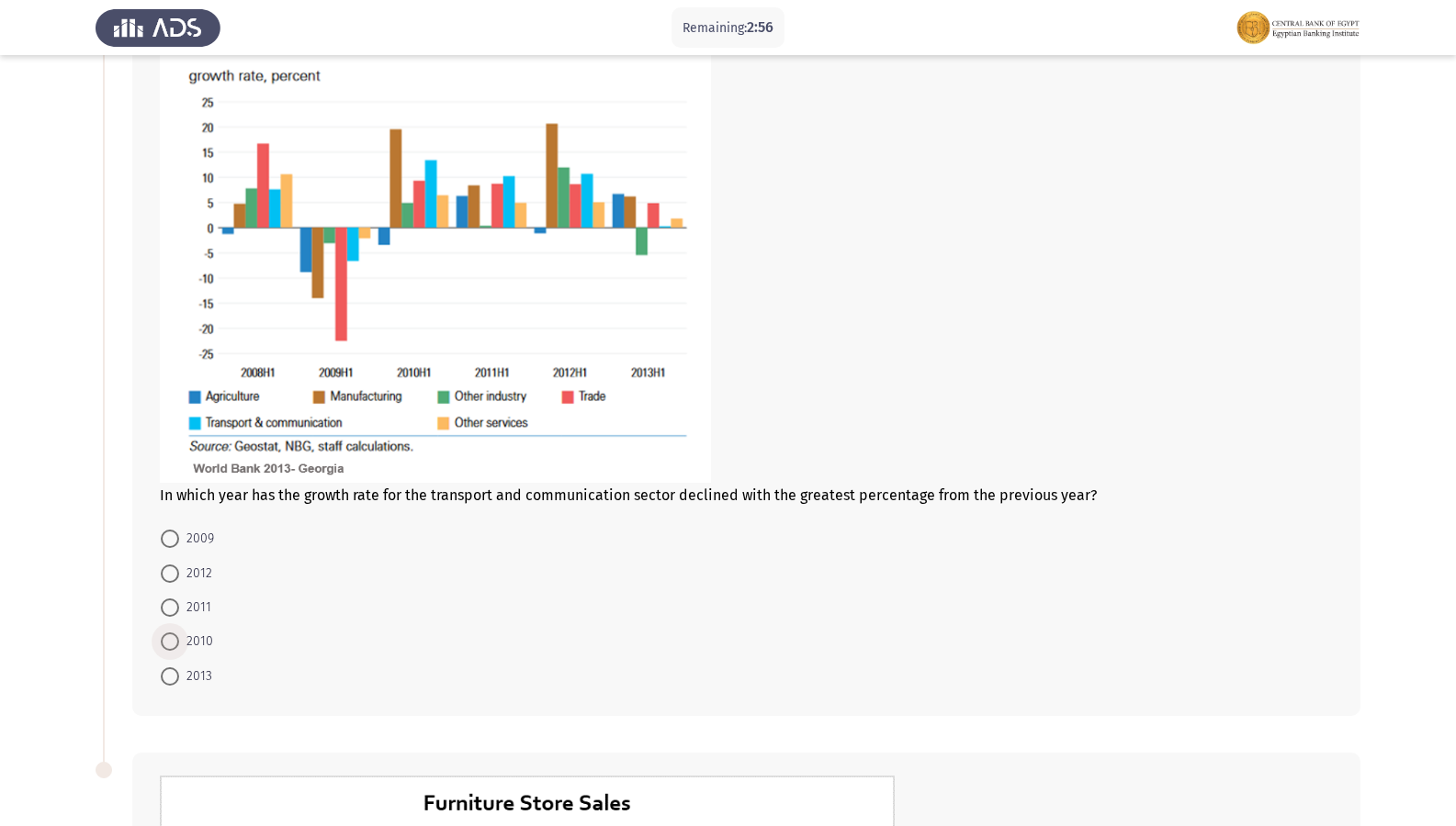
click at [160, 649] on span at bounding box center [169, 641] width 18 height 18
click at [160, 649] on input "2010" at bounding box center [169, 641] width 18 height 18
radio input "true"
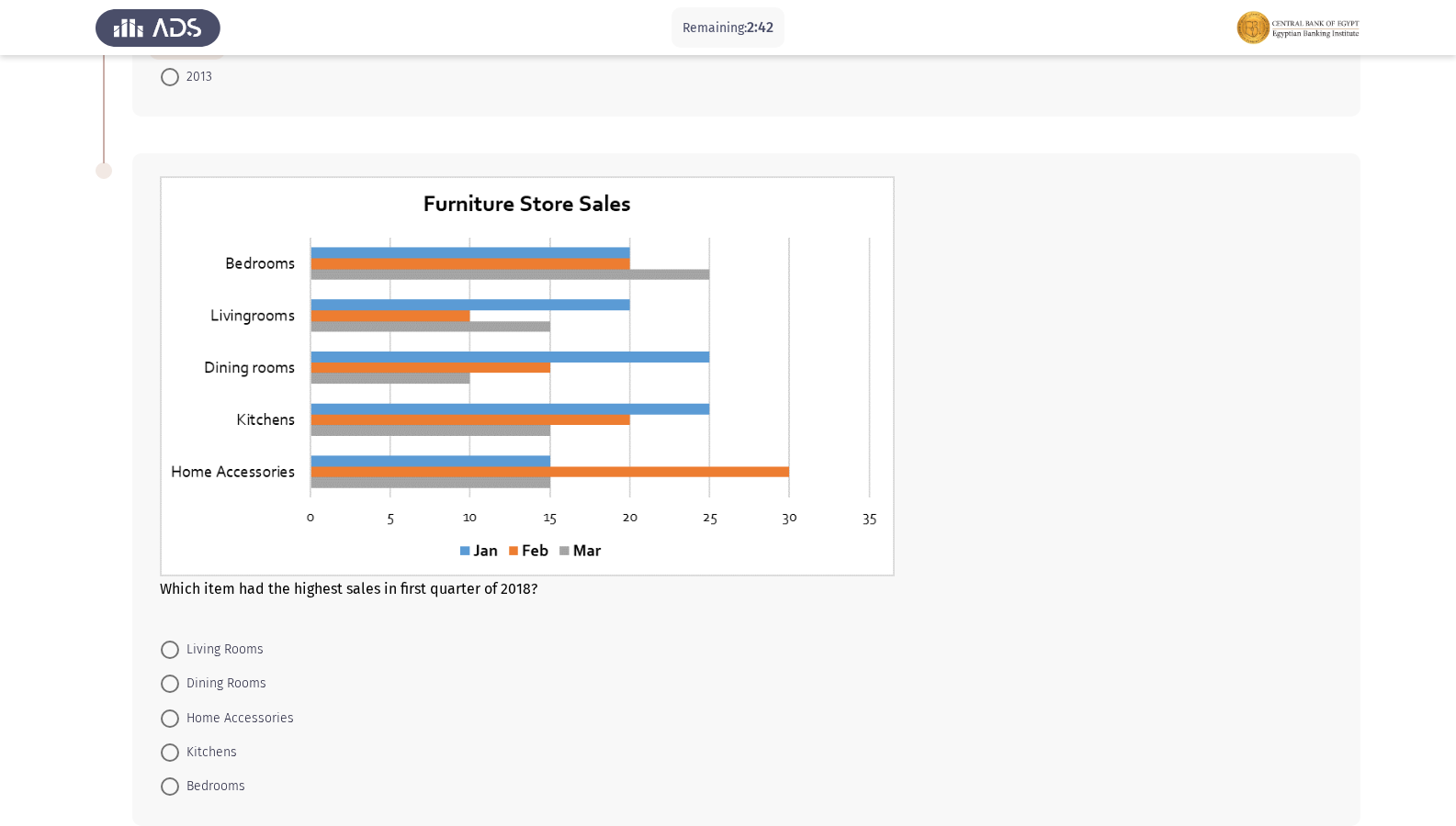
scroll to position [874, 0]
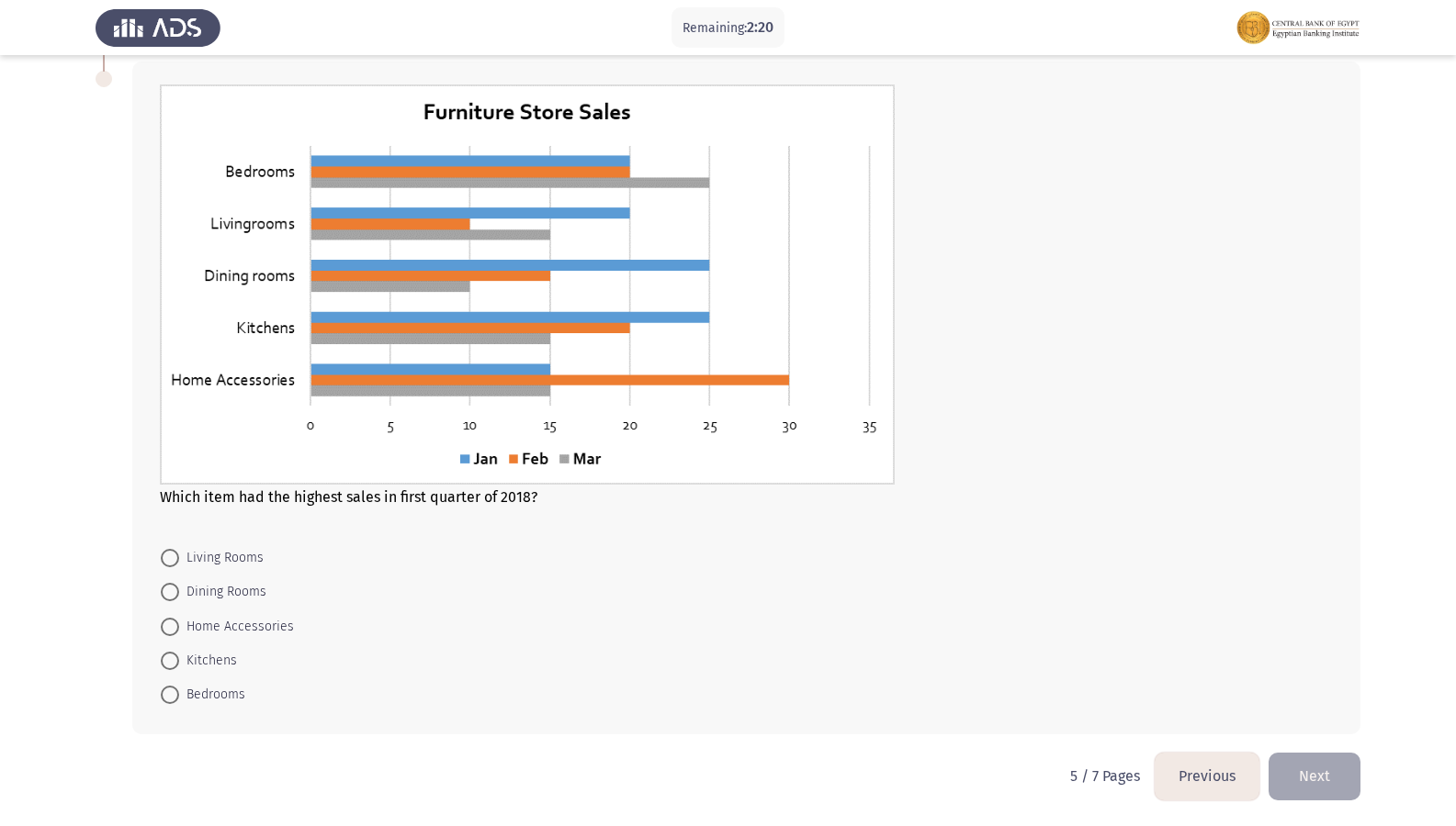
click at [179, 686] on span "Bedrooms" at bounding box center [212, 695] width 66 height 22
click at [179, 686] on input "Bedrooms" at bounding box center [169, 695] width 18 height 18
radio input "true"
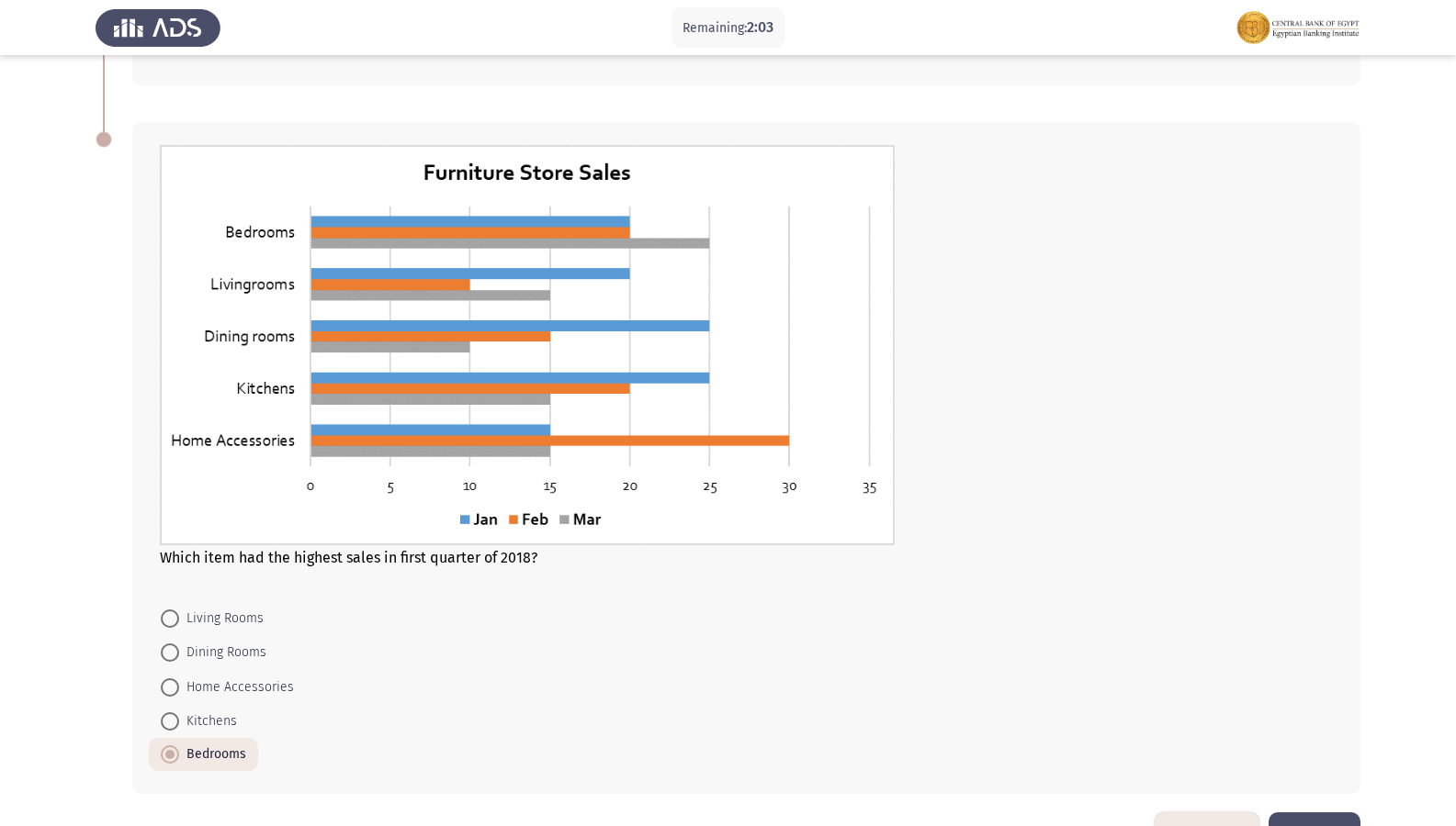
scroll to position [873, 0]
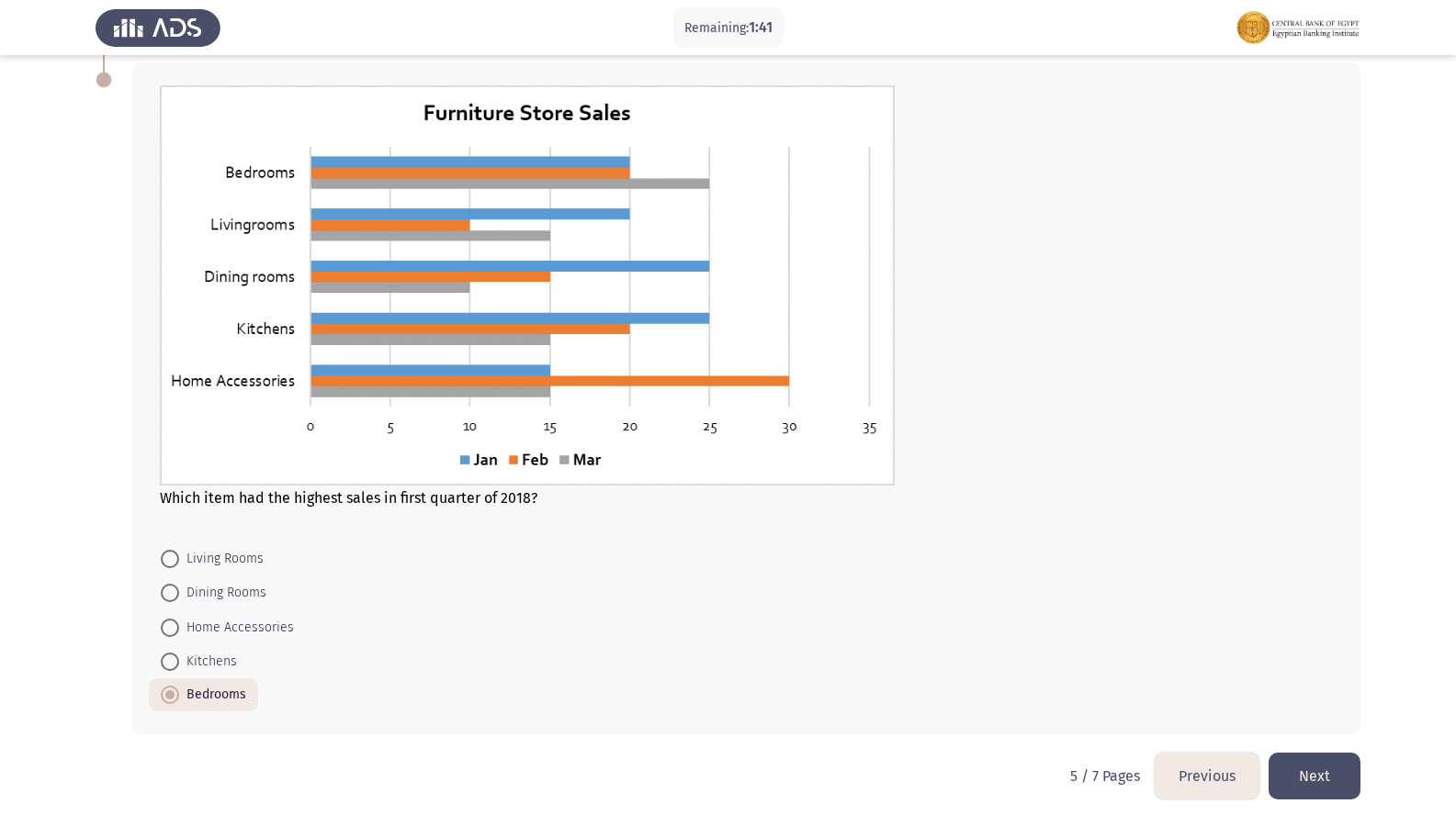
click at [1335, 709] on button "Next" at bounding box center [1314, 776] width 91 height 47
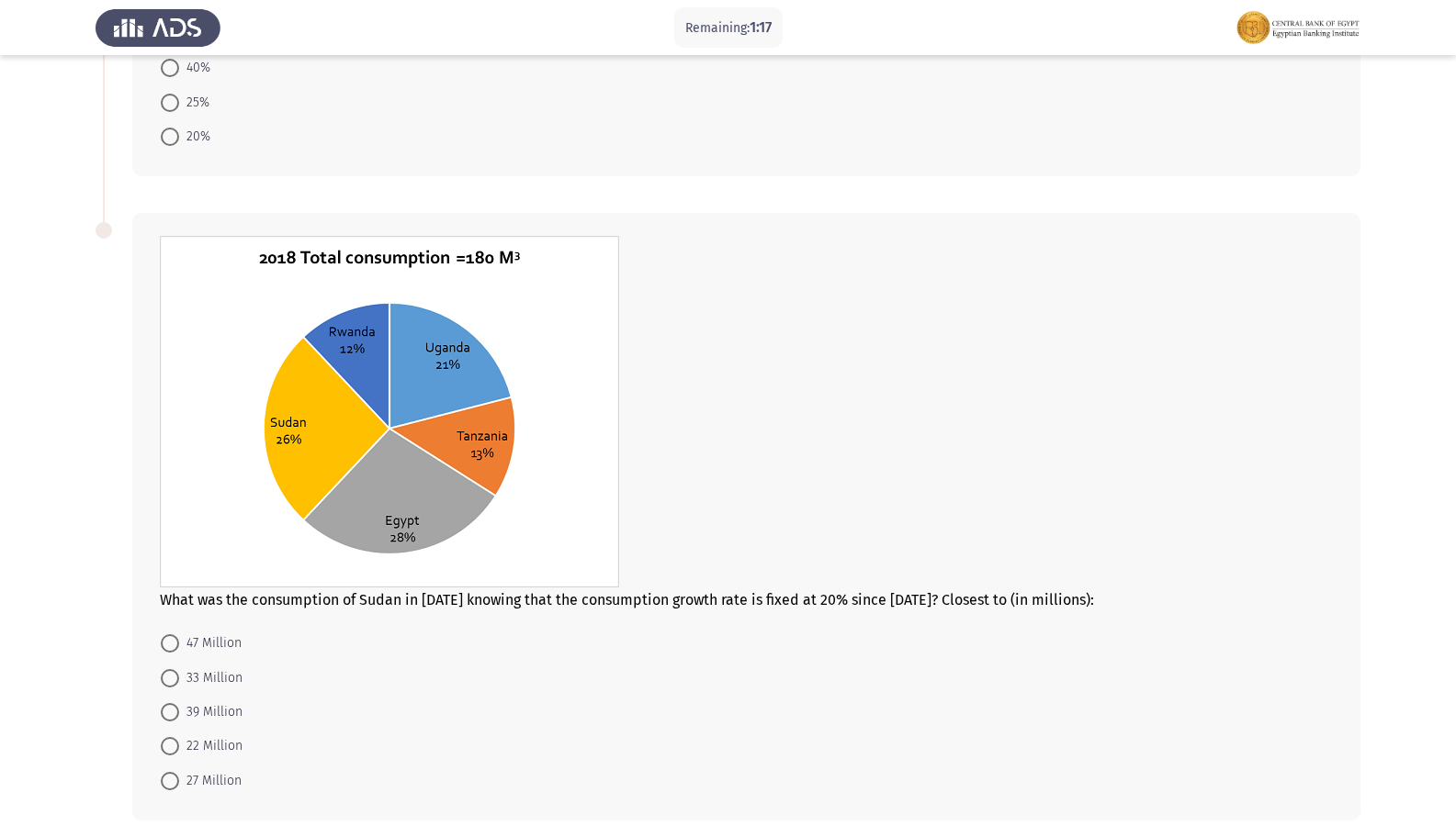
scroll to position [729, 0]
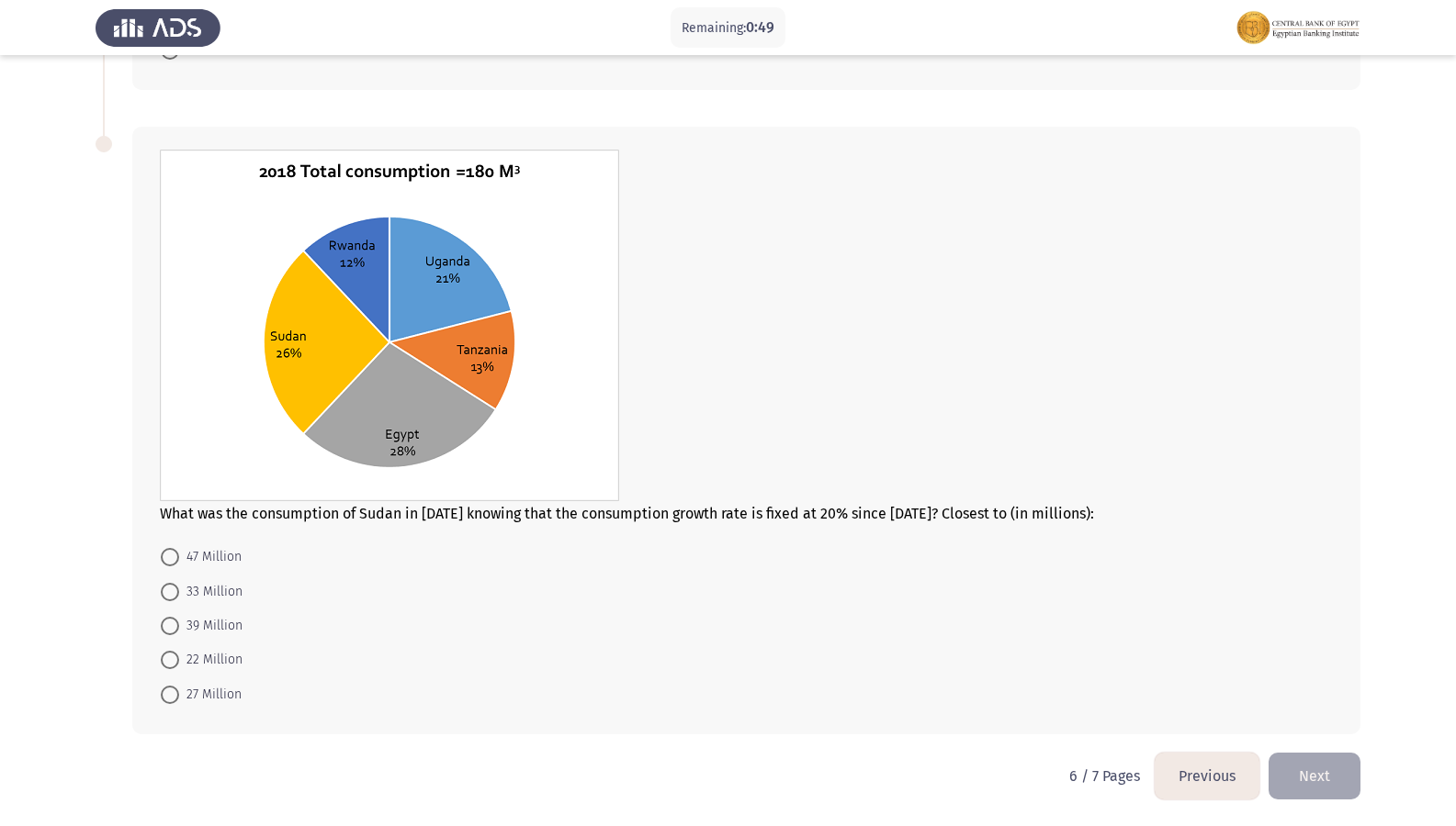
click at [194, 621] on span "39 Million" at bounding box center [210, 626] width 63 height 22
click at [179, 621] on input "39 Million" at bounding box center [169, 626] width 18 height 18
radio input "true"
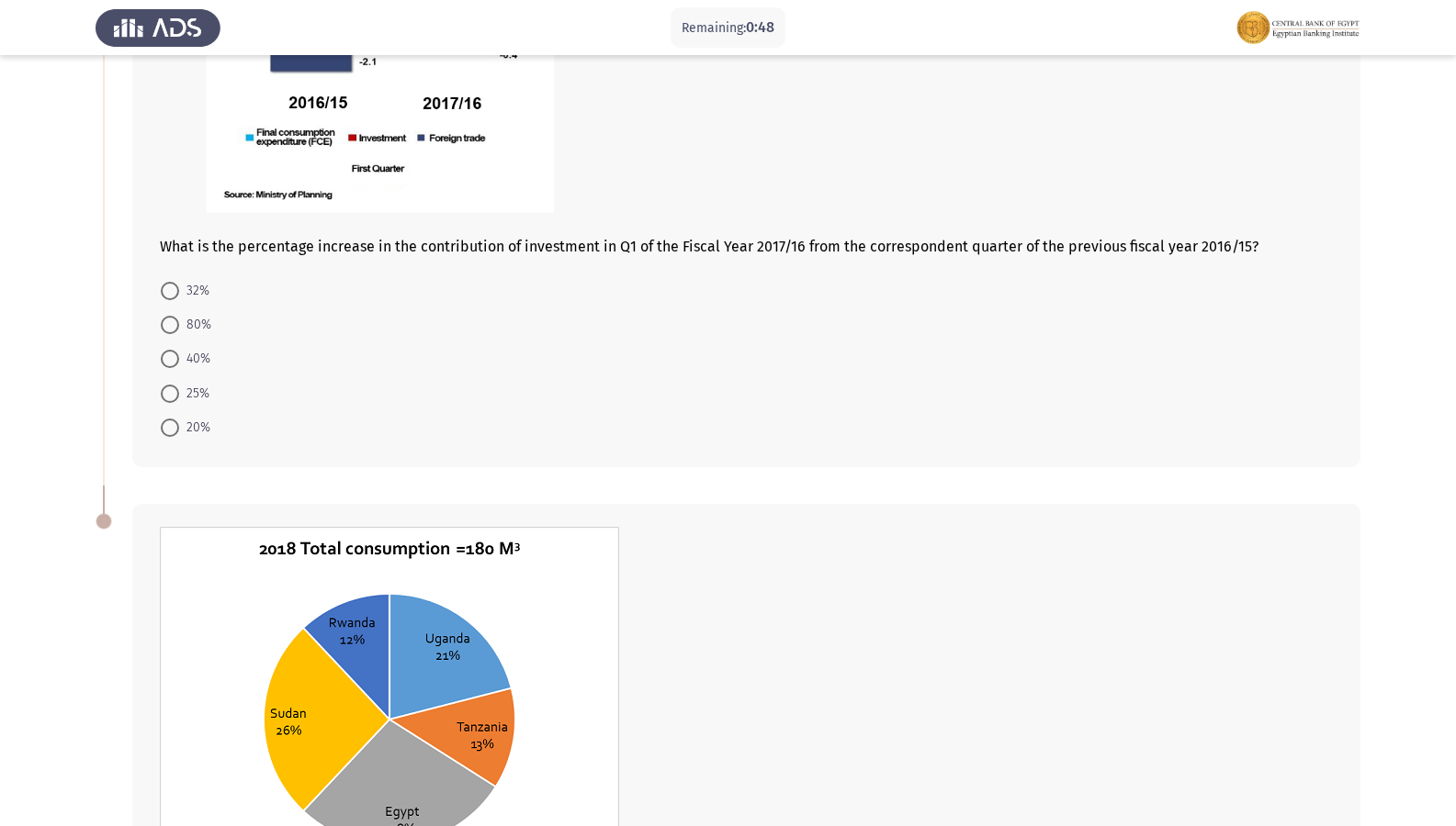
scroll to position [268, 0]
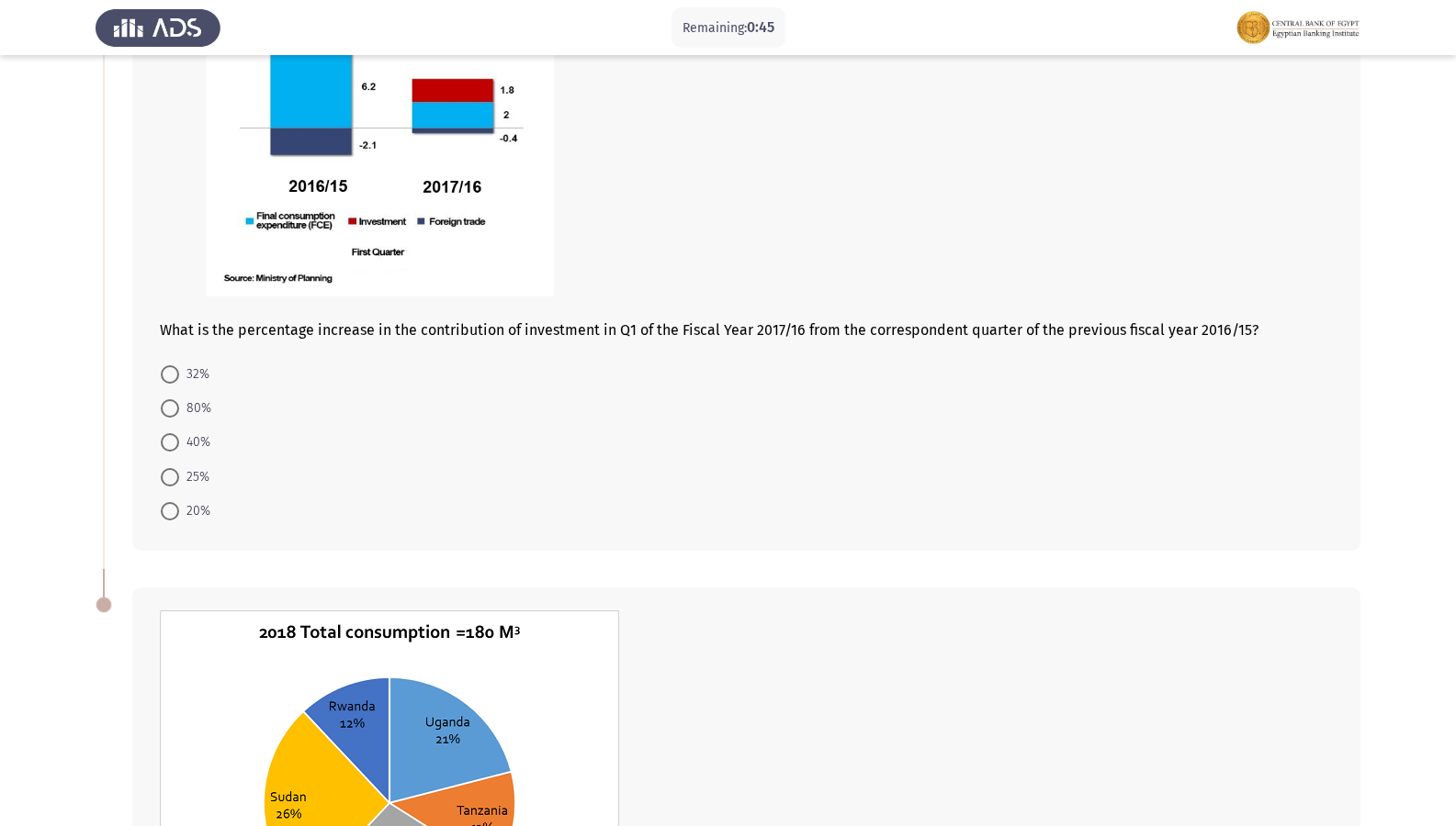
click at [182, 454] on span "40%" at bounding box center [194, 442] width 31 height 22
click at [179, 452] on input "40%" at bounding box center [169, 442] width 18 height 18
radio input "true"
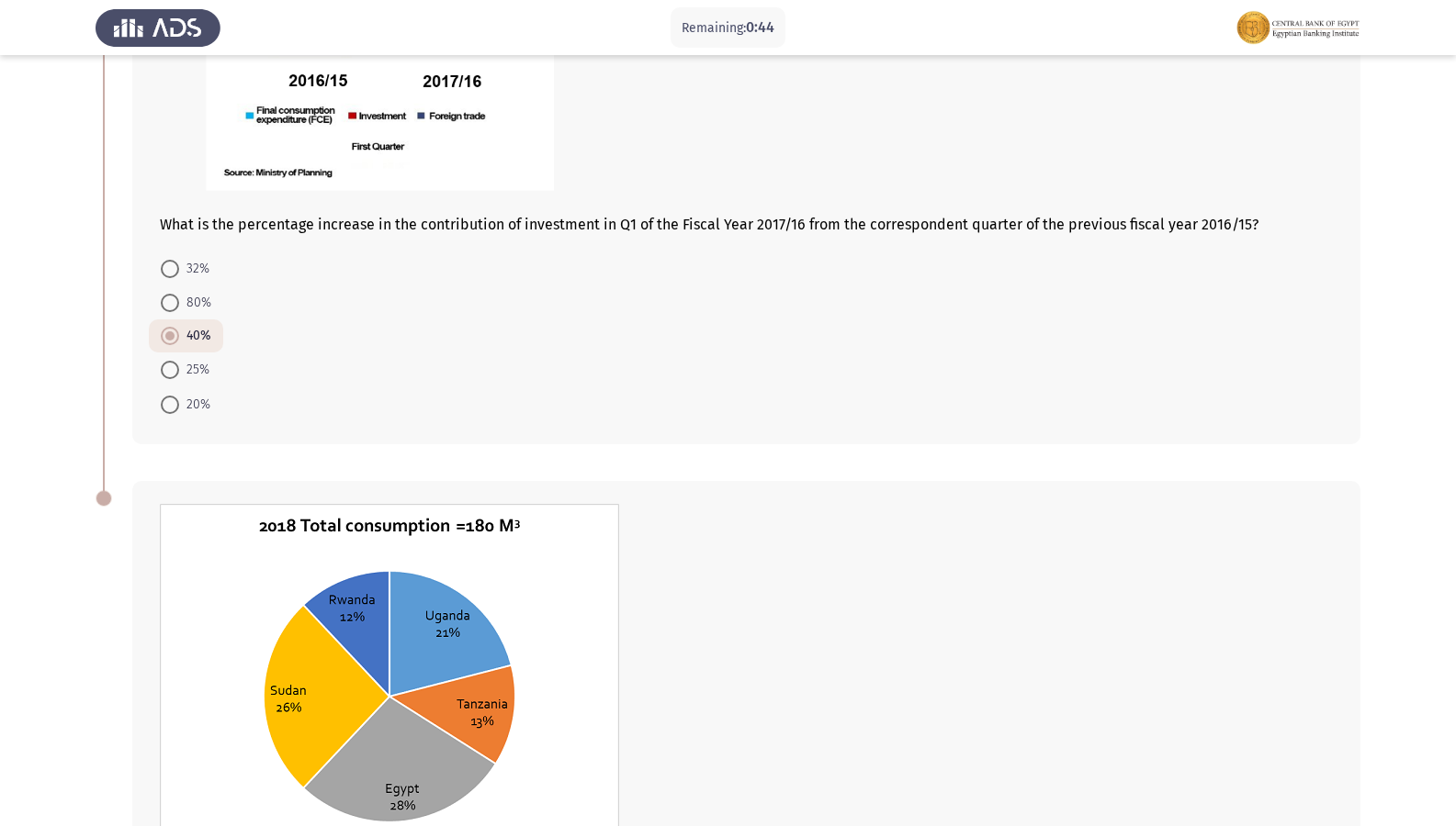
scroll to position [726, 0]
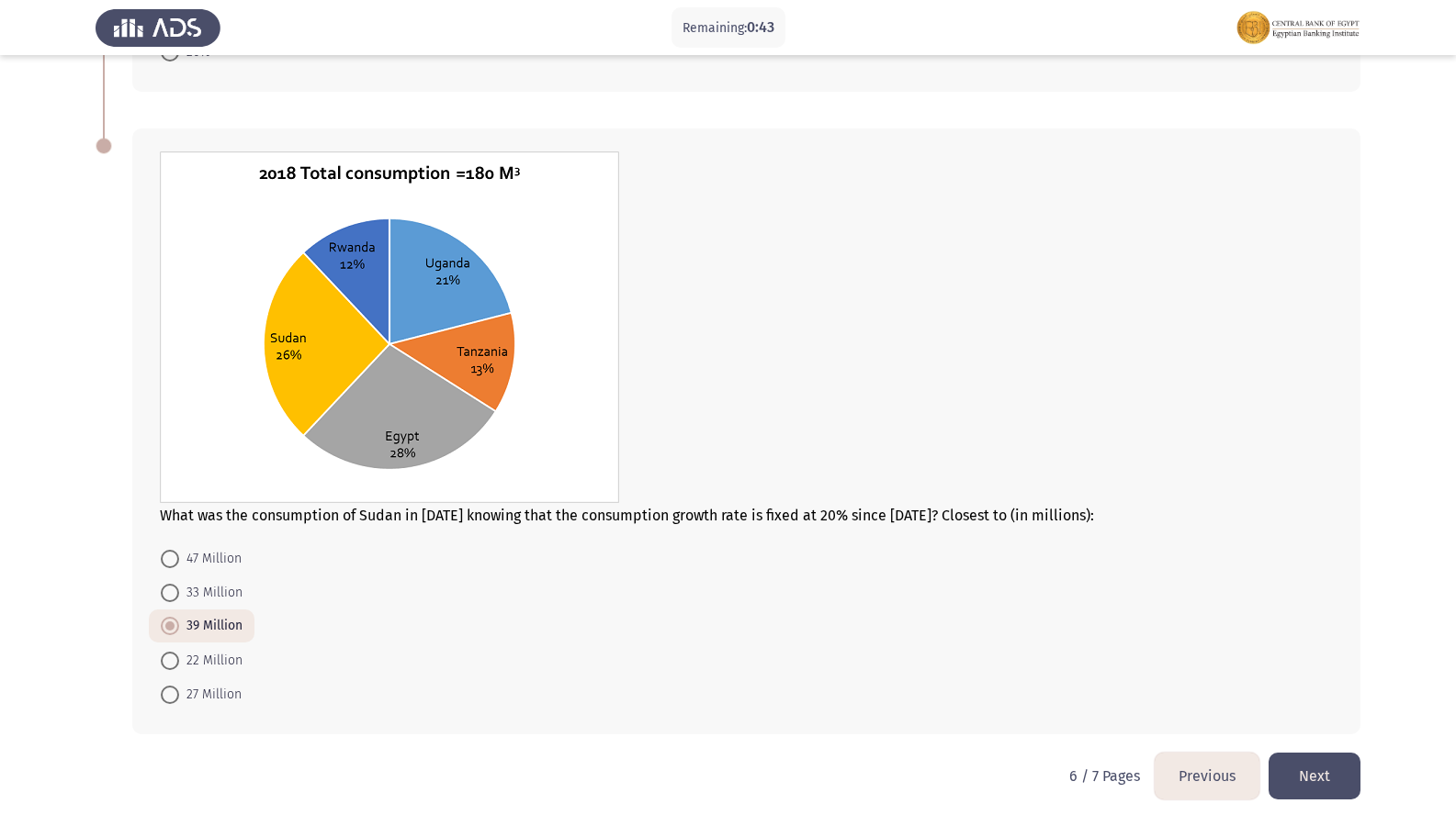
drag, startPoint x: 1328, startPoint y: 784, endPoint x: 1245, endPoint y: 762, distance: 85.9
click at [1328, 709] on button "Next" at bounding box center [1314, 776] width 91 height 47
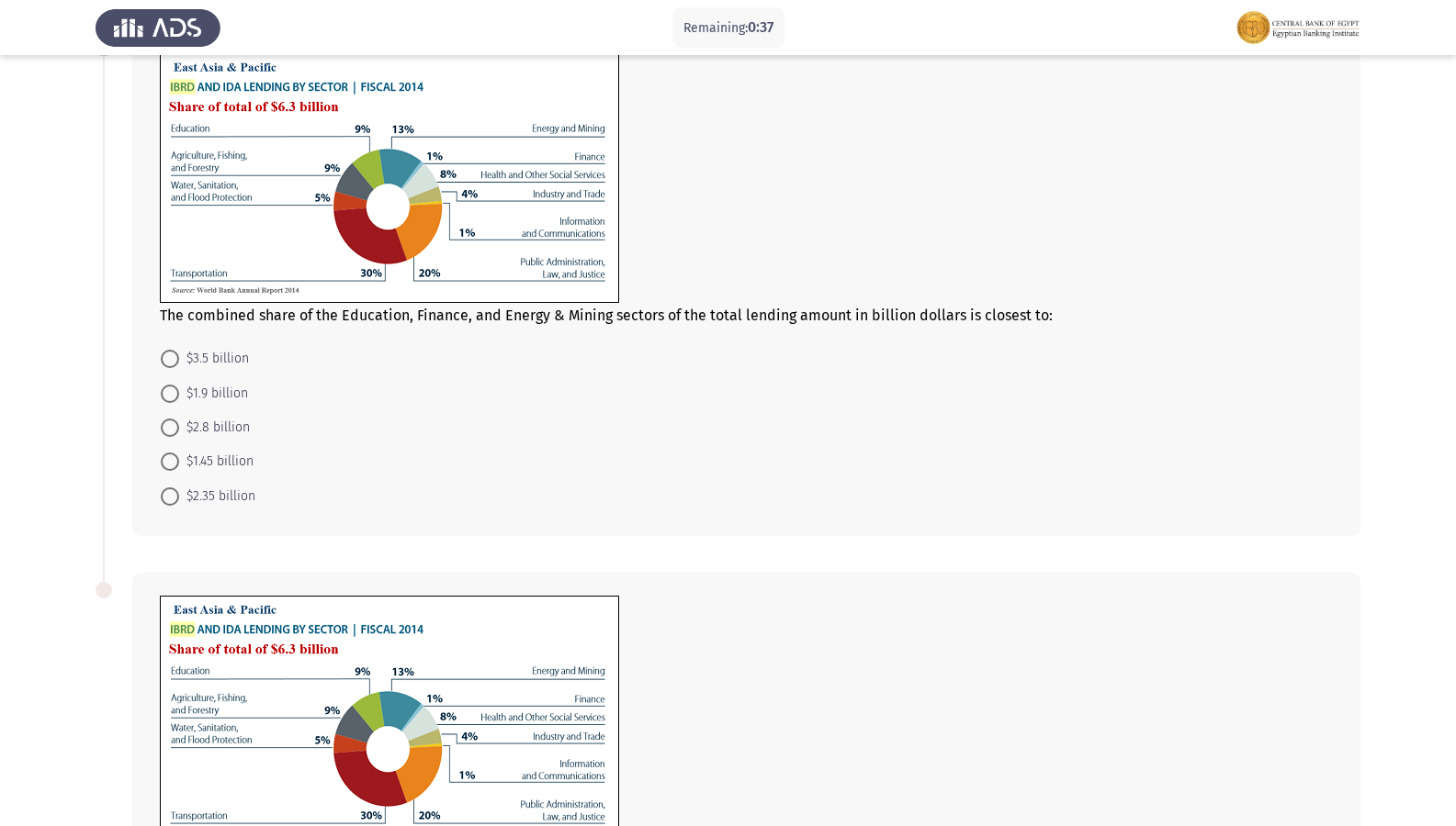
scroll to position [91, 0]
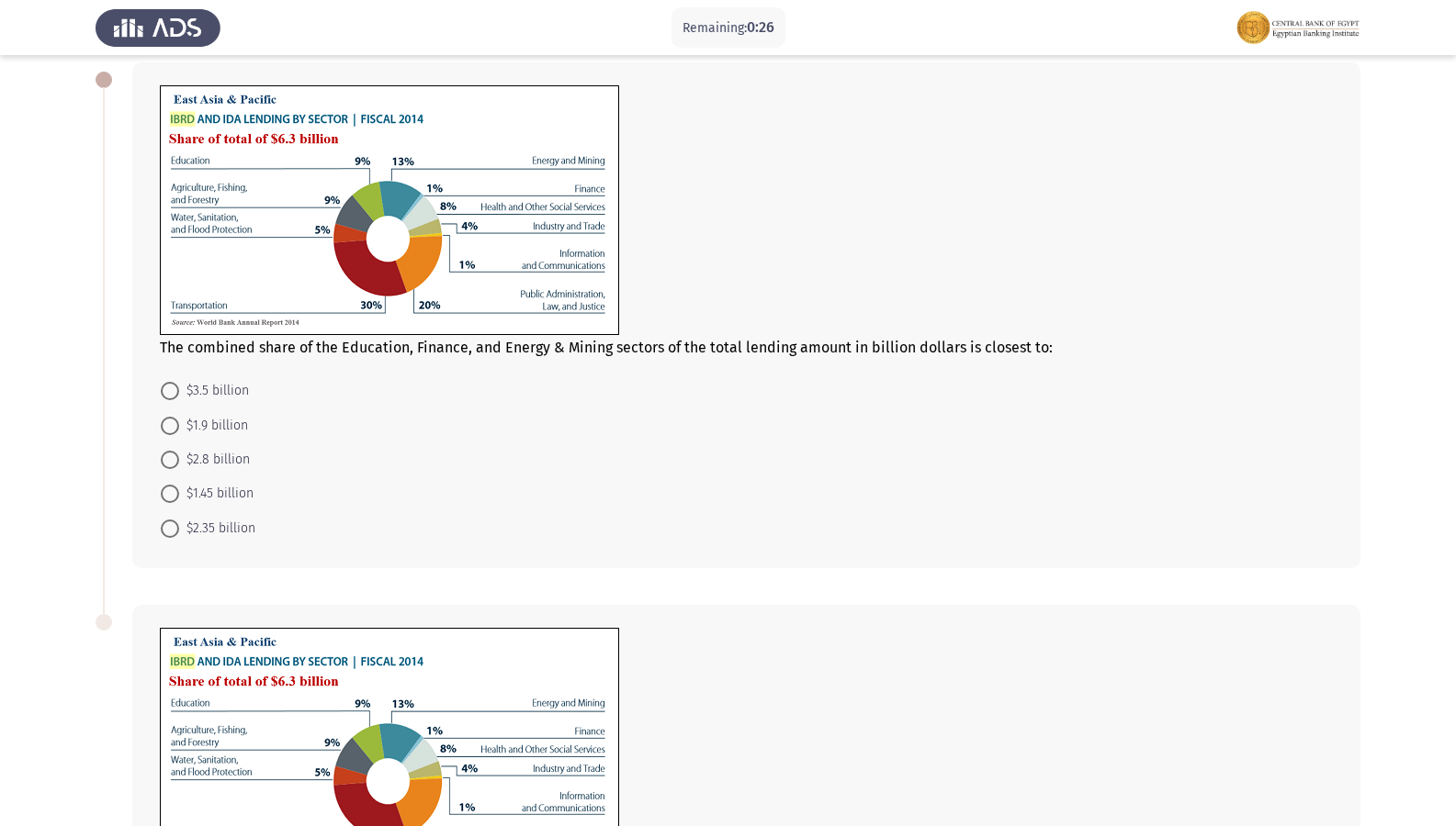
click at [202, 425] on span "$1.9 billion" at bounding box center [213, 426] width 69 height 22
click at [179, 425] on input "$1.9 billion" at bounding box center [169, 426] width 18 height 18
radio input "true"
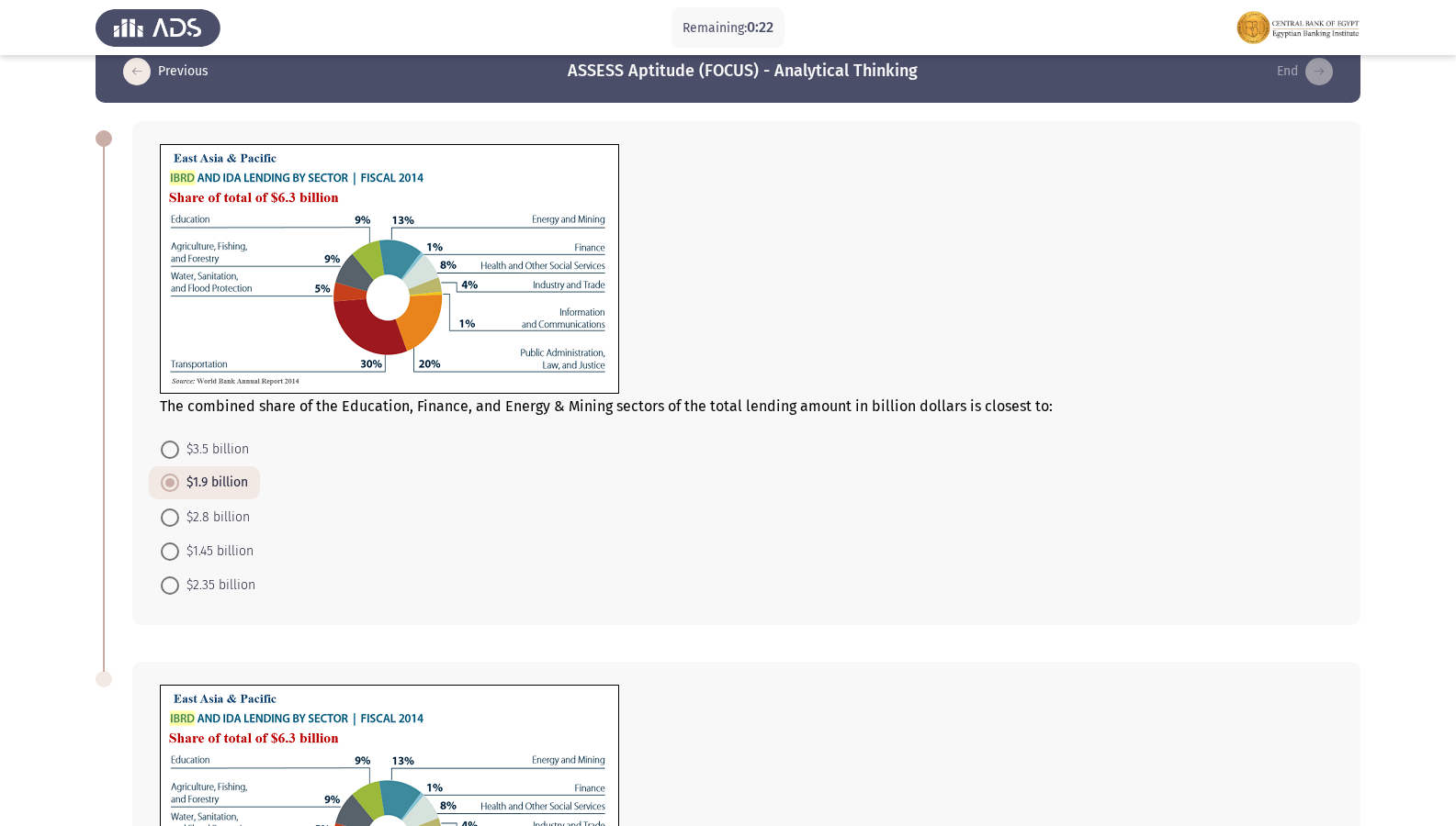
scroll to position [8, 0]
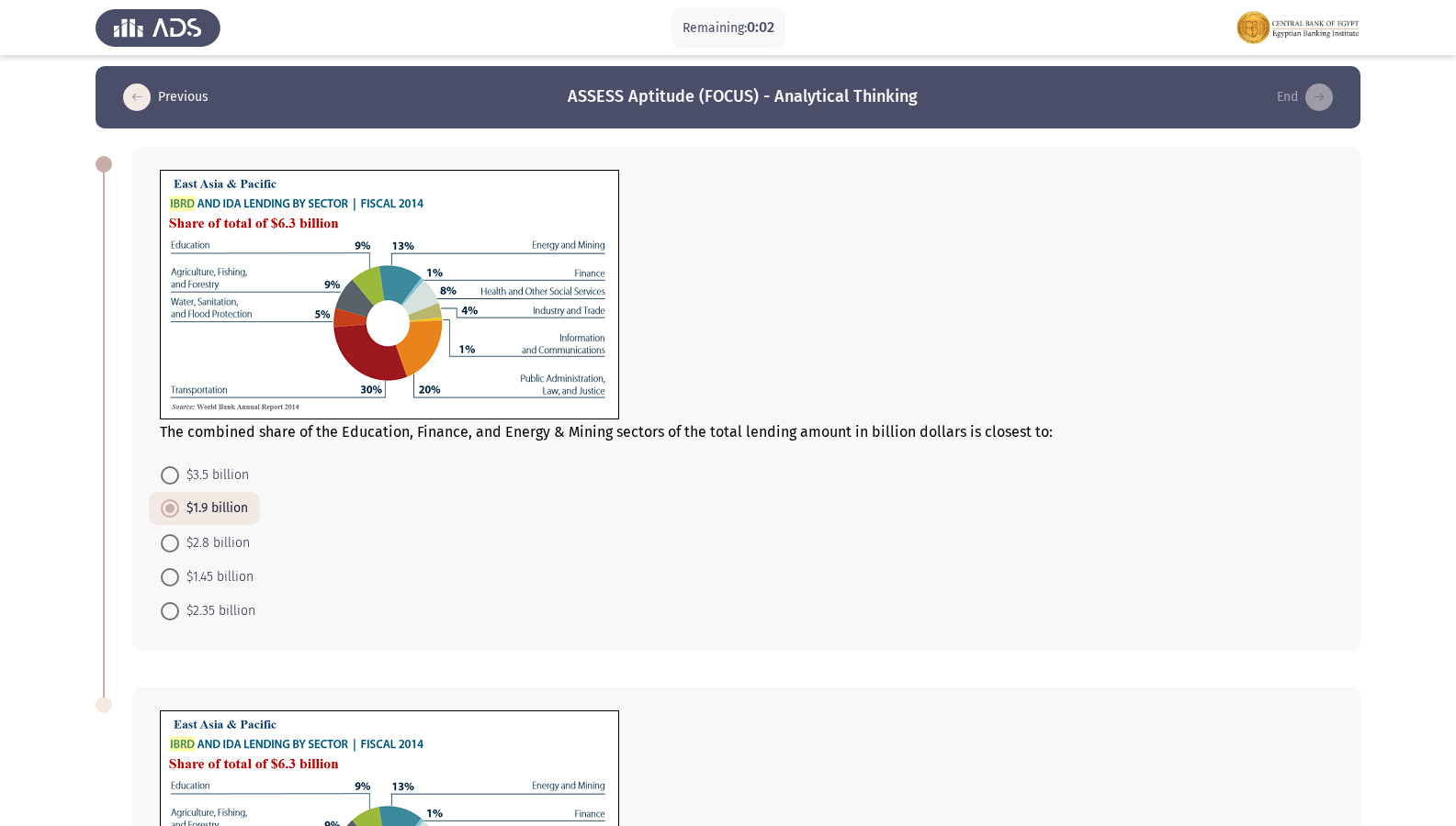
click at [229, 564] on mat-radio-button "$1.45 billion" at bounding box center [207, 576] width 117 height 34
click at [209, 566] on mat-radio-button "$1.45 billion" at bounding box center [207, 576] width 117 height 34
click at [205, 571] on span "$1.45 billion" at bounding box center [216, 577] width 75 height 22
click at [179, 571] on input "$1.45 billion" at bounding box center [169, 577] width 18 height 18
radio input "true"
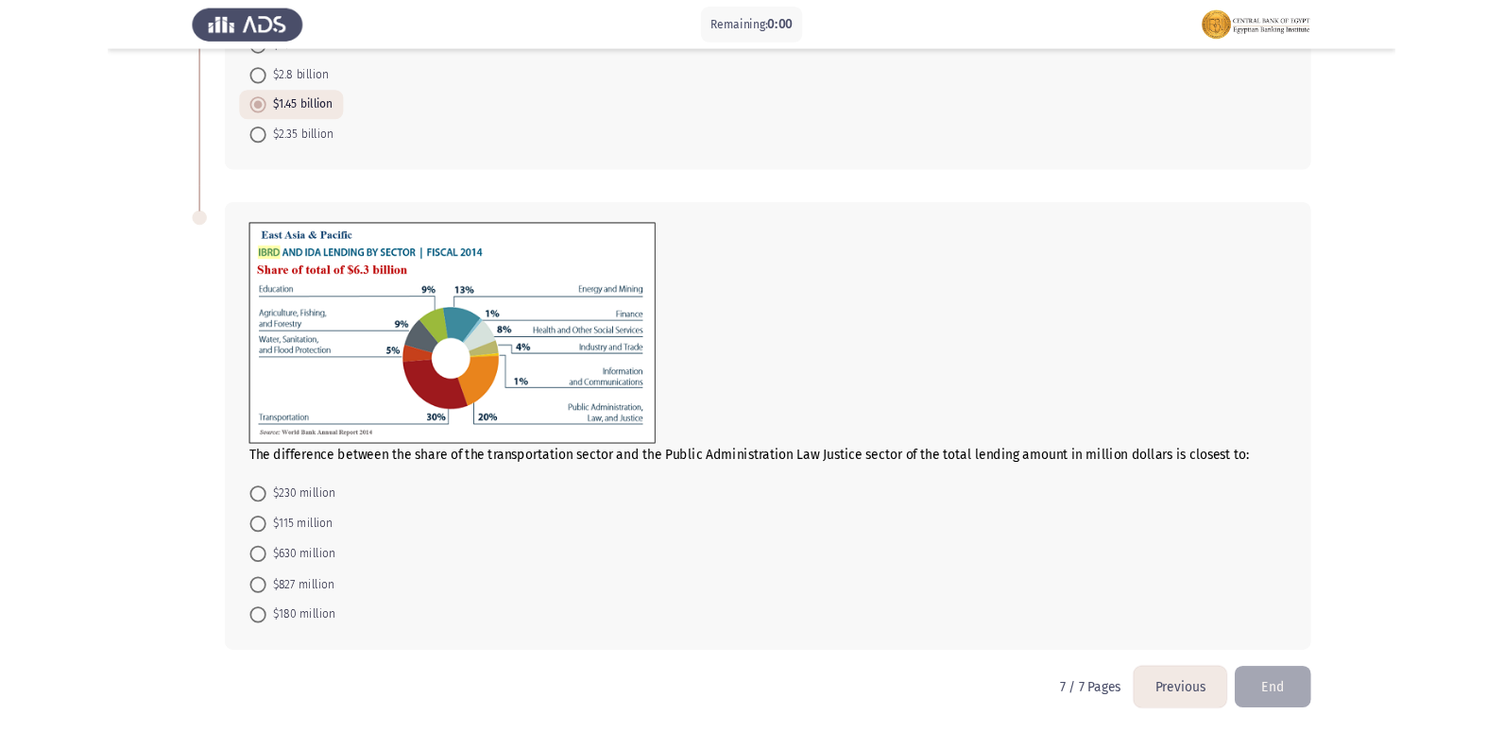
scroll to position [0, 0]
